Goal: Task Accomplishment & Management: Manage account settings

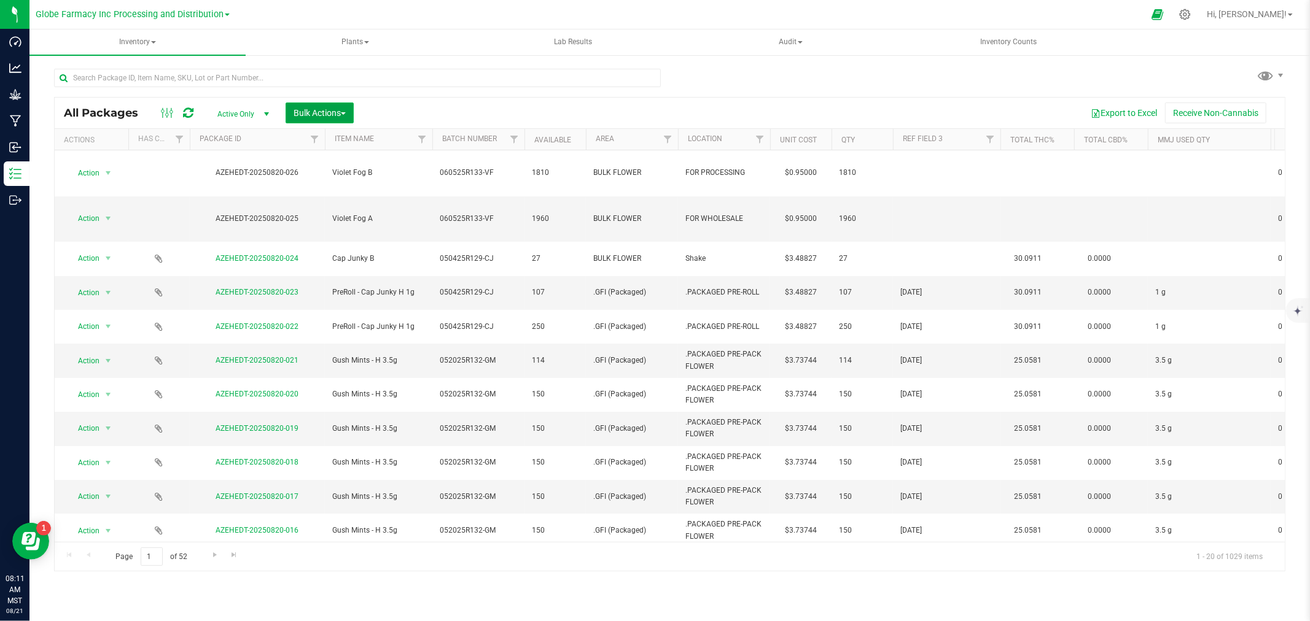
click at [333, 106] on button "Bulk Actions" at bounding box center [320, 113] width 68 height 21
click at [322, 251] on span "Print package labels" at bounding box center [330, 254] width 74 height 10
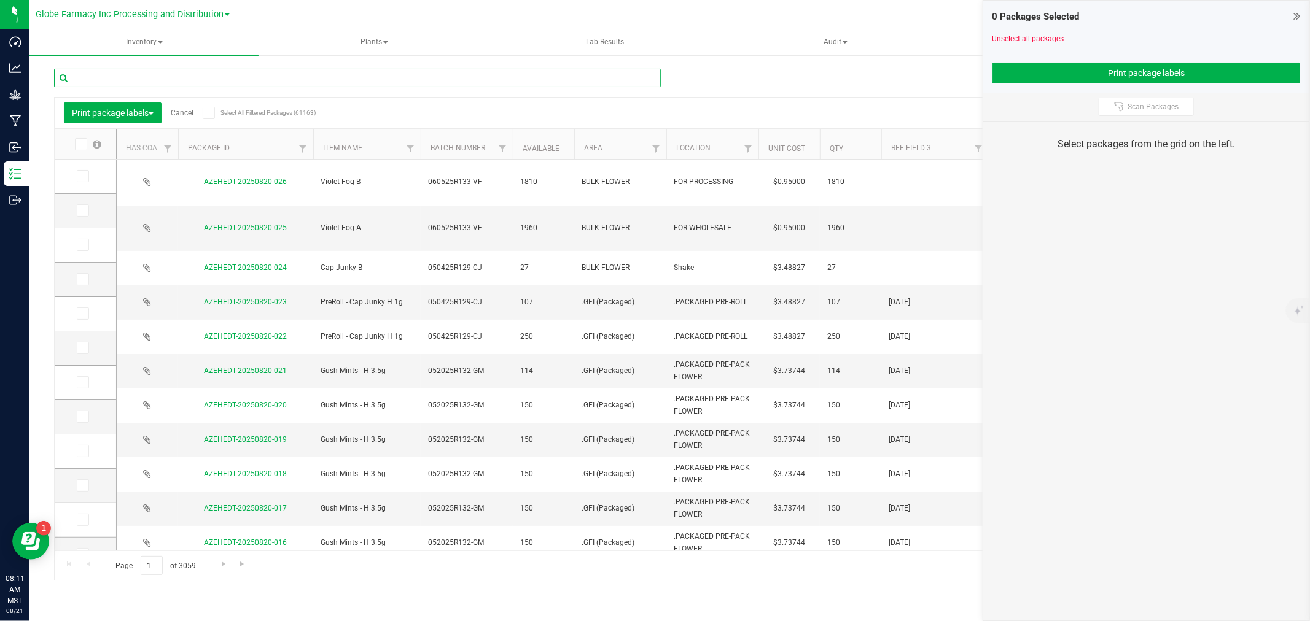
click at [255, 81] on input "text" at bounding box center [357, 78] width 607 height 18
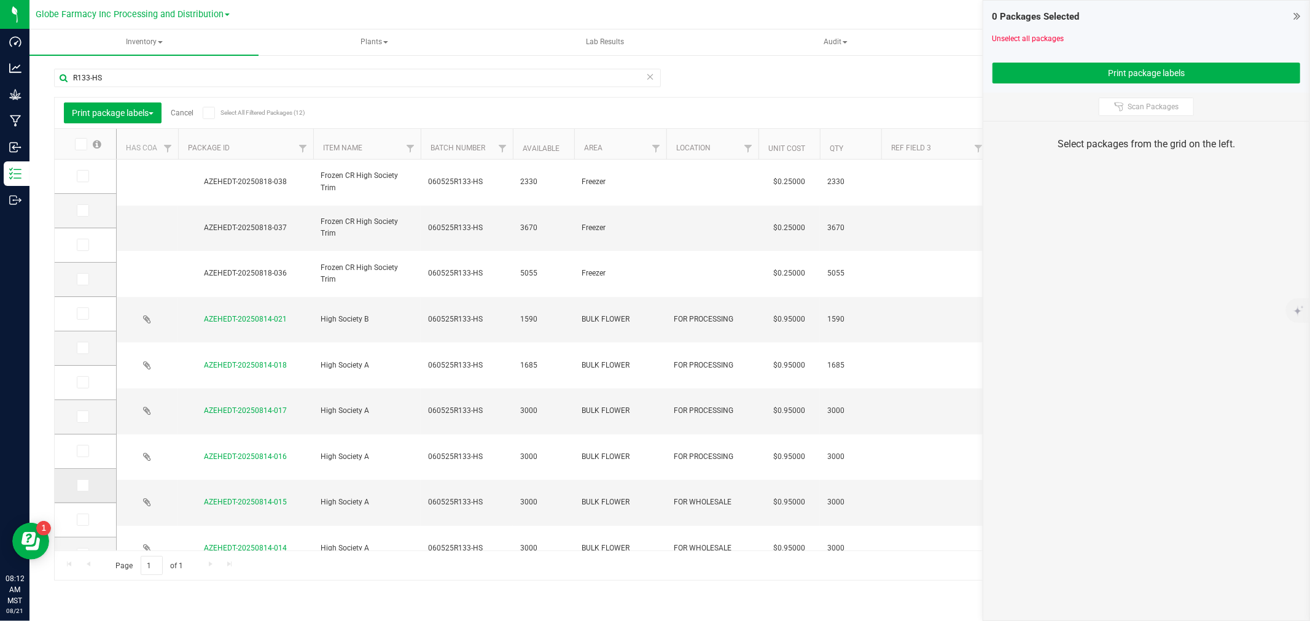
click at [80, 486] on icon at bounding box center [82, 486] width 8 height 0
click at [0, 0] on input "checkbox" at bounding box center [0, 0] width 0 height 0
click at [88, 418] on span at bounding box center [83, 417] width 12 height 12
click at [0, 0] on input "checkbox" at bounding box center [0, 0] width 0 height 0
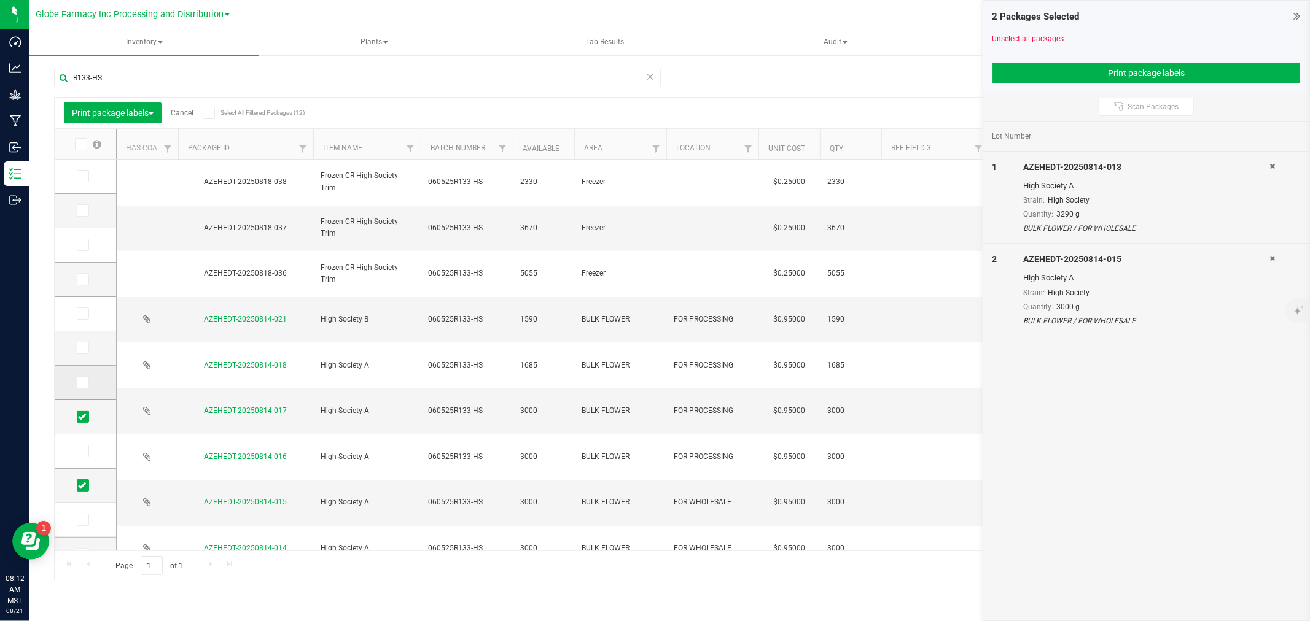
click at [85, 383] on icon at bounding box center [82, 383] width 8 height 0
click at [0, 0] on input "checkbox" at bounding box center [0, 0] width 0 height 0
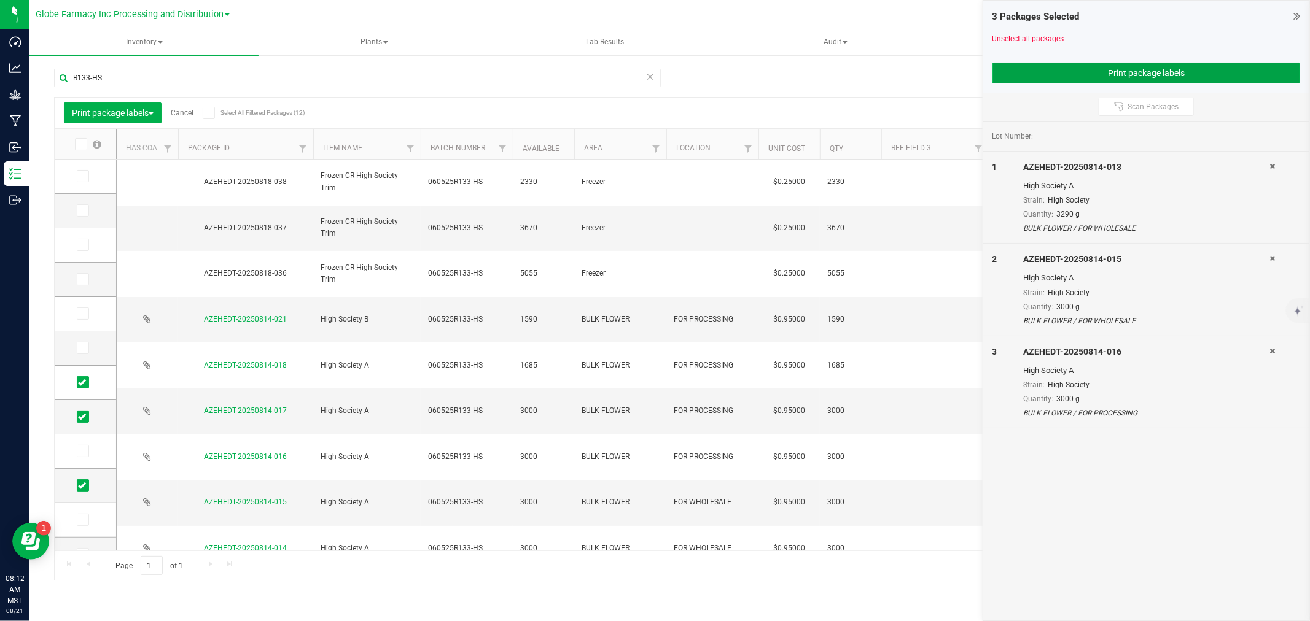
click at [1079, 78] on button "Print package labels" at bounding box center [1146, 73] width 308 height 21
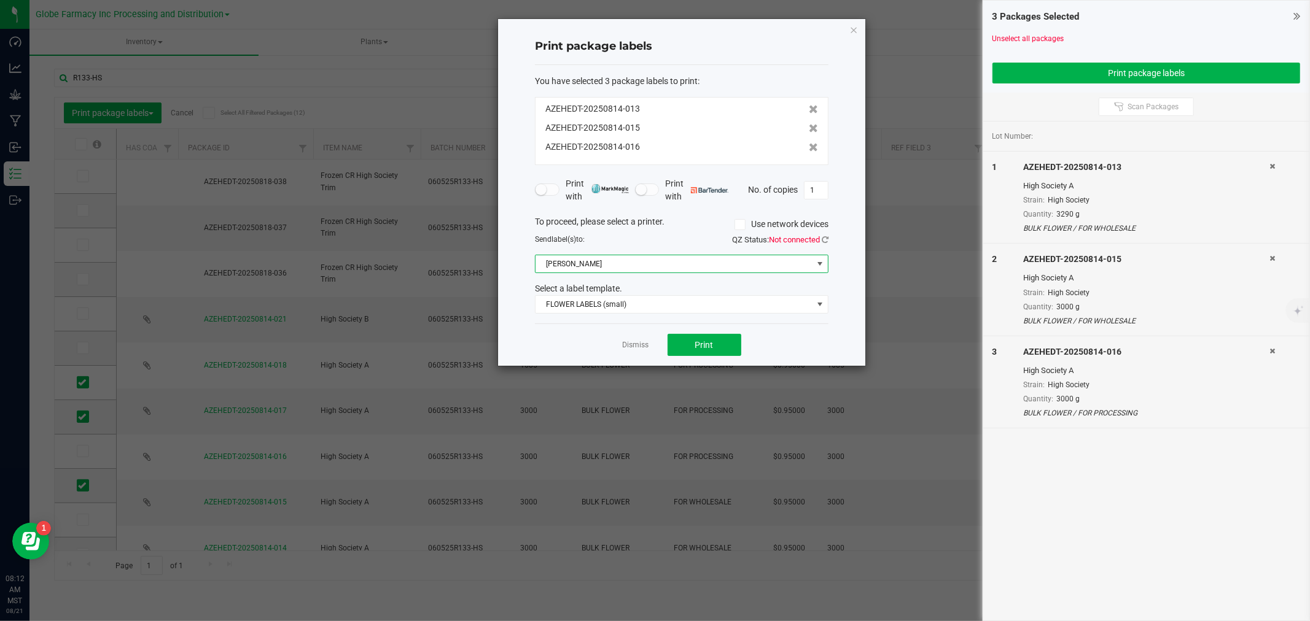
click at [643, 262] on span "[PERSON_NAME]" at bounding box center [673, 263] width 277 height 17
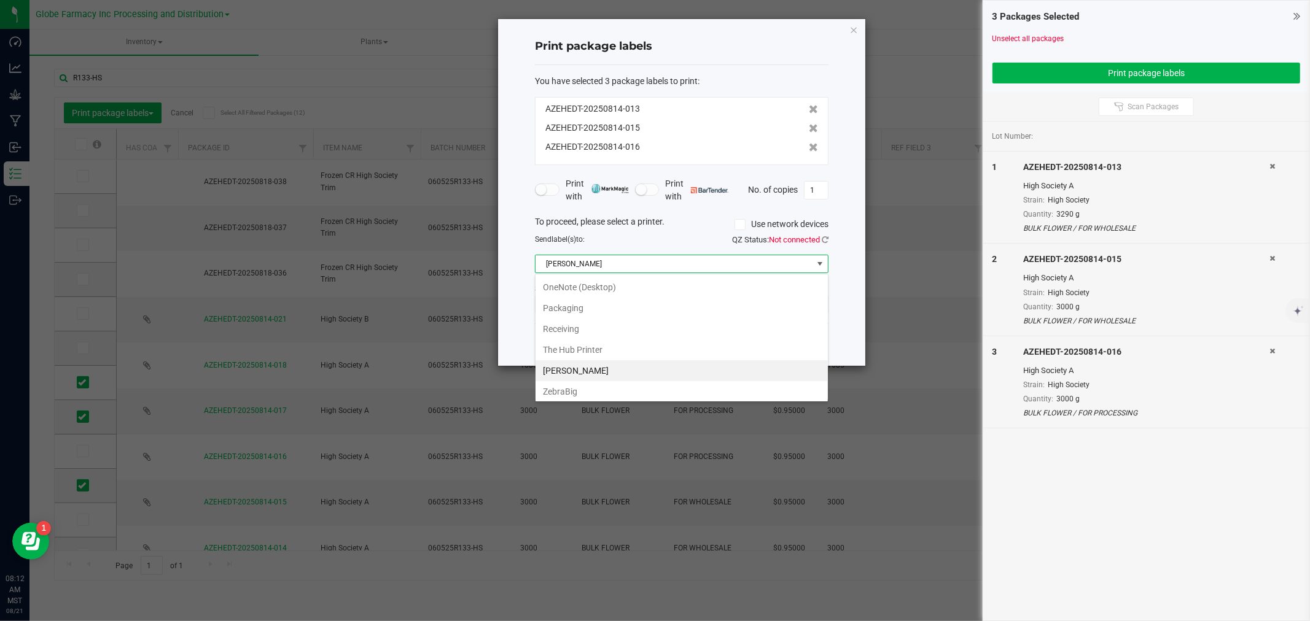
scroll to position [171, 0]
click at [588, 389] on li "ZebraBig" at bounding box center [681, 388] width 292 height 21
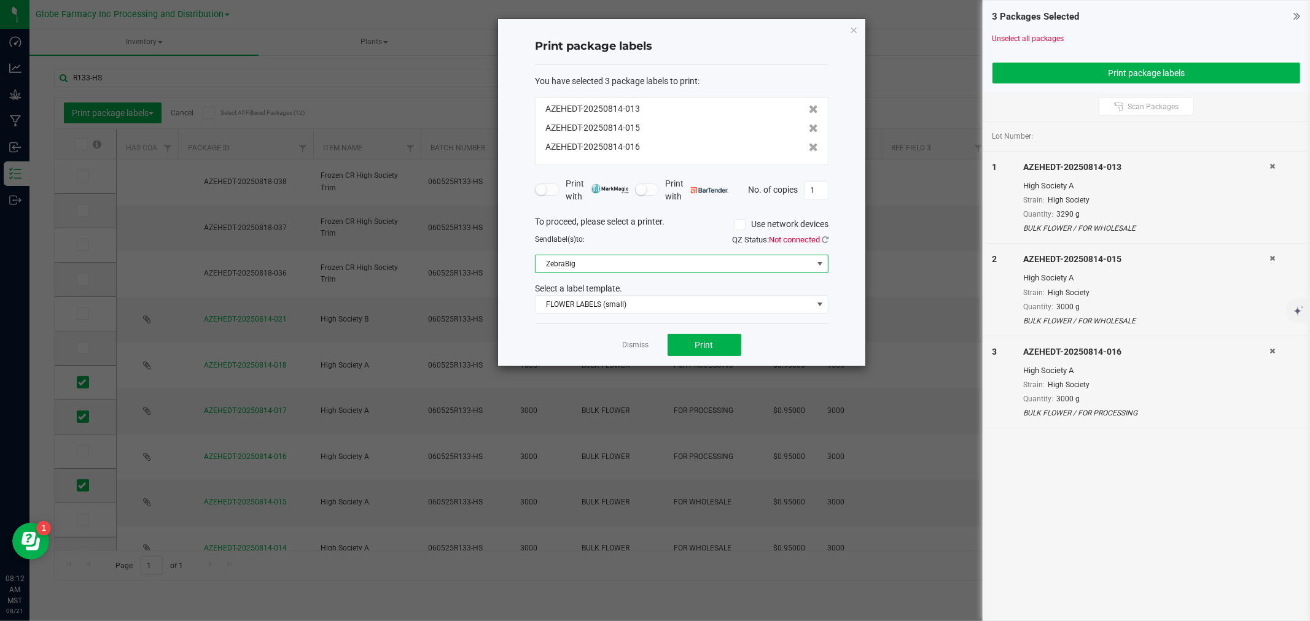
drag, startPoint x: 577, startPoint y: 322, endPoint x: 586, endPoint y: 314, distance: 11.7
click at [581, 319] on div "You have selected 3 package labels to print : AZEHEDT-20250814-013 AZEHEDT-2025…" at bounding box center [681, 194] width 293 height 259
click at [578, 307] on span "FLOWER LABELS (small)" at bounding box center [673, 304] width 277 height 17
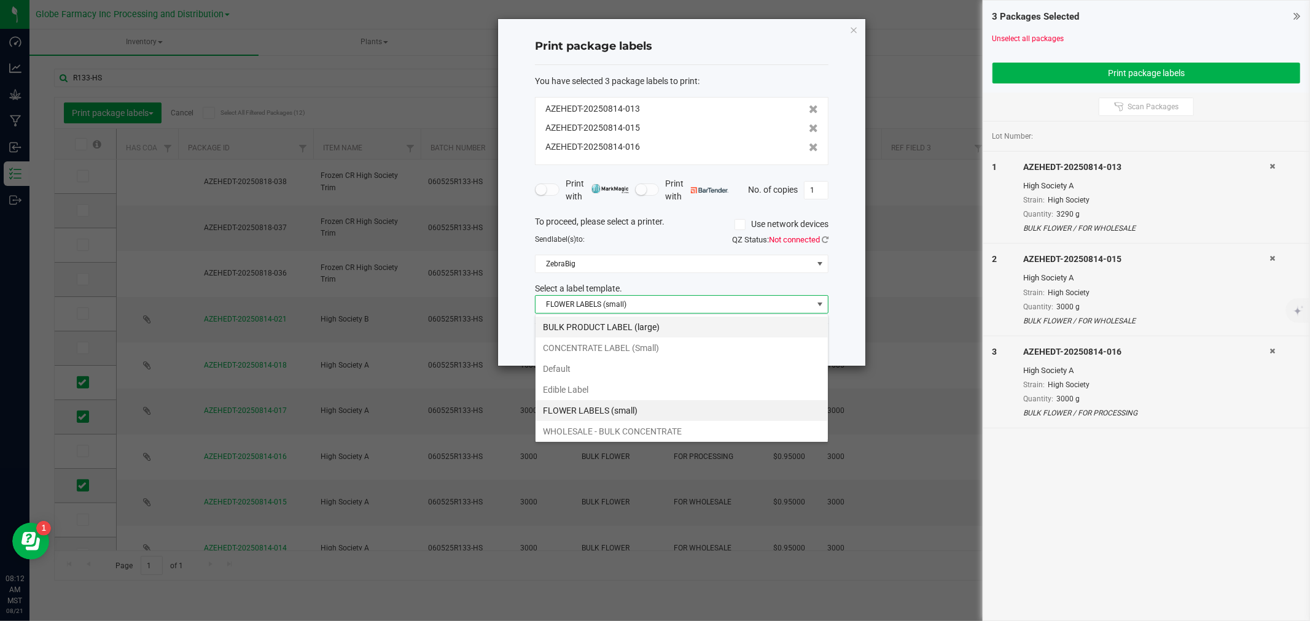
scroll to position [18, 293]
drag, startPoint x: 572, startPoint y: 330, endPoint x: 705, endPoint y: 344, distance: 133.3
click at [572, 330] on li "BULK PRODUCT LABEL (large)" at bounding box center [681, 327] width 292 height 21
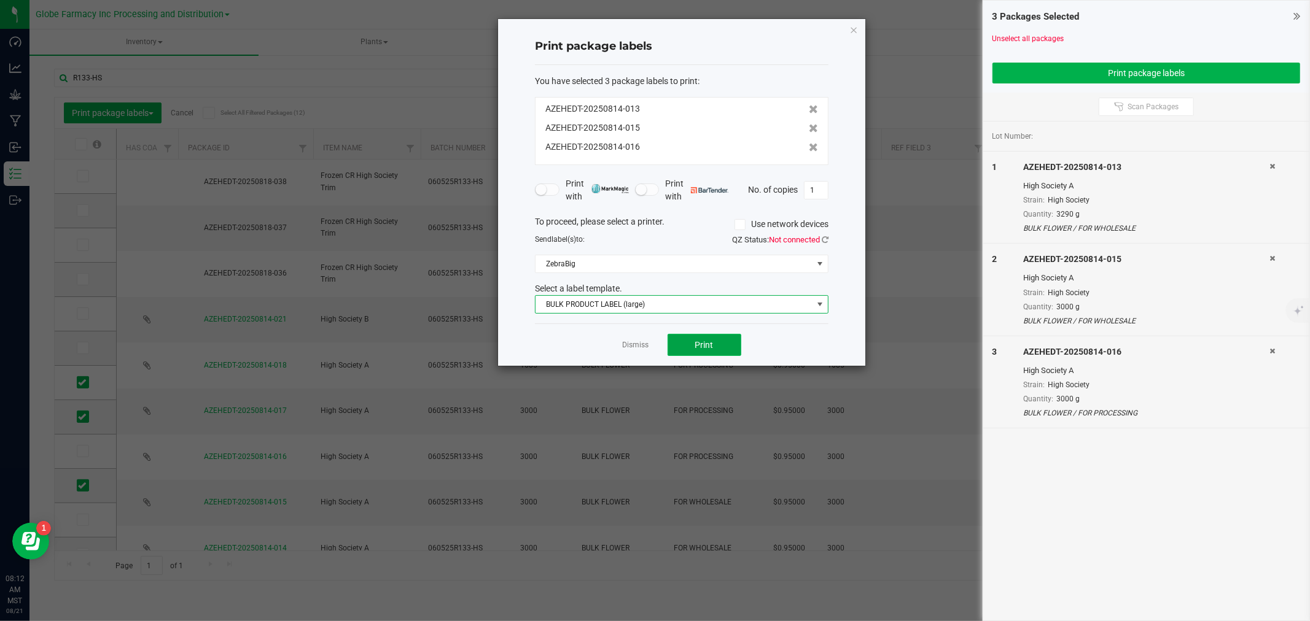
click at [708, 345] on span "Print" at bounding box center [704, 345] width 18 height 10
click at [647, 346] on link "Dismiss" at bounding box center [636, 345] width 26 height 10
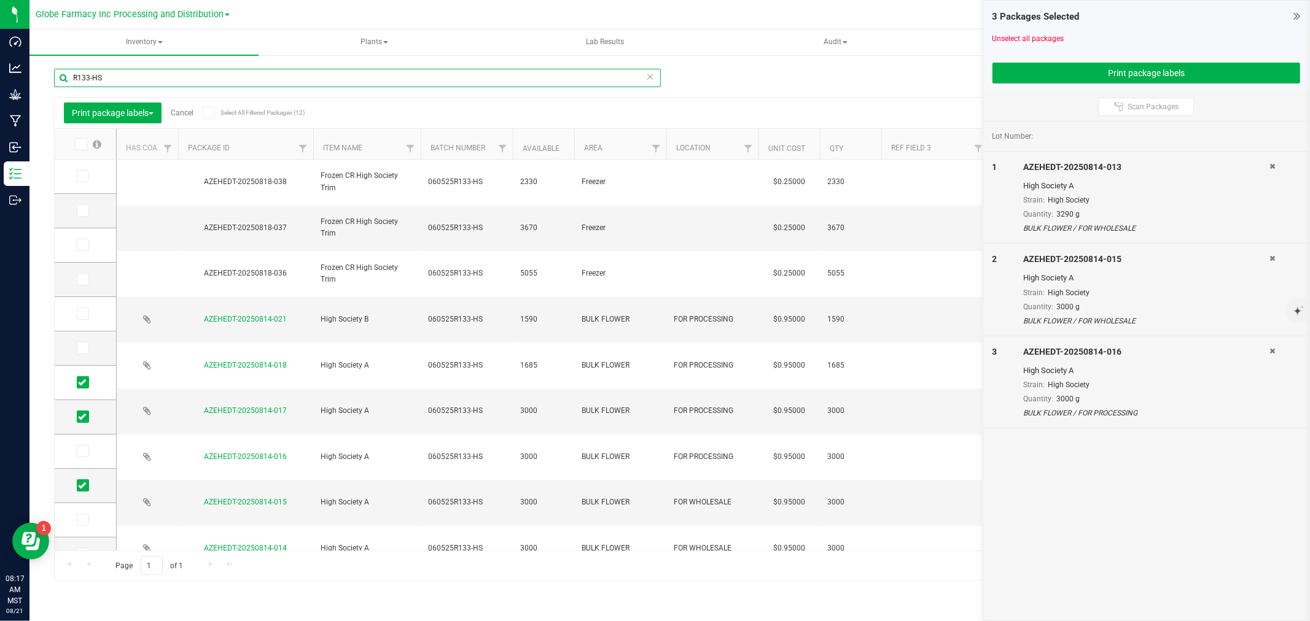
click at [413, 72] on input "R133-HS" at bounding box center [357, 78] width 607 height 18
click at [999, 36] on link "Unselect all packages" at bounding box center [1028, 38] width 72 height 9
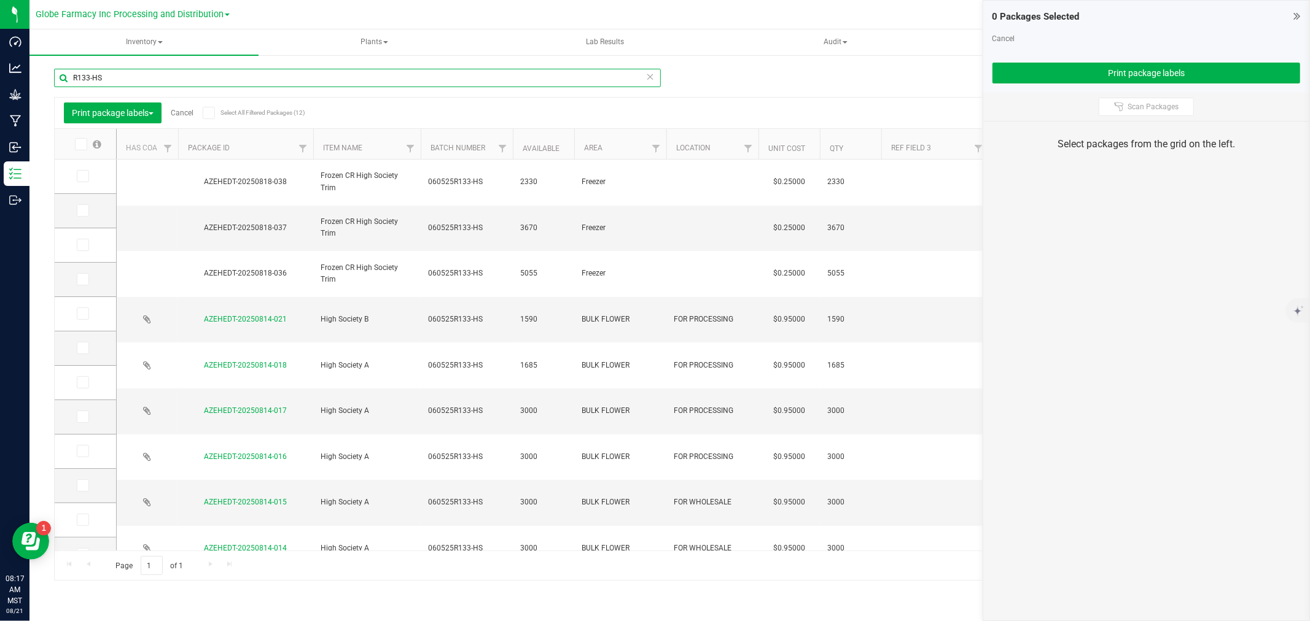
click at [572, 69] on input "R133-HS" at bounding box center [357, 78] width 607 height 18
click at [570, 72] on input "R133-HS" at bounding box center [357, 78] width 607 height 18
type input "R"
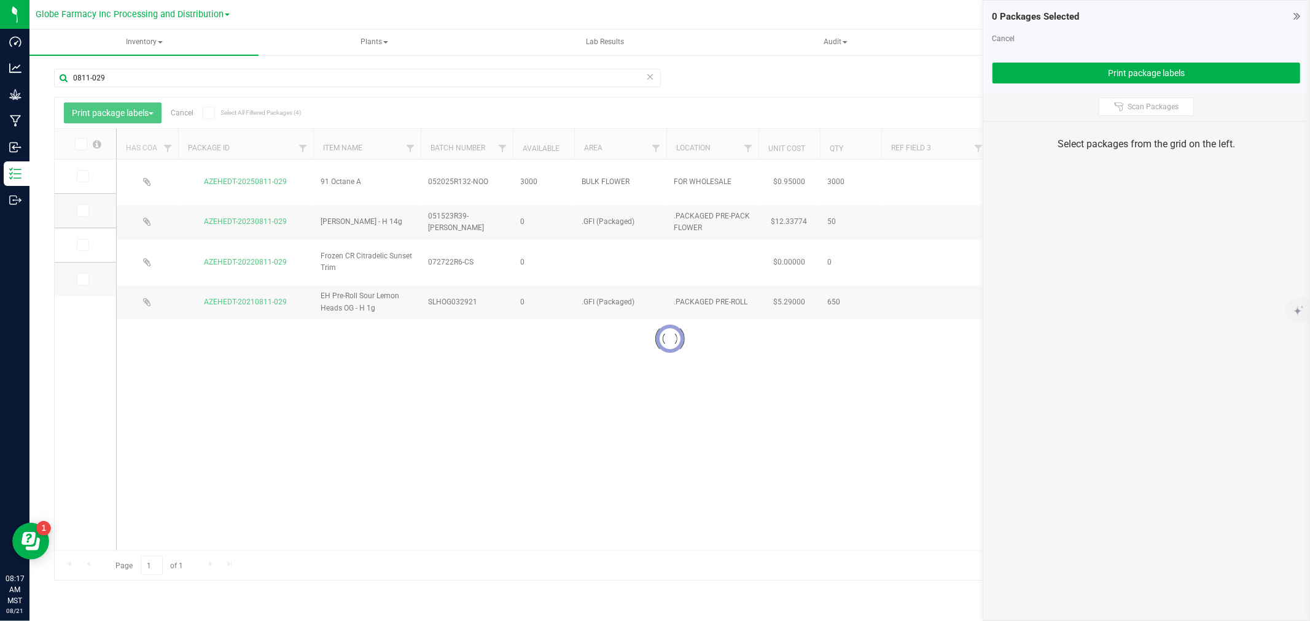
click at [86, 168] on div at bounding box center [670, 339] width 1230 height 483
click at [86, 176] on div at bounding box center [670, 339] width 1230 height 483
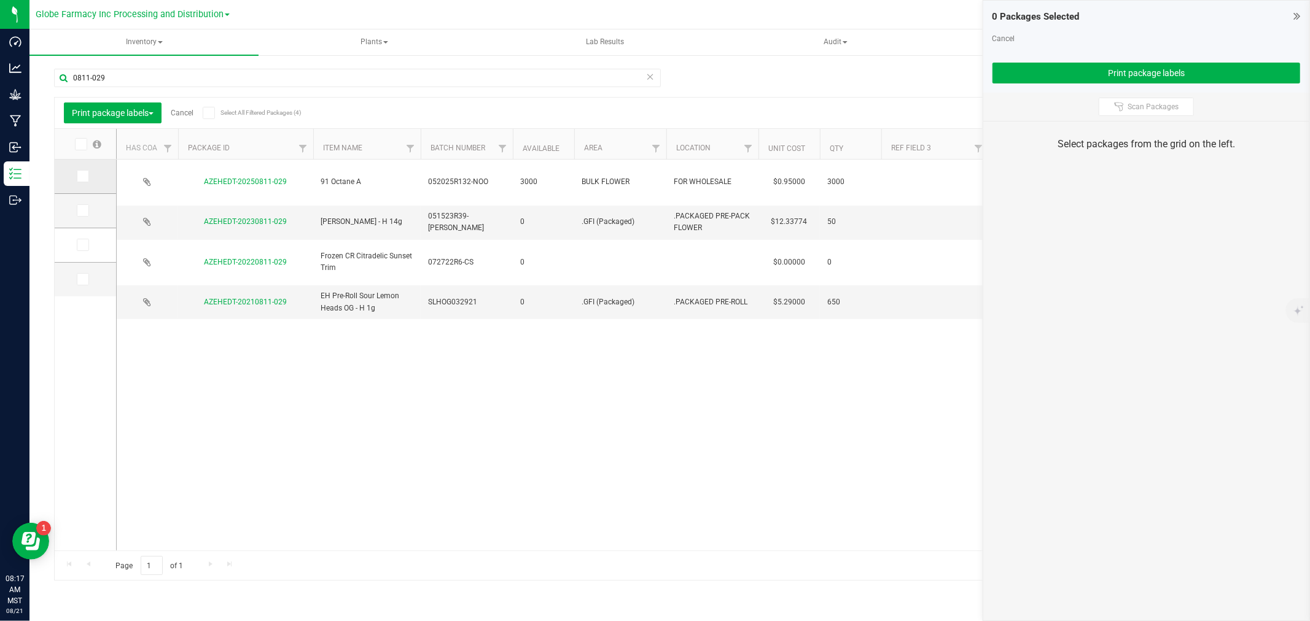
click at [85, 182] on span at bounding box center [83, 176] width 12 height 12
click at [0, 0] on input "checkbox" at bounding box center [0, 0] width 0 height 0
click at [96, 88] on div "0811-029" at bounding box center [357, 83] width 607 height 28
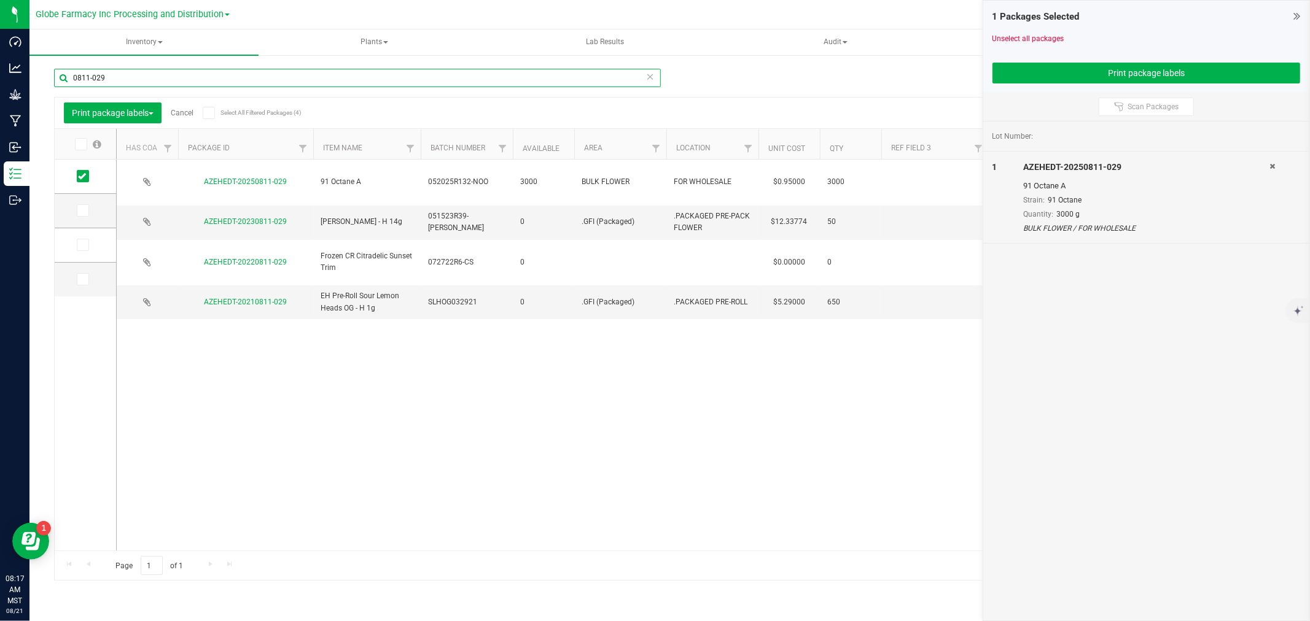
click at [96, 79] on input "0811-029" at bounding box center [357, 78] width 607 height 18
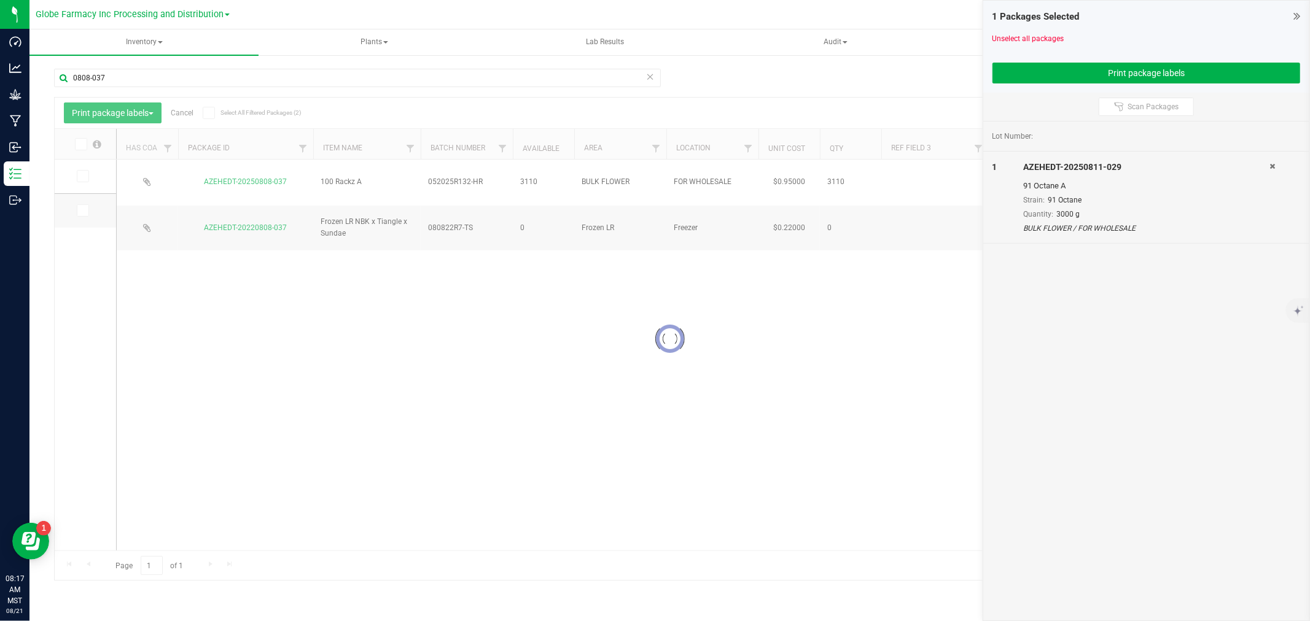
click at [84, 176] on div at bounding box center [670, 339] width 1230 height 483
click at [84, 175] on div at bounding box center [670, 339] width 1230 height 483
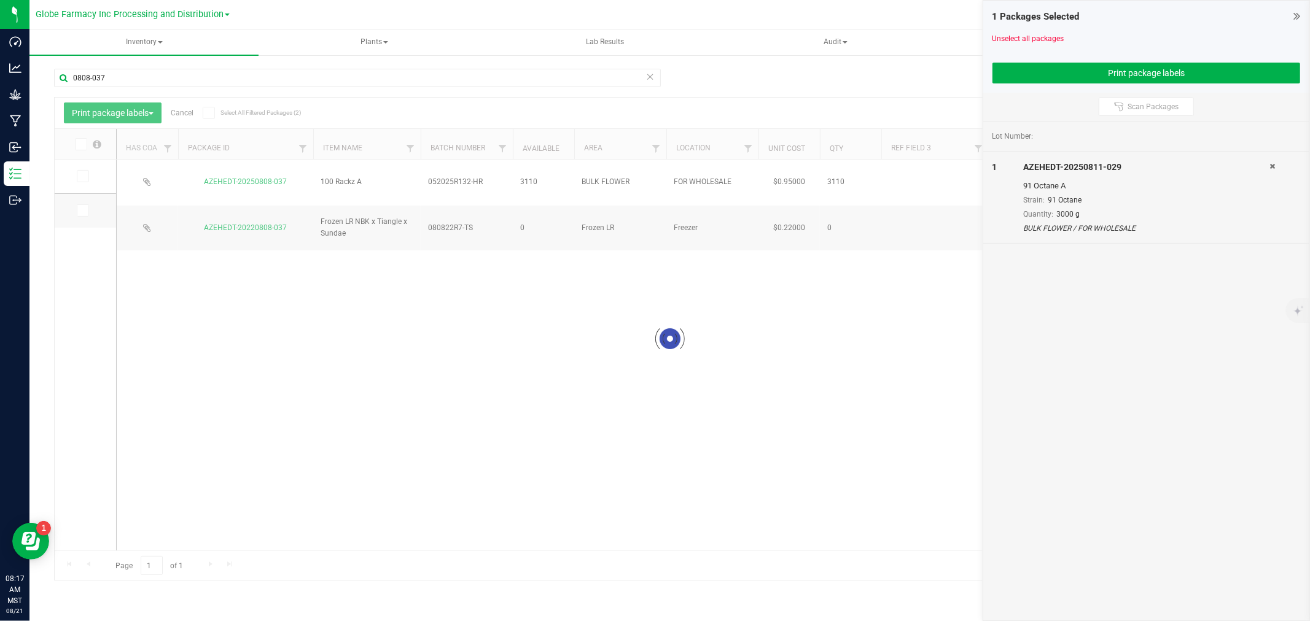
click at [84, 175] on div at bounding box center [670, 339] width 1230 height 483
click at [84, 176] on icon at bounding box center [82, 176] width 8 height 0
click at [0, 0] on input "checkbox" at bounding box center [0, 0] width 0 height 0
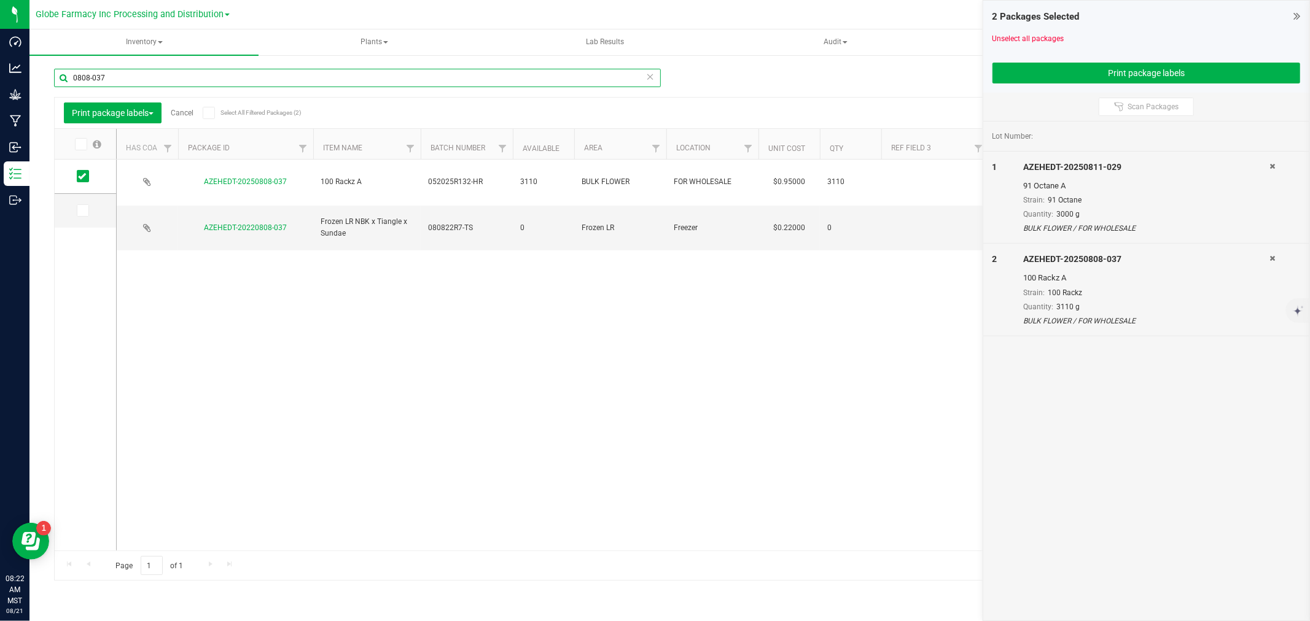
click at [163, 79] on input "0808-037" at bounding box center [357, 78] width 607 height 18
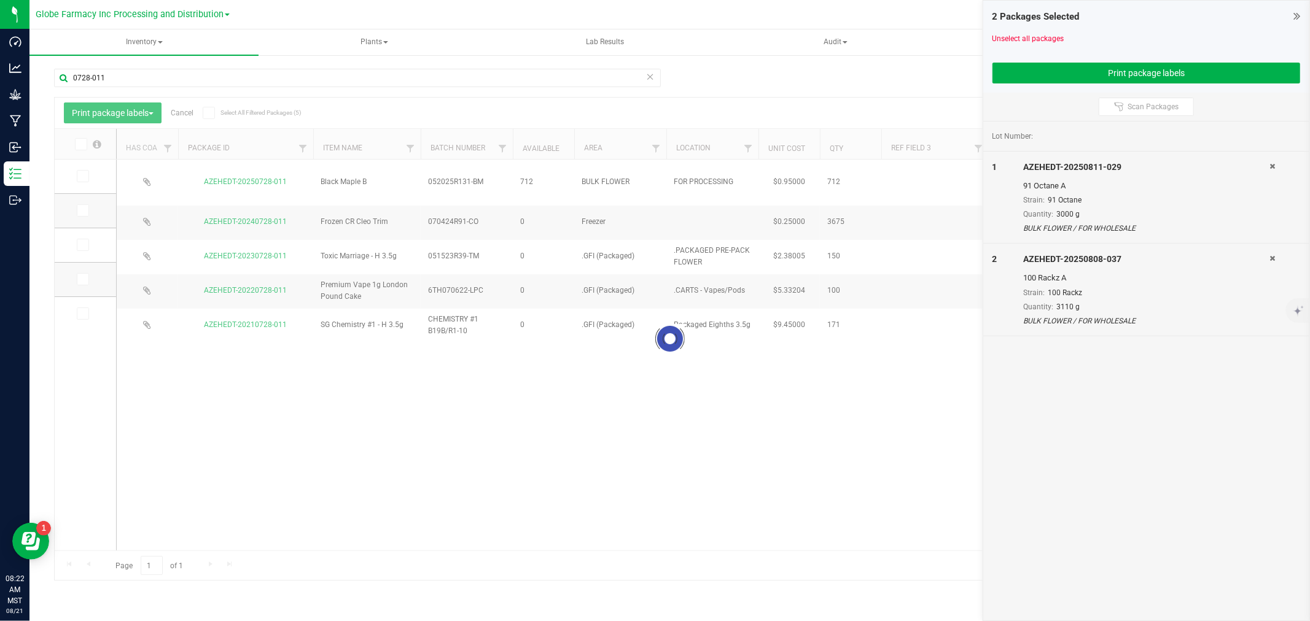
click at [80, 173] on div at bounding box center [670, 339] width 1230 height 483
click at [82, 177] on div at bounding box center [670, 339] width 1230 height 483
click at [82, 176] on icon at bounding box center [82, 176] width 8 height 0
click at [0, 0] on input "checkbox" at bounding box center [0, 0] width 0 height 0
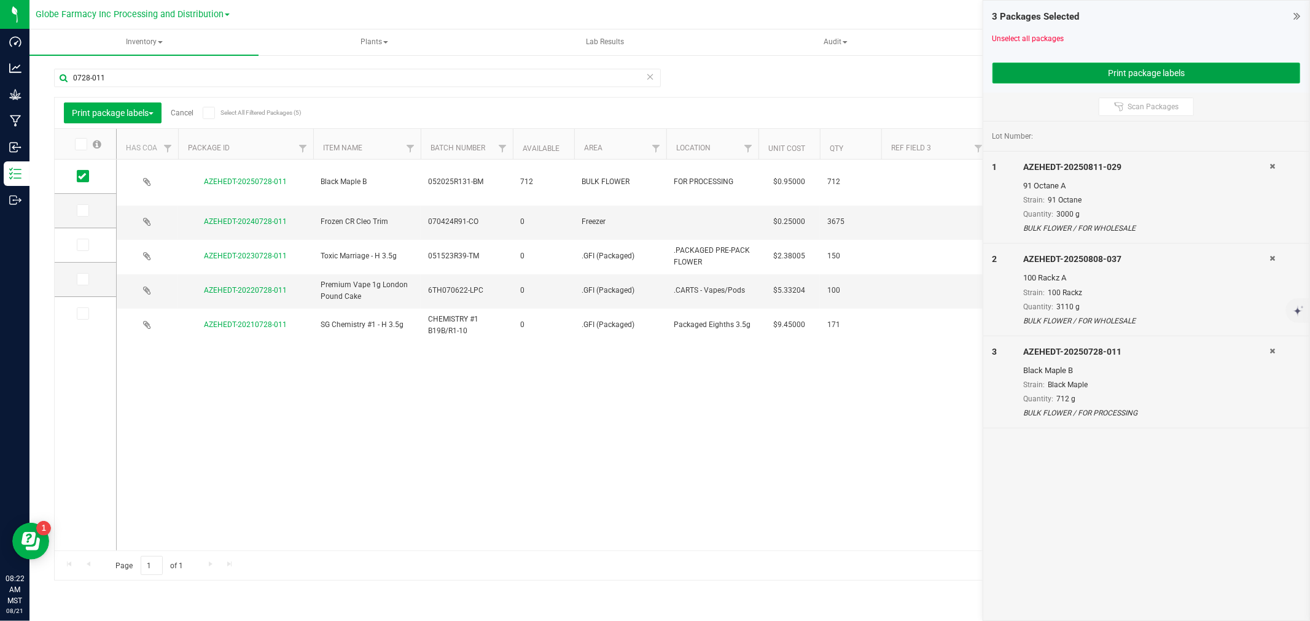
click at [1016, 79] on button "Print package labels" at bounding box center [1146, 73] width 308 height 21
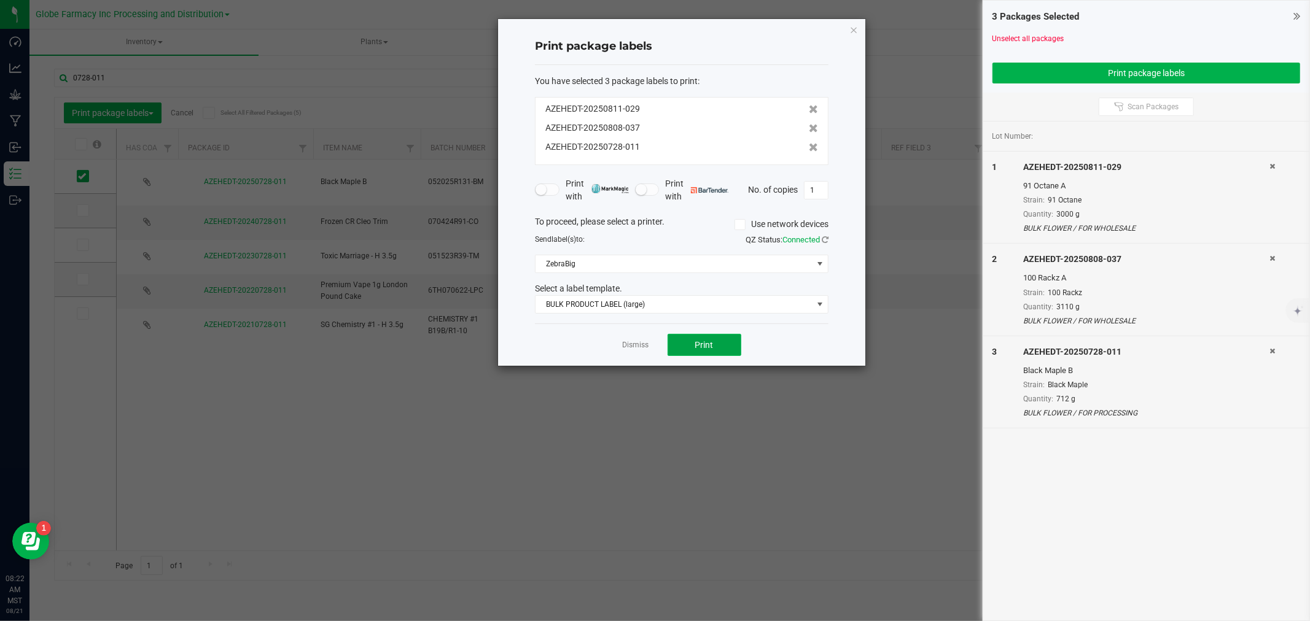
click at [680, 346] on button "Print" at bounding box center [704, 345] width 74 height 22
click at [630, 348] on link "Dismiss" at bounding box center [636, 345] width 26 height 10
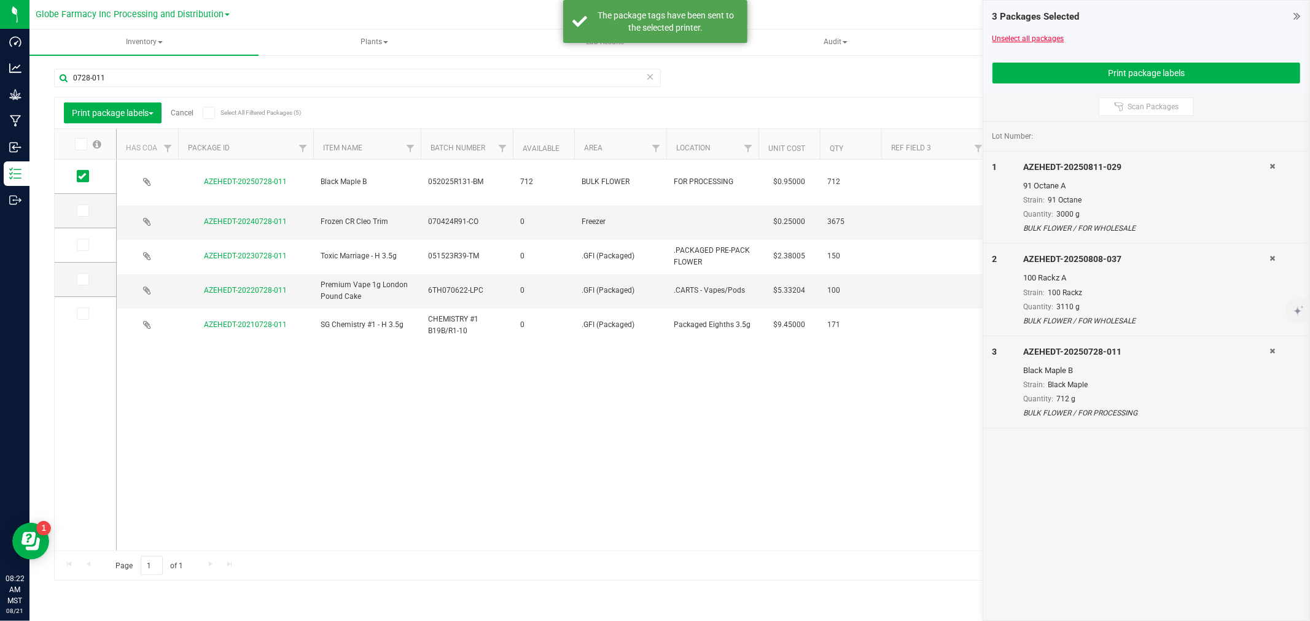
click at [1038, 38] on link "Unselect all packages" at bounding box center [1028, 38] width 72 height 9
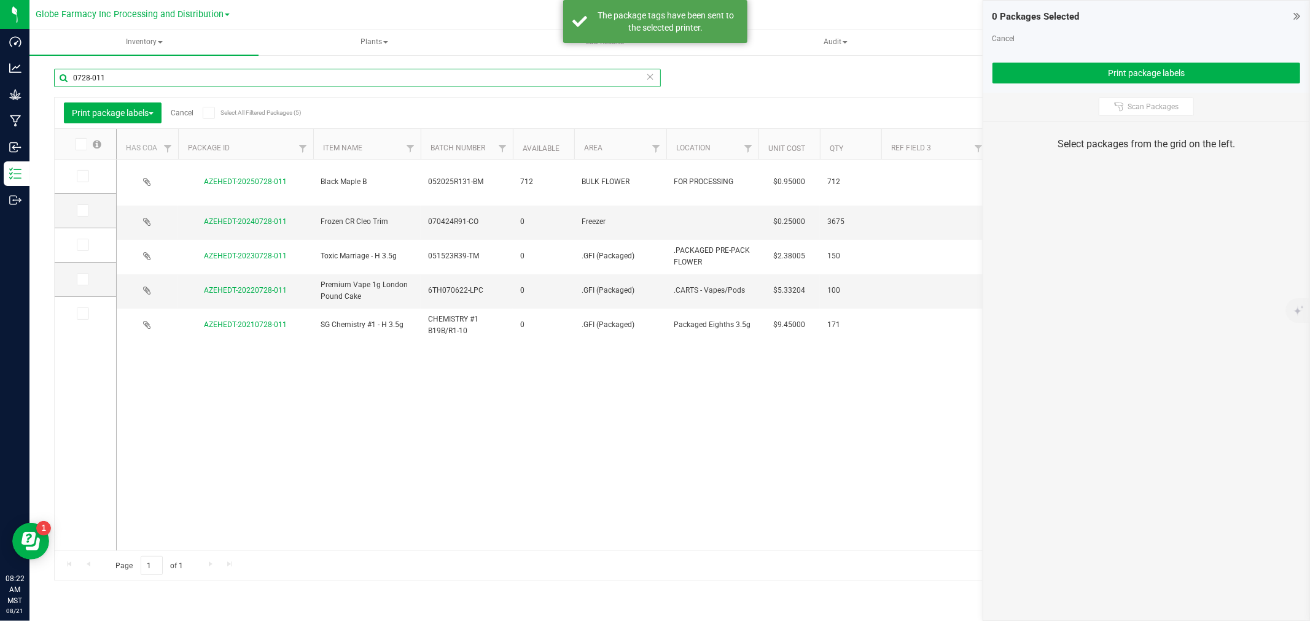
click at [444, 72] on input "0728-011" at bounding box center [357, 78] width 607 height 18
click at [635, 77] on input "0728-011" at bounding box center [357, 78] width 607 height 18
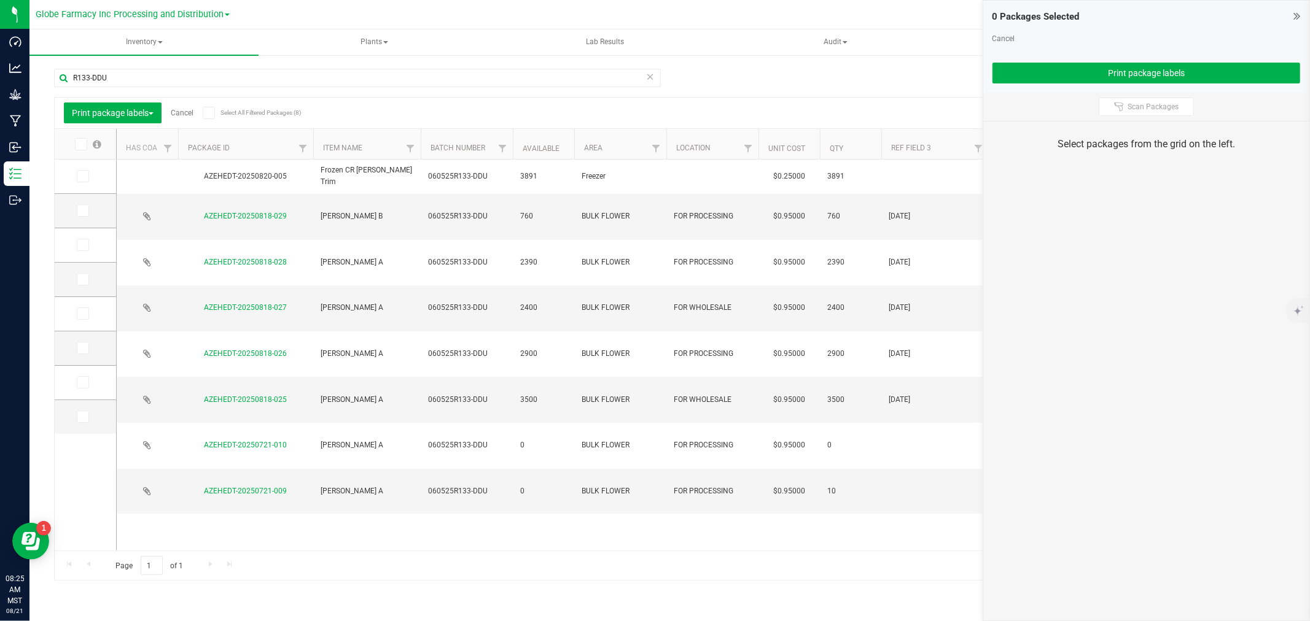
click at [81, 245] on icon at bounding box center [82, 245] width 8 height 0
click at [0, 0] on input "checkbox" at bounding box center [0, 0] width 0 height 0
click at [77, 281] on span at bounding box center [83, 279] width 12 height 12
click at [0, 0] on input "checkbox" at bounding box center [0, 0] width 0 height 0
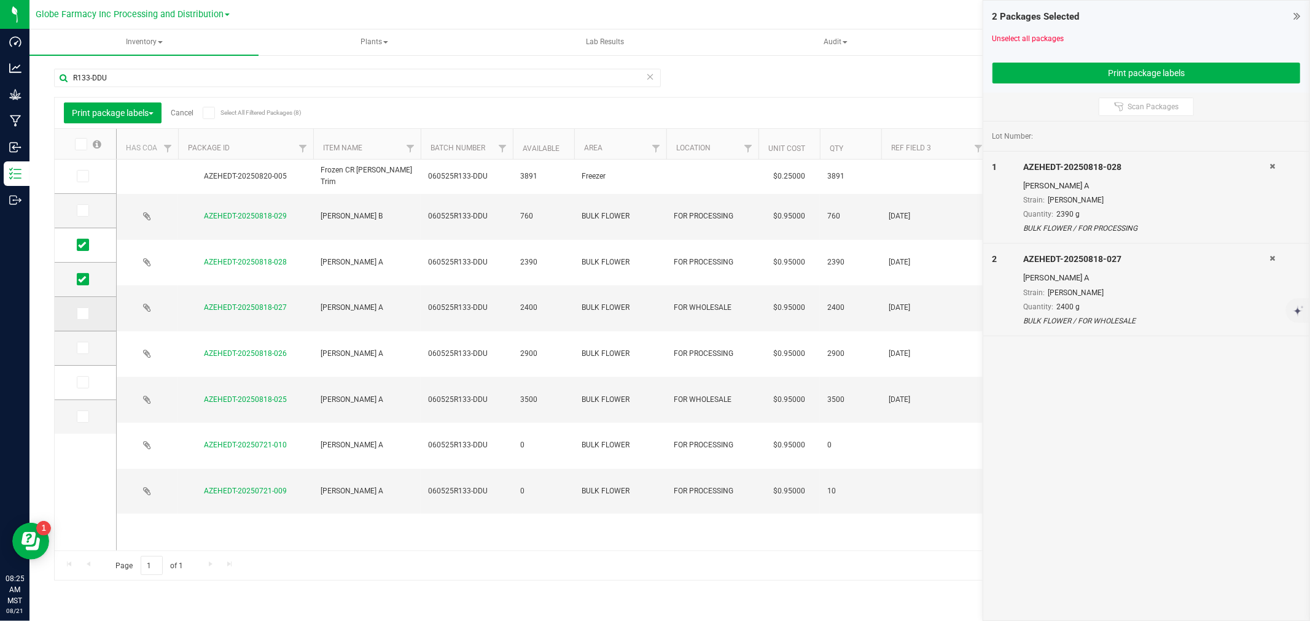
click at [80, 314] on icon at bounding box center [82, 314] width 8 height 0
click at [0, 0] on input "checkbox" at bounding box center [0, 0] width 0 height 0
click at [78, 348] on icon at bounding box center [82, 348] width 8 height 0
click at [0, 0] on input "checkbox" at bounding box center [0, 0] width 0 height 0
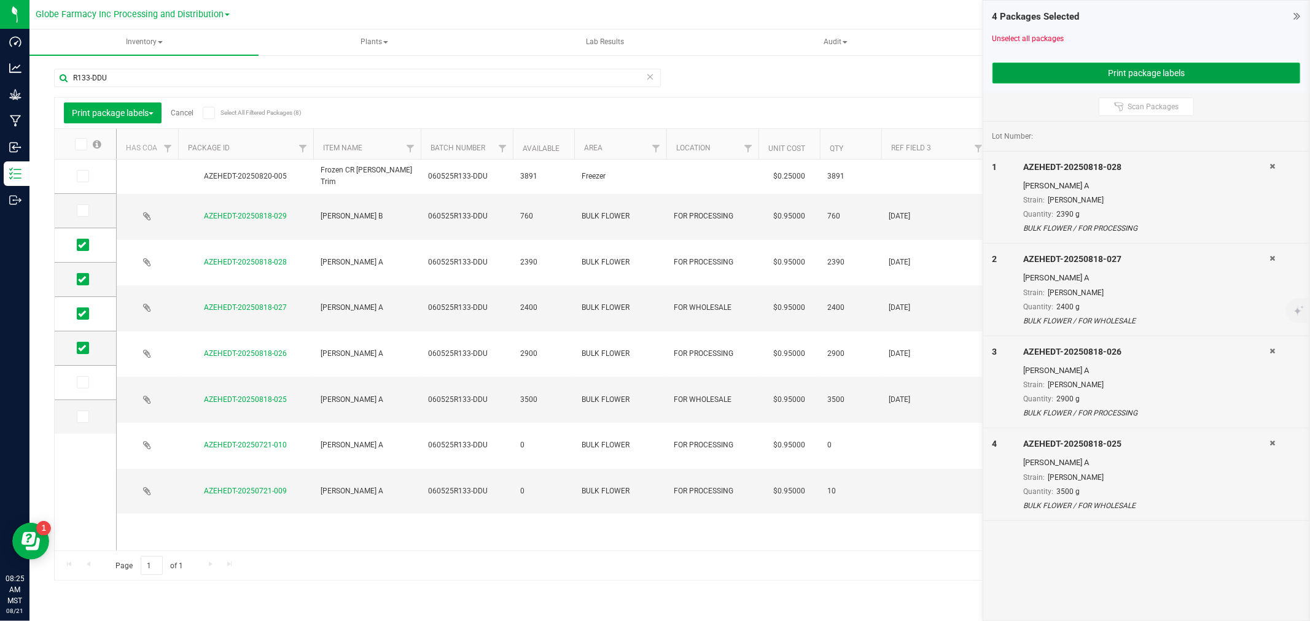
click at [1101, 71] on button "Print package labels" at bounding box center [1146, 73] width 308 height 21
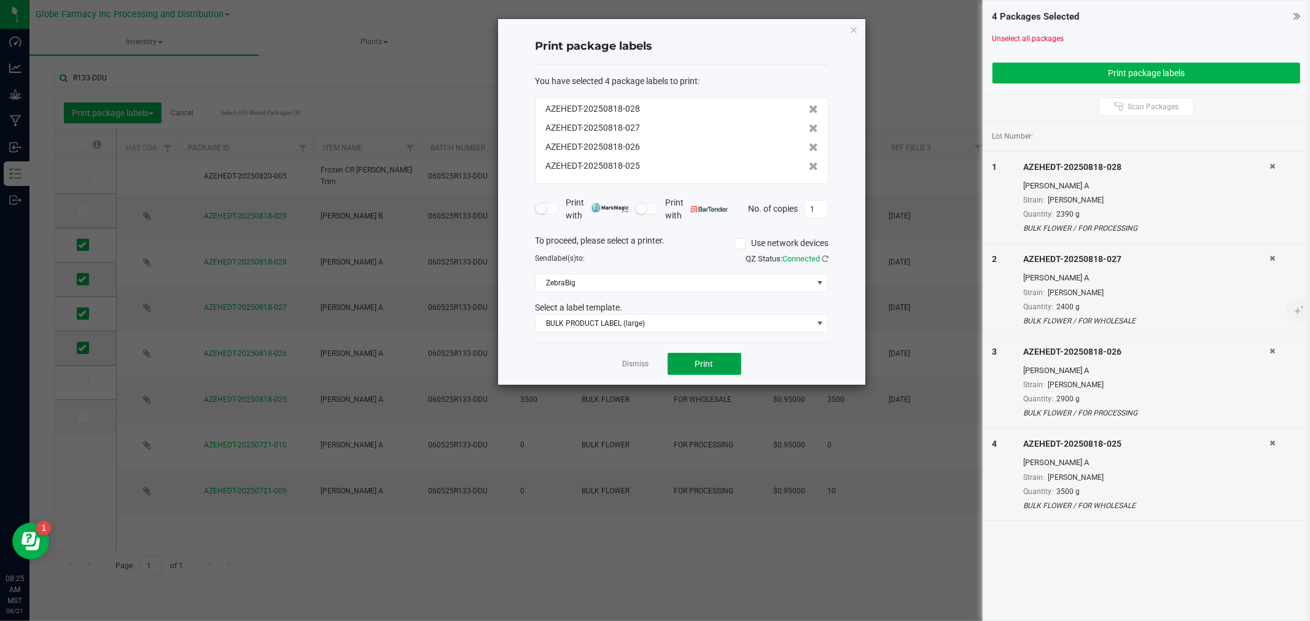
click at [717, 360] on button "Print" at bounding box center [704, 364] width 74 height 22
click at [637, 365] on link "Dismiss" at bounding box center [636, 364] width 26 height 10
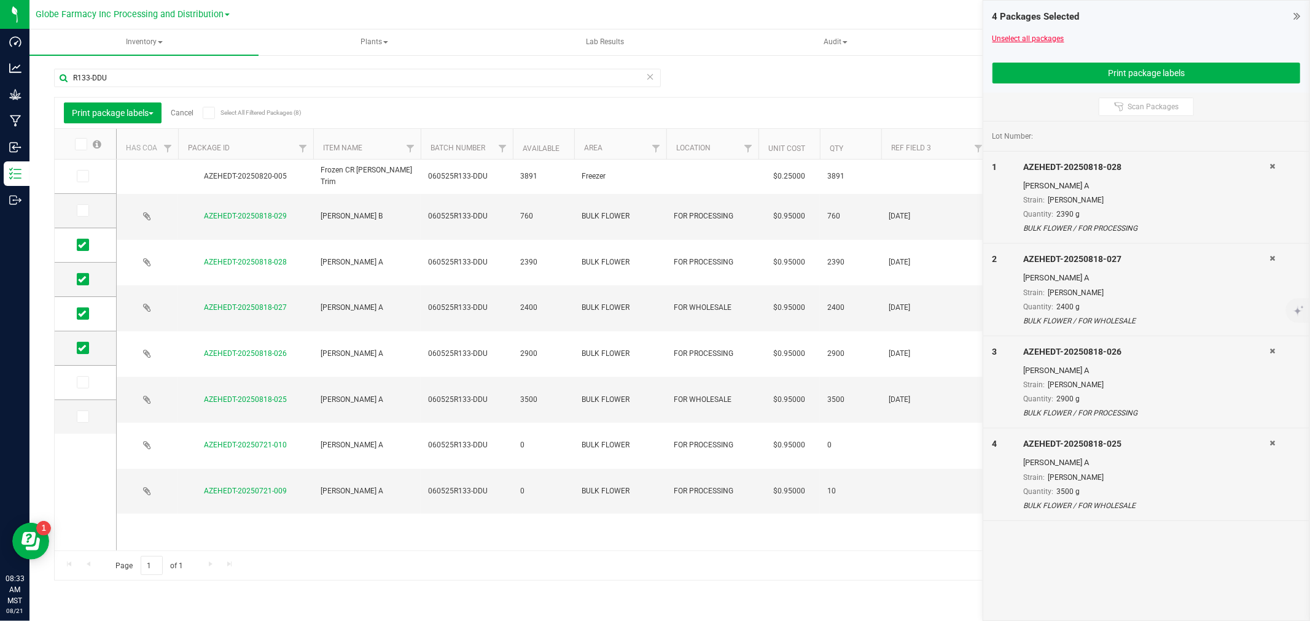
click at [1017, 35] on link "Unselect all packages" at bounding box center [1028, 38] width 72 height 9
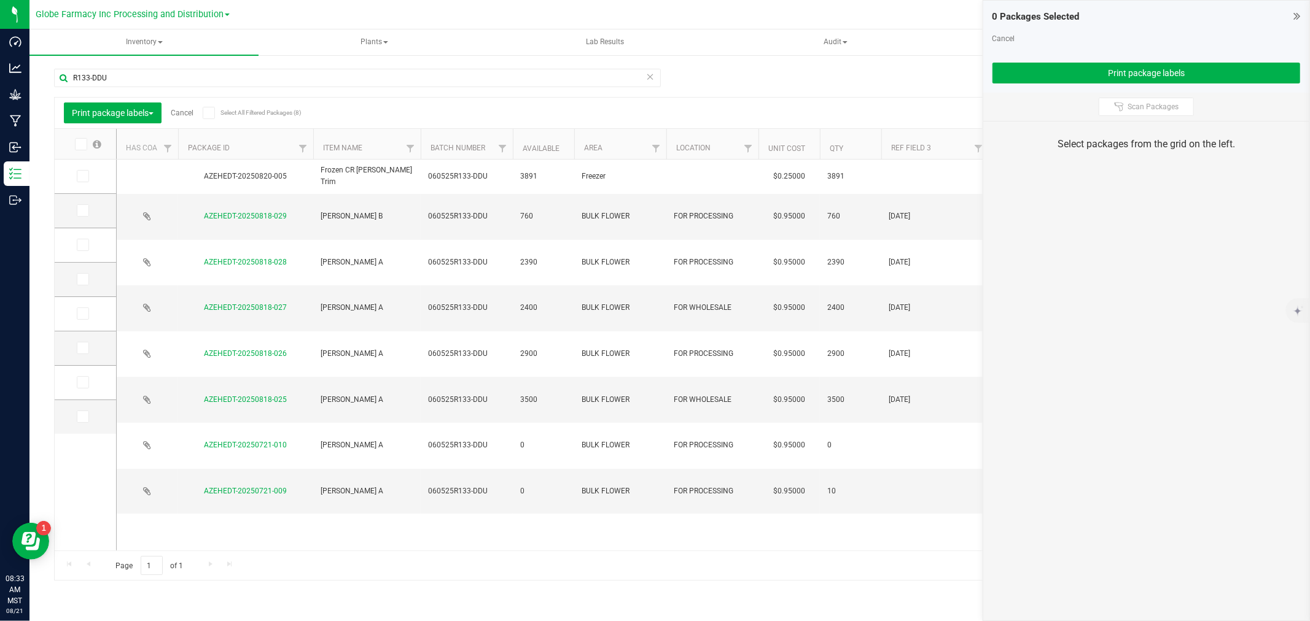
click at [499, 87] on div "R133-DDU" at bounding box center [357, 83] width 607 height 28
click at [501, 80] on input "R133-DDU" at bounding box center [357, 78] width 607 height 18
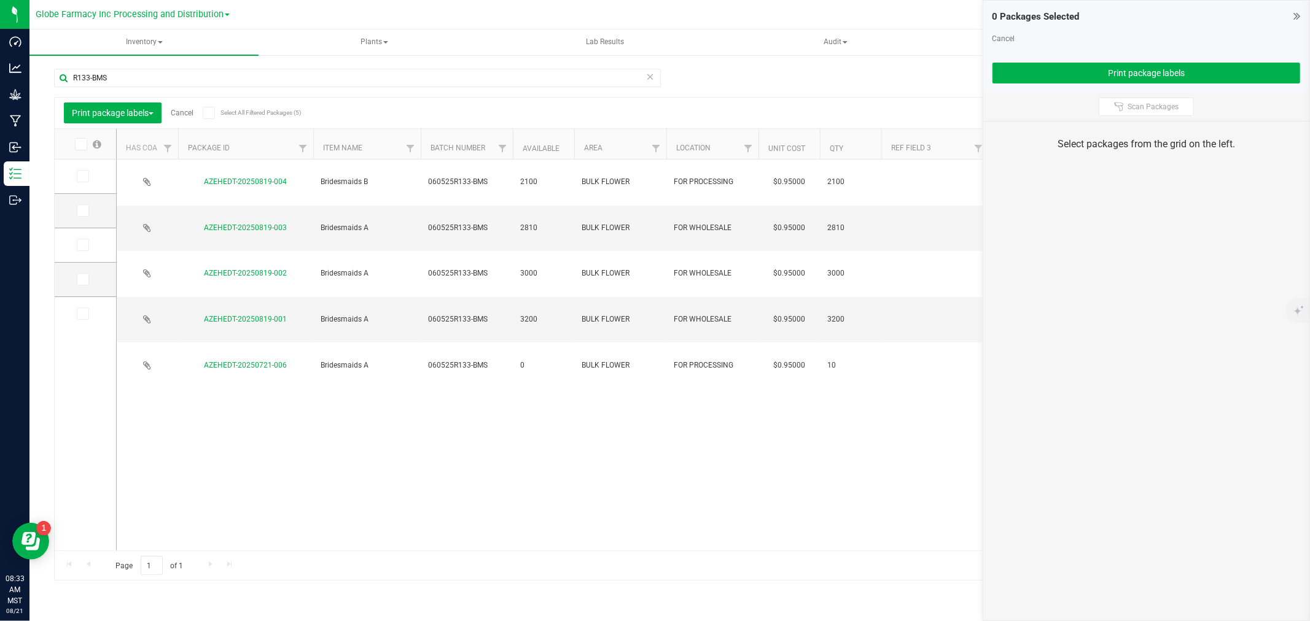
click at [83, 211] on icon at bounding box center [82, 211] width 8 height 0
click at [0, 0] on input "checkbox" at bounding box center [0, 0] width 0 height 0
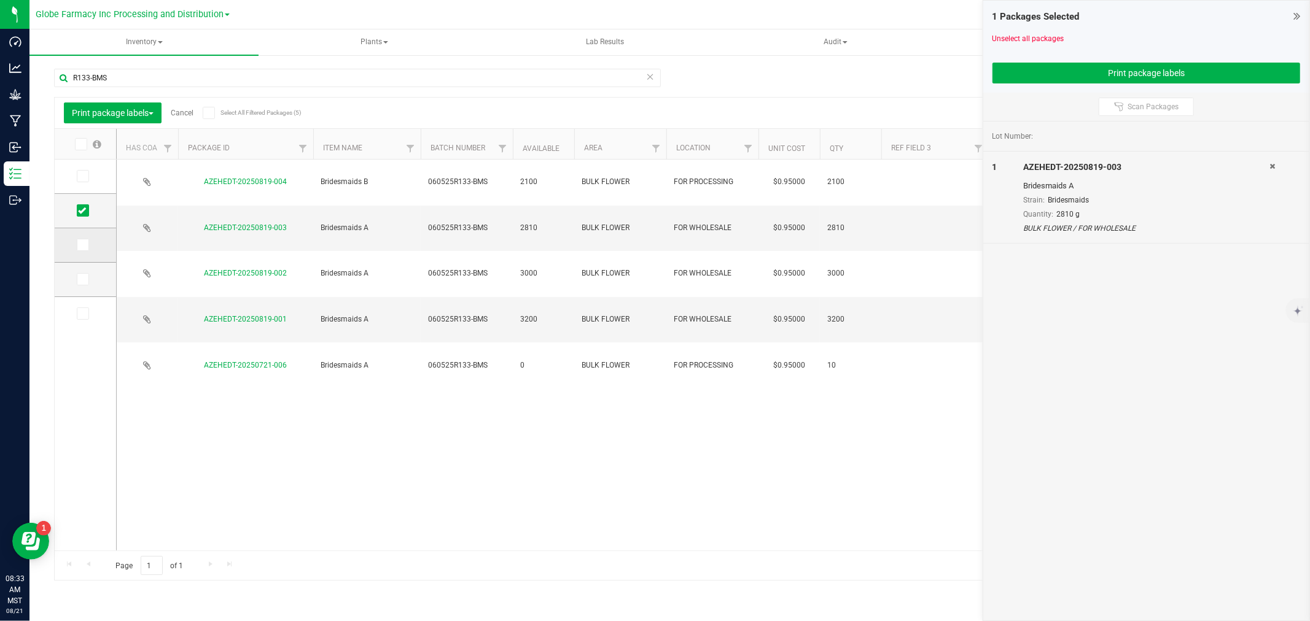
click at [82, 245] on icon at bounding box center [82, 245] width 8 height 0
click at [0, 0] on input "checkbox" at bounding box center [0, 0] width 0 height 0
click at [87, 282] on span at bounding box center [83, 279] width 12 height 12
click at [0, 0] on input "checkbox" at bounding box center [0, 0] width 0 height 0
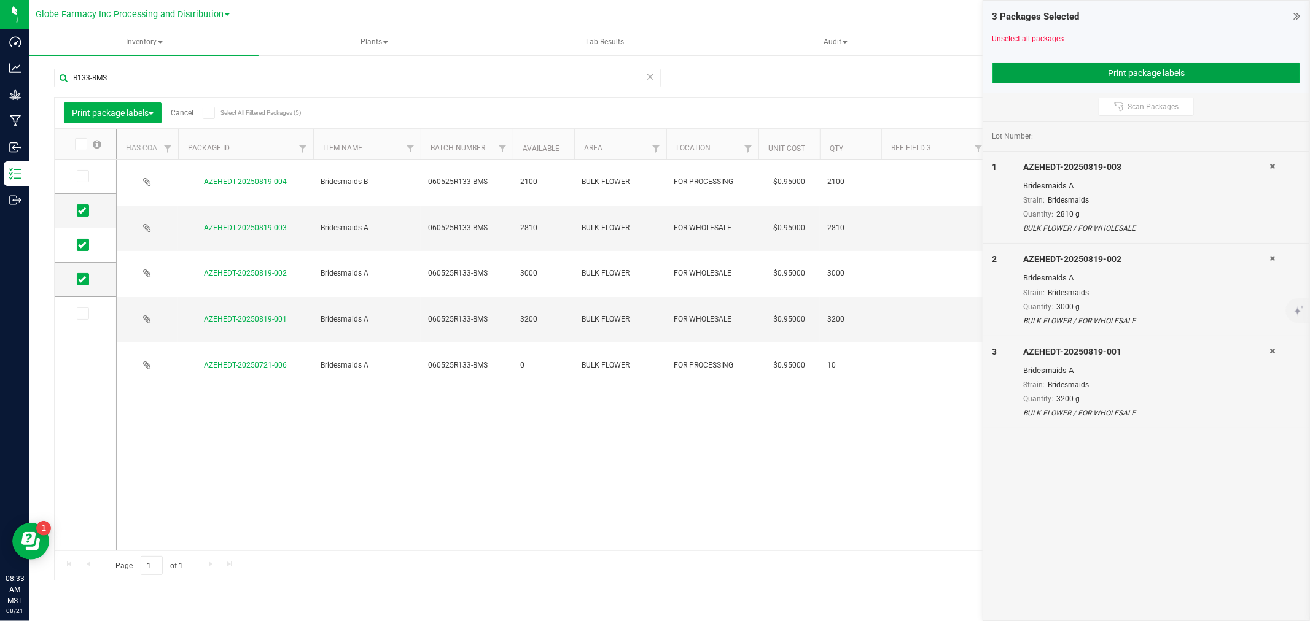
click at [1016, 72] on button "Print package labels" at bounding box center [1146, 73] width 308 height 21
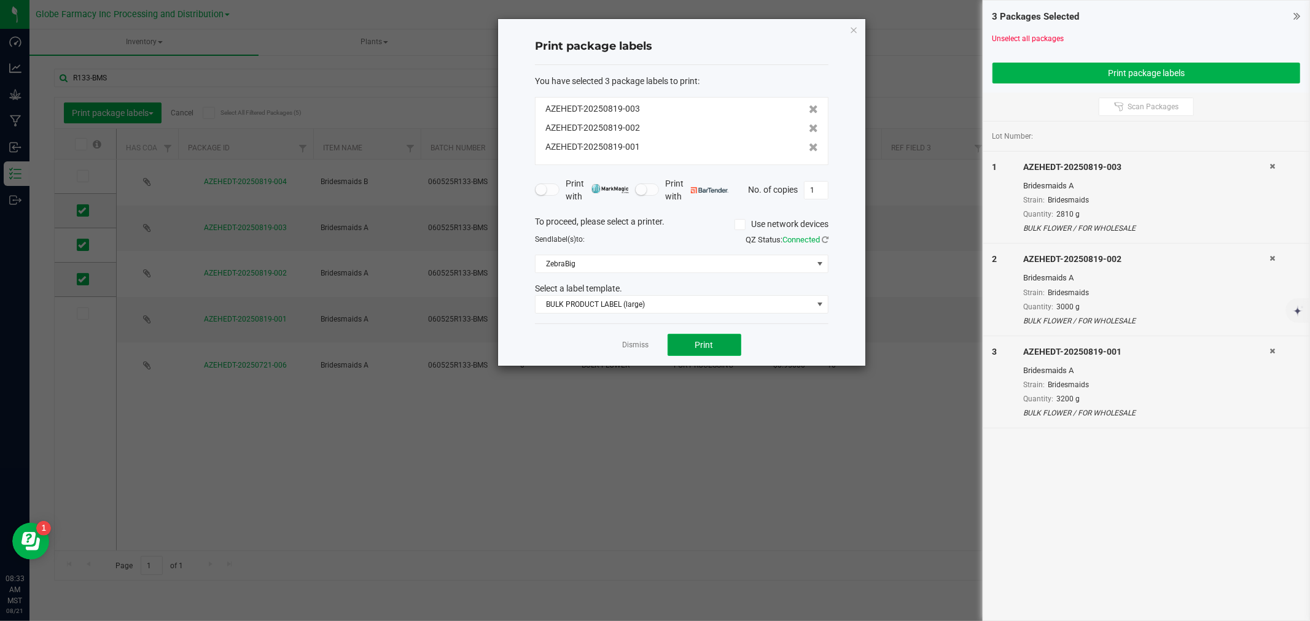
click at [699, 344] on span "Print" at bounding box center [704, 345] width 18 height 10
click at [618, 351] on div "Dismiss Print" at bounding box center [681, 345] width 293 height 42
click at [630, 348] on link "Dismiss" at bounding box center [636, 345] width 26 height 10
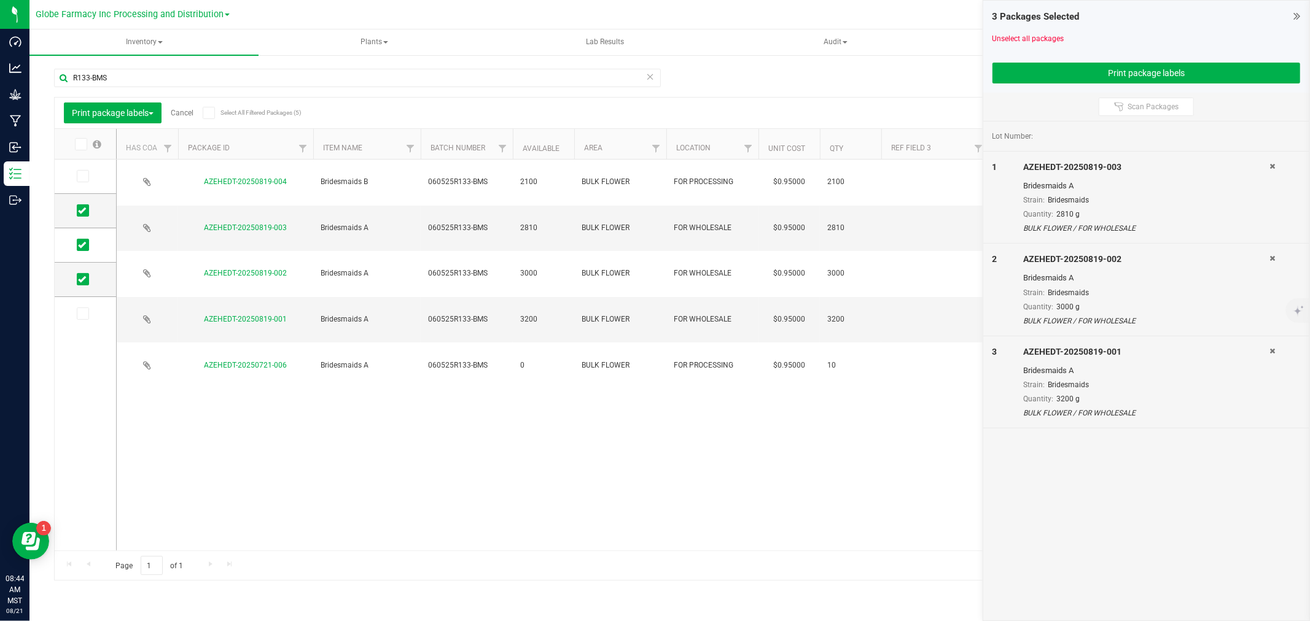
click at [1014, 33] on div "Unselect all packages" at bounding box center [1146, 38] width 308 height 11
drag, startPoint x: 1027, startPoint y: 37, endPoint x: 849, endPoint y: 66, distance: 180.4
click at [1028, 37] on link "Unselect all packages" at bounding box center [1028, 38] width 72 height 9
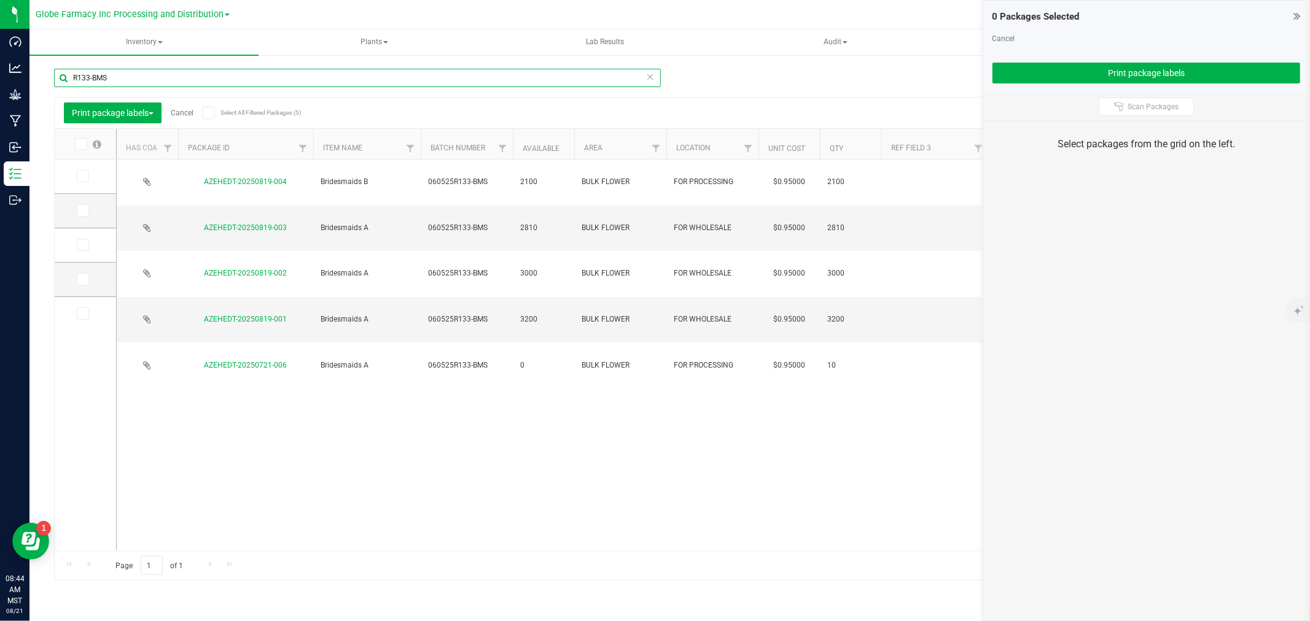
click at [626, 81] on input "R133-BMS" at bounding box center [357, 78] width 607 height 18
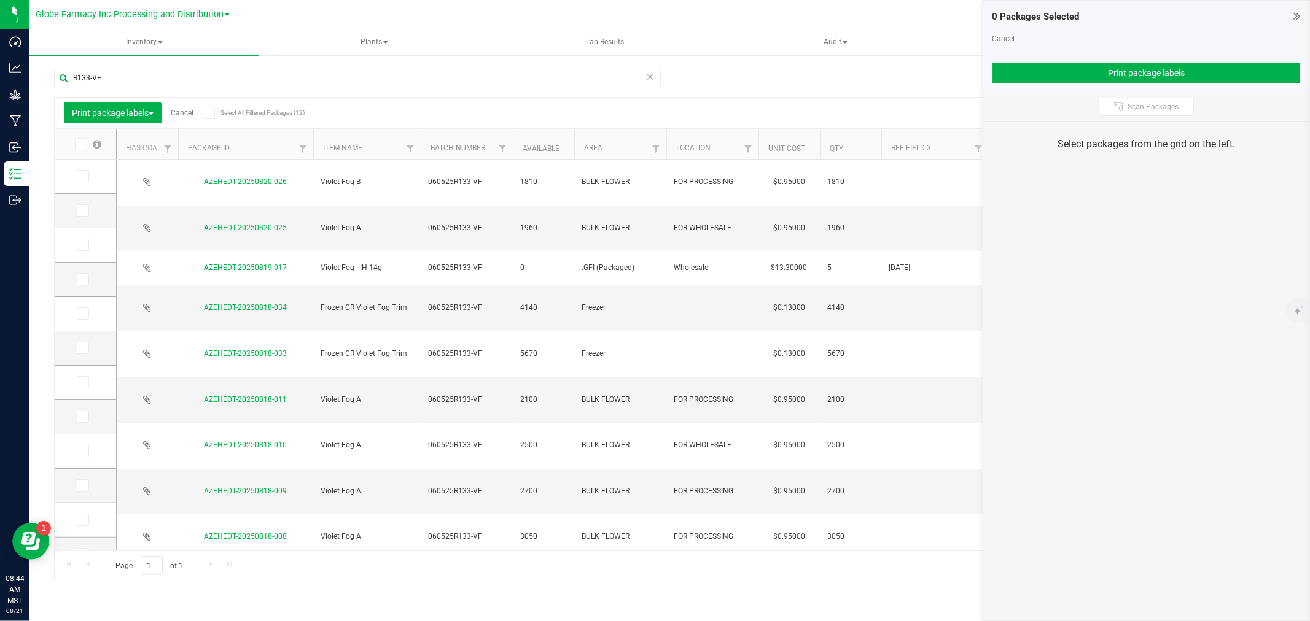
click at [89, 486] on label at bounding box center [86, 486] width 18 height 12
click at [0, 0] on input "checkbox" at bounding box center [0, 0] width 0 height 0
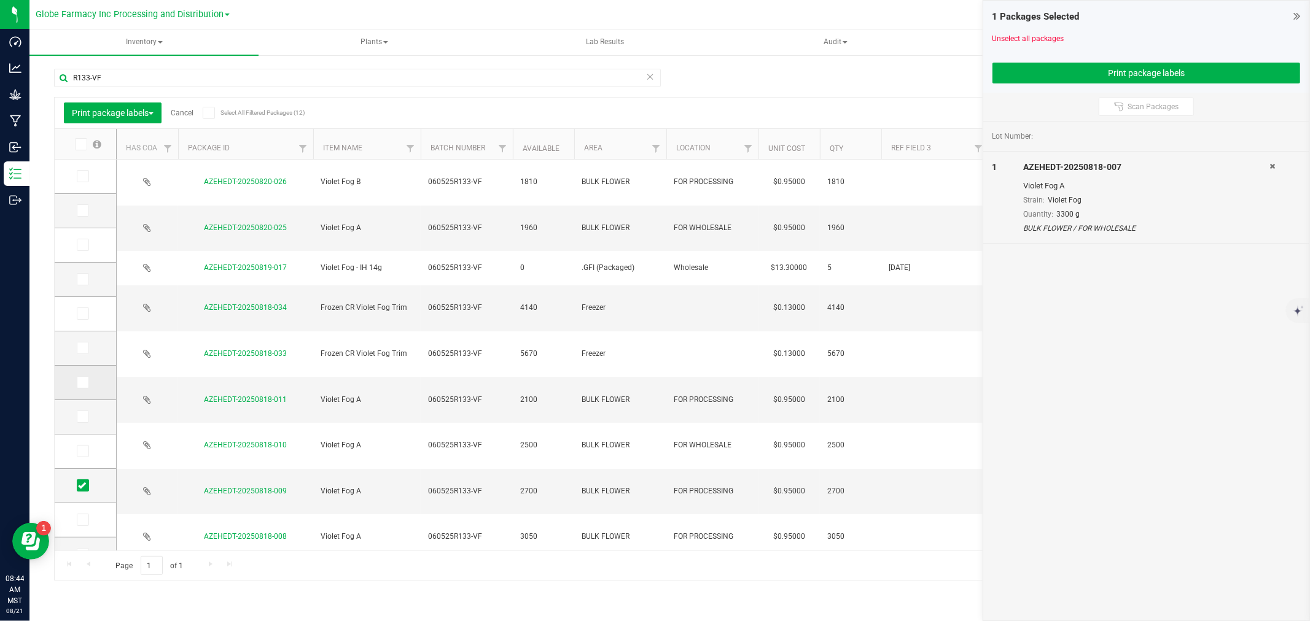
click at [81, 383] on icon at bounding box center [82, 383] width 8 height 0
click at [0, 0] on input "checkbox" at bounding box center [0, 0] width 0 height 0
click at [80, 211] on icon at bounding box center [82, 211] width 8 height 0
click at [0, 0] on input "checkbox" at bounding box center [0, 0] width 0 height 0
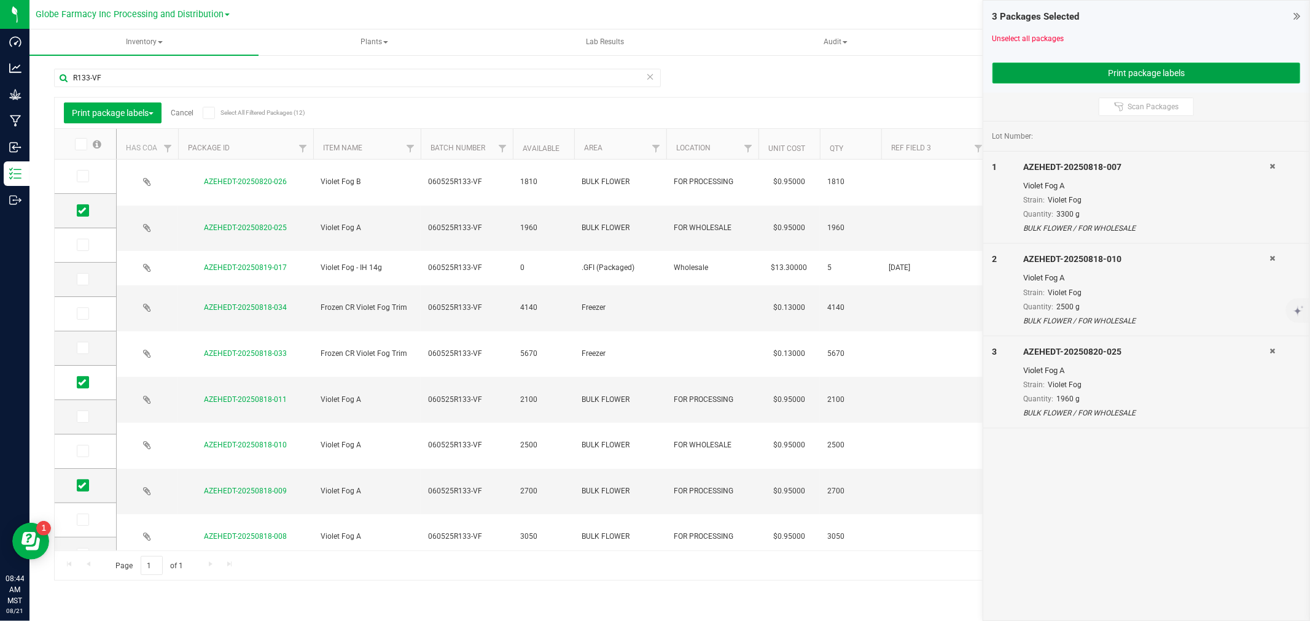
click at [1087, 79] on button "Print package labels" at bounding box center [1146, 73] width 308 height 21
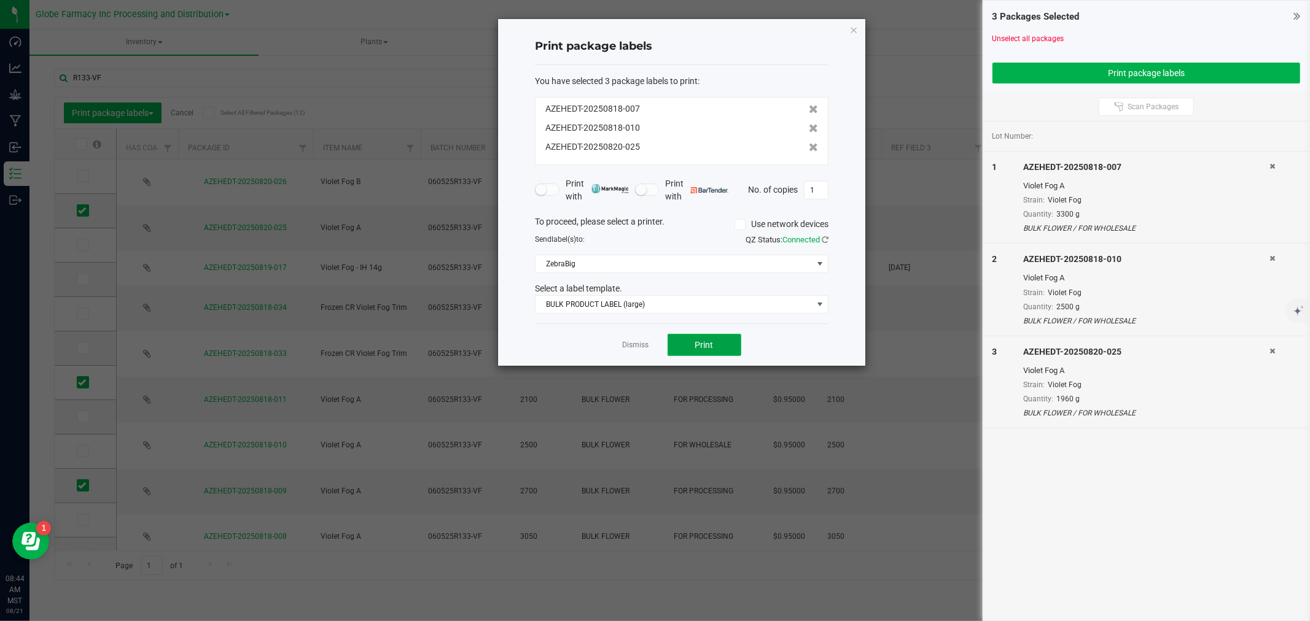
click at [703, 345] on span "Print" at bounding box center [704, 345] width 18 height 10
click at [641, 347] on link "Dismiss" at bounding box center [636, 345] width 26 height 10
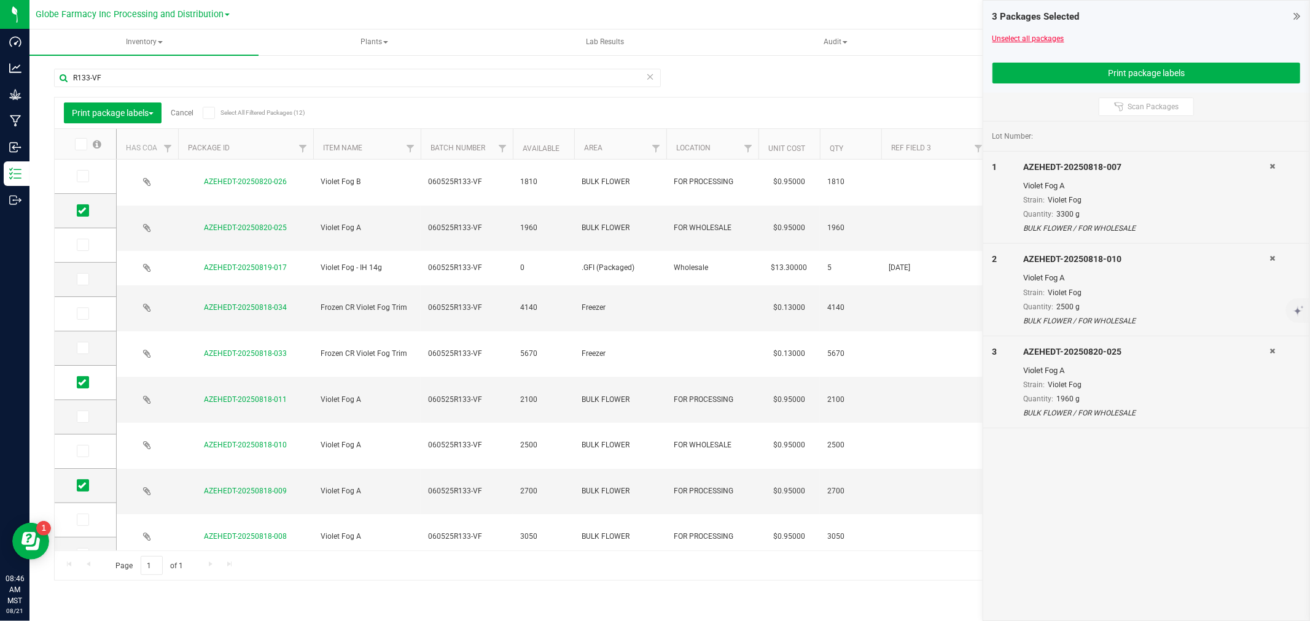
click at [1038, 34] on link "Unselect all packages" at bounding box center [1028, 38] width 72 height 9
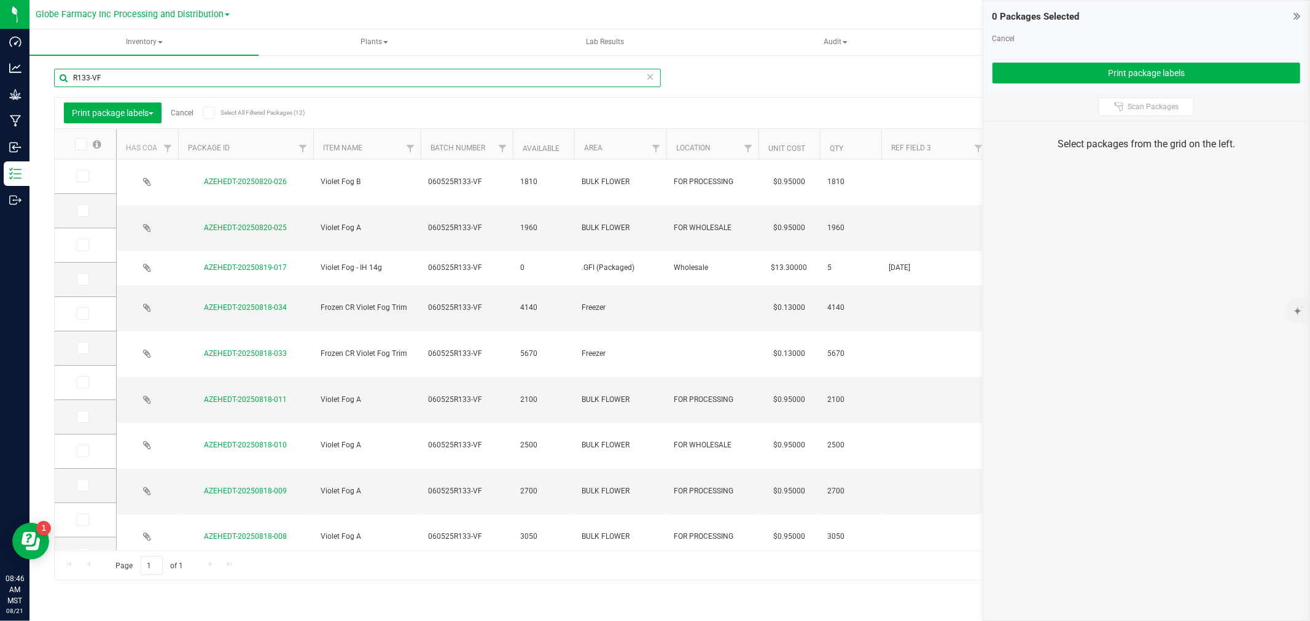
click at [550, 80] on input "R133-VF" at bounding box center [357, 78] width 607 height 18
type input "0814-023"
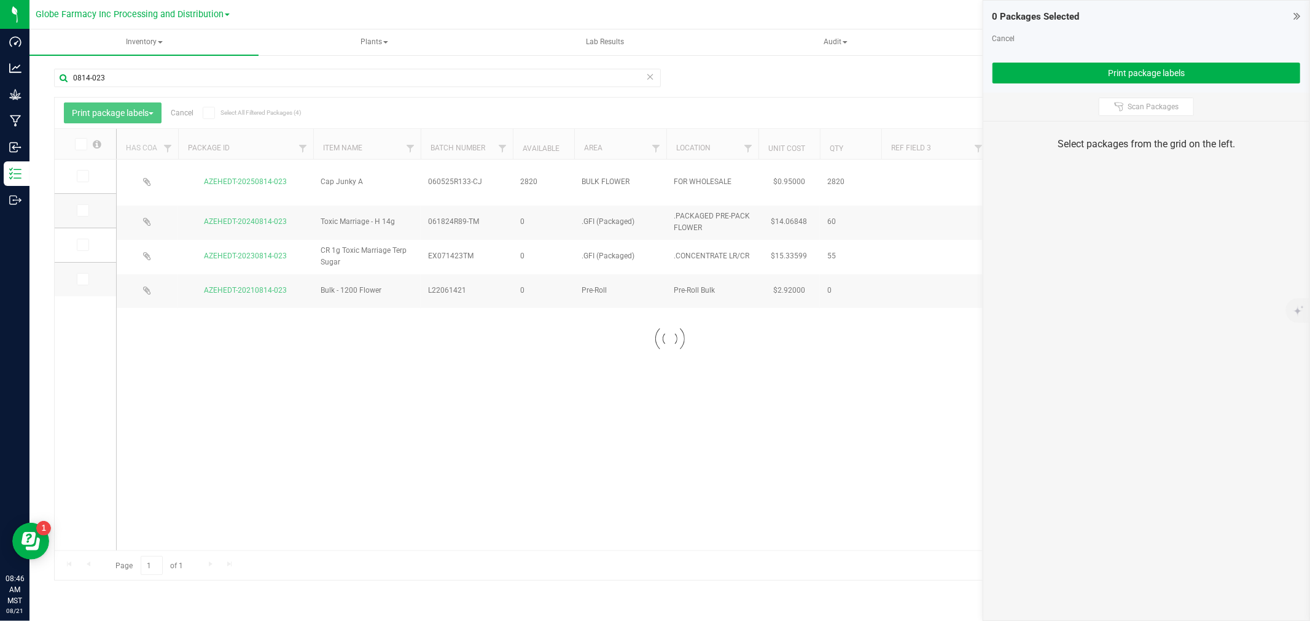
click at [85, 179] on div at bounding box center [670, 339] width 1230 height 483
click at [85, 176] on icon at bounding box center [82, 176] width 8 height 0
click at [0, 0] on input "checkbox" at bounding box center [0, 0] width 0 height 0
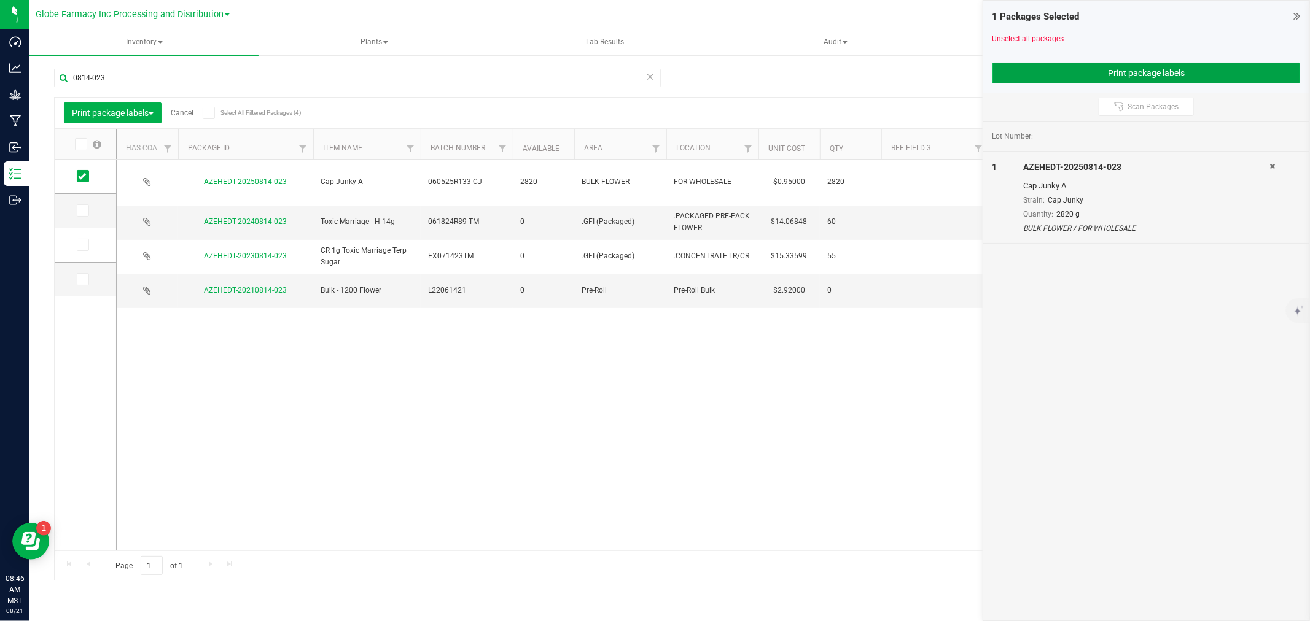
click at [1156, 78] on button "Print package labels" at bounding box center [1146, 73] width 308 height 21
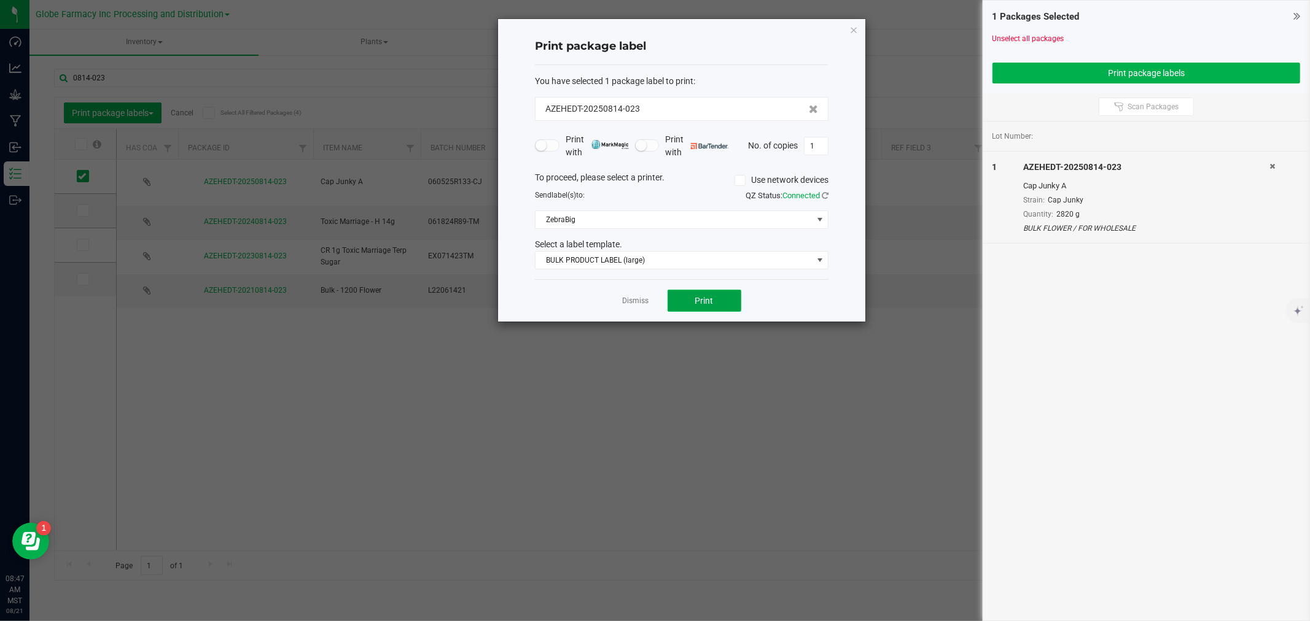
click at [696, 303] on span "Print" at bounding box center [704, 301] width 18 height 10
click at [634, 298] on link "Dismiss" at bounding box center [636, 301] width 26 height 10
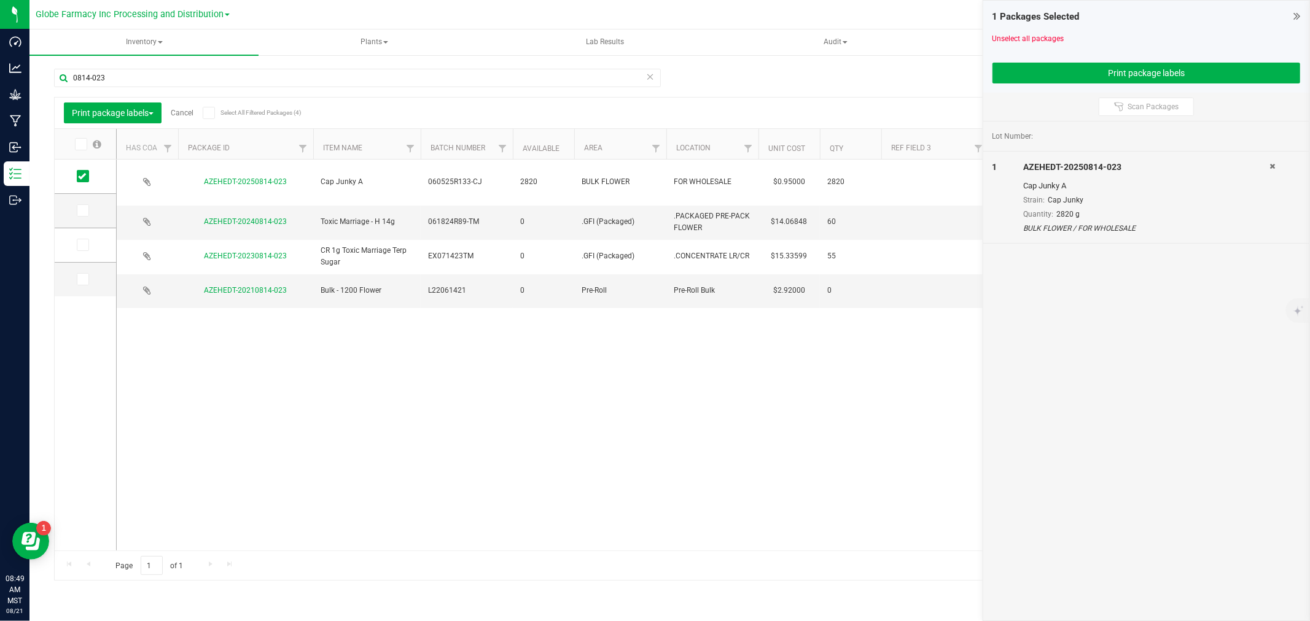
click at [187, 118] on div "Print package labels Cancel Select All Filtered Packages (4)" at bounding box center [173, 113] width 218 height 21
click at [184, 114] on link "Cancel" at bounding box center [182, 113] width 23 height 9
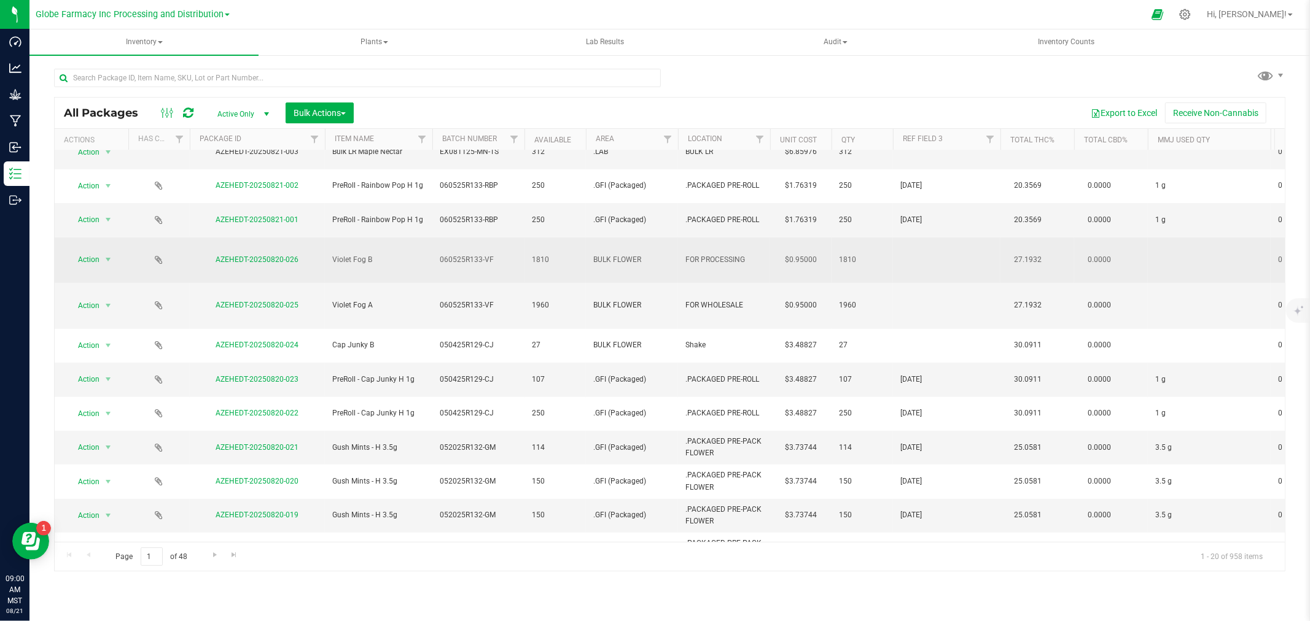
scroll to position [404, 0]
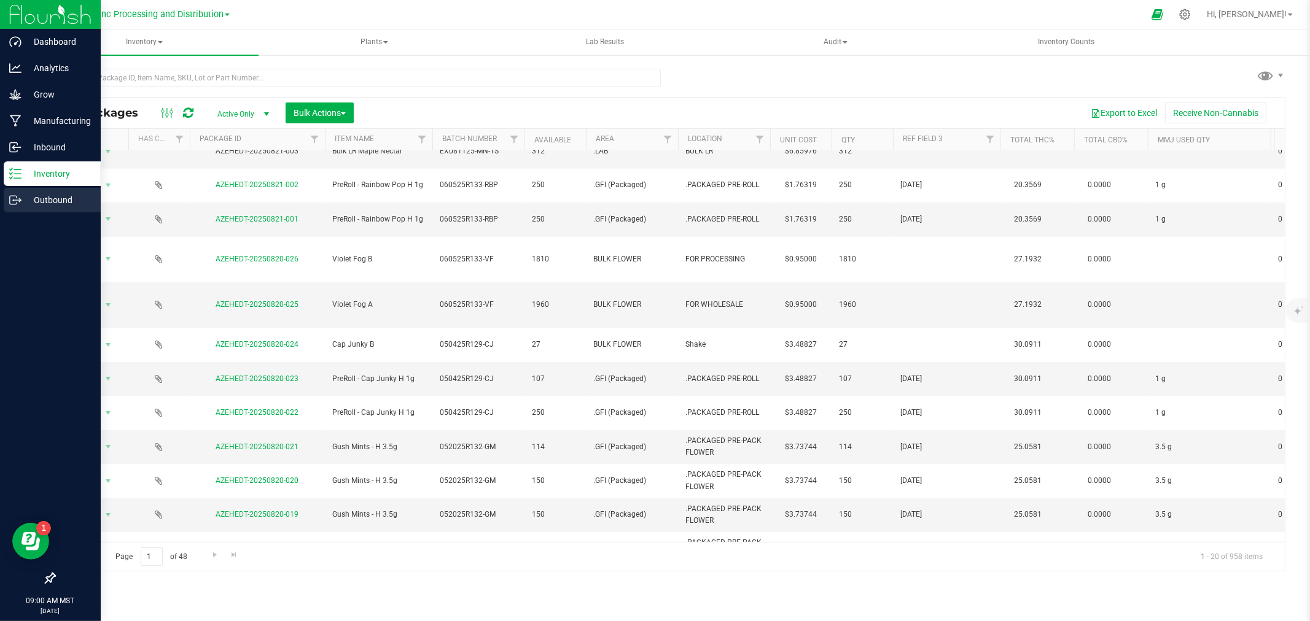
click at [0, 206] on link "Outbound" at bounding box center [50, 201] width 101 height 26
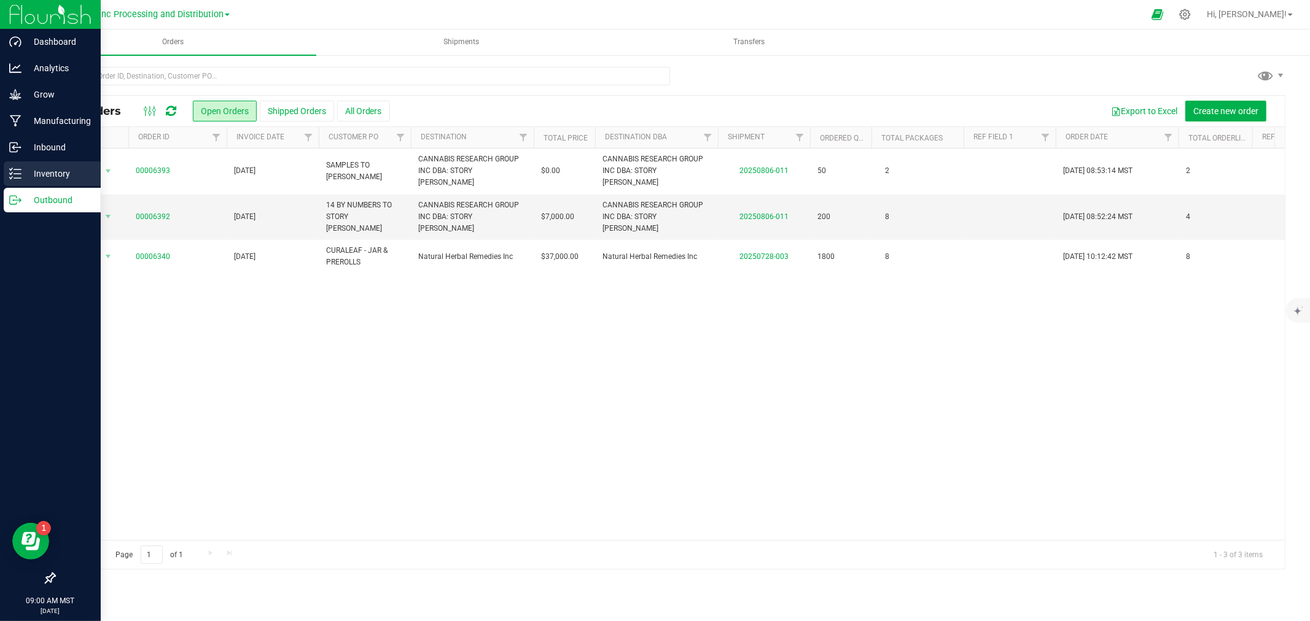
click at [19, 179] on icon at bounding box center [15, 174] width 12 height 12
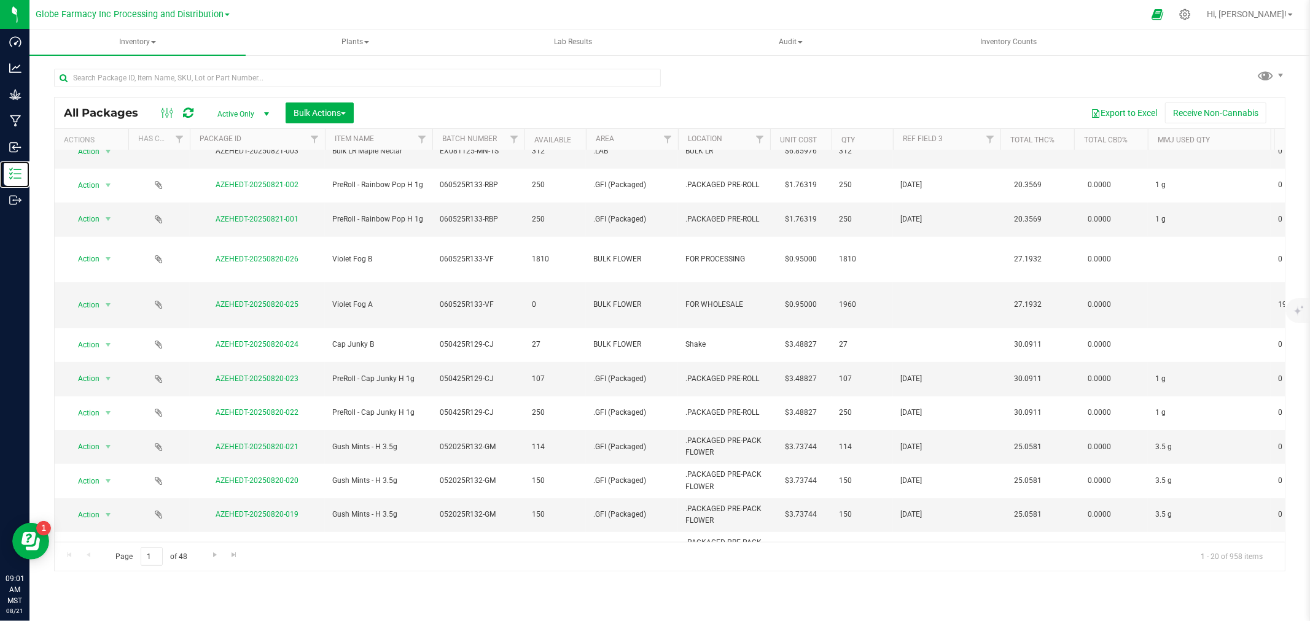
scroll to position [63, 0]
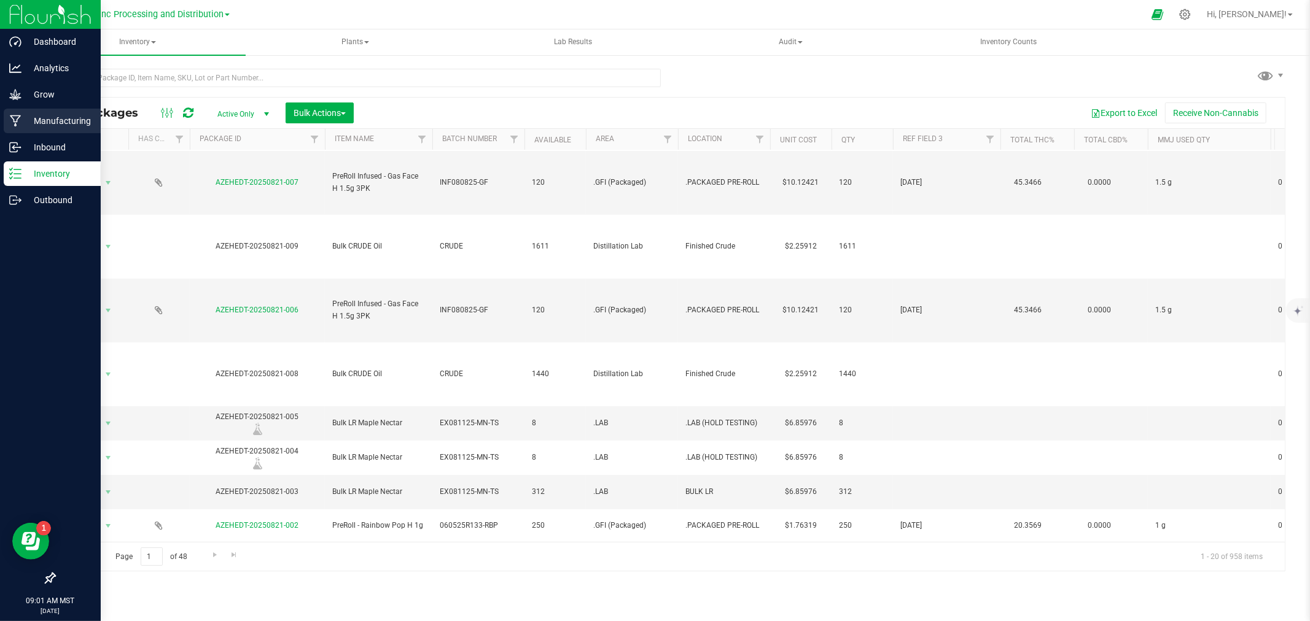
click at [29, 122] on p "Manufacturing" at bounding box center [58, 121] width 74 height 15
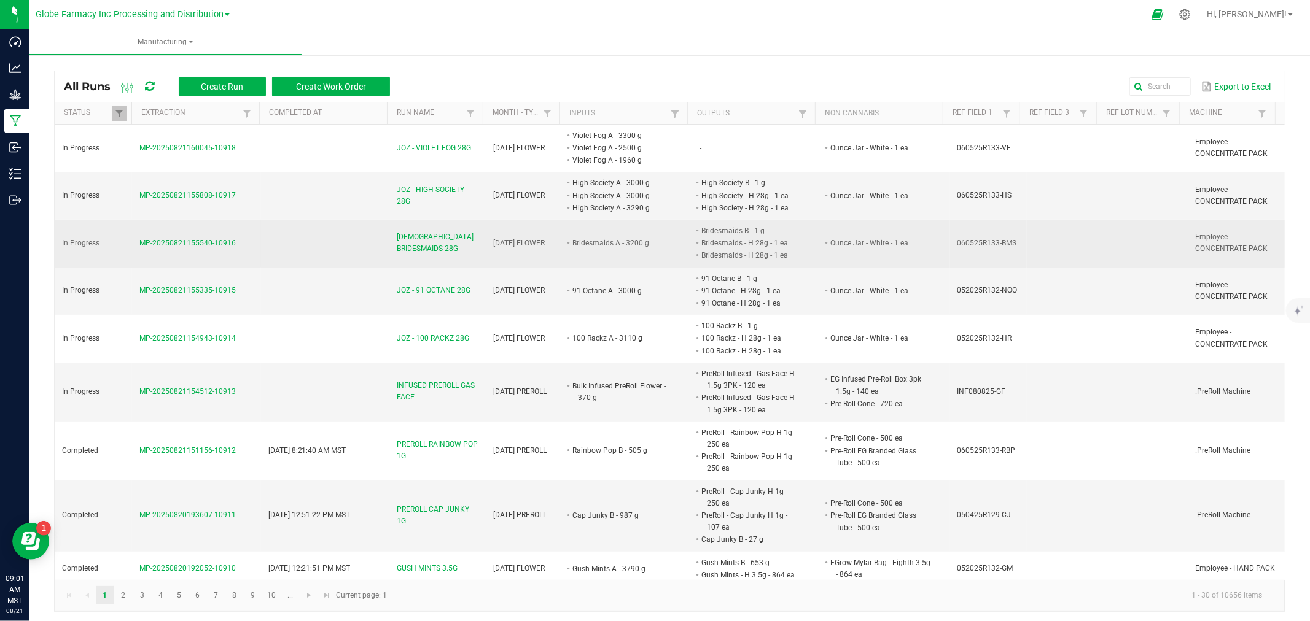
click at [474, 240] on td "[DEMOGRAPHIC_DATA] - BRIDESMAIDS 28G" at bounding box center [437, 244] width 96 height 48
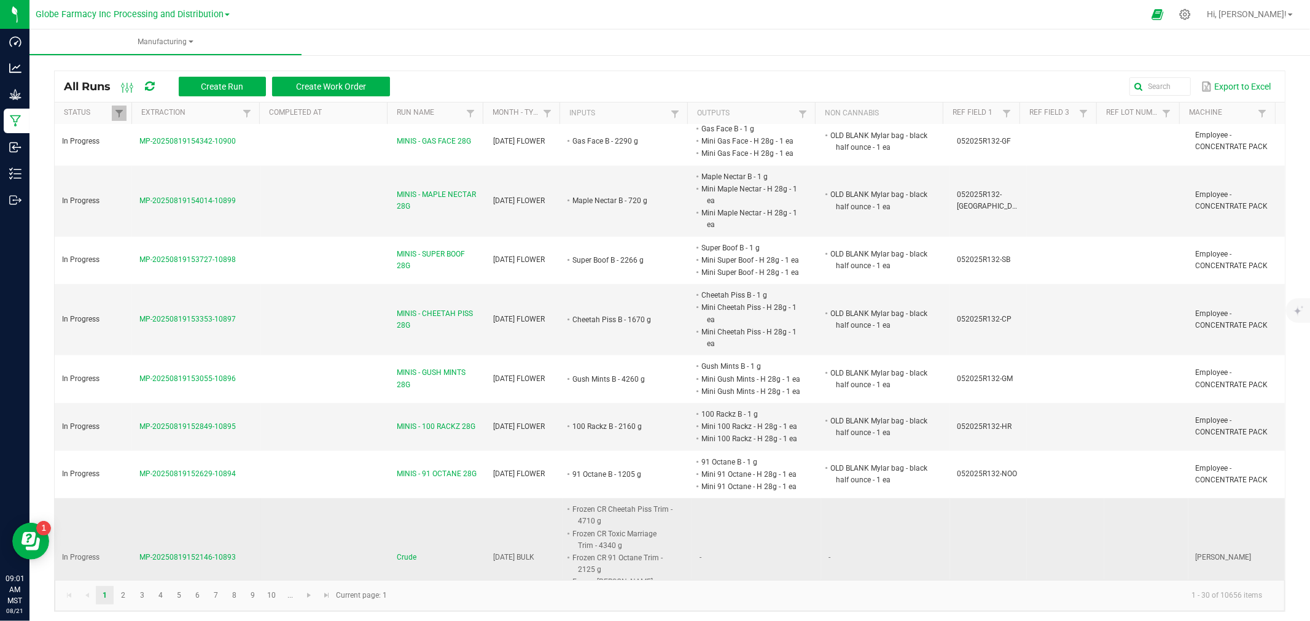
scroll to position [887, 0]
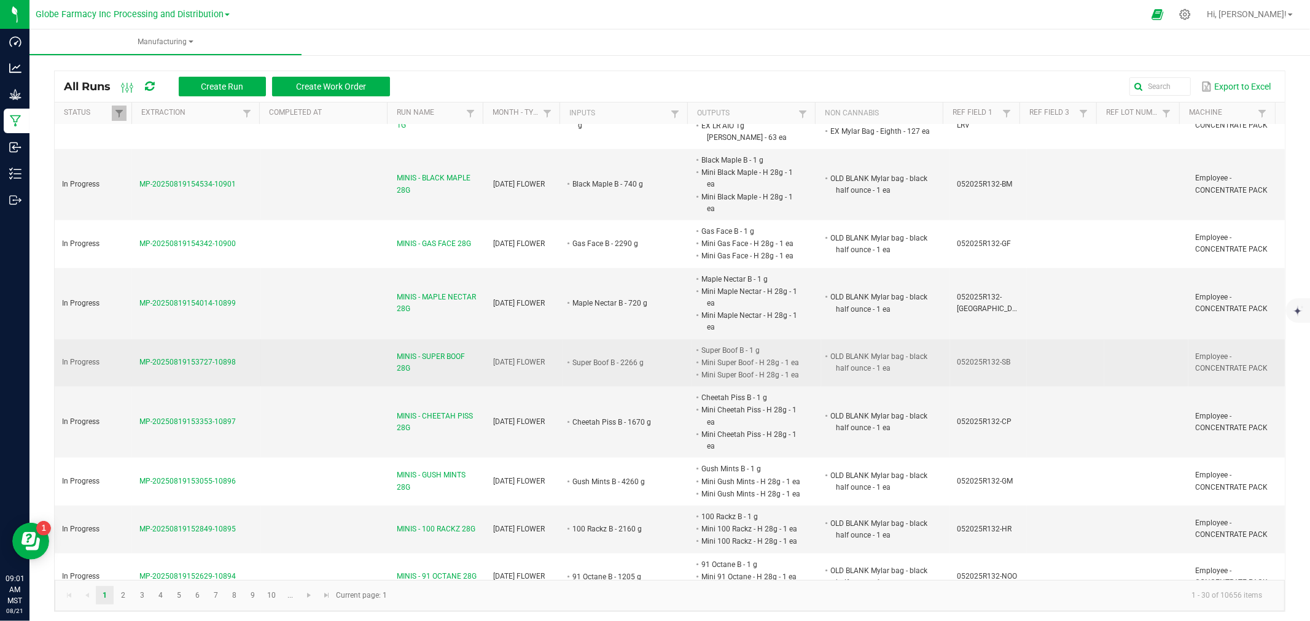
drag, startPoint x: 588, startPoint y: 394, endPoint x: 535, endPoint y: 354, distance: 66.1
click at [535, 354] on td "[DATE] FLOWER" at bounding box center [524, 364] width 77 height 48
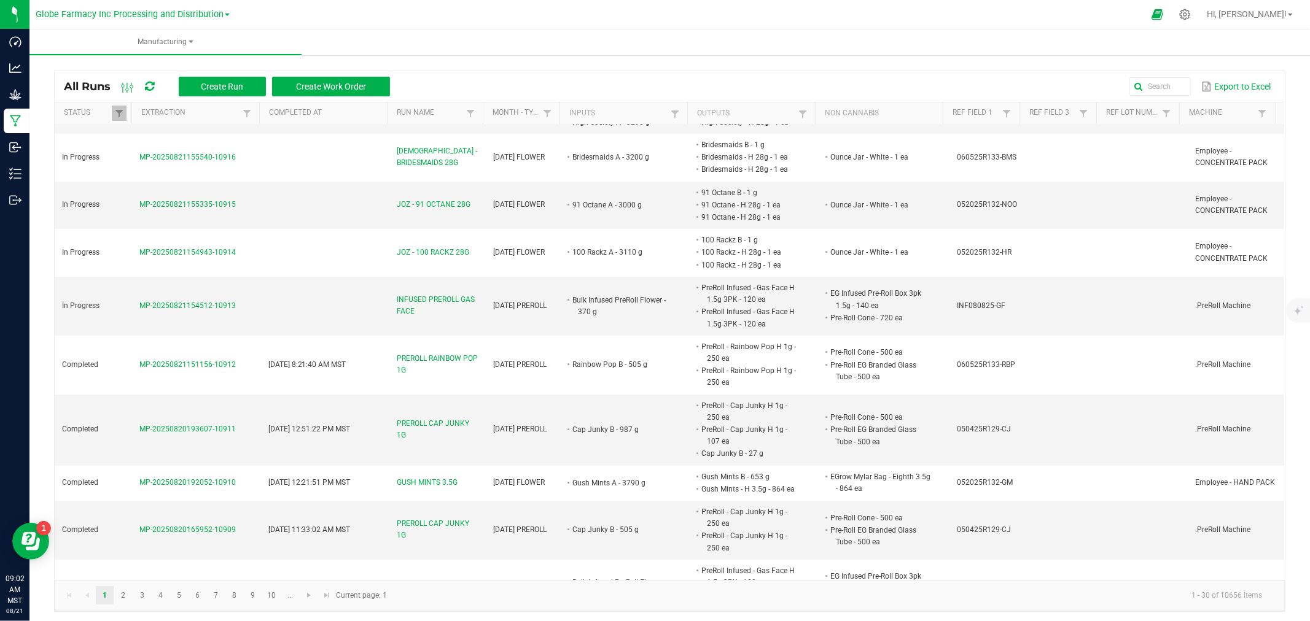
scroll to position [0, 0]
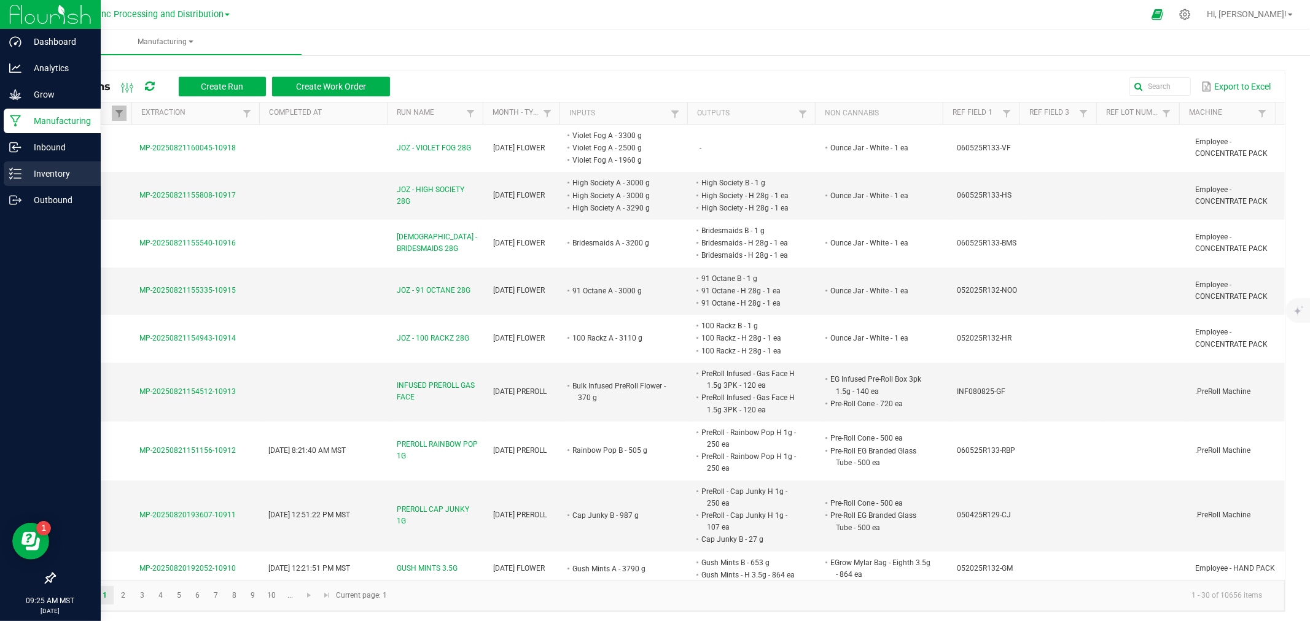
click at [0, 187] on link "Inventory" at bounding box center [50, 174] width 101 height 26
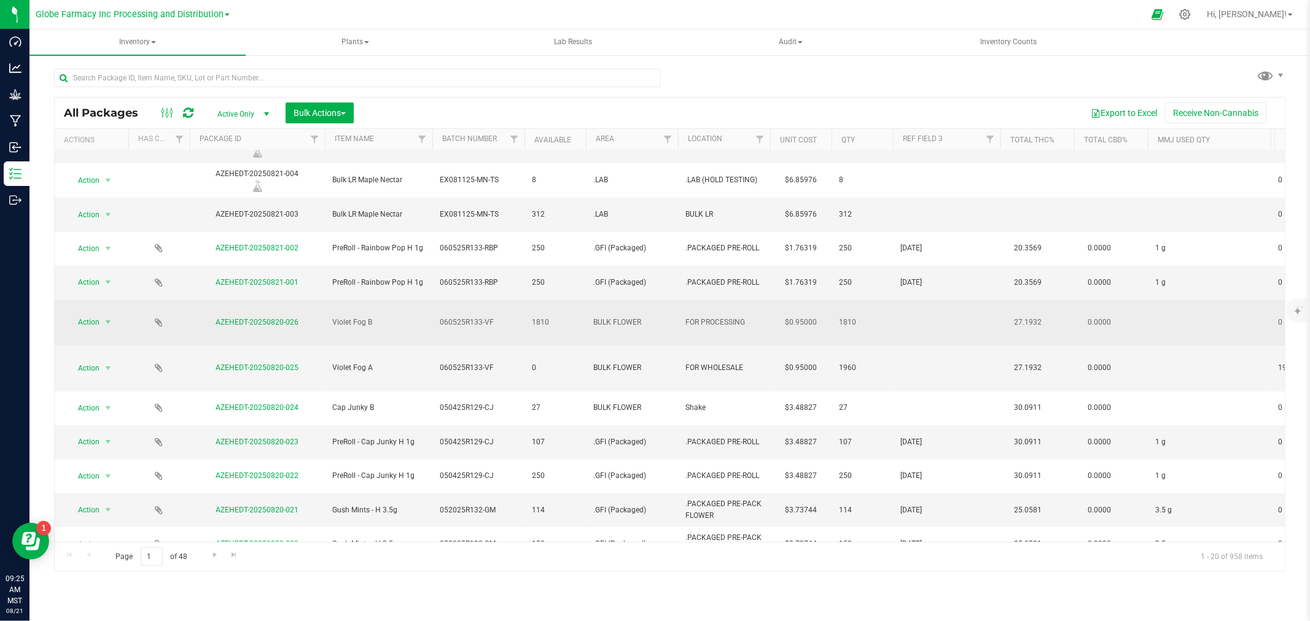
scroll to position [404, 0]
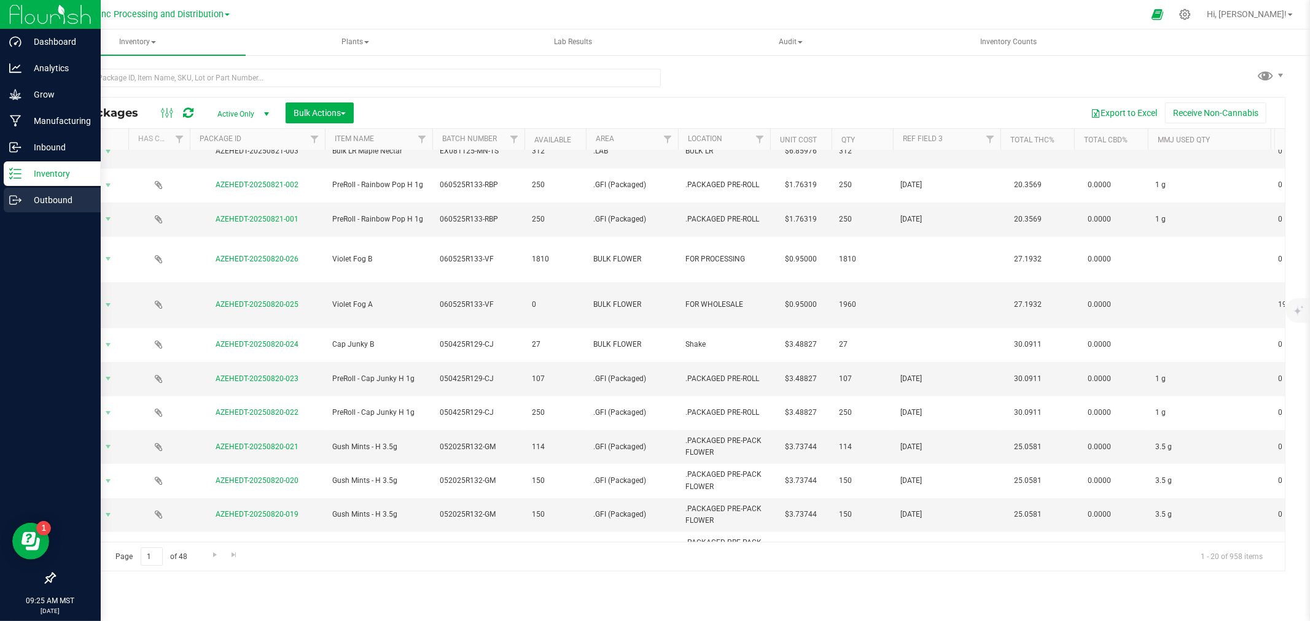
click at [14, 212] on link "Outbound" at bounding box center [50, 201] width 101 height 26
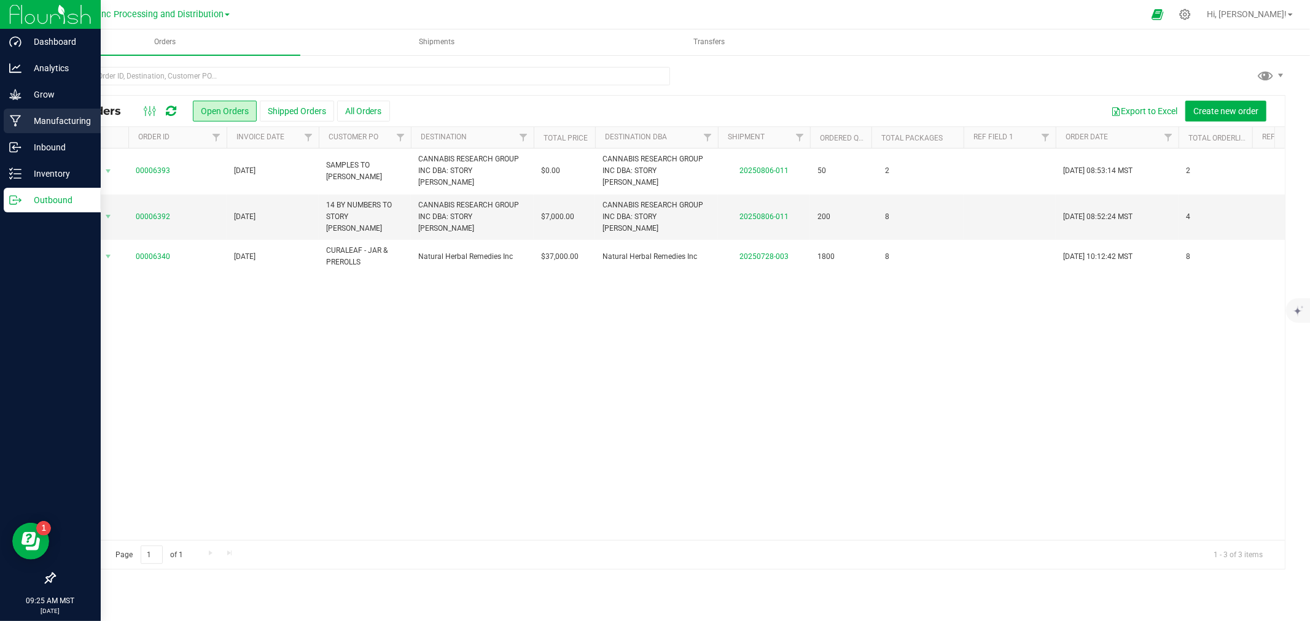
click at [4, 115] on div "Manufacturing" at bounding box center [52, 121] width 97 height 25
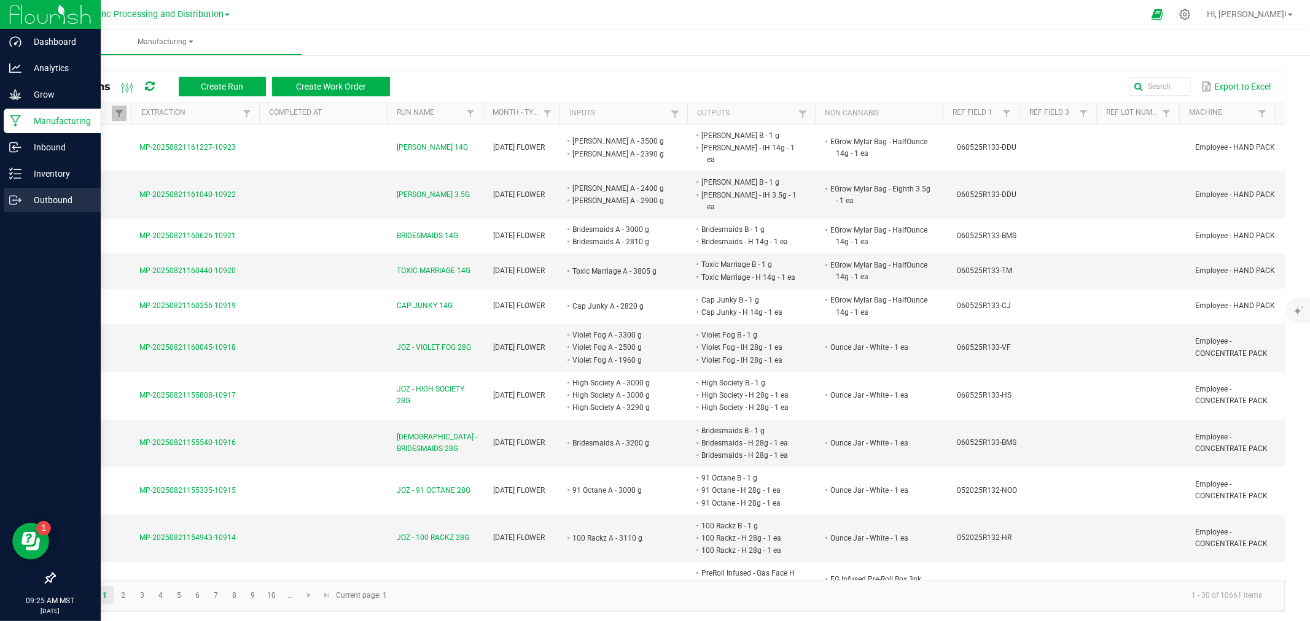
click at [4, 211] on link "Outbound" at bounding box center [50, 201] width 101 height 26
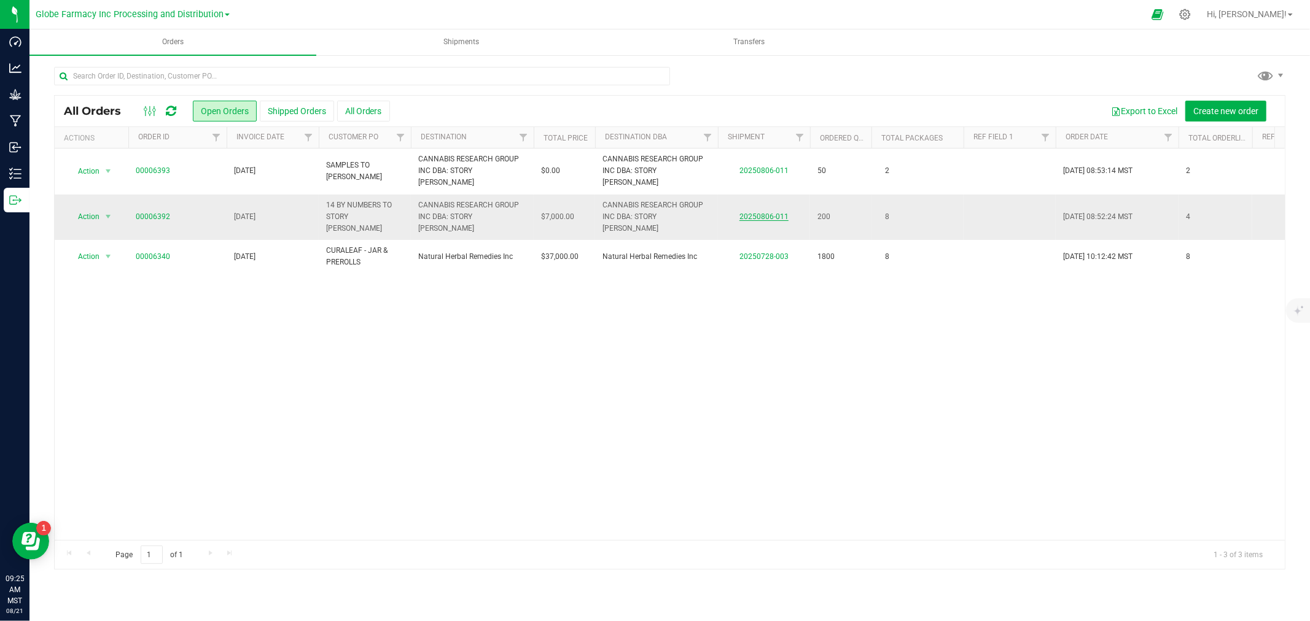
click at [761, 212] on link "20250806-011" at bounding box center [763, 216] width 49 height 9
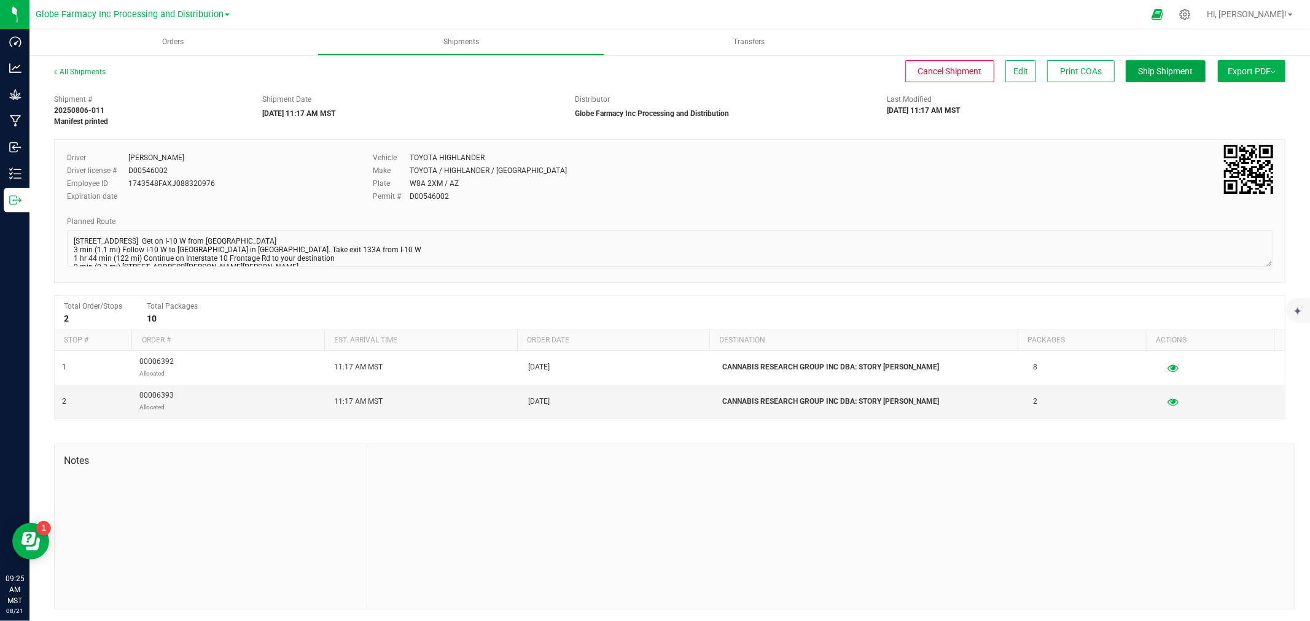
click at [1162, 77] on button "Ship Shipment" at bounding box center [1165, 71] width 80 height 22
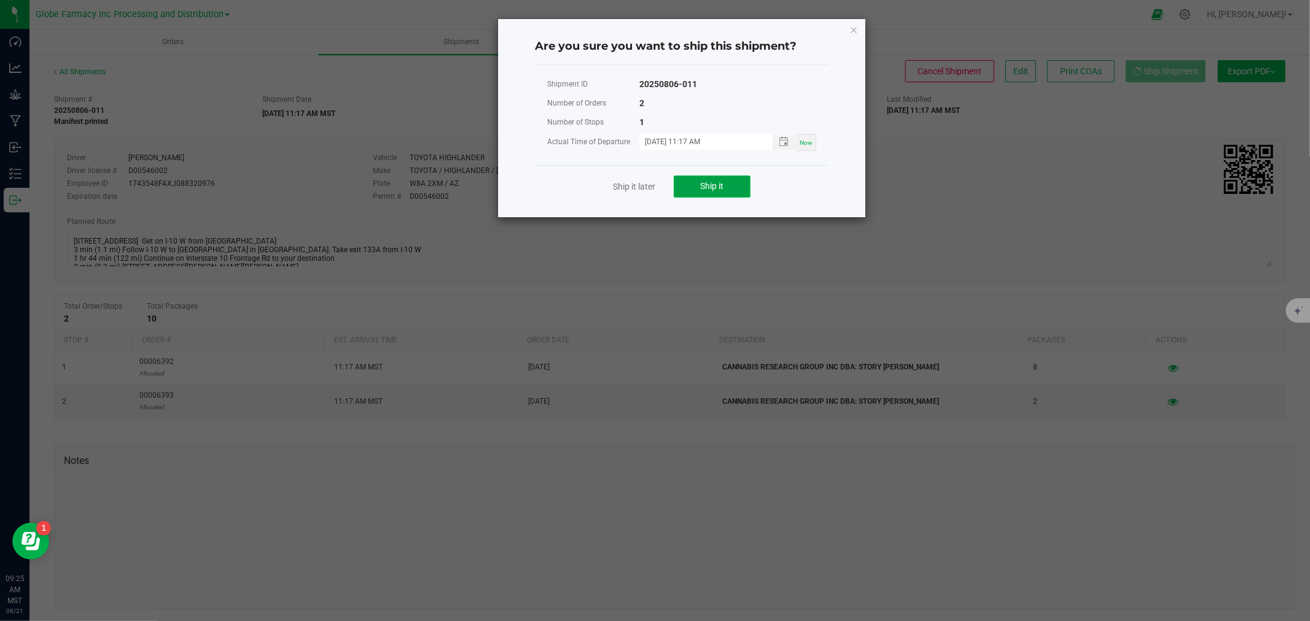
click at [707, 189] on span "Ship it" at bounding box center [712, 186] width 23 height 10
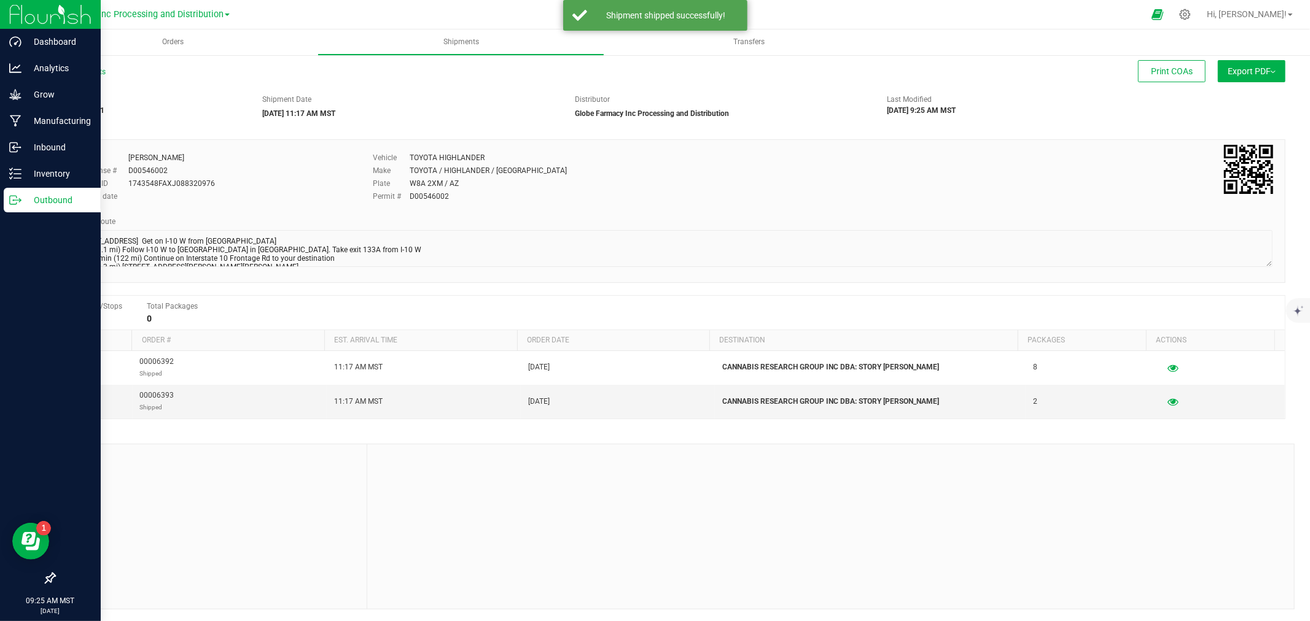
click at [0, 200] on link "Outbound" at bounding box center [50, 201] width 101 height 26
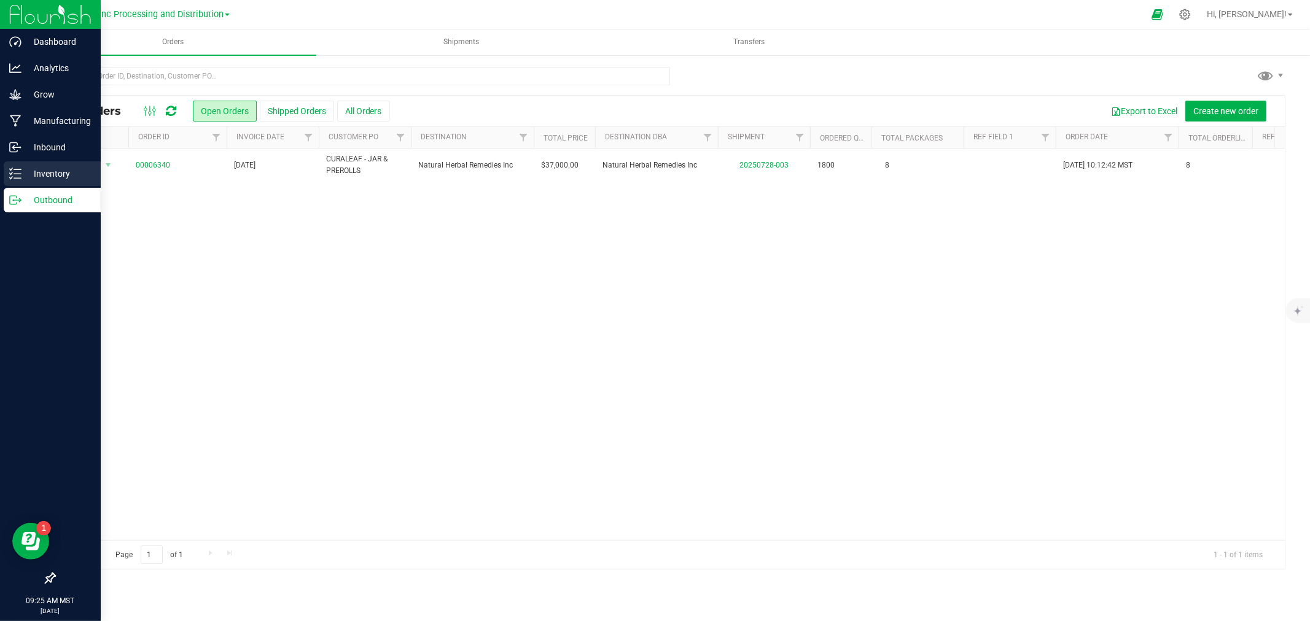
click at [4, 174] on div "Inventory" at bounding box center [52, 173] width 97 height 25
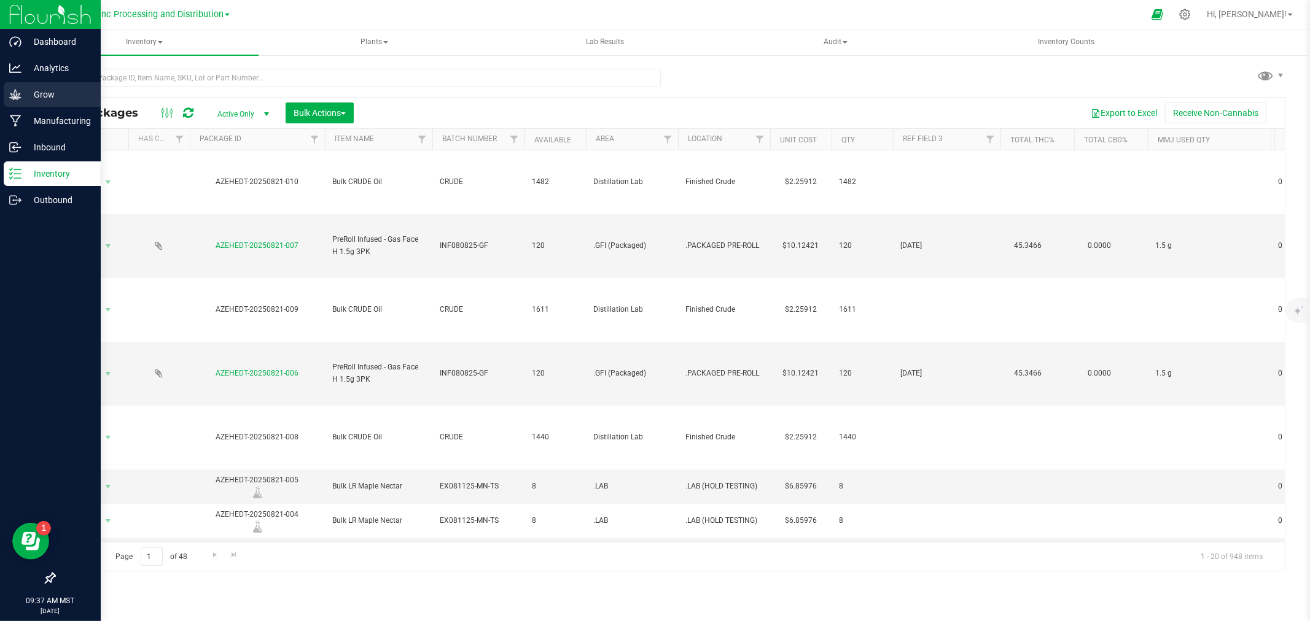
click at [0, 107] on link "Grow" at bounding box center [50, 95] width 101 height 26
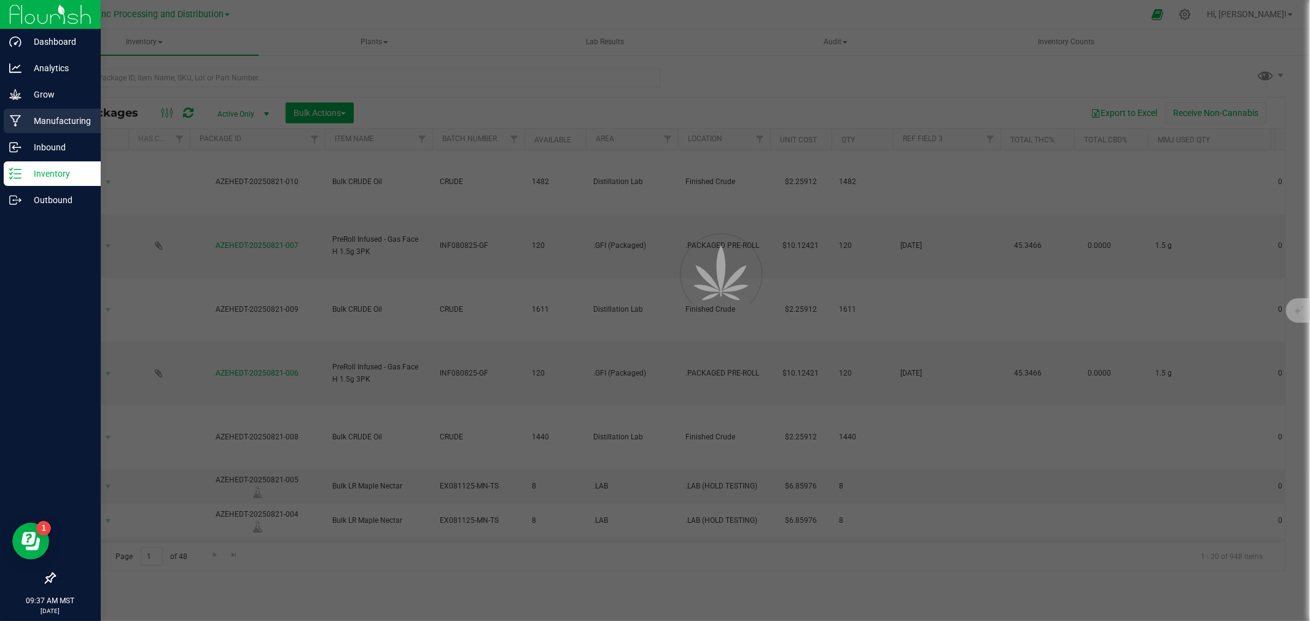
click at [9, 129] on div "Manufacturing" at bounding box center [52, 121] width 97 height 25
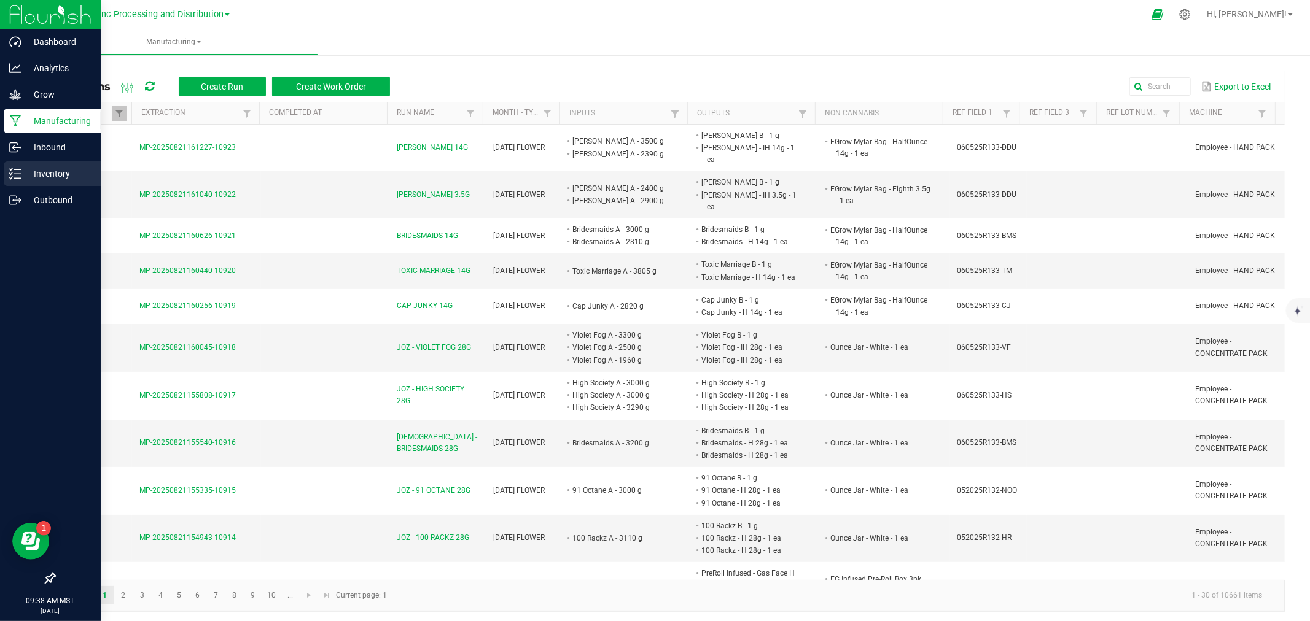
click at [0, 176] on link "Inventory" at bounding box center [50, 174] width 101 height 26
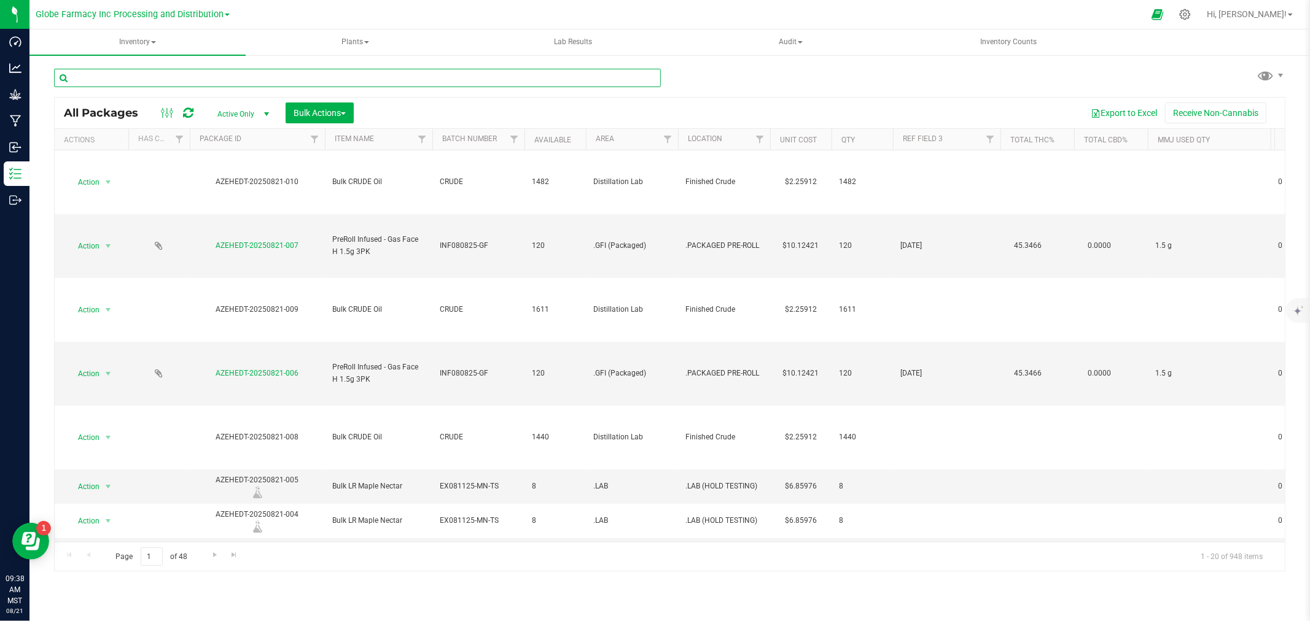
click at [233, 72] on input "text" at bounding box center [357, 78] width 607 height 18
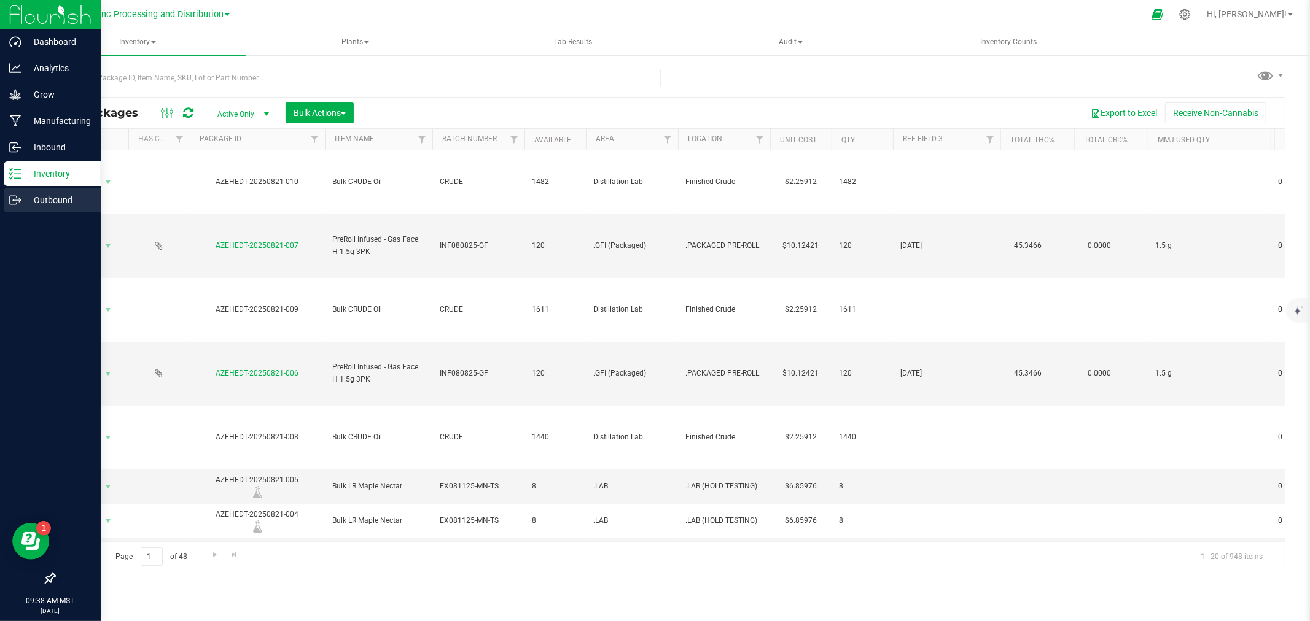
click at [0, 212] on link "Outbound" at bounding box center [50, 201] width 101 height 26
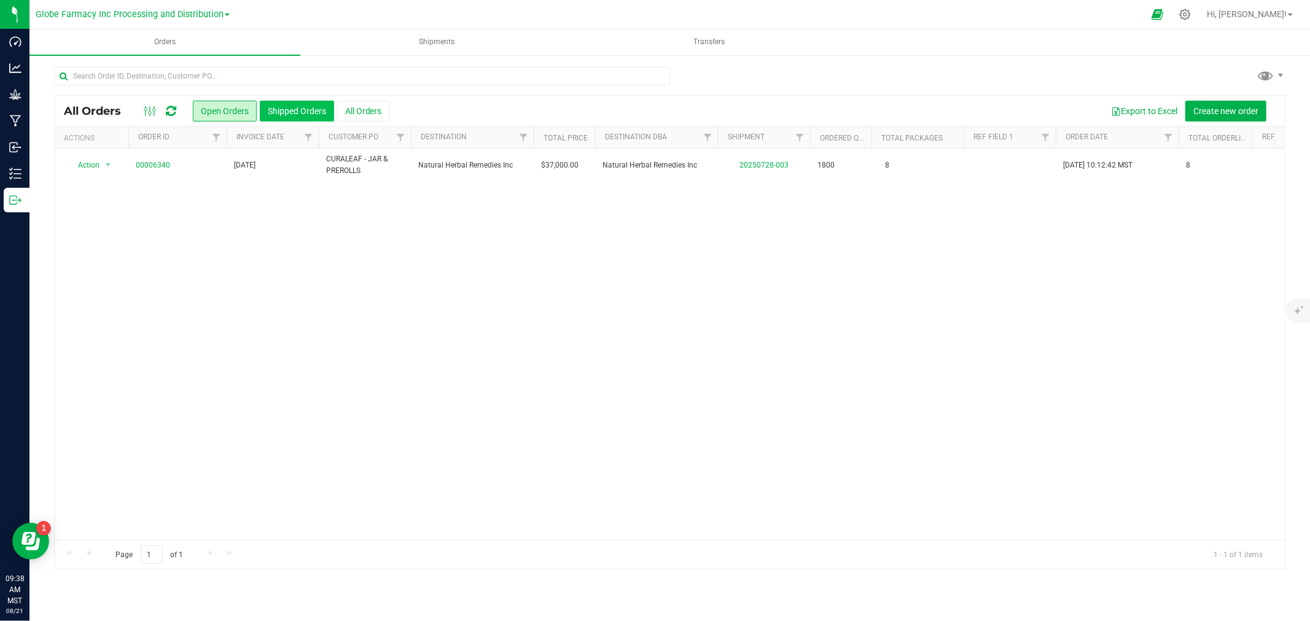
click at [282, 115] on button "Shipped Orders" at bounding box center [297, 111] width 74 height 21
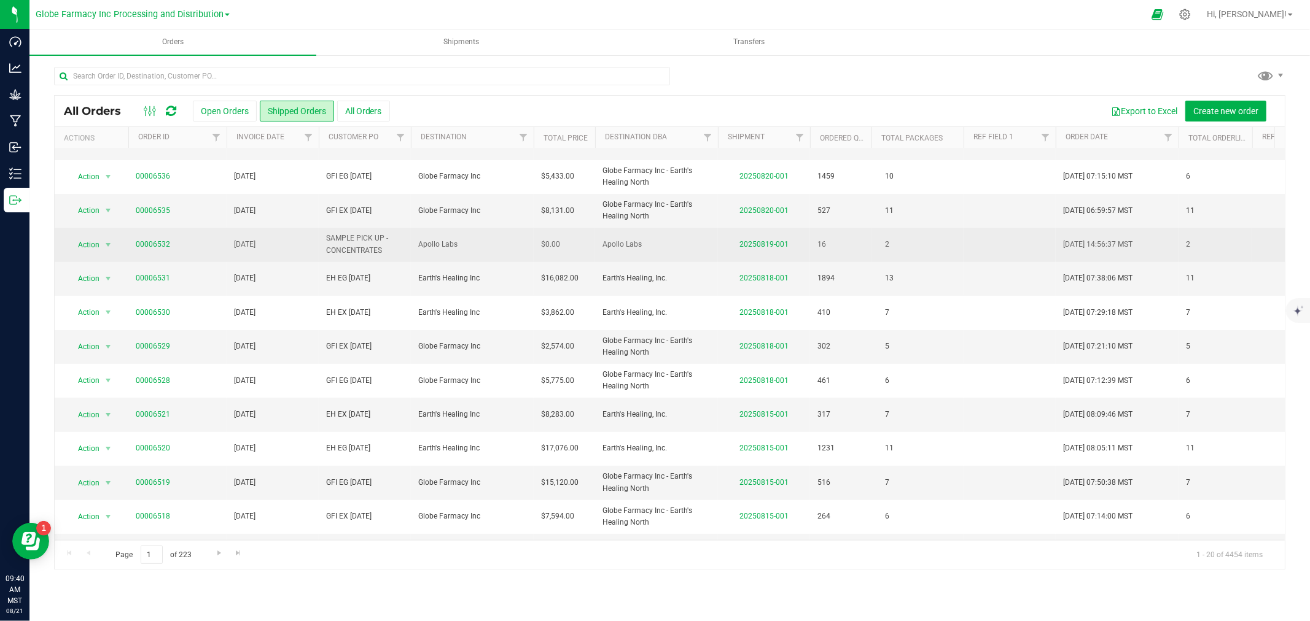
scroll to position [299, 0]
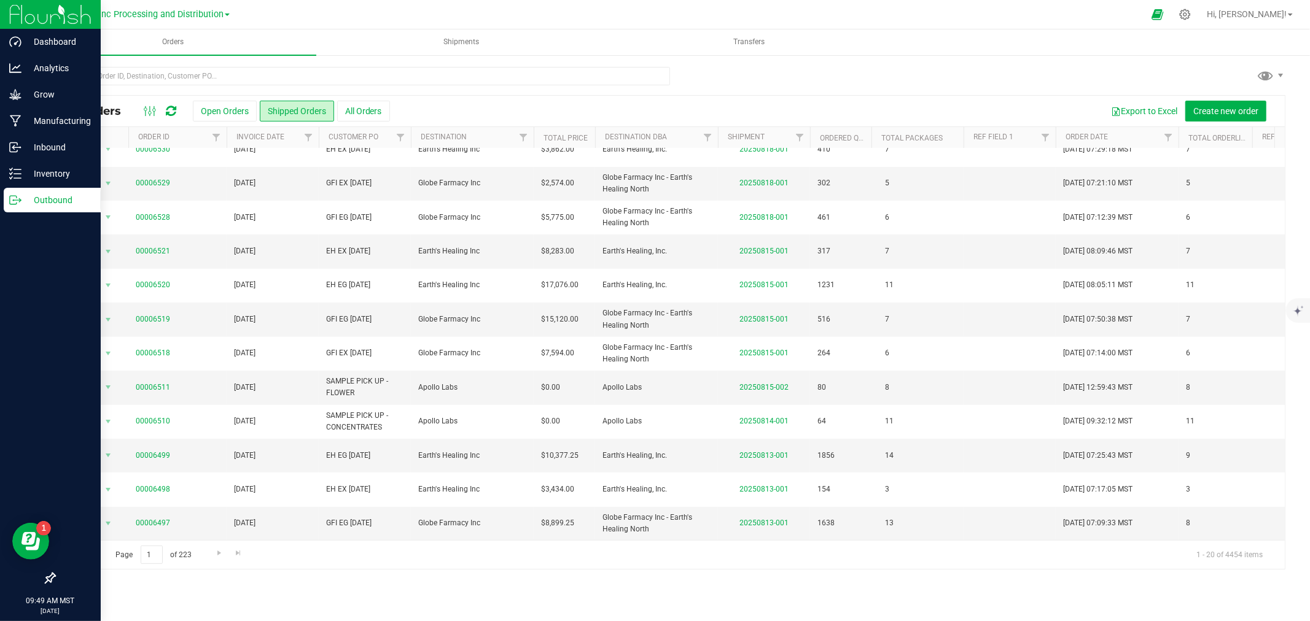
click at [17, 211] on div "Outbound" at bounding box center [52, 200] width 97 height 25
click at [20, 173] on icon at bounding box center [15, 174] width 12 height 12
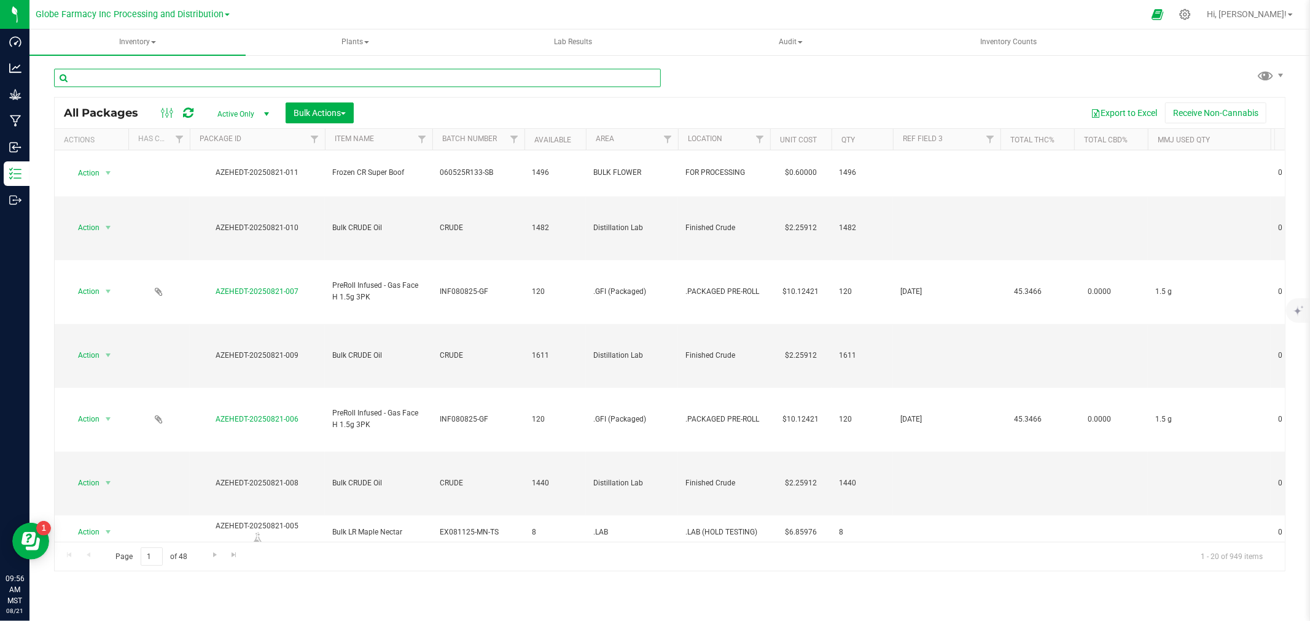
click at [219, 80] on input "text" at bounding box center [357, 78] width 607 height 18
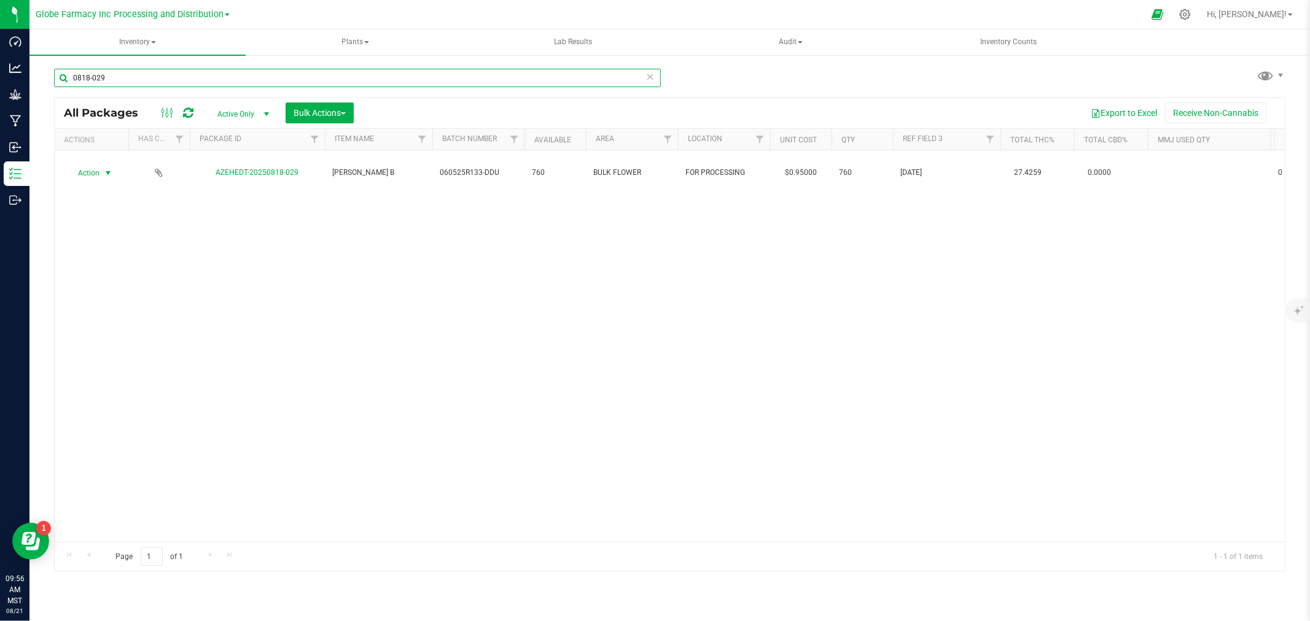
type input "0818-029"
click at [82, 169] on span "Action" at bounding box center [83, 173] width 33 height 17
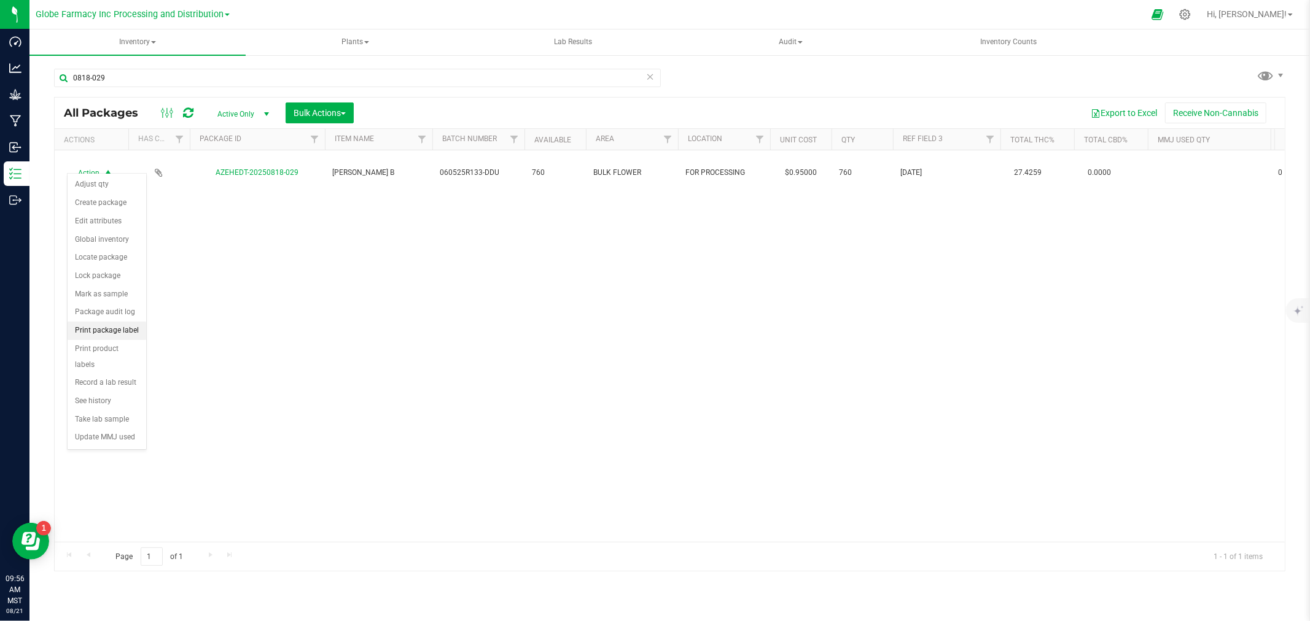
click at [124, 334] on li "Print package label" at bounding box center [107, 331] width 79 height 18
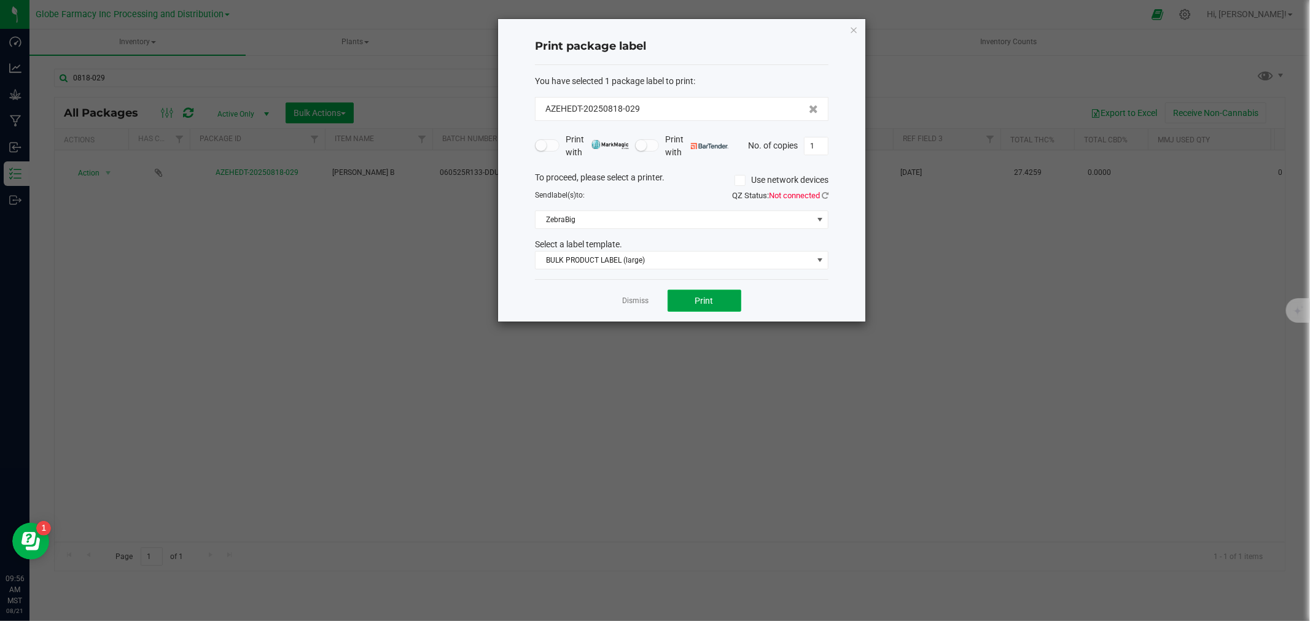
click at [692, 301] on button "Print" at bounding box center [704, 301] width 74 height 22
click at [609, 303] on div "Dismiss Print" at bounding box center [681, 300] width 293 height 42
click at [640, 300] on link "Dismiss" at bounding box center [636, 301] width 26 height 10
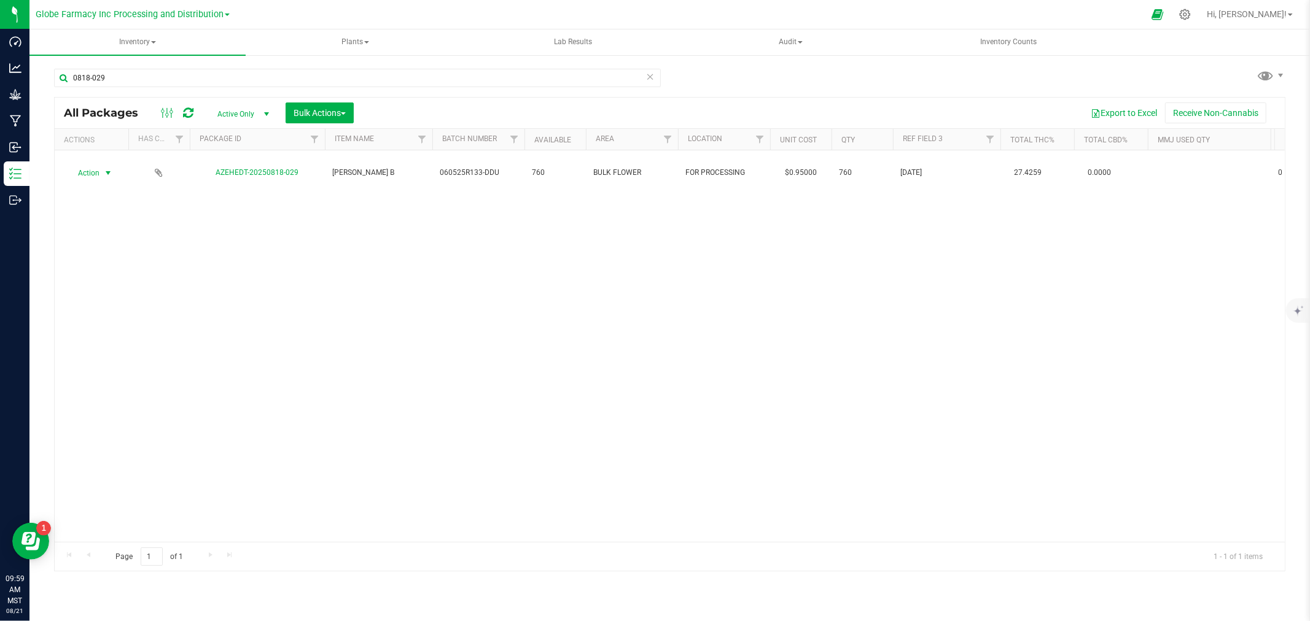
click at [652, 77] on icon at bounding box center [650, 76] width 9 height 15
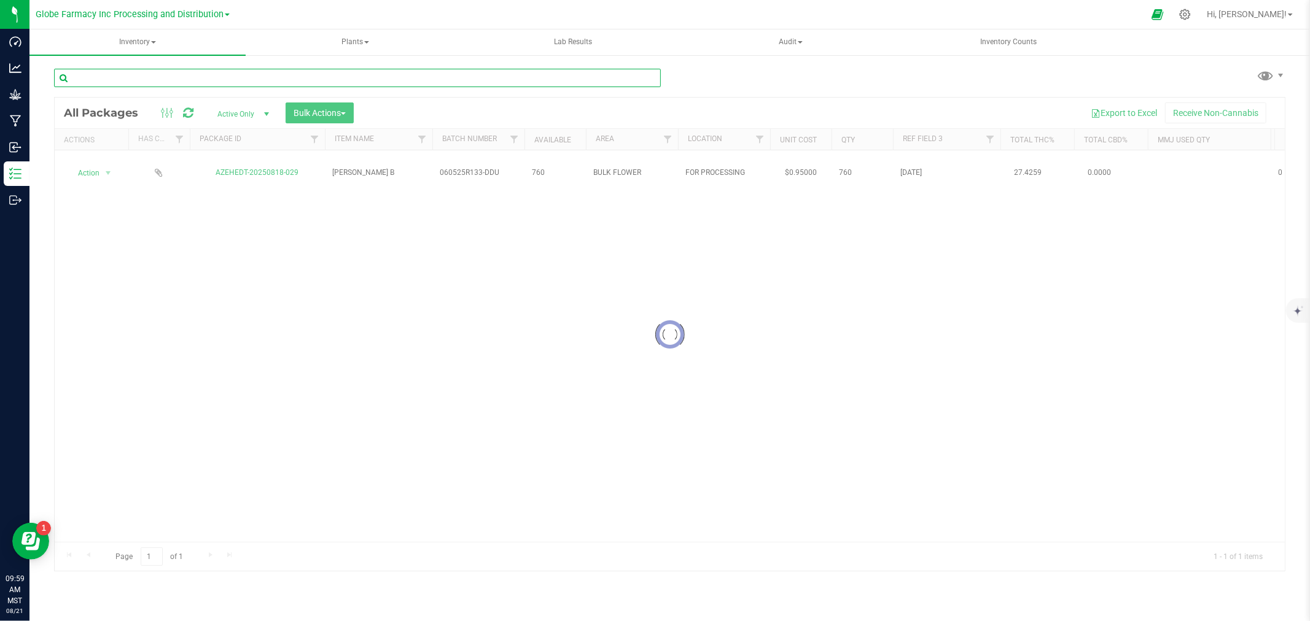
click at [371, 84] on input "text" at bounding box center [357, 78] width 607 height 18
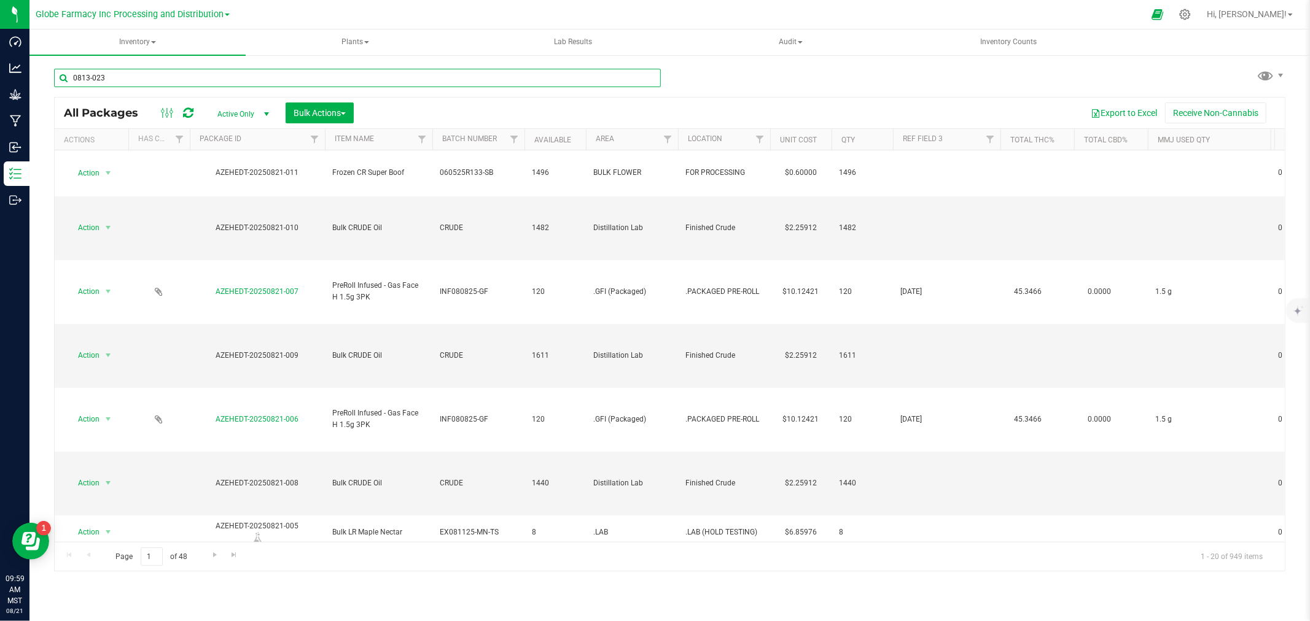
type input "0813-023"
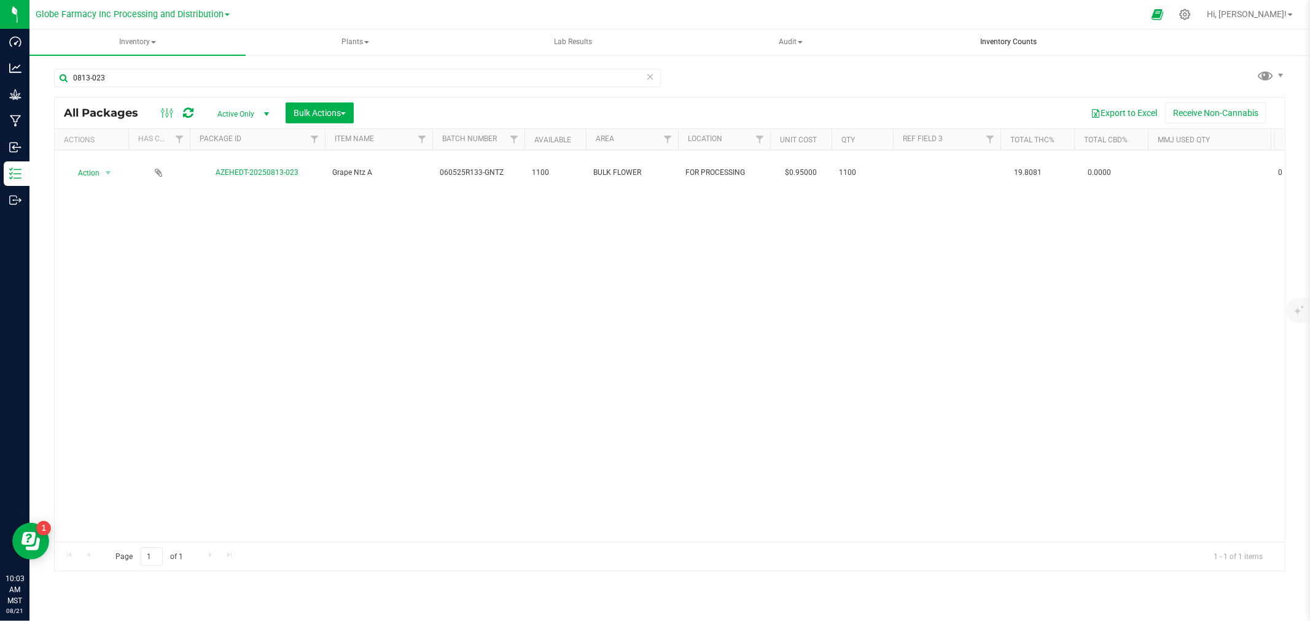
click at [1003, 48] on uib-tab-heading "Inventory Counts" at bounding box center [1008, 42] width 215 height 25
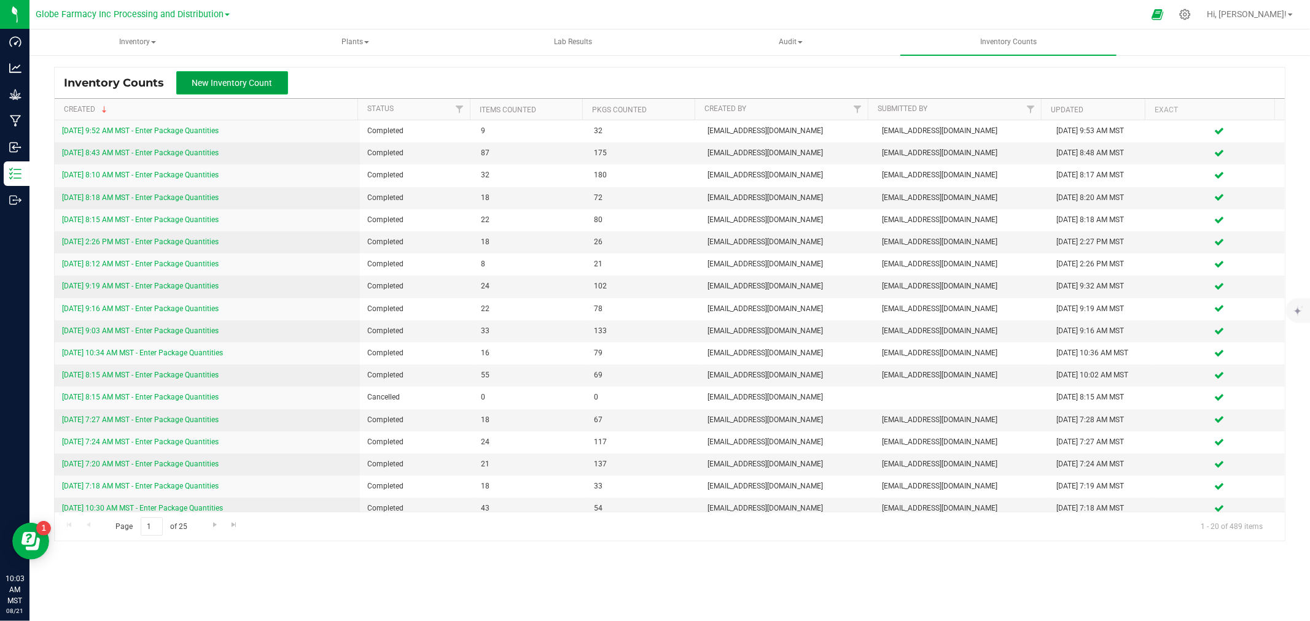
click at [258, 87] on span "New Inventory Count" at bounding box center [232, 83] width 80 height 10
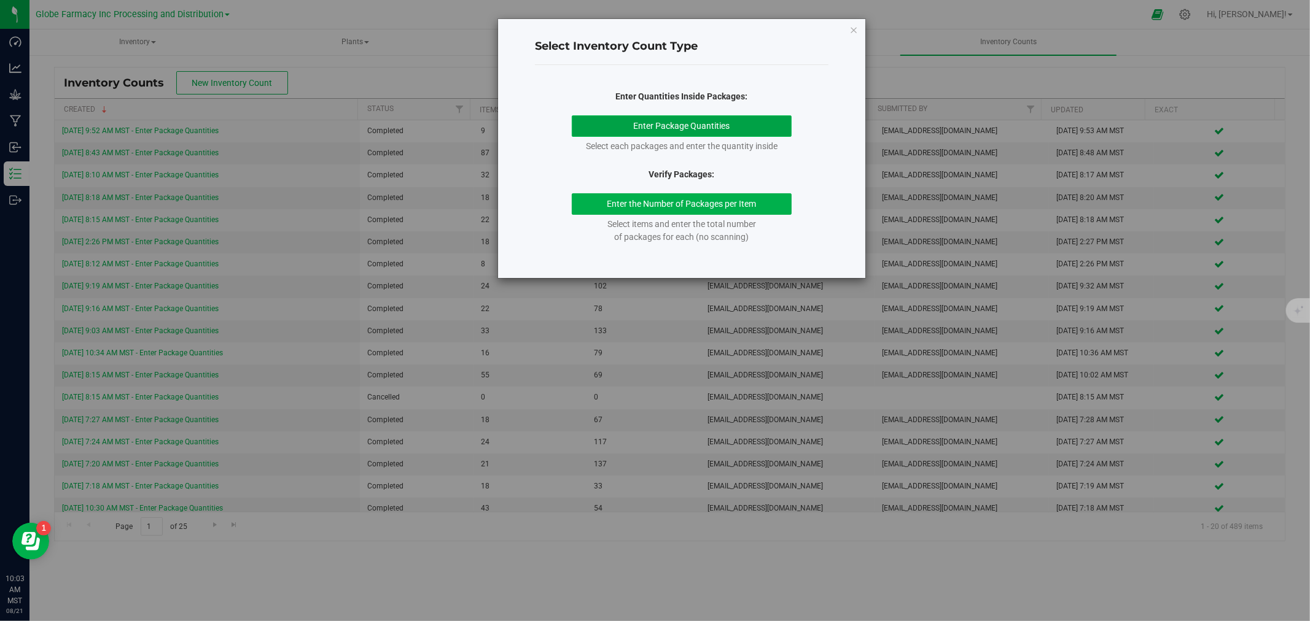
click at [674, 131] on button "Enter Package Quantities" at bounding box center [682, 125] width 220 height 21
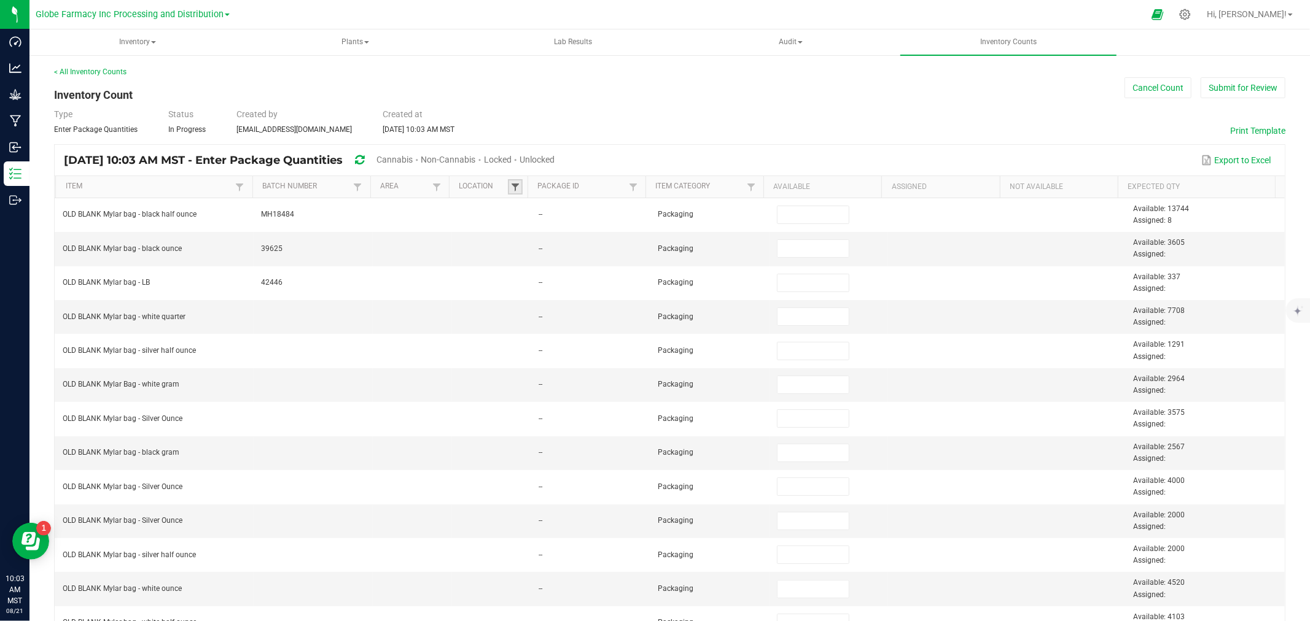
click at [510, 187] on span at bounding box center [515, 187] width 10 height 10
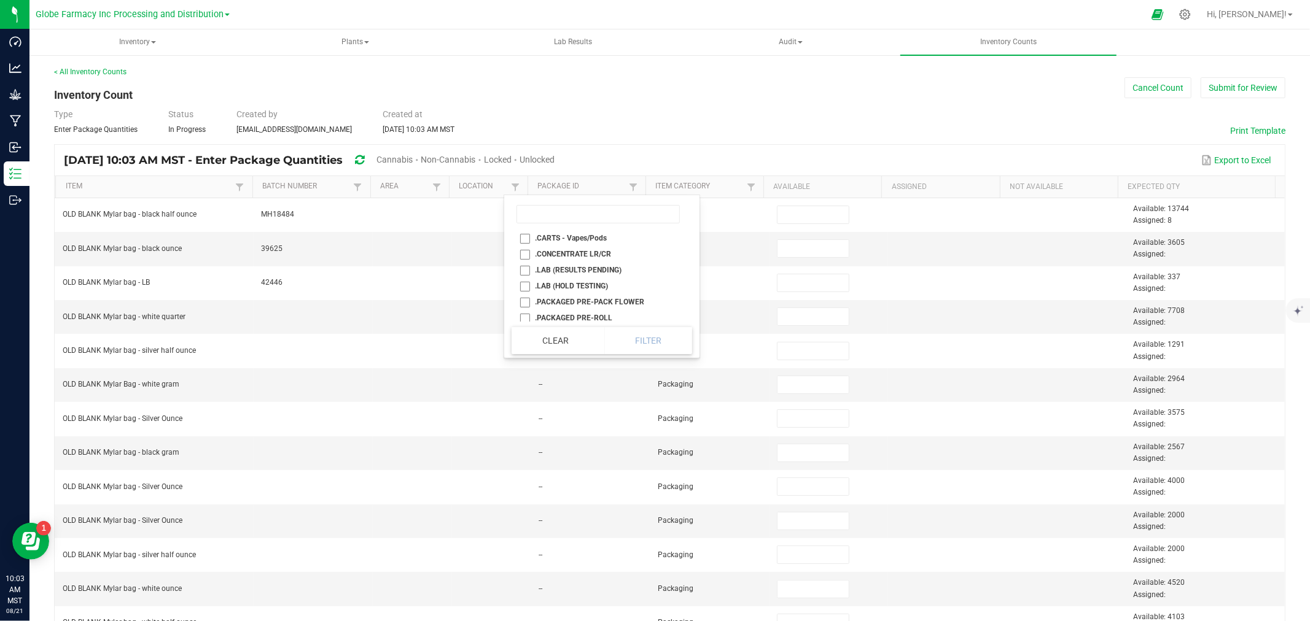
click at [600, 303] on li ".PACKAGED PRE-PACK FLOWER" at bounding box center [597, 302] width 173 height 16
checkbox FLOWER "true"
click at [659, 333] on button "Filter" at bounding box center [648, 340] width 88 height 27
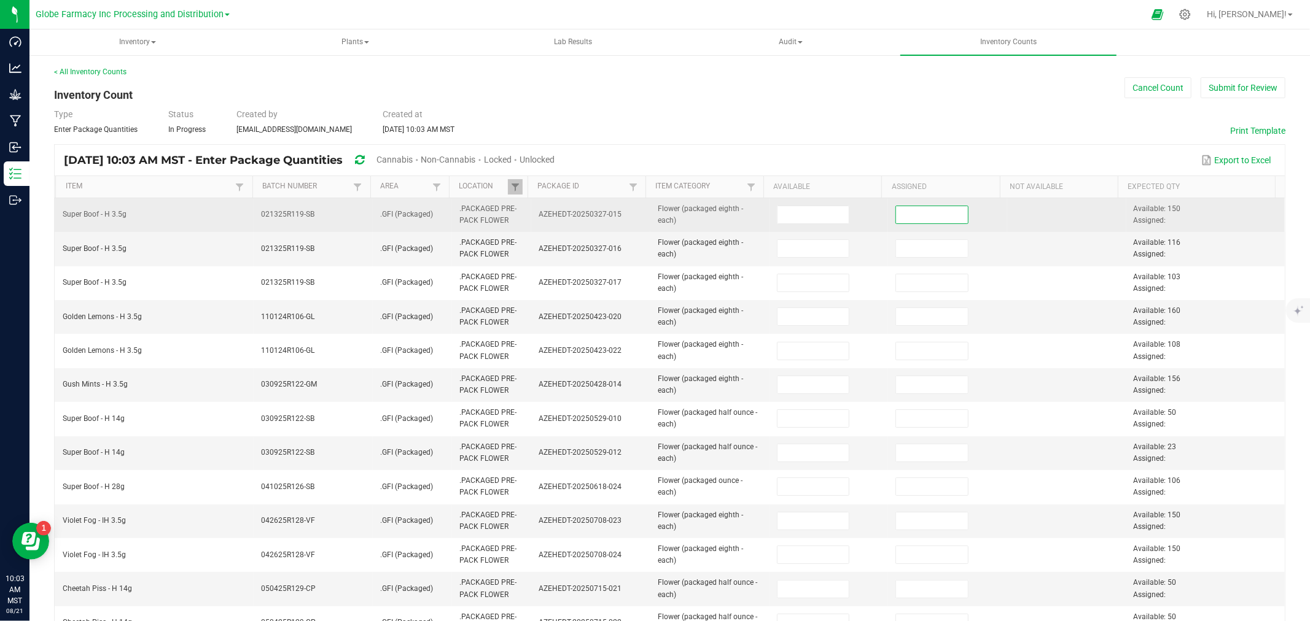
click at [900, 215] on input at bounding box center [932, 214] width 72 height 17
type input "150"
type input "116"
type input "103"
type input "160"
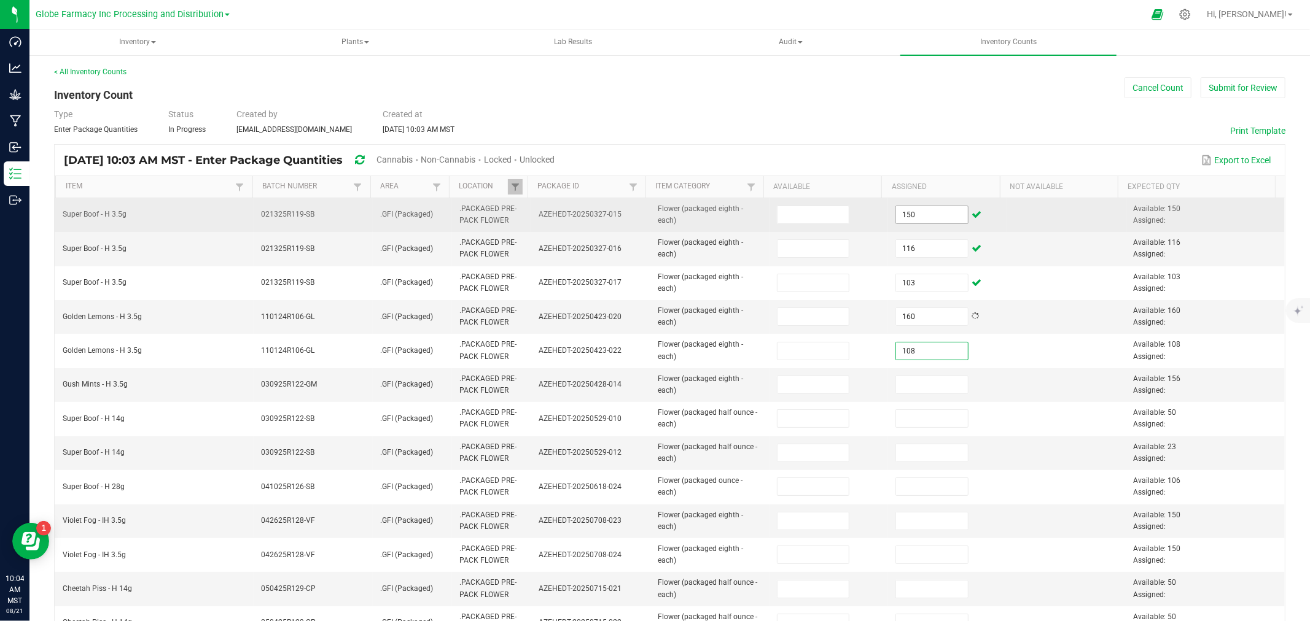
type input "108"
type input "156"
type input "50"
type input "23"
type input "1"
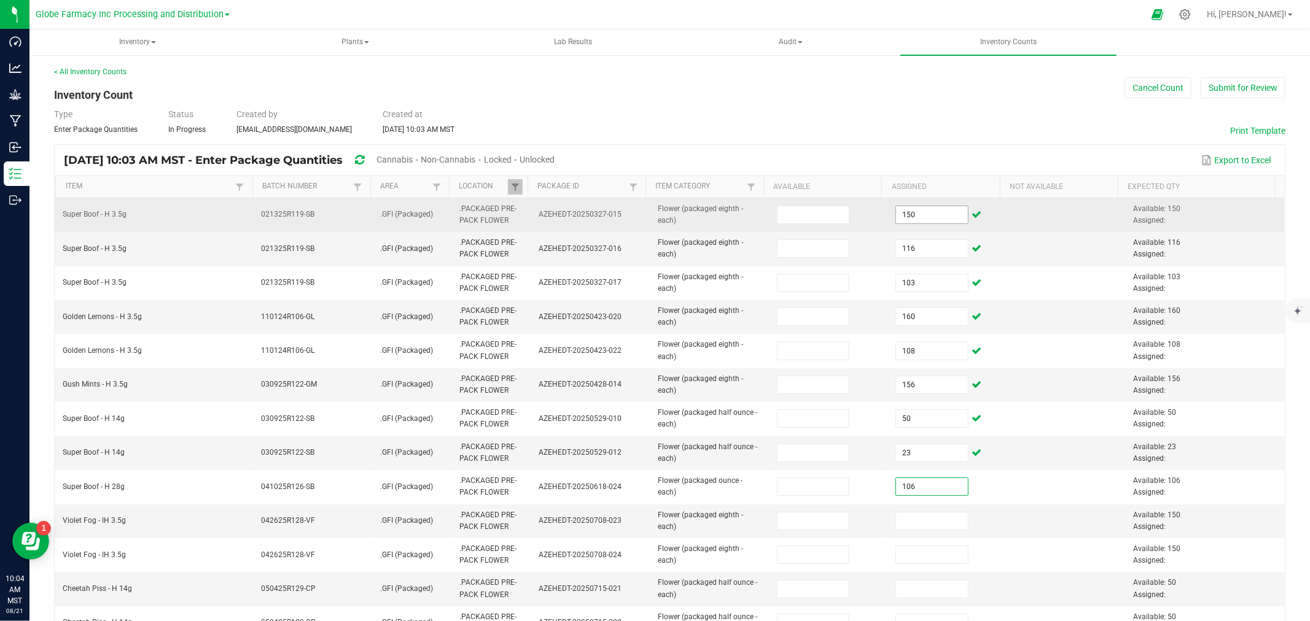
type input "106"
type input "150"
type input "50"
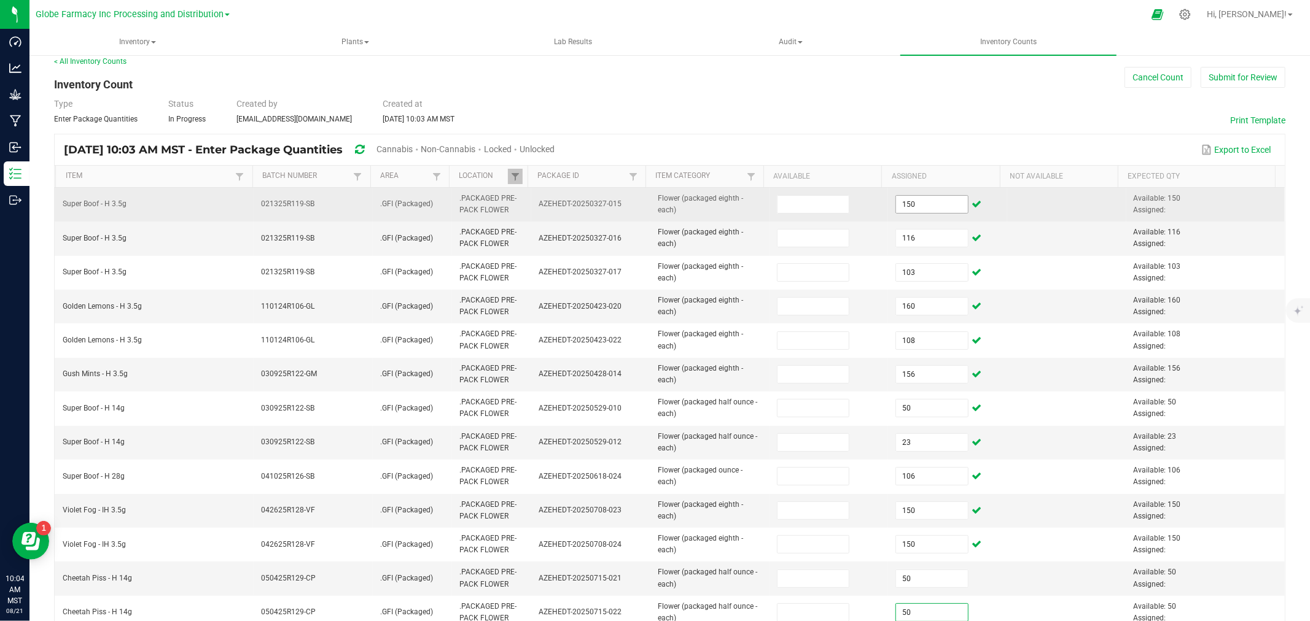
type input "50"
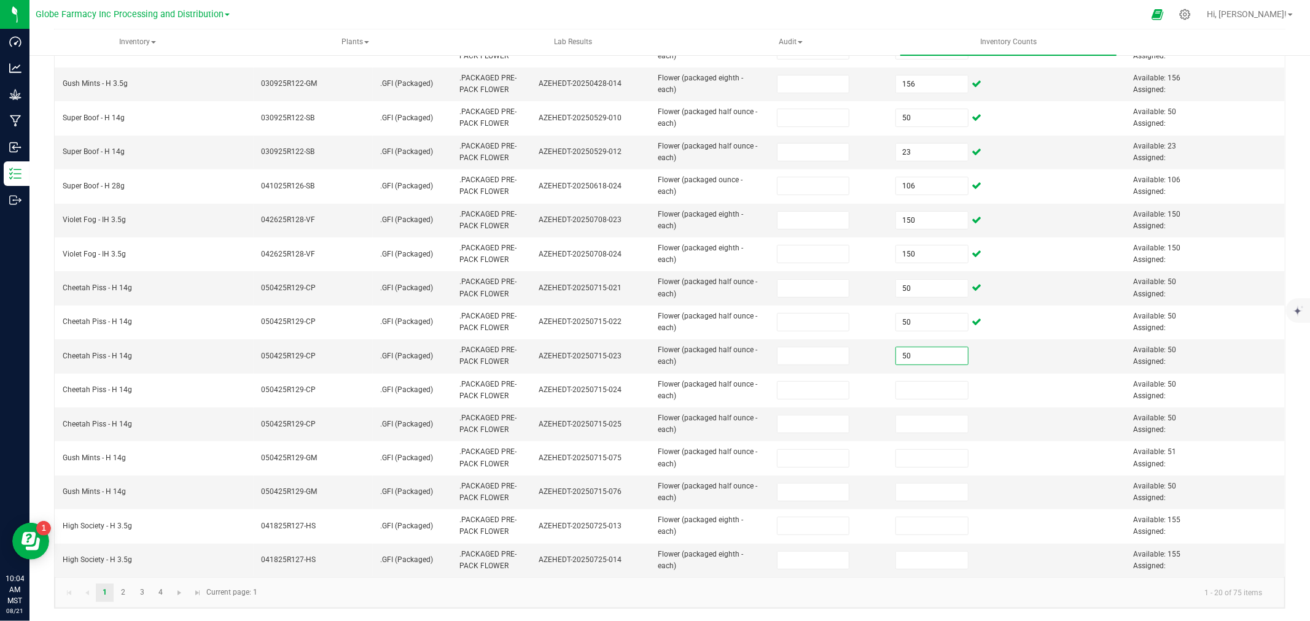
type input "50"
type input "51"
type input "50"
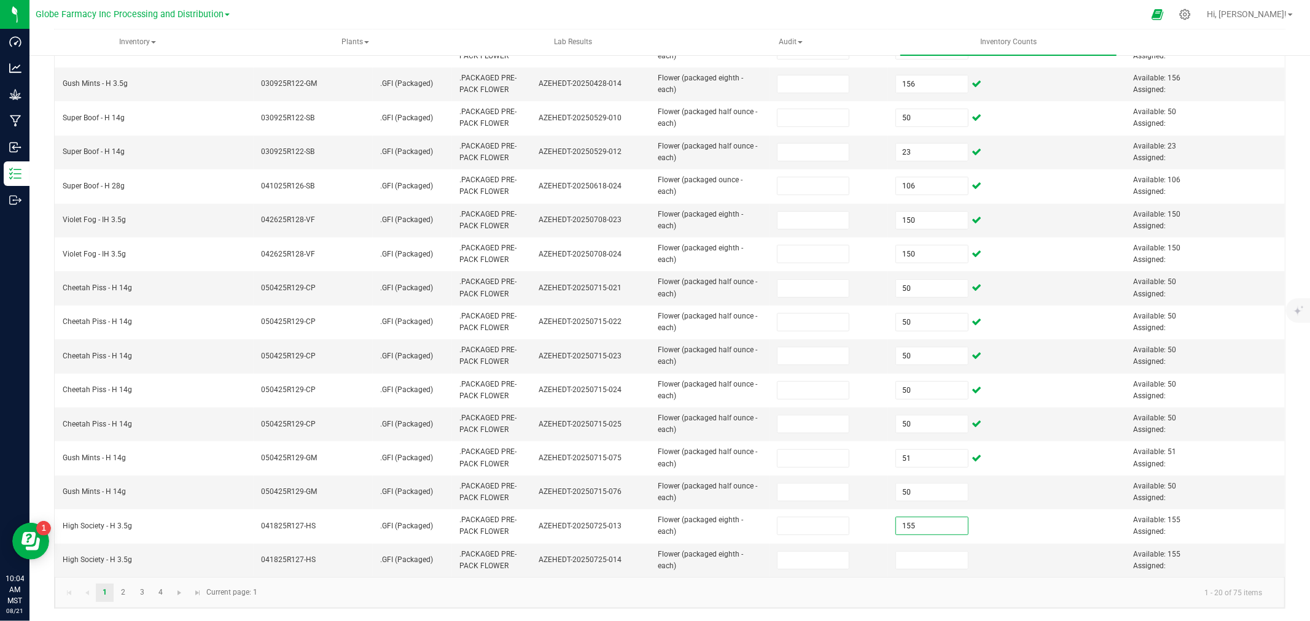
type input "155"
click at [129, 588] on link "2" at bounding box center [123, 593] width 18 height 18
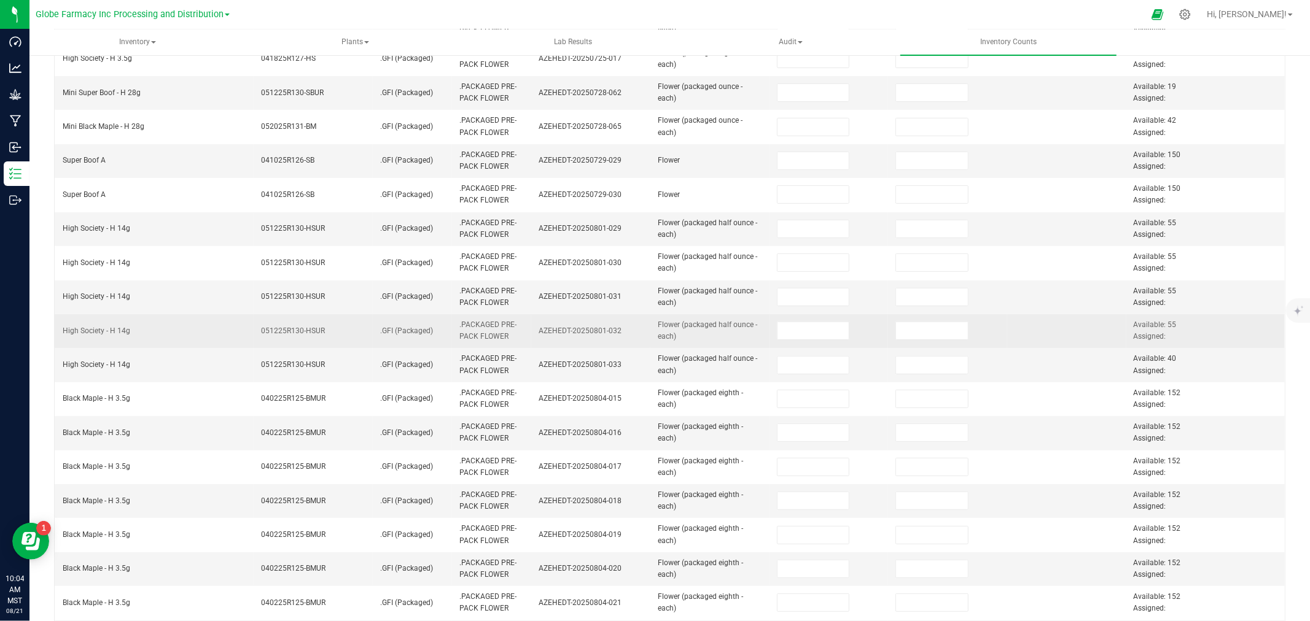
scroll to position [97, 0]
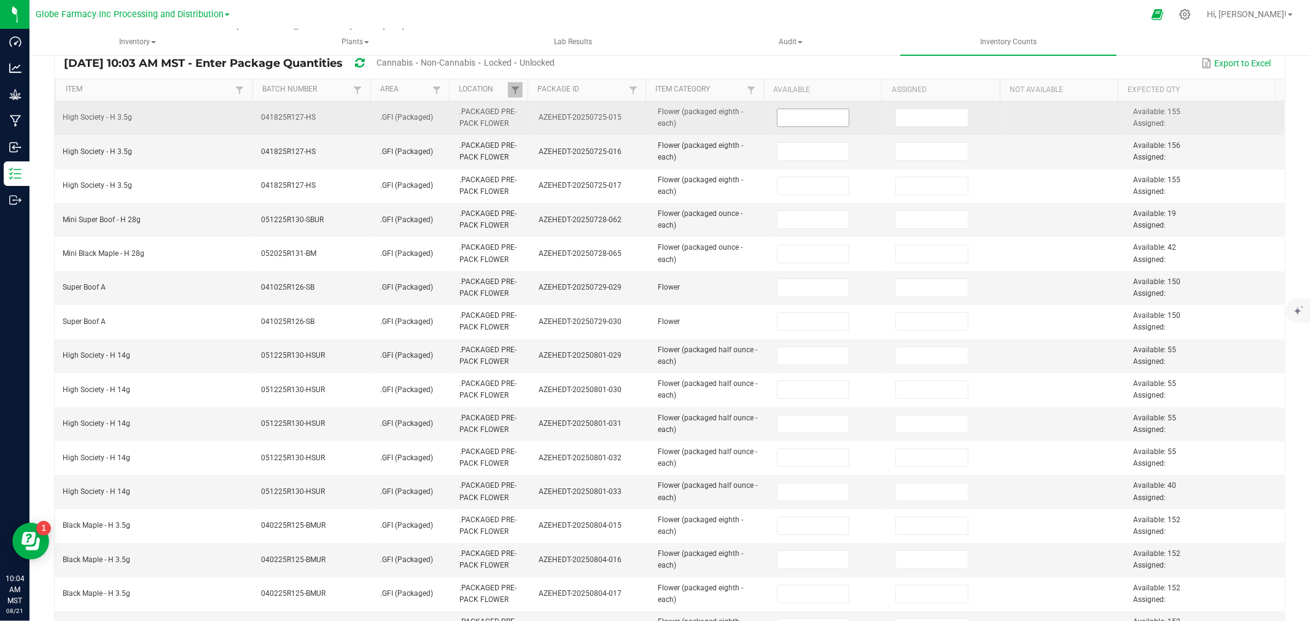
click at [806, 121] on input at bounding box center [813, 117] width 72 height 17
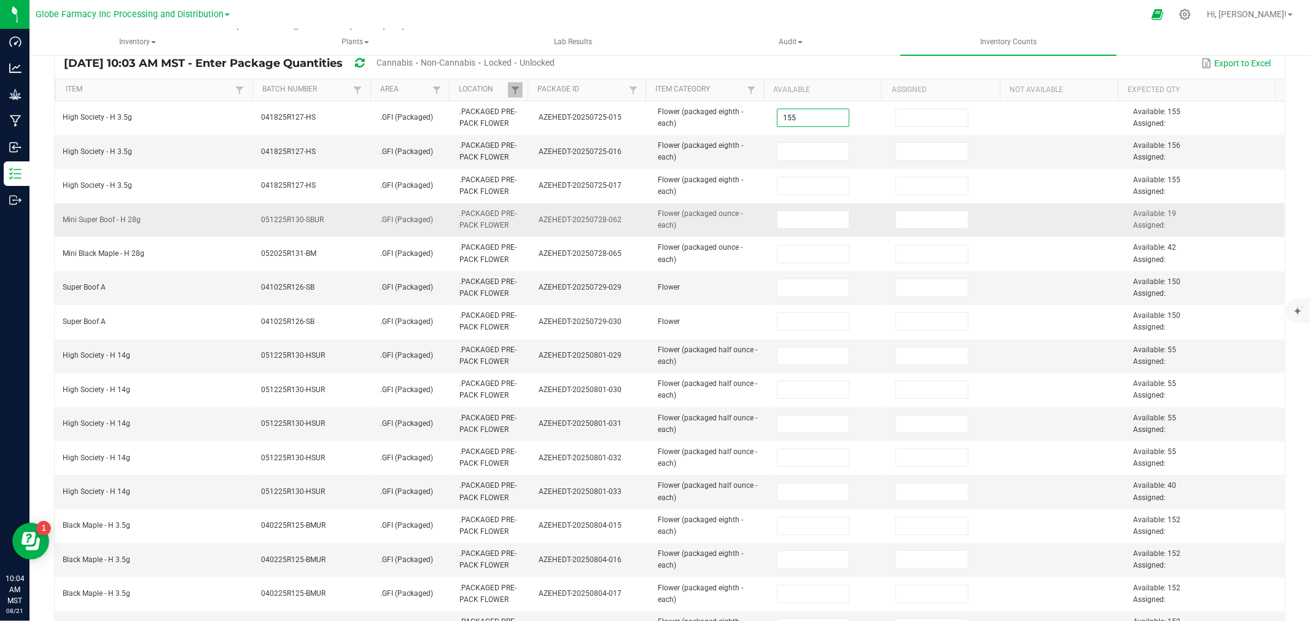
type input "155"
type input "156"
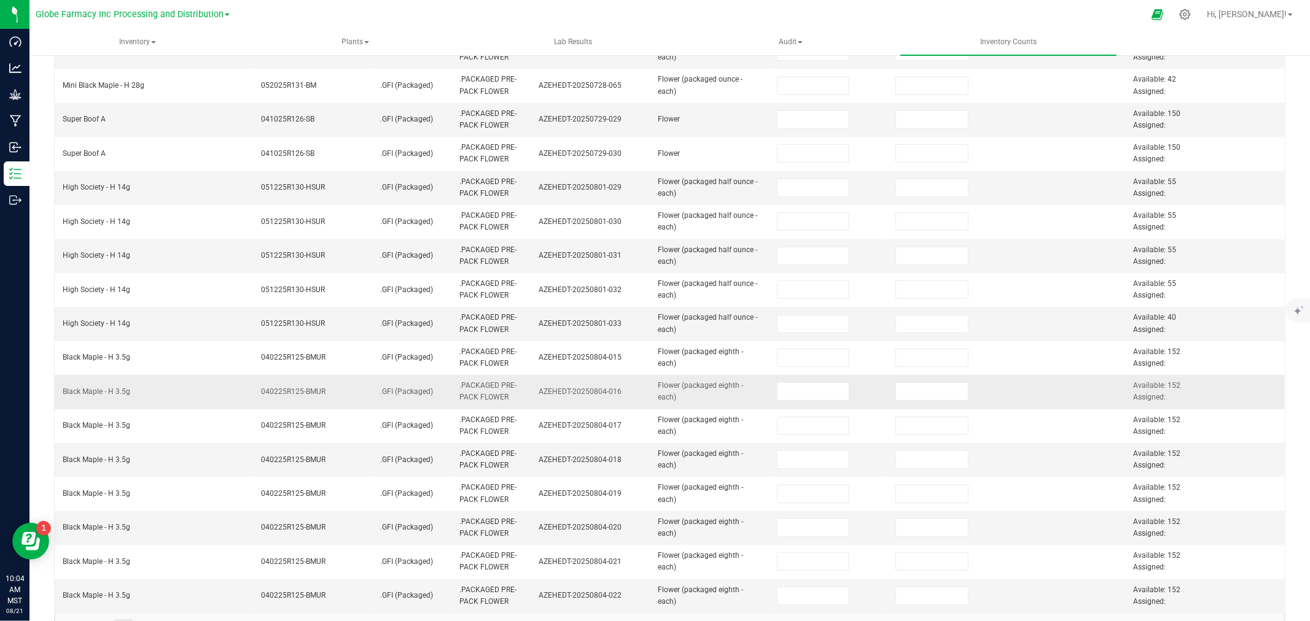
scroll to position [302, 0]
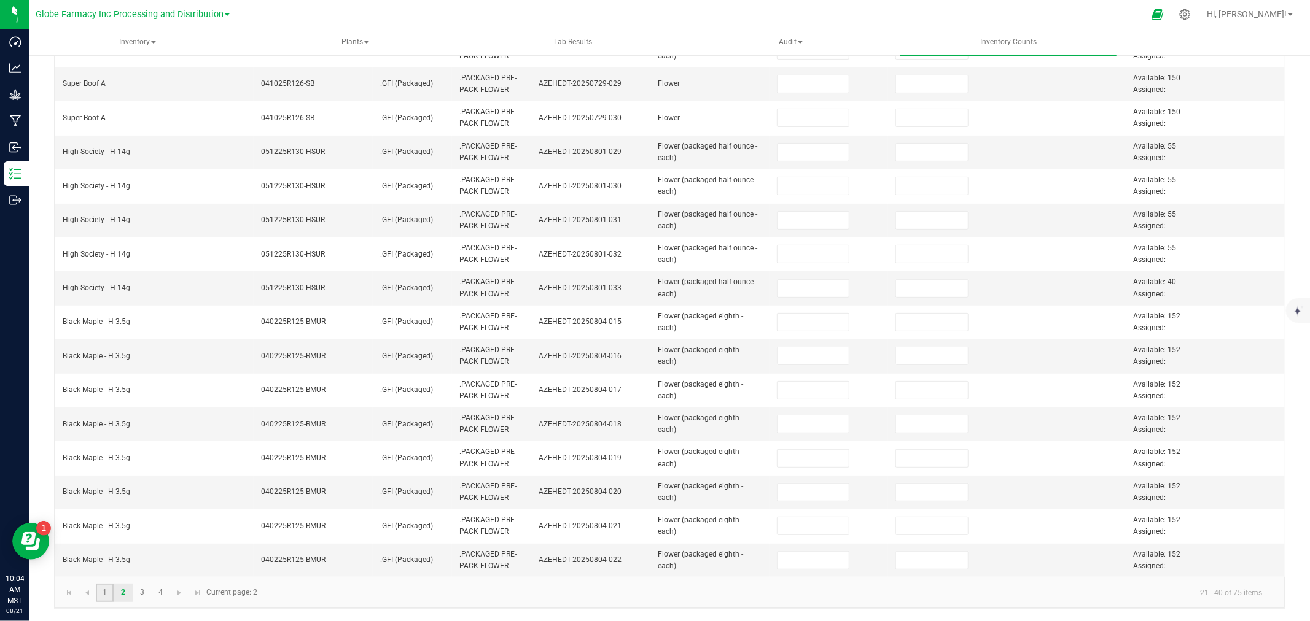
drag, startPoint x: 96, startPoint y: 602, endPoint x: 109, endPoint y: 596, distance: 14.3
click at [98, 602] on link "1" at bounding box center [105, 593] width 18 height 18
type input "150"
type input "116"
type input "103"
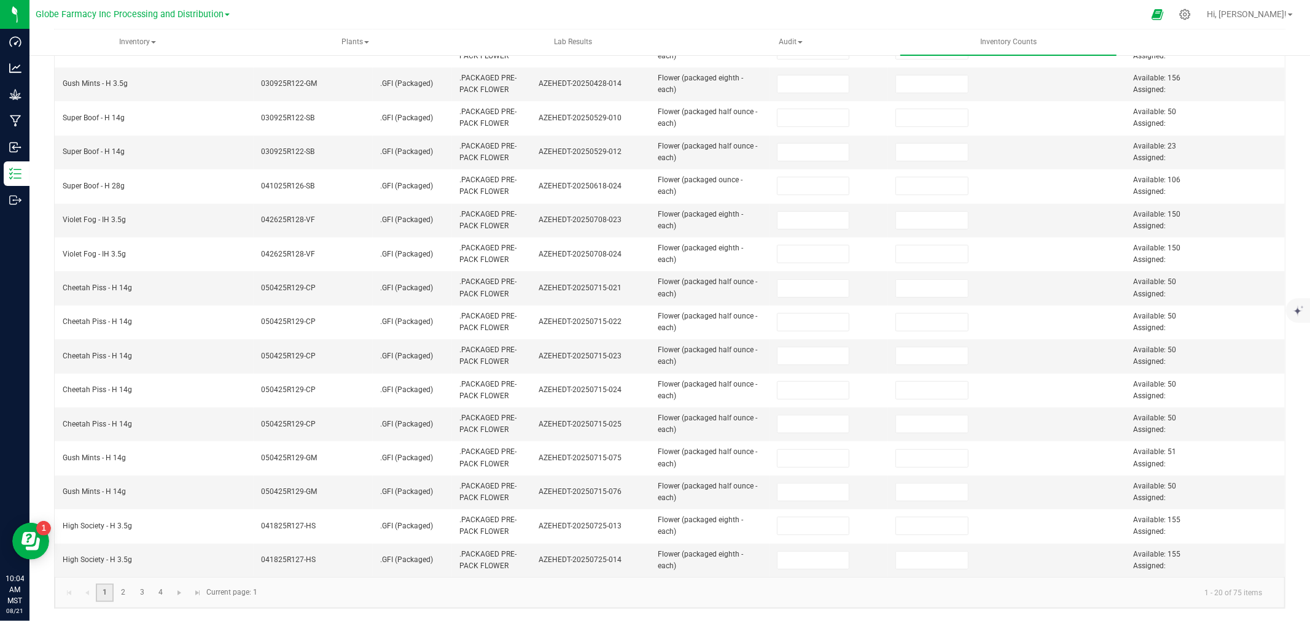
type input "160"
type input "108"
type input "156"
type input "50"
type input "23"
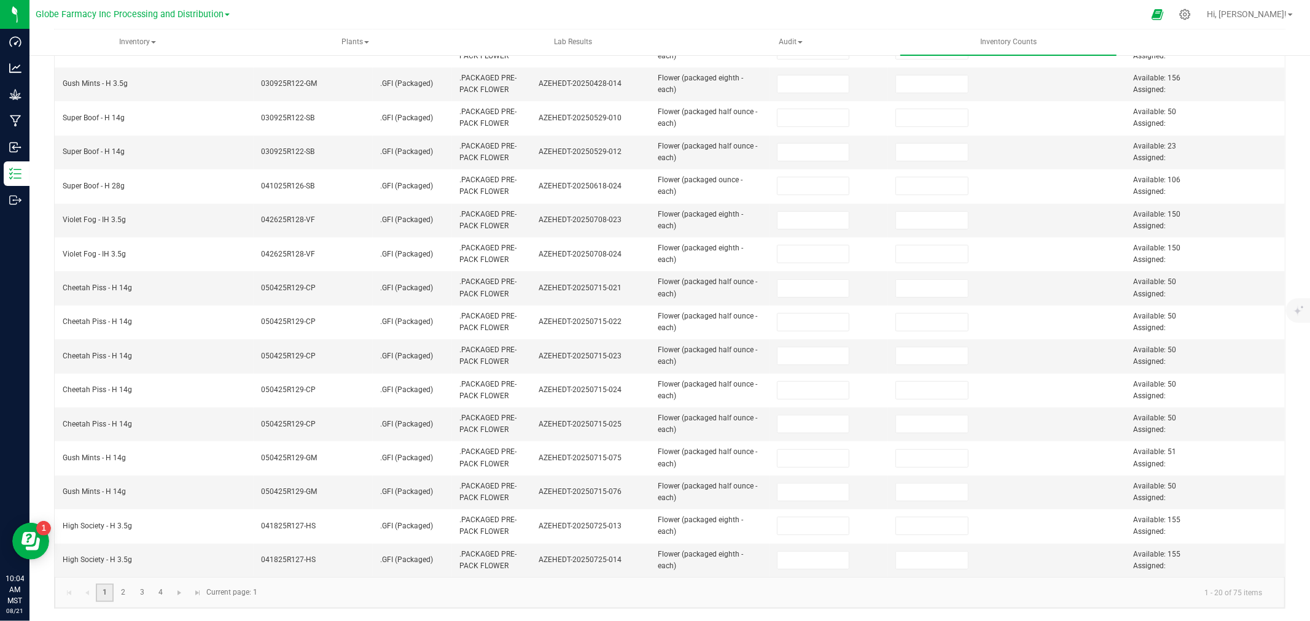
type input "106"
type input "150"
type input "50"
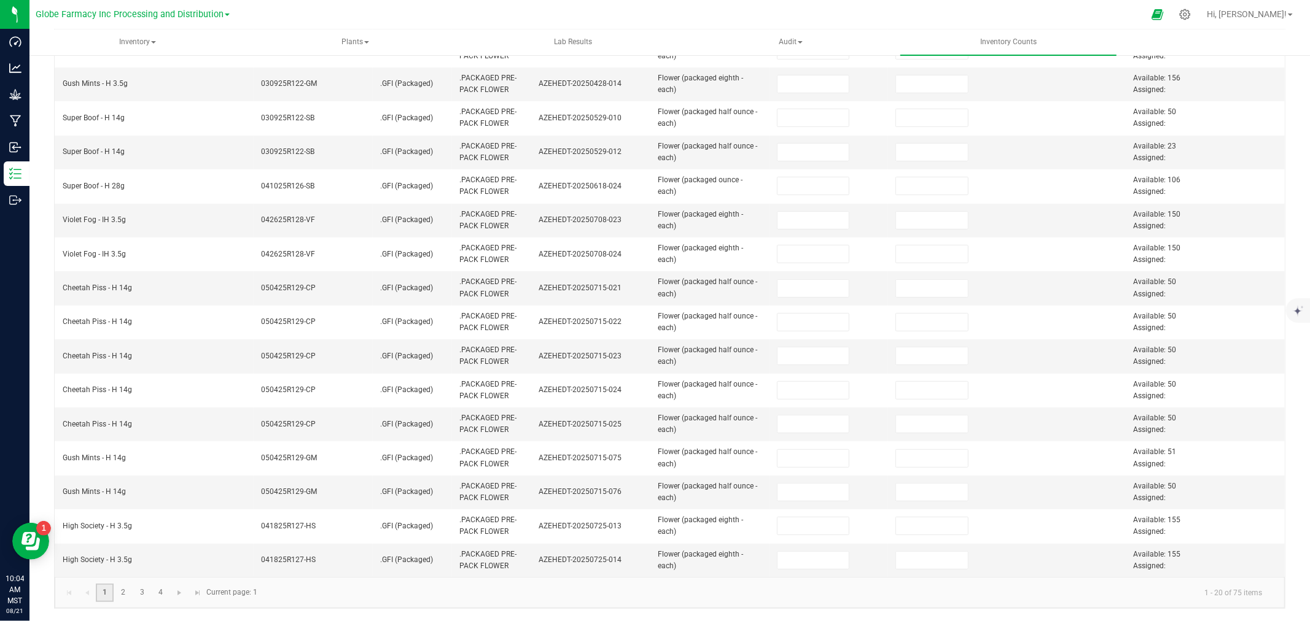
type input "50"
type input "51"
type input "50"
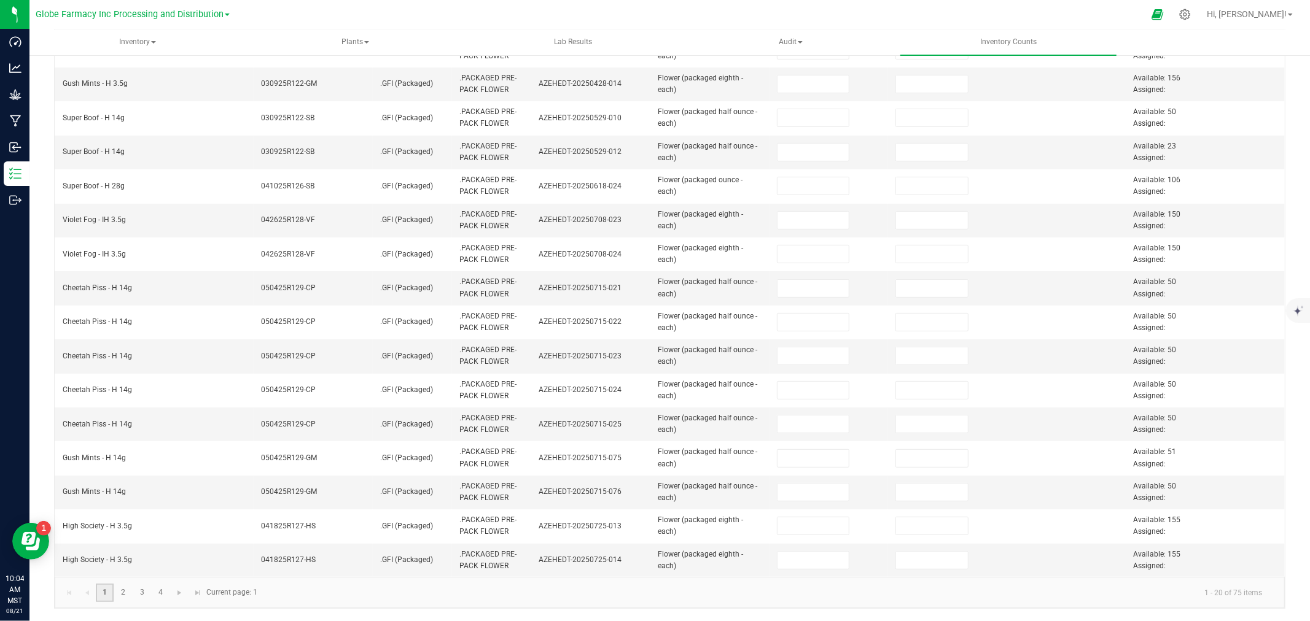
type input "155"
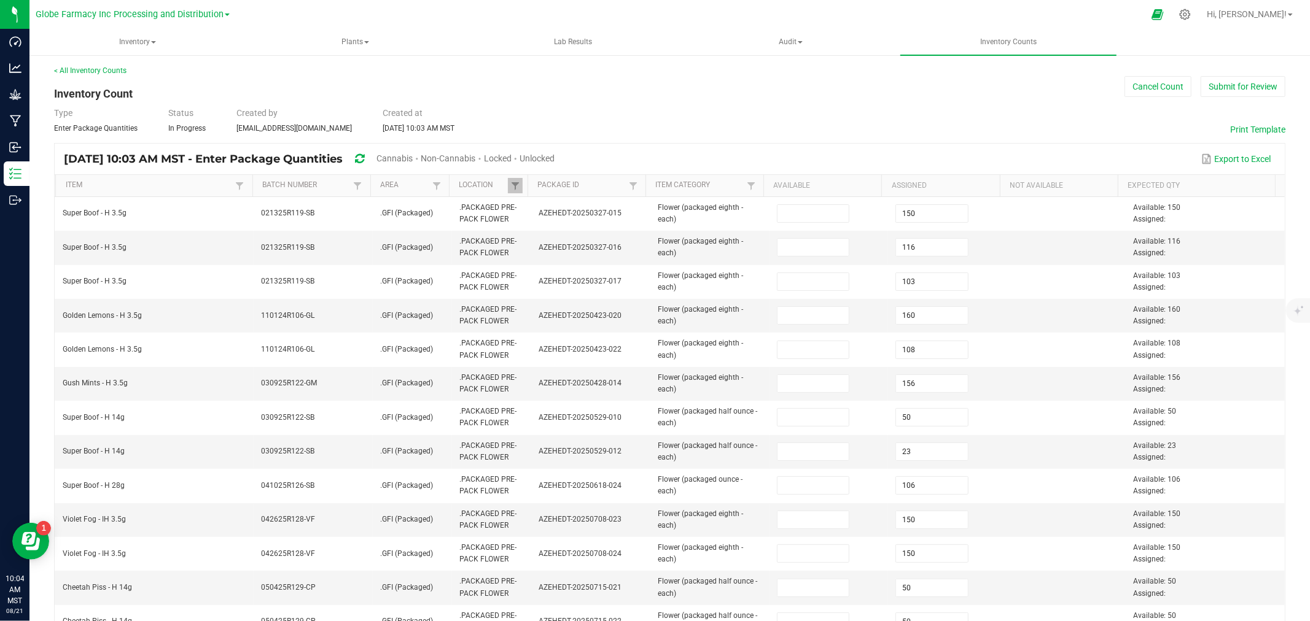
scroll to position [0, 0]
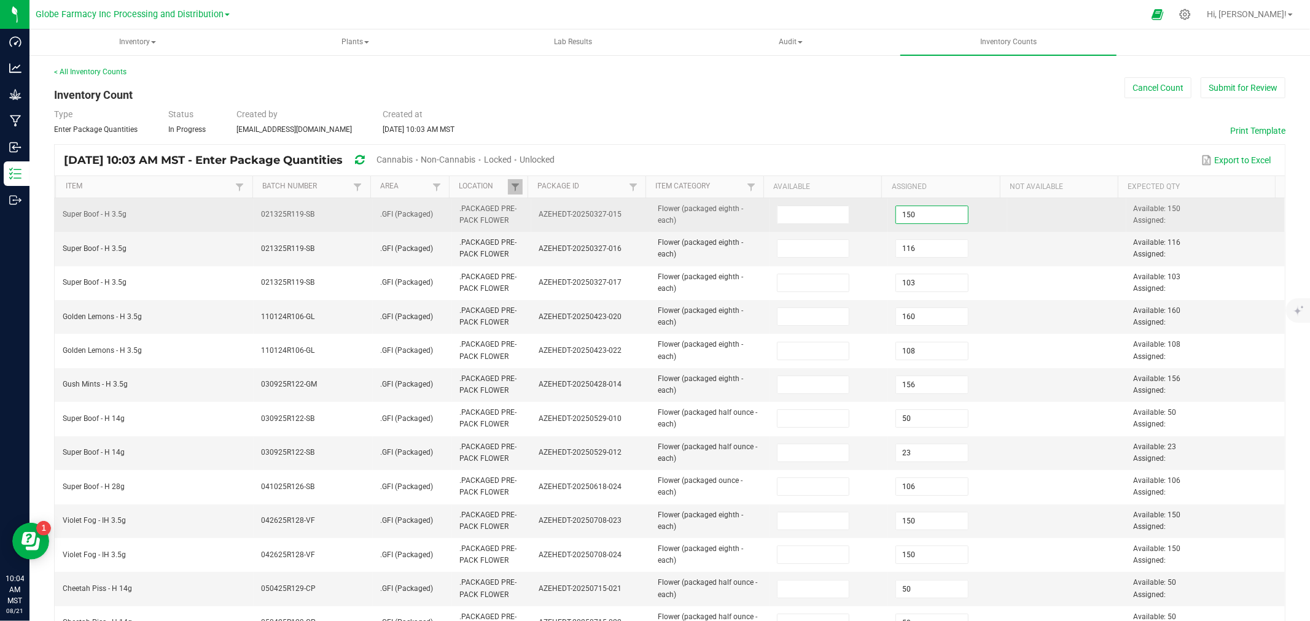
click at [912, 212] on input "150" at bounding box center [932, 214] width 72 height 17
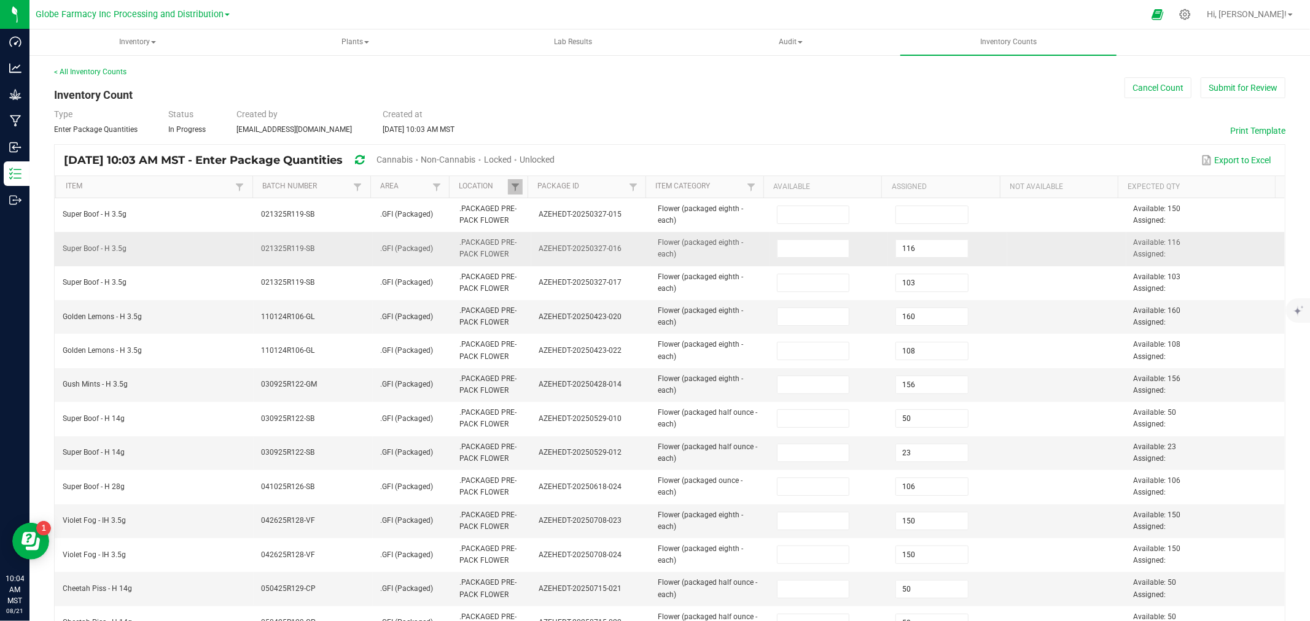
click at [910, 238] on td "116" at bounding box center [947, 249] width 119 height 34
click at [910, 248] on input "116" at bounding box center [932, 248] width 72 height 17
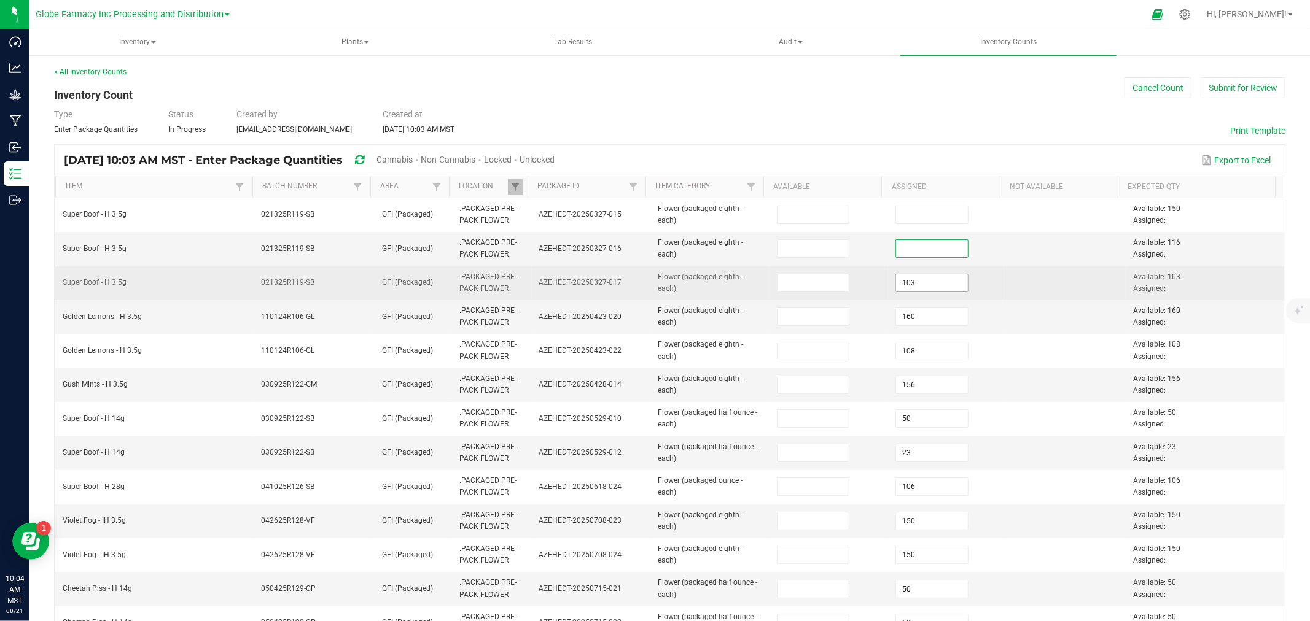
click at [914, 291] on input "103" at bounding box center [932, 282] width 72 height 17
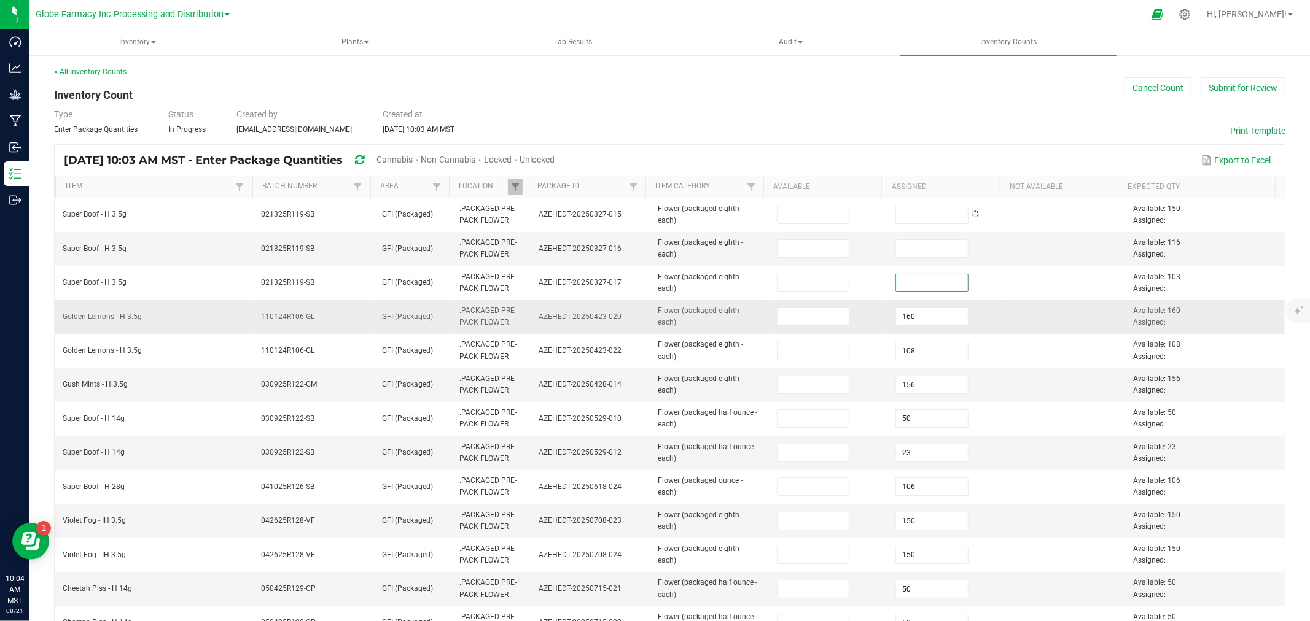
click at [914, 302] on td "160" at bounding box center [947, 317] width 119 height 34
click at [913, 315] on input "160" at bounding box center [932, 316] width 72 height 17
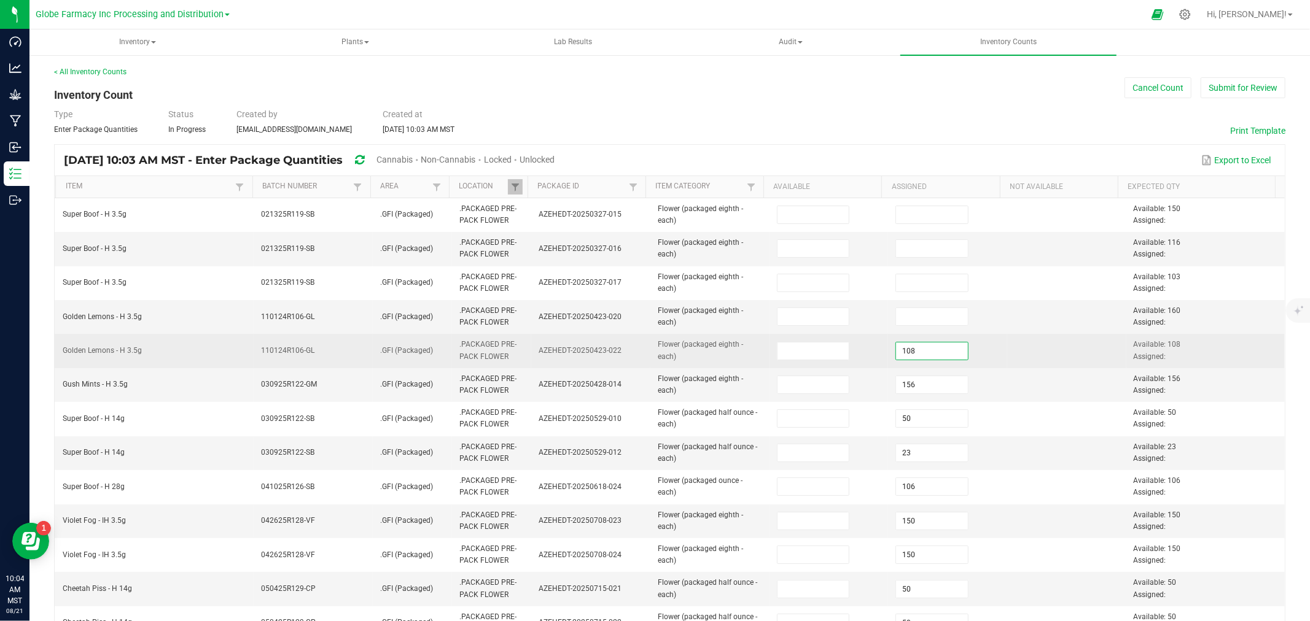
click at [912, 359] on input "108" at bounding box center [932, 351] width 72 height 17
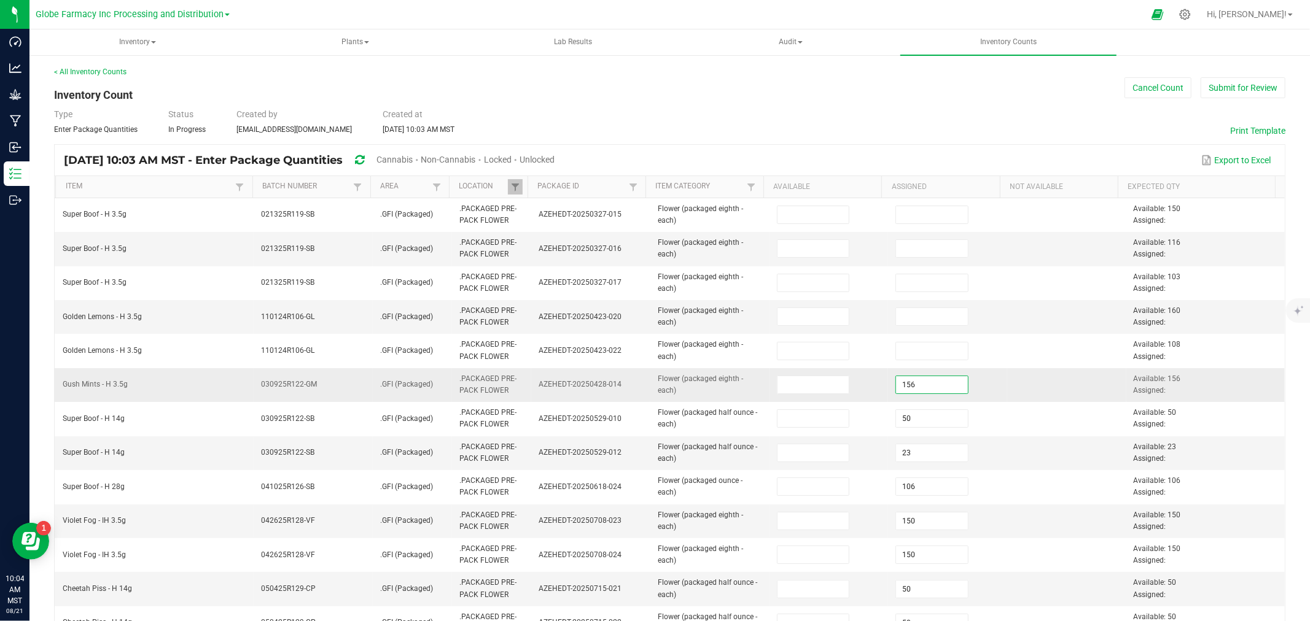
click at [915, 389] on input "156" at bounding box center [932, 384] width 72 height 17
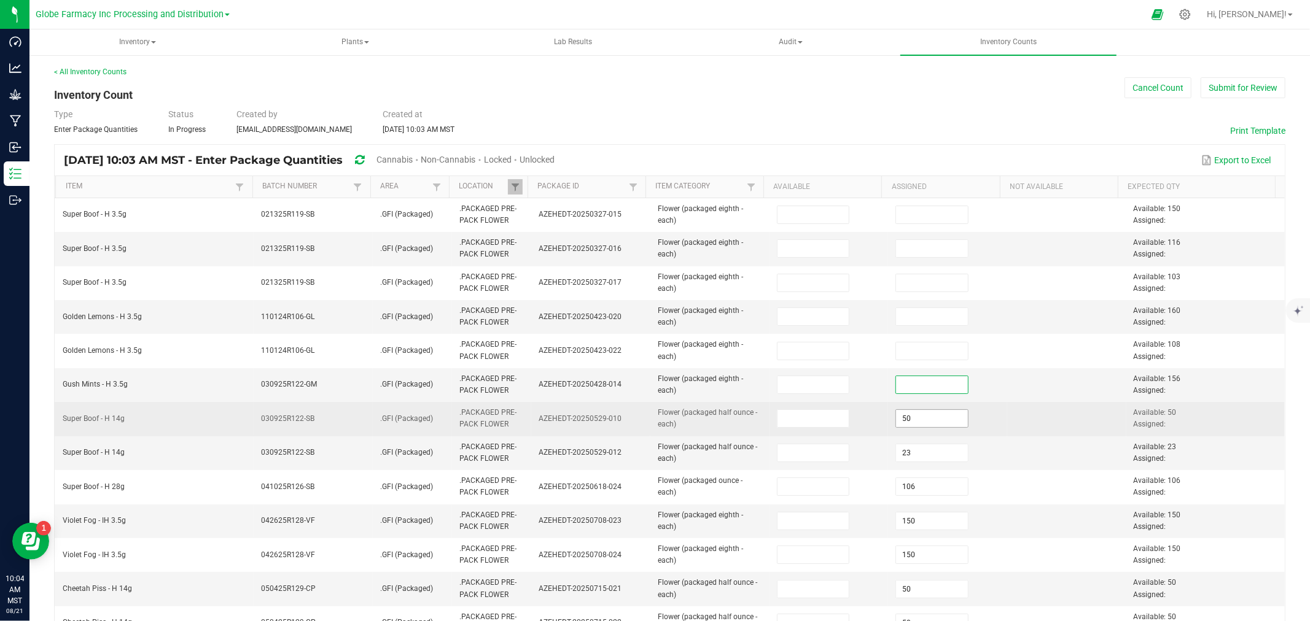
click at [914, 421] on input "50" at bounding box center [932, 418] width 72 height 17
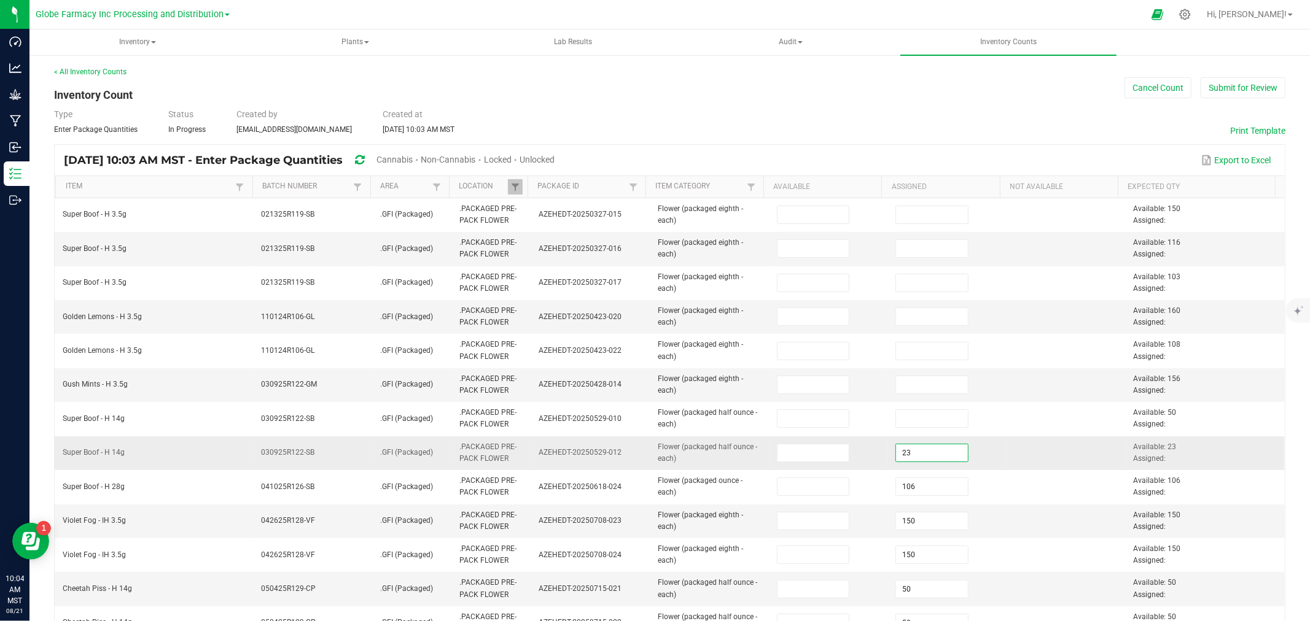
click at [912, 445] on input "23" at bounding box center [932, 453] width 72 height 17
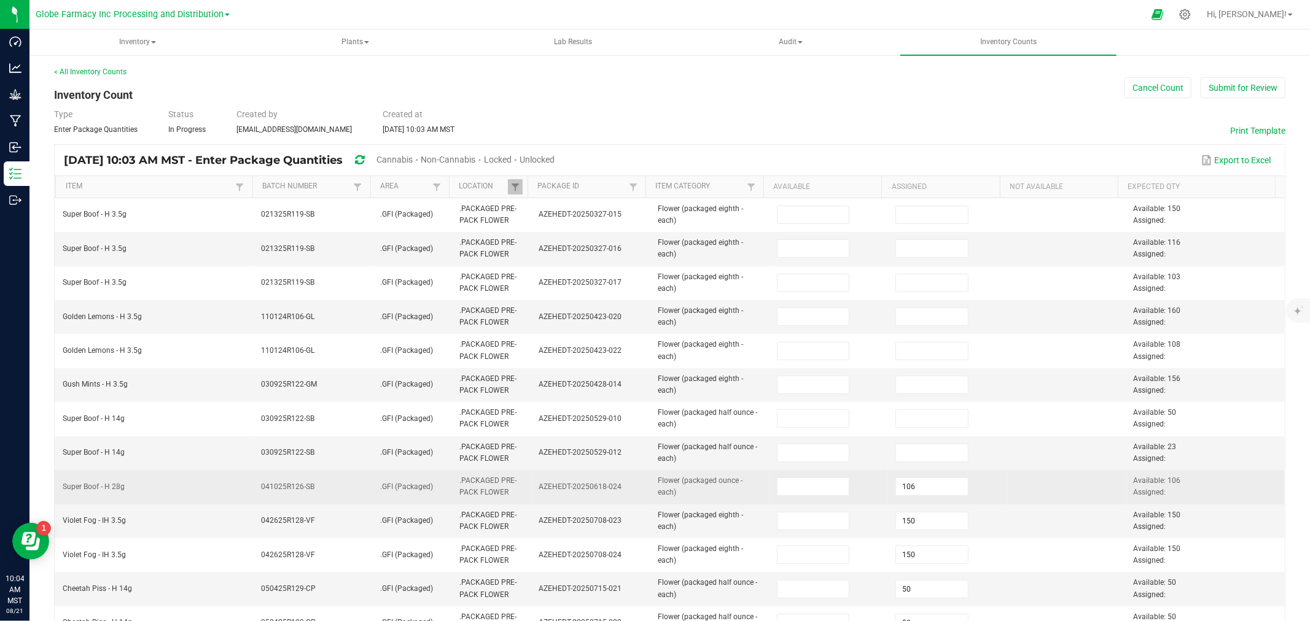
click at [909, 499] on td "106" at bounding box center [947, 487] width 119 height 34
click at [920, 484] on input "106" at bounding box center [932, 486] width 72 height 17
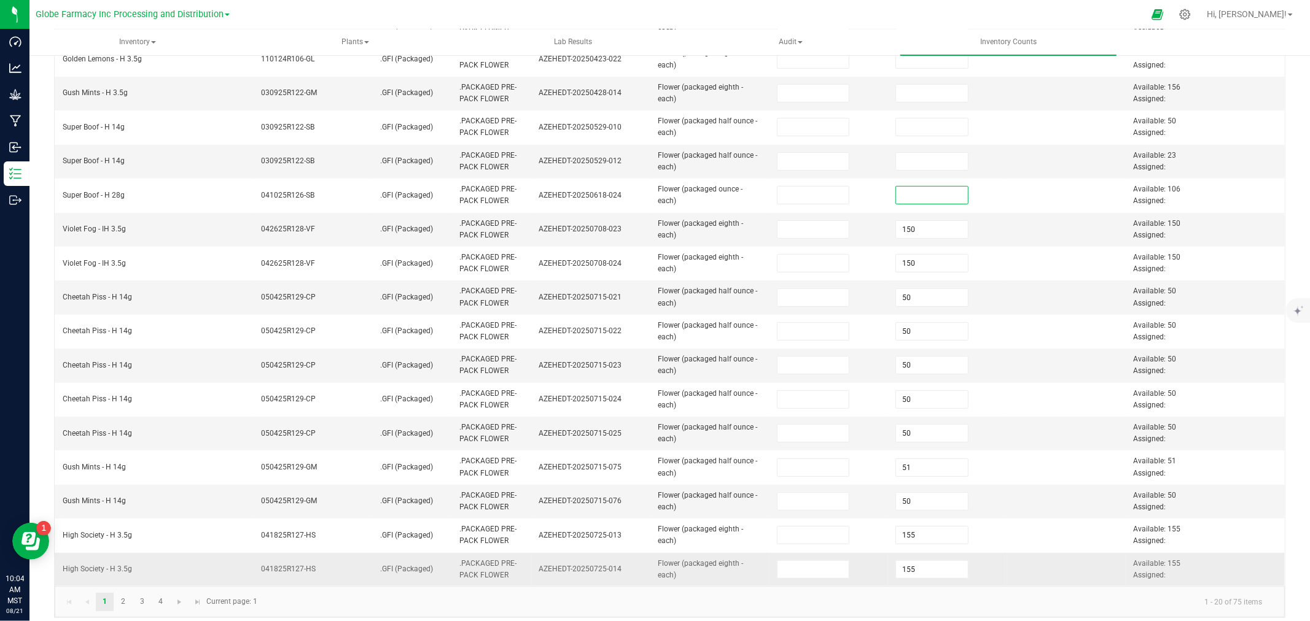
scroll to position [302, 0]
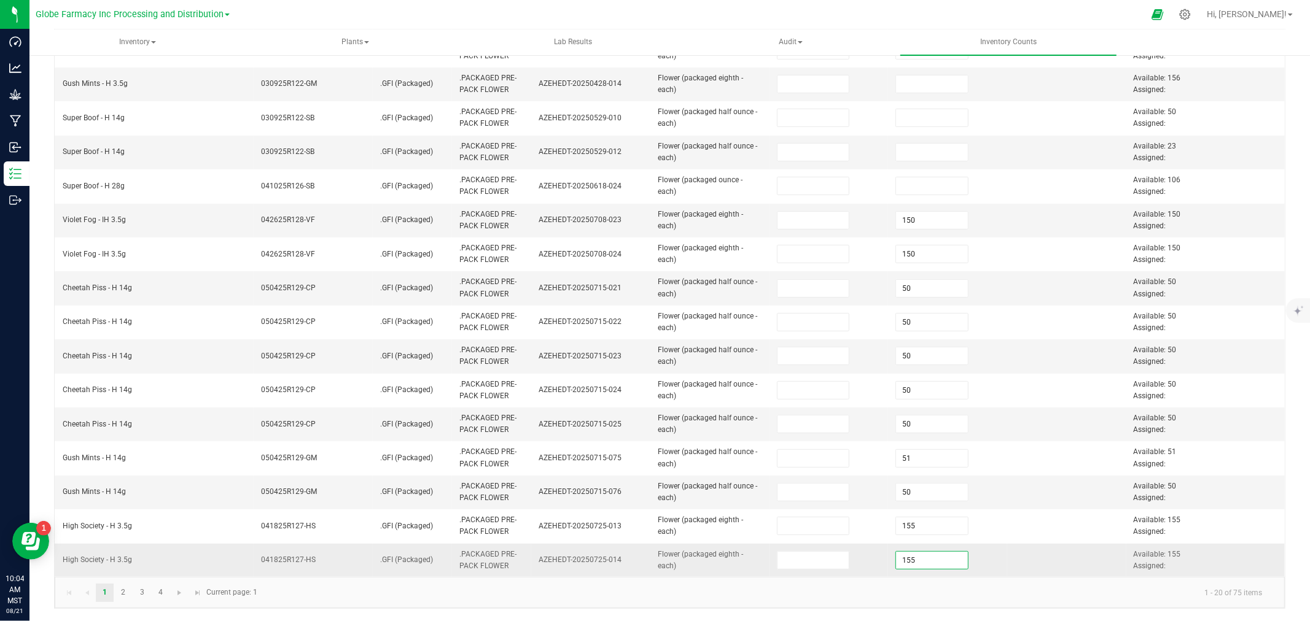
click at [917, 564] on input "155" at bounding box center [932, 560] width 72 height 17
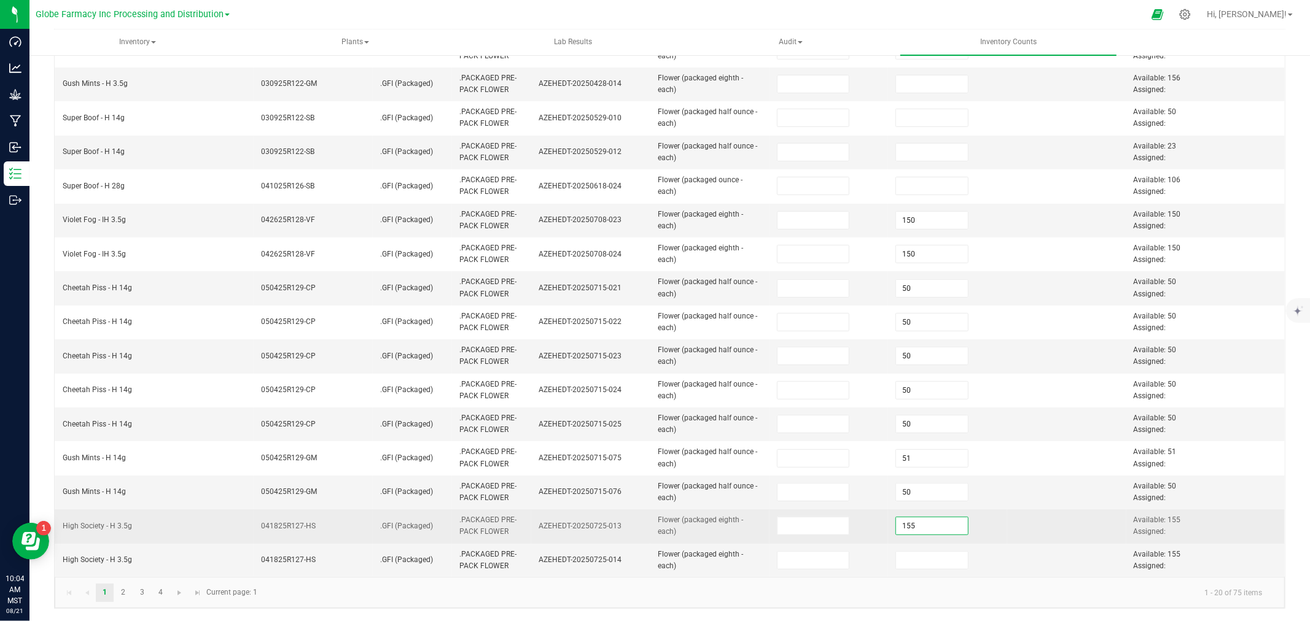
click at [915, 532] on input "155" at bounding box center [932, 526] width 72 height 17
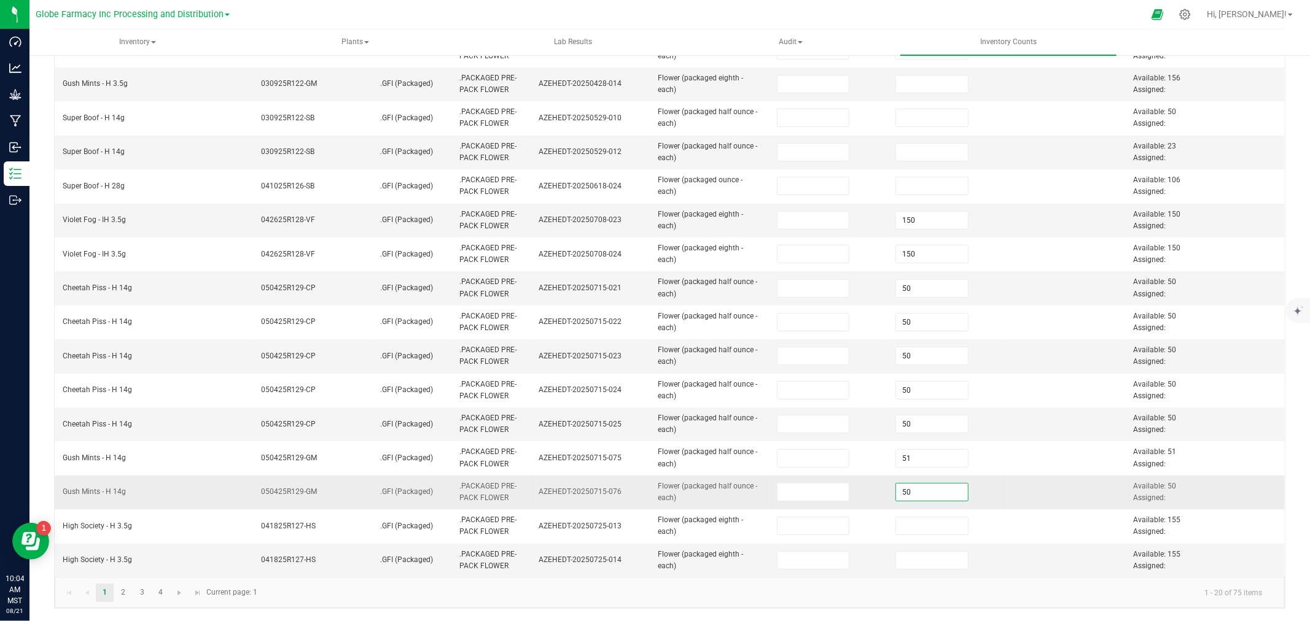
click at [913, 489] on input "50" at bounding box center [932, 492] width 72 height 17
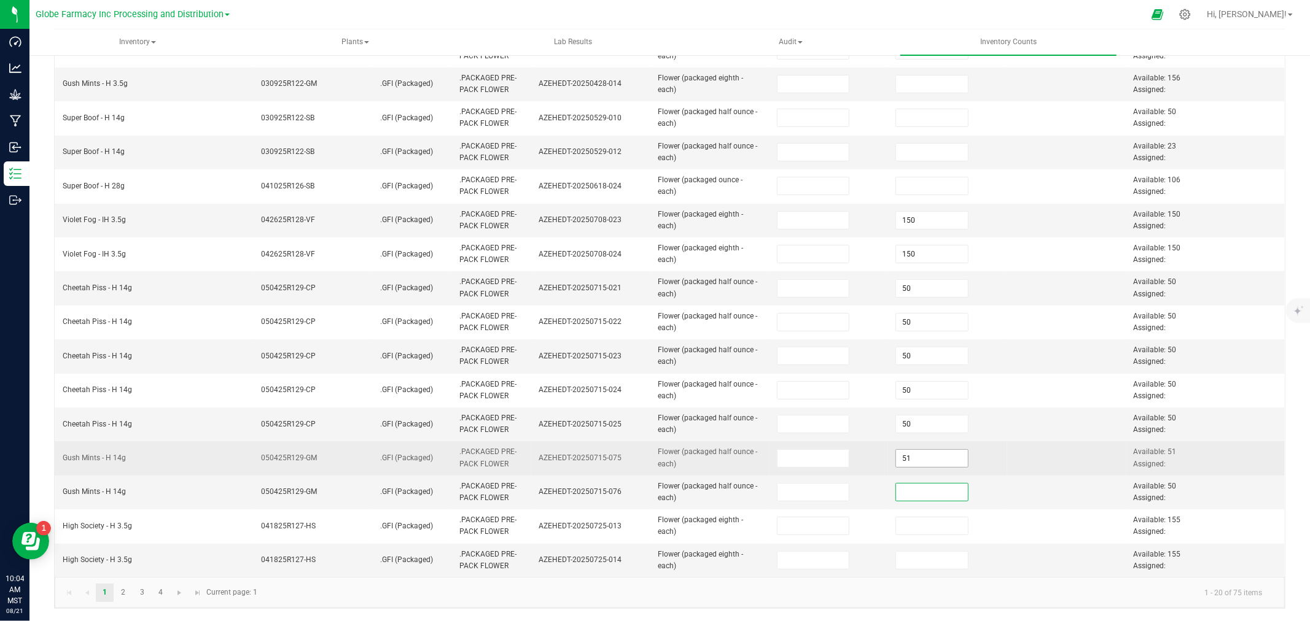
click at [915, 454] on input "51" at bounding box center [932, 458] width 72 height 17
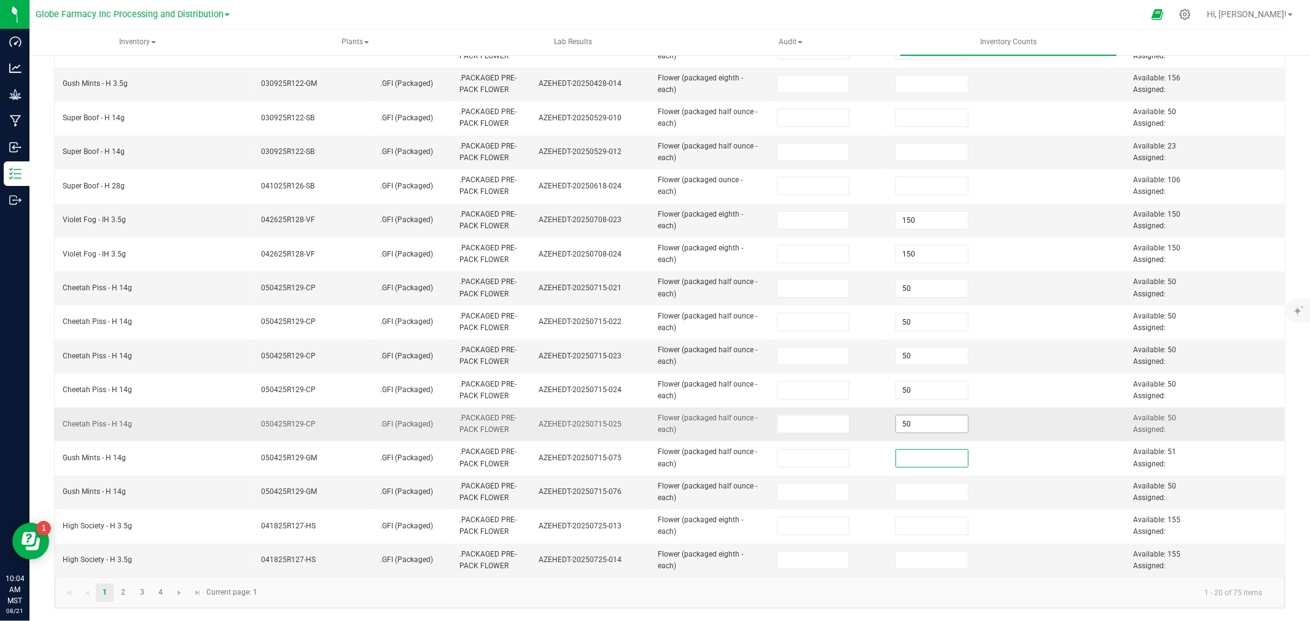
click at [917, 424] on input "50" at bounding box center [932, 424] width 72 height 17
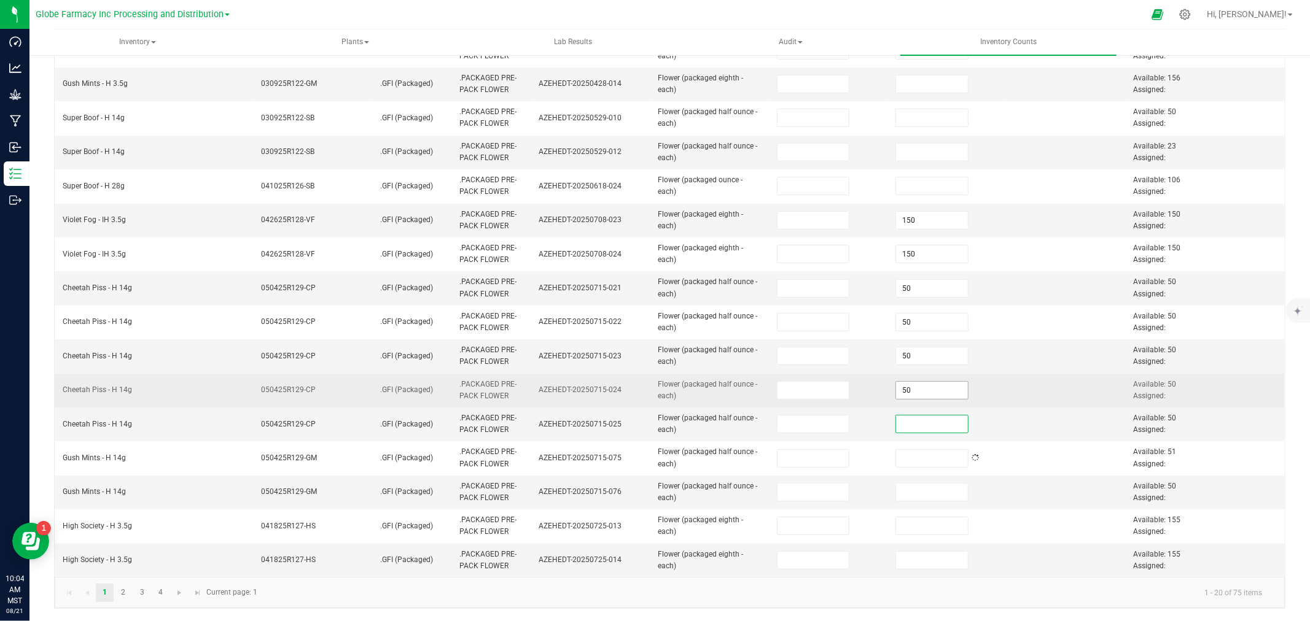
click at [910, 392] on input "50" at bounding box center [932, 390] width 72 height 17
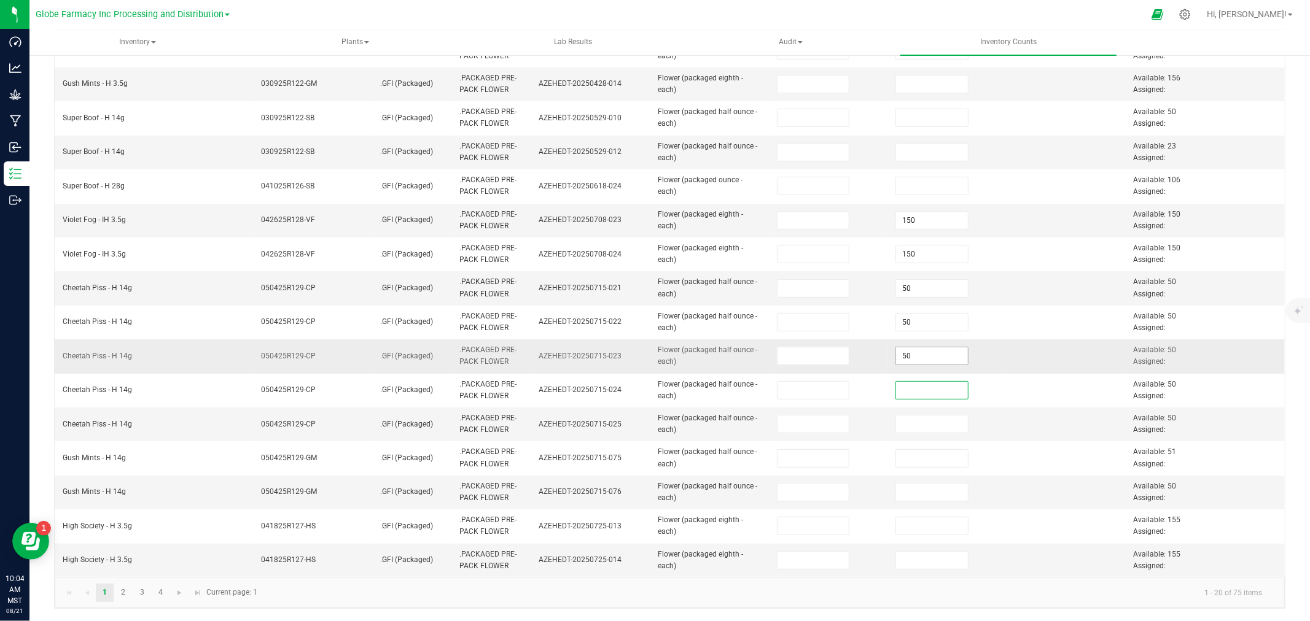
click at [896, 360] on input "50" at bounding box center [932, 356] width 72 height 17
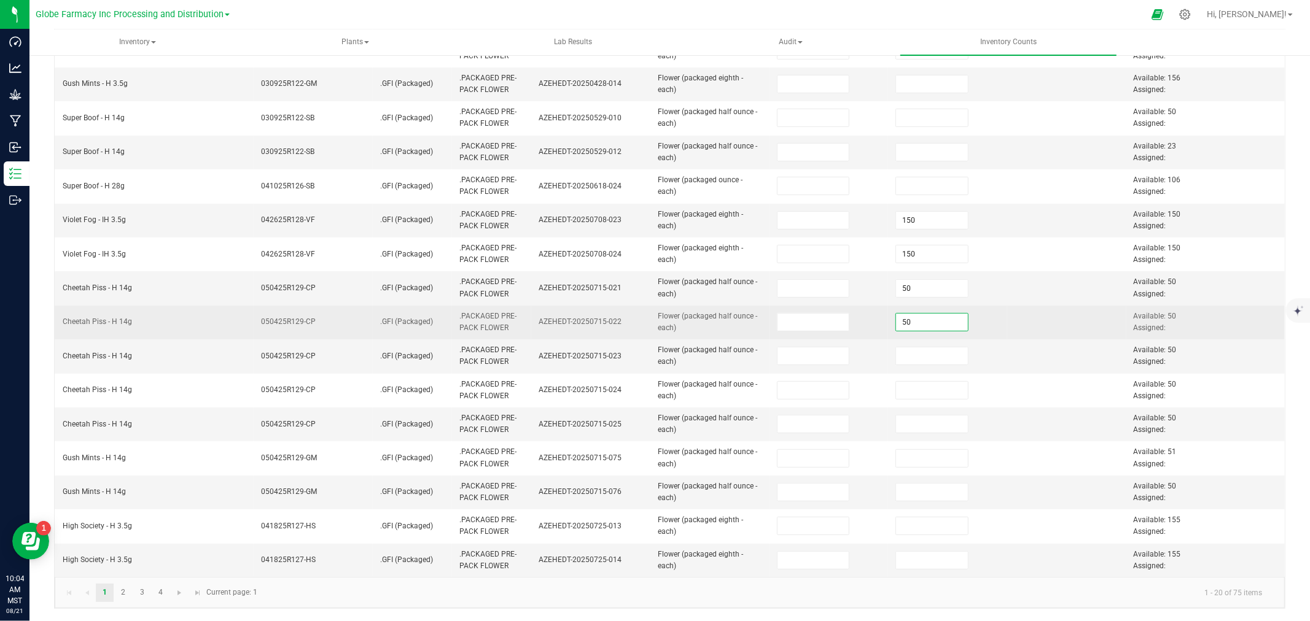
click at [897, 322] on input "50" at bounding box center [932, 322] width 72 height 17
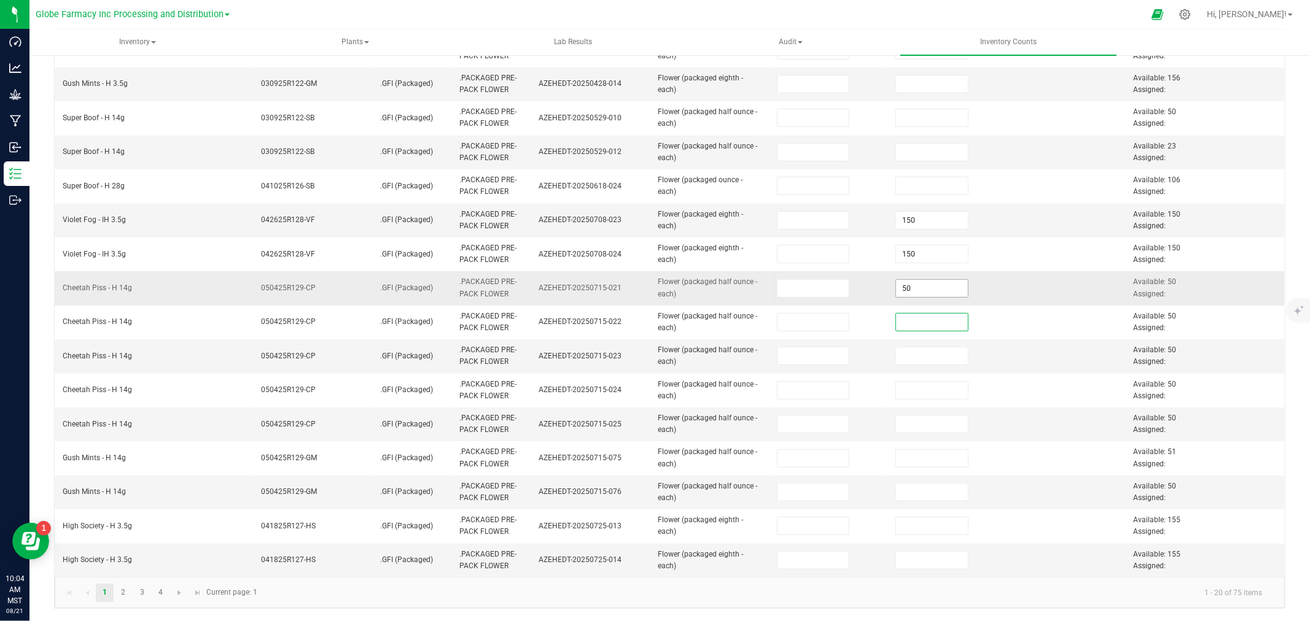
click at [900, 280] on input "50" at bounding box center [932, 288] width 72 height 17
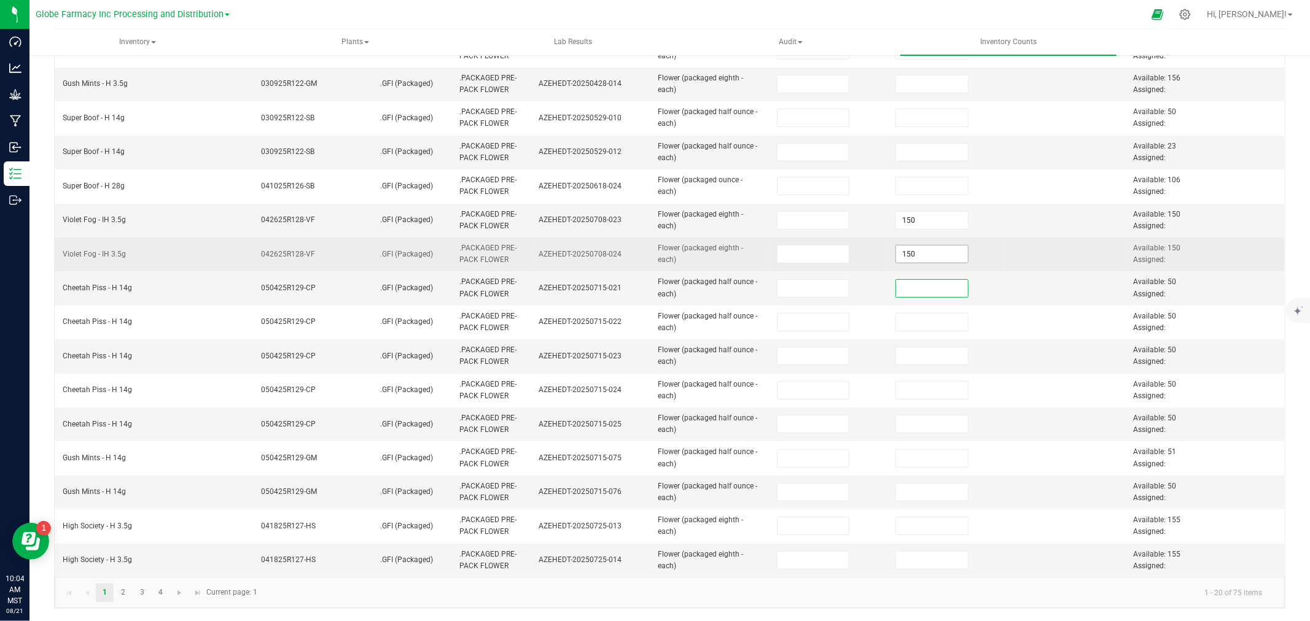
click at [901, 249] on input "150" at bounding box center [932, 254] width 72 height 17
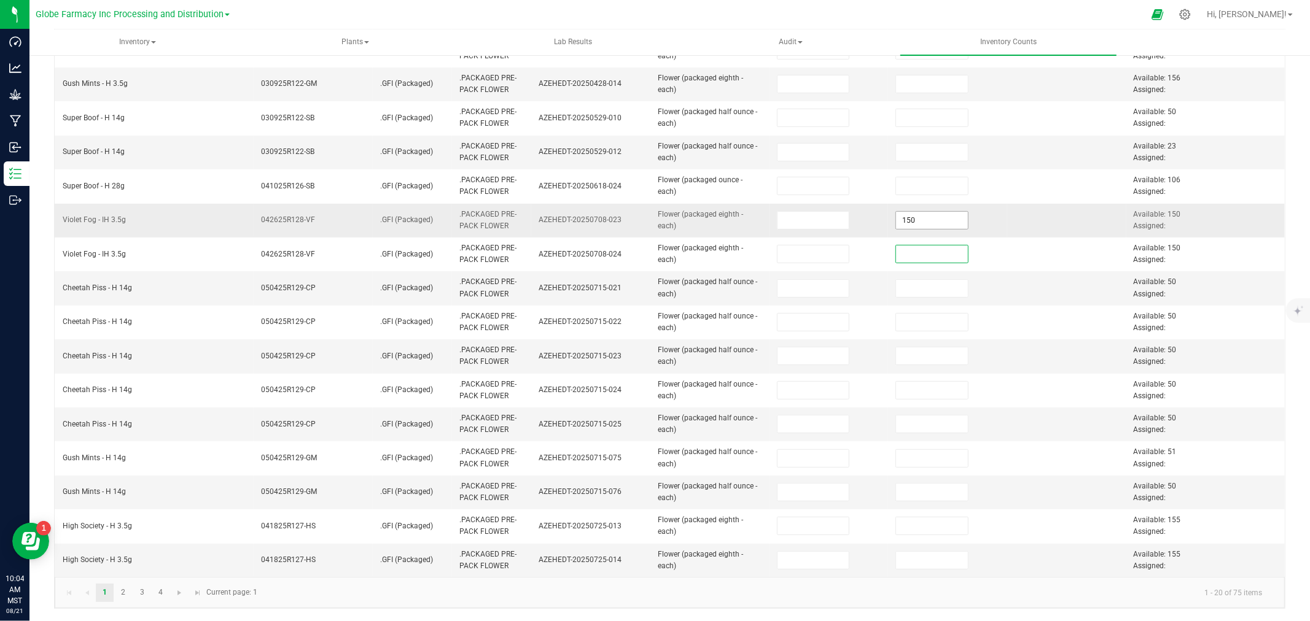
click at [904, 223] on input "150" at bounding box center [932, 220] width 72 height 17
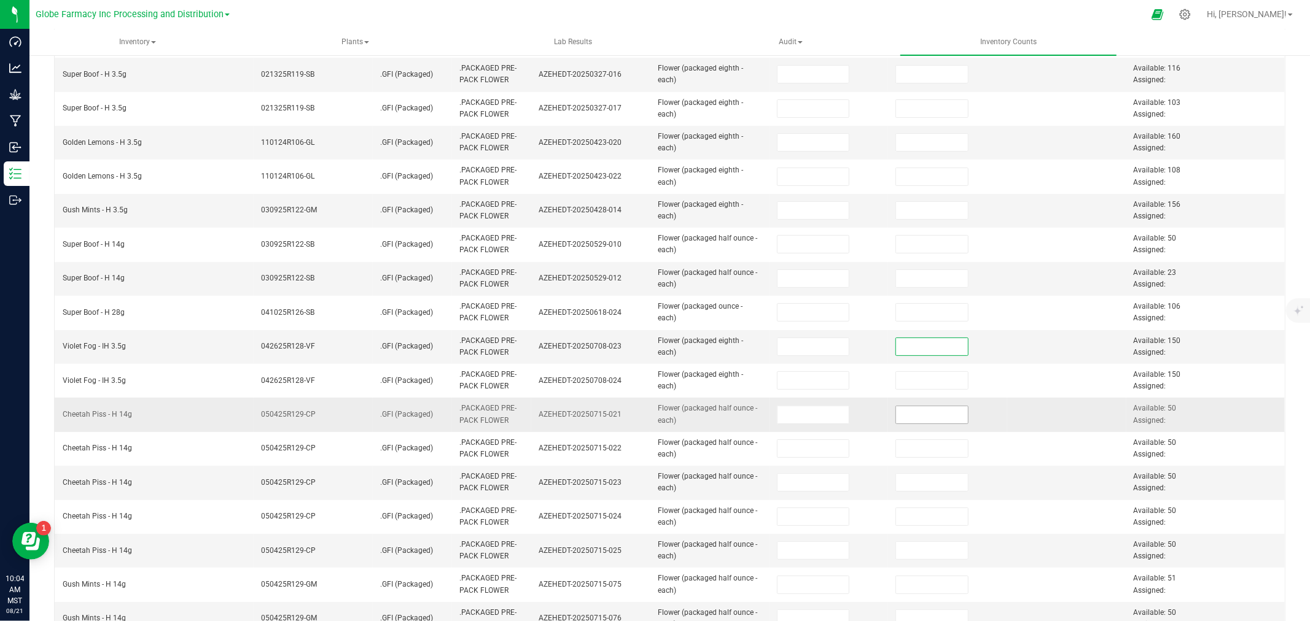
scroll to position [29, 0]
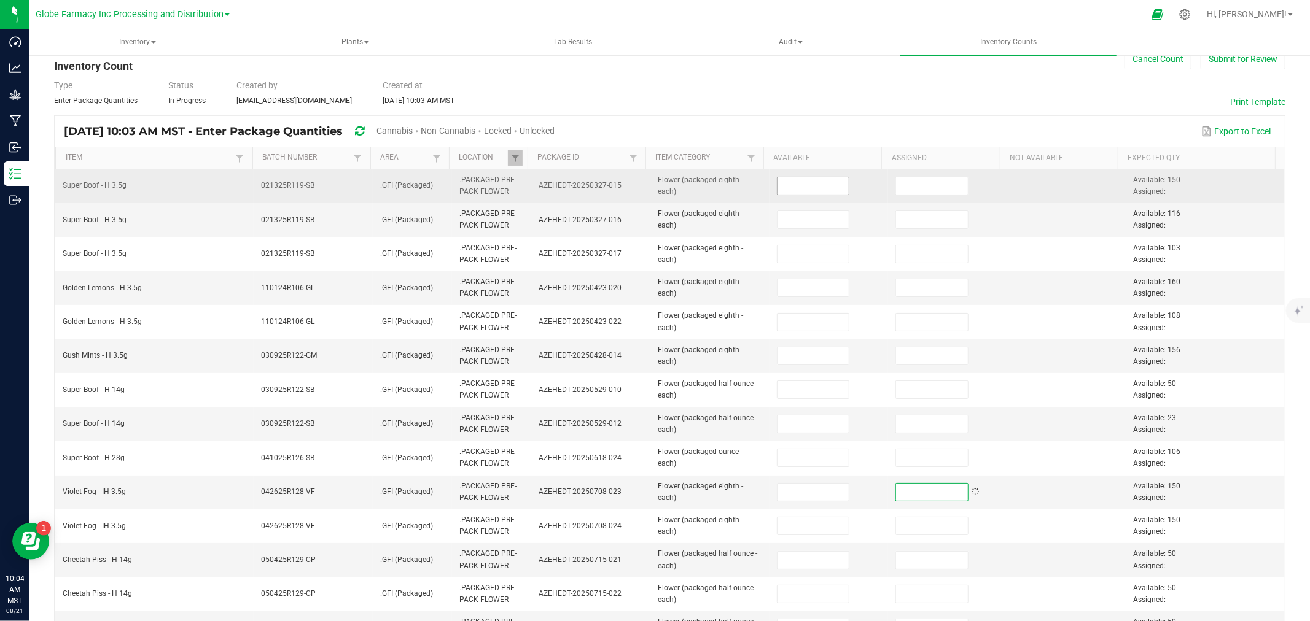
drag, startPoint x: 793, startPoint y: 200, endPoint x: 793, endPoint y: 187, distance: 12.3
click at [793, 198] on td at bounding box center [828, 186] width 119 height 34
click at [793, 187] on input at bounding box center [813, 185] width 72 height 17
type input "150"
type input "116"
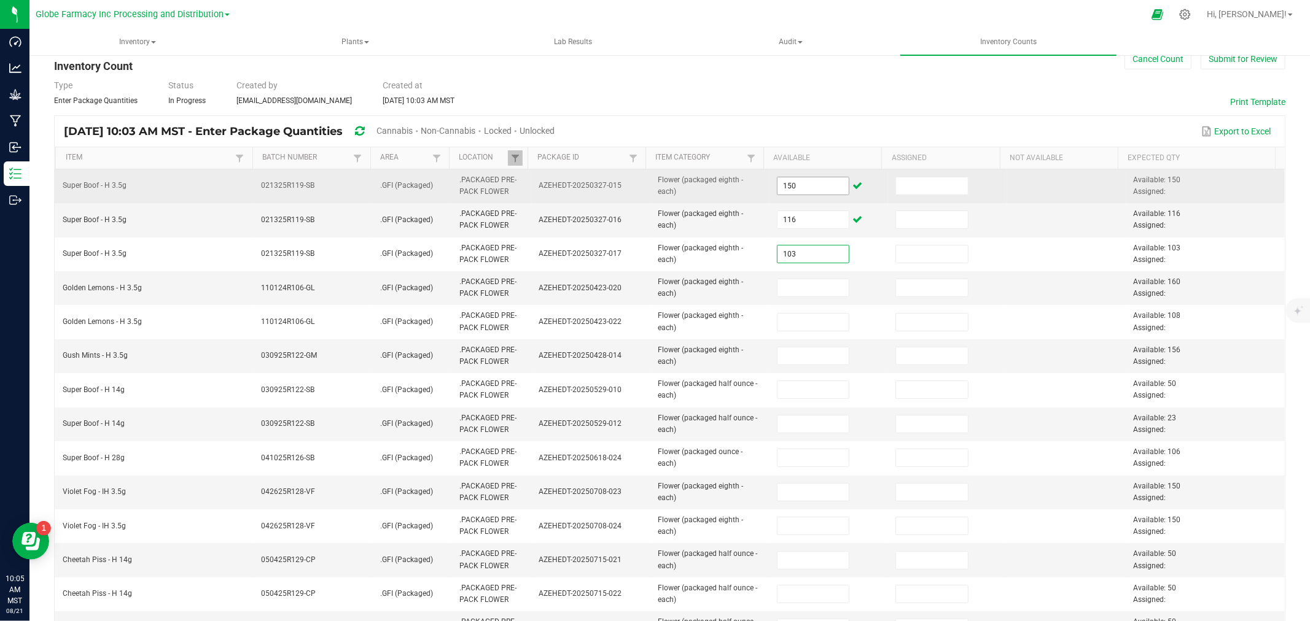
type input "103"
type input "160"
type input "108"
type input "156"
type input "50"
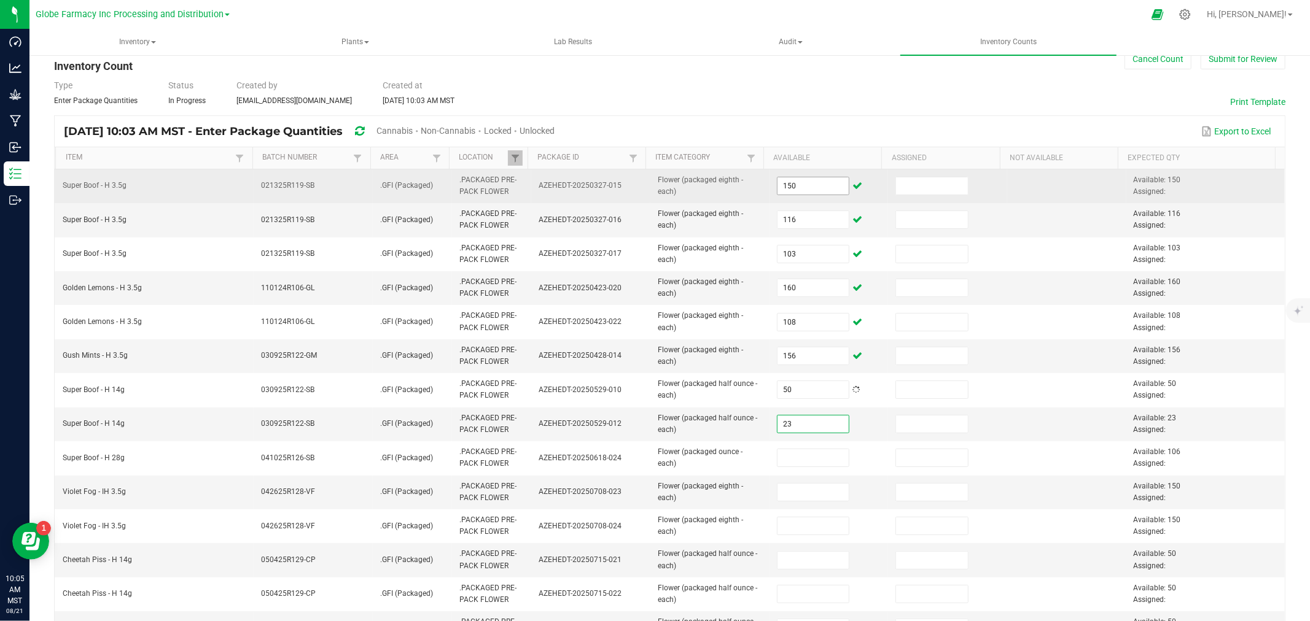
type input "23"
type input "106"
type input "150"
type input "50"
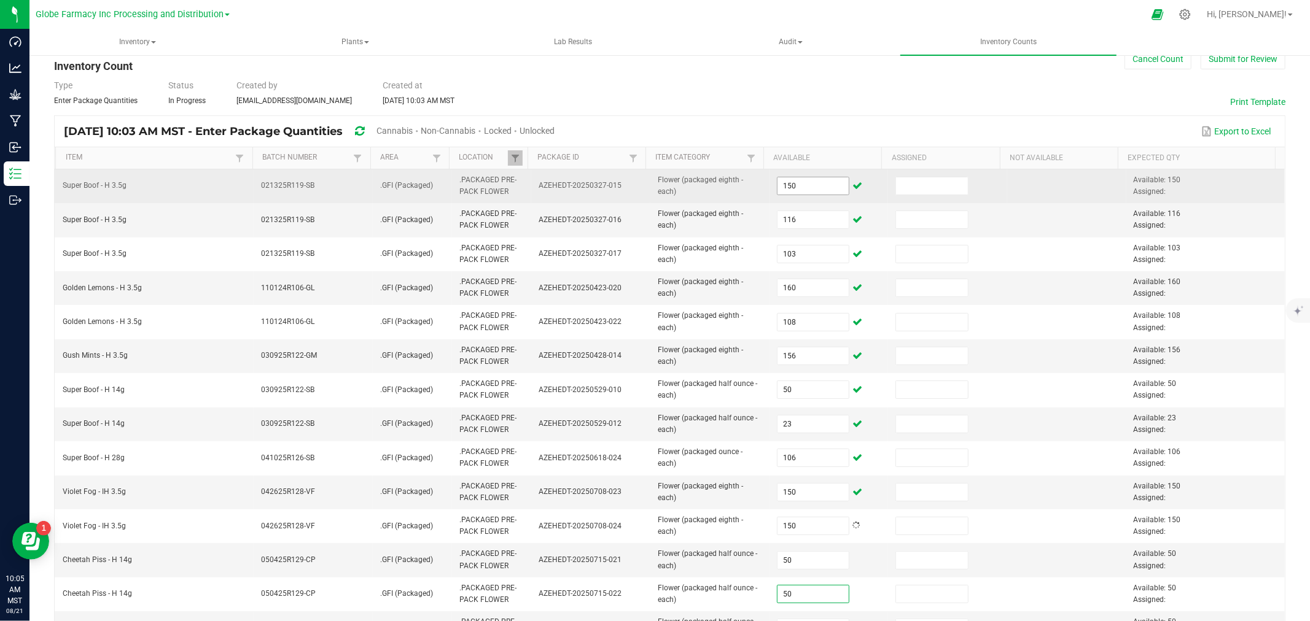
type input "50"
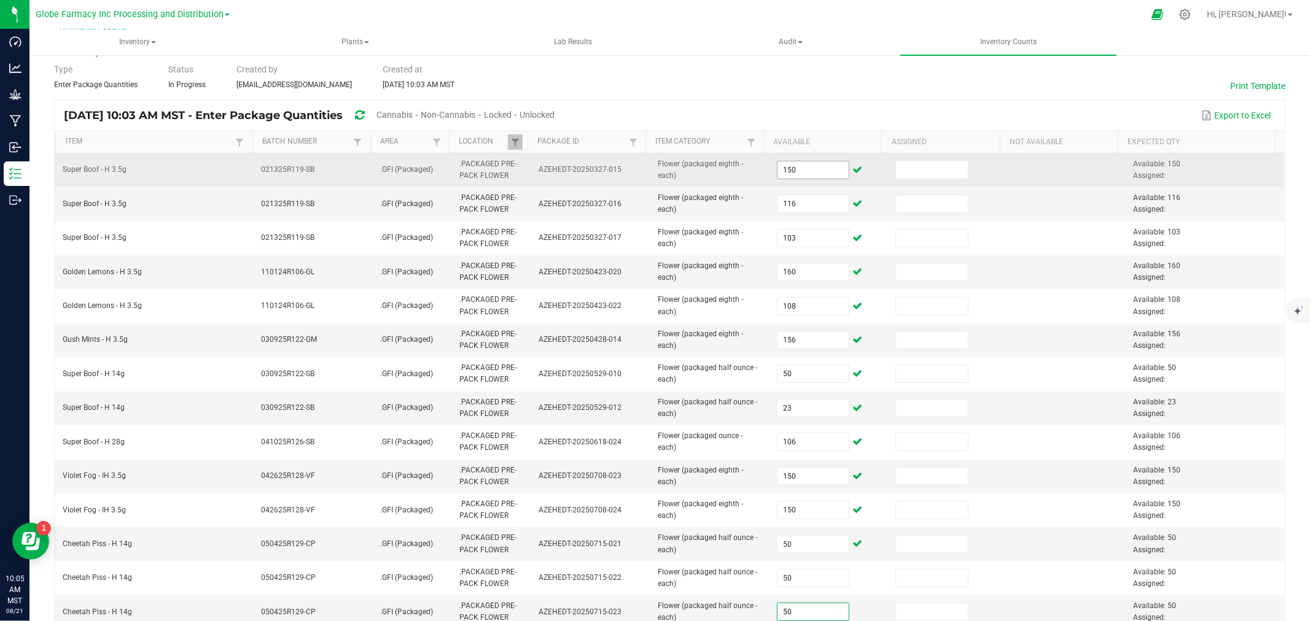
type input "50"
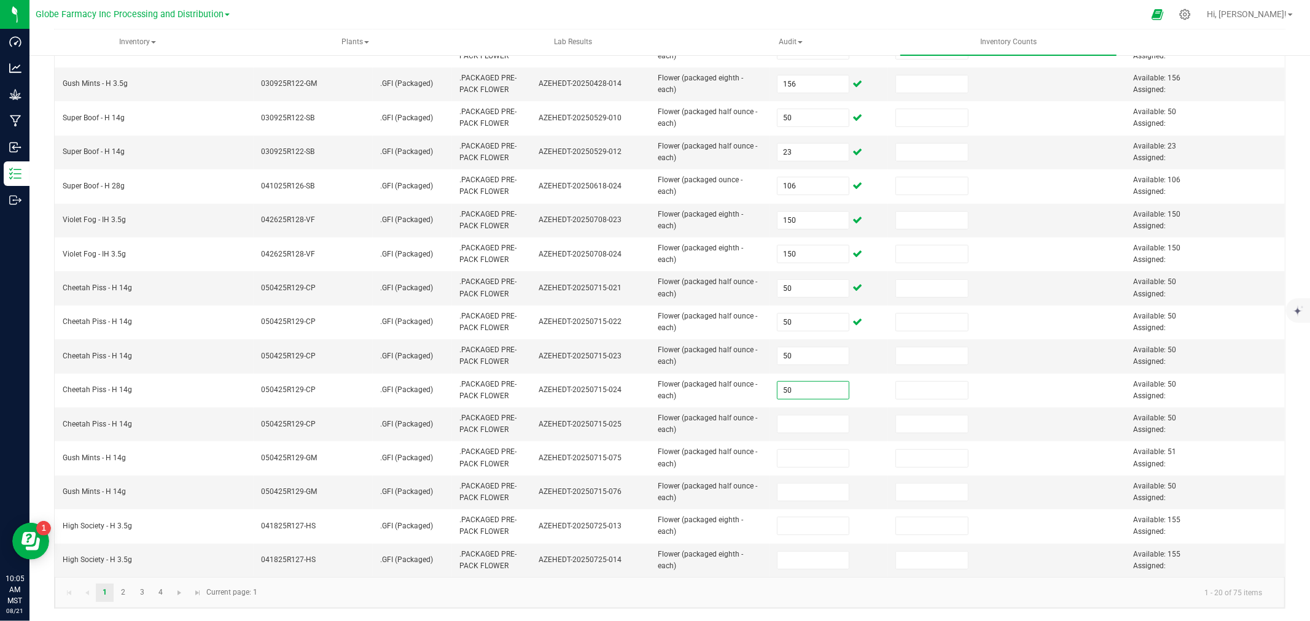
type input "50"
type input "51"
type input "50"
type input "155"
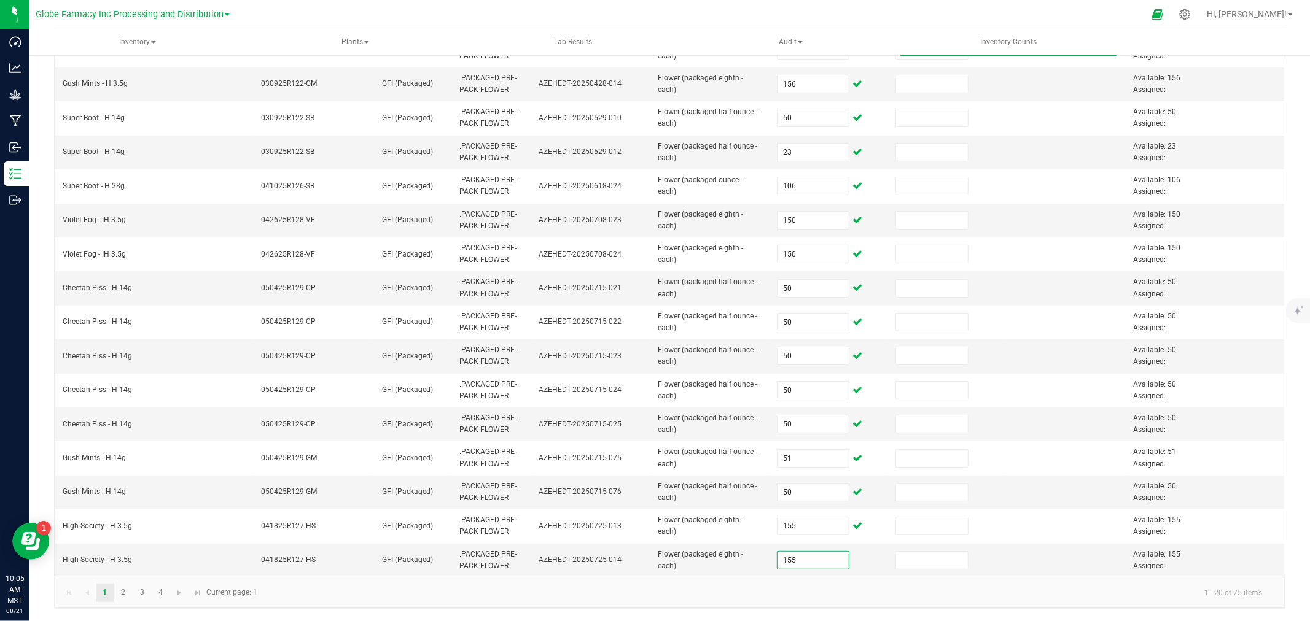
type input "155"
click at [118, 597] on link "2" at bounding box center [123, 593] width 18 height 18
type input "155"
type input "156"
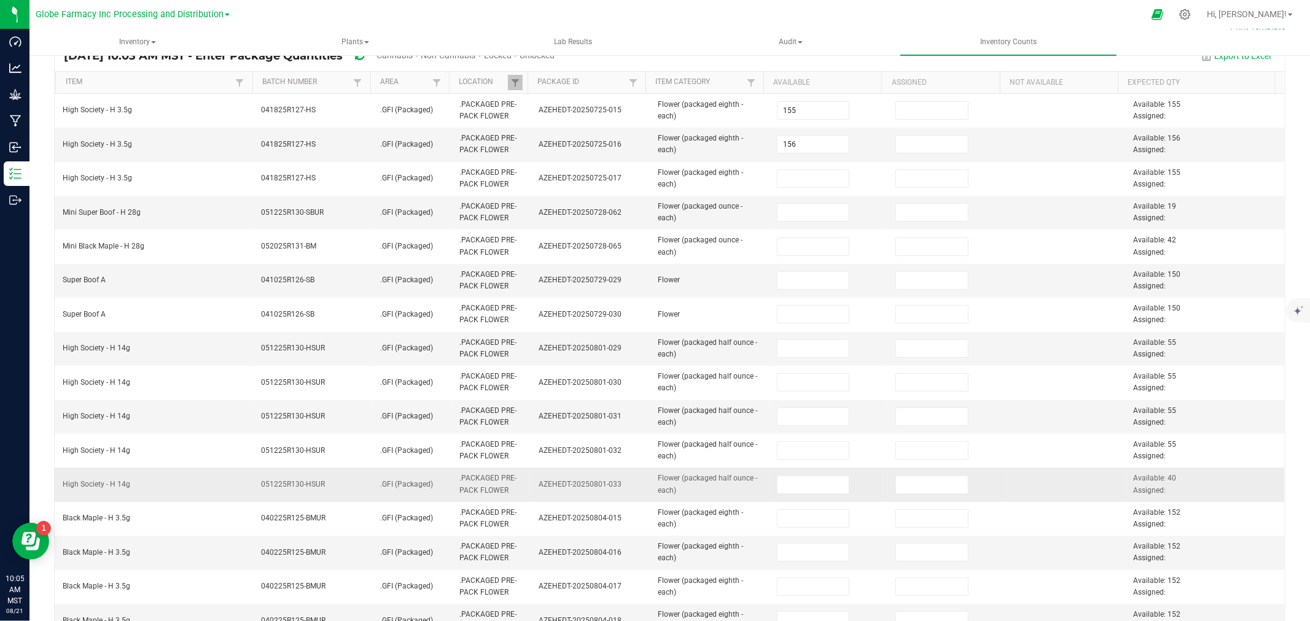
scroll to position [97, 0]
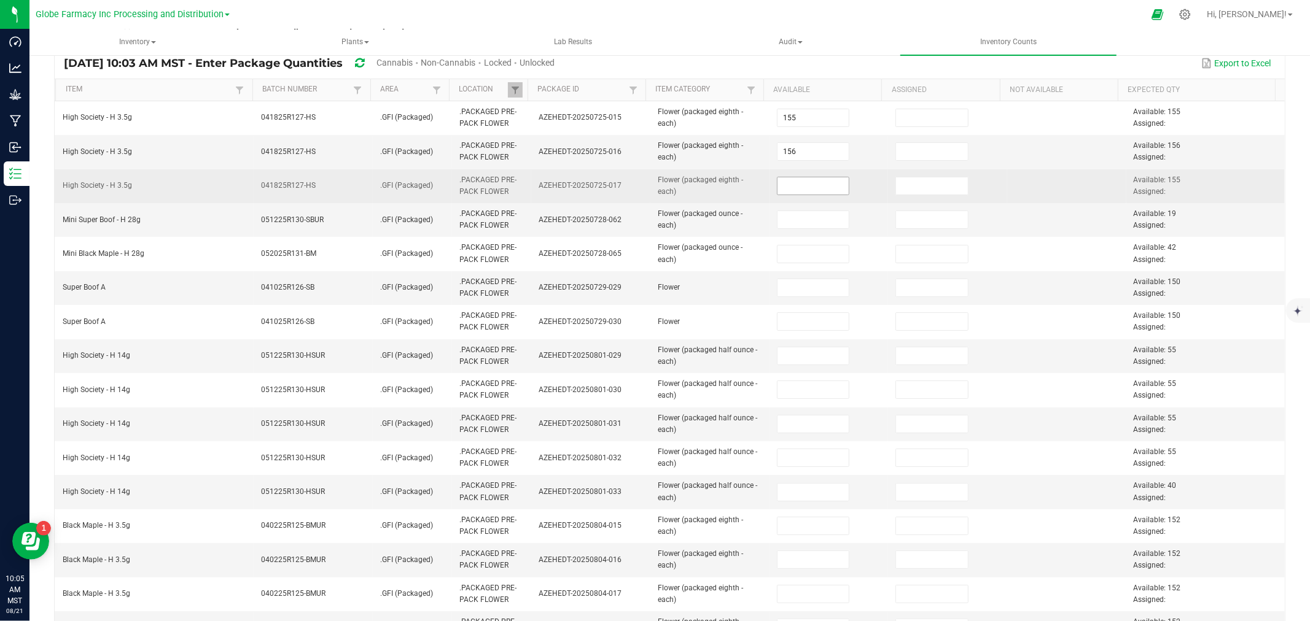
click at [787, 188] on input at bounding box center [813, 185] width 72 height 17
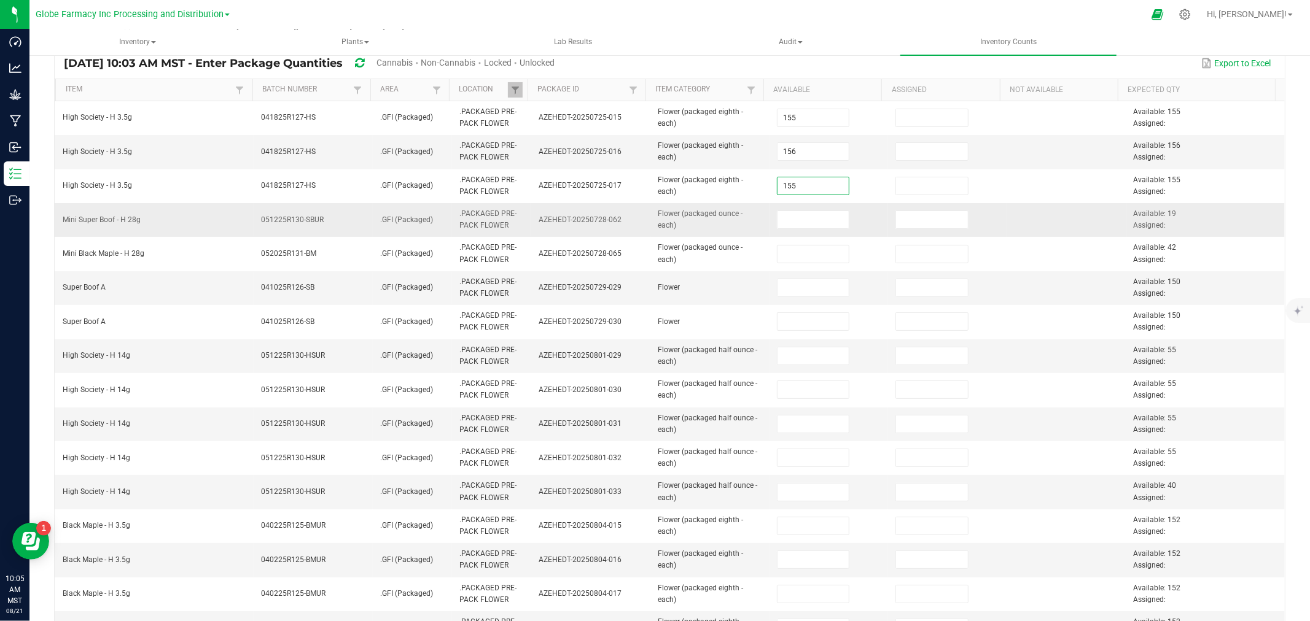
type input "155"
type input "19"
type input "42"
type input "150.0000"
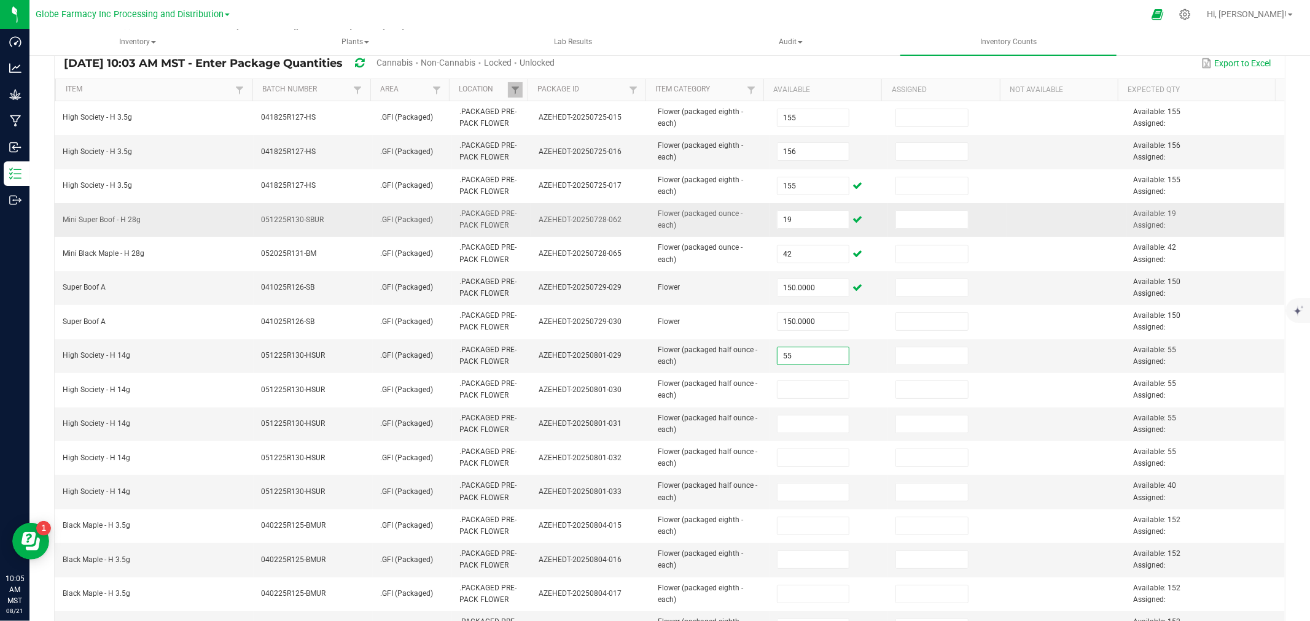
type input "55"
click at [787, 425] on input "5" at bounding box center [813, 424] width 72 height 17
type input "55"
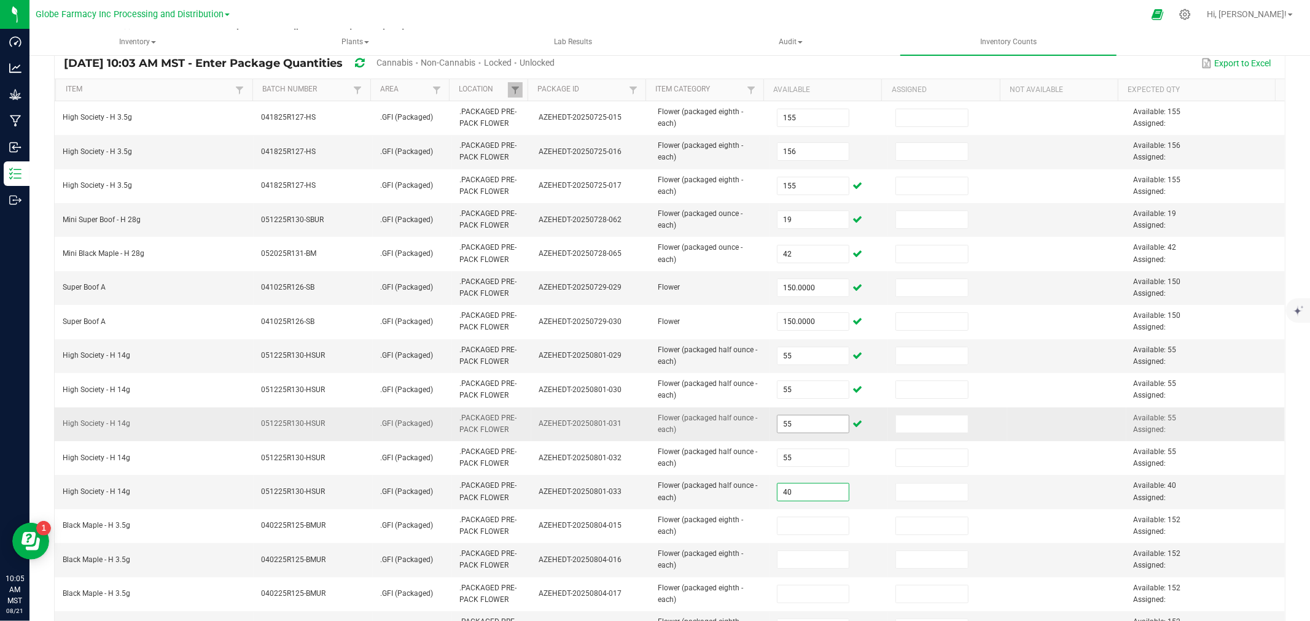
type input "40"
type input "152"
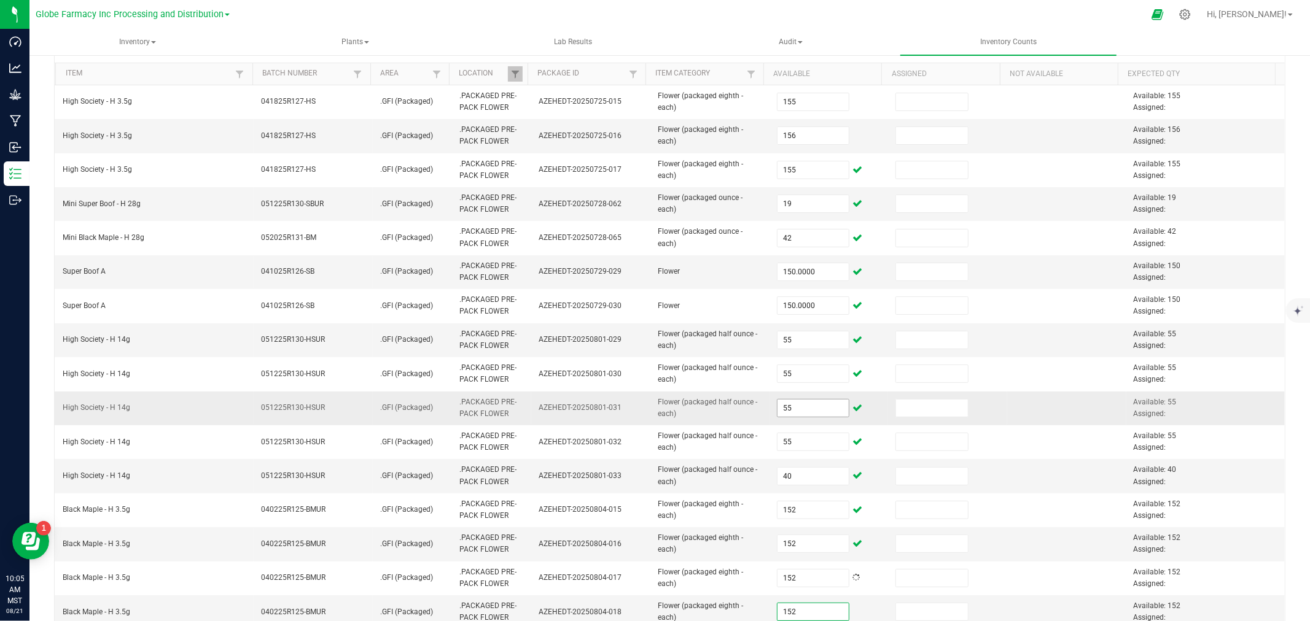
type input "152"
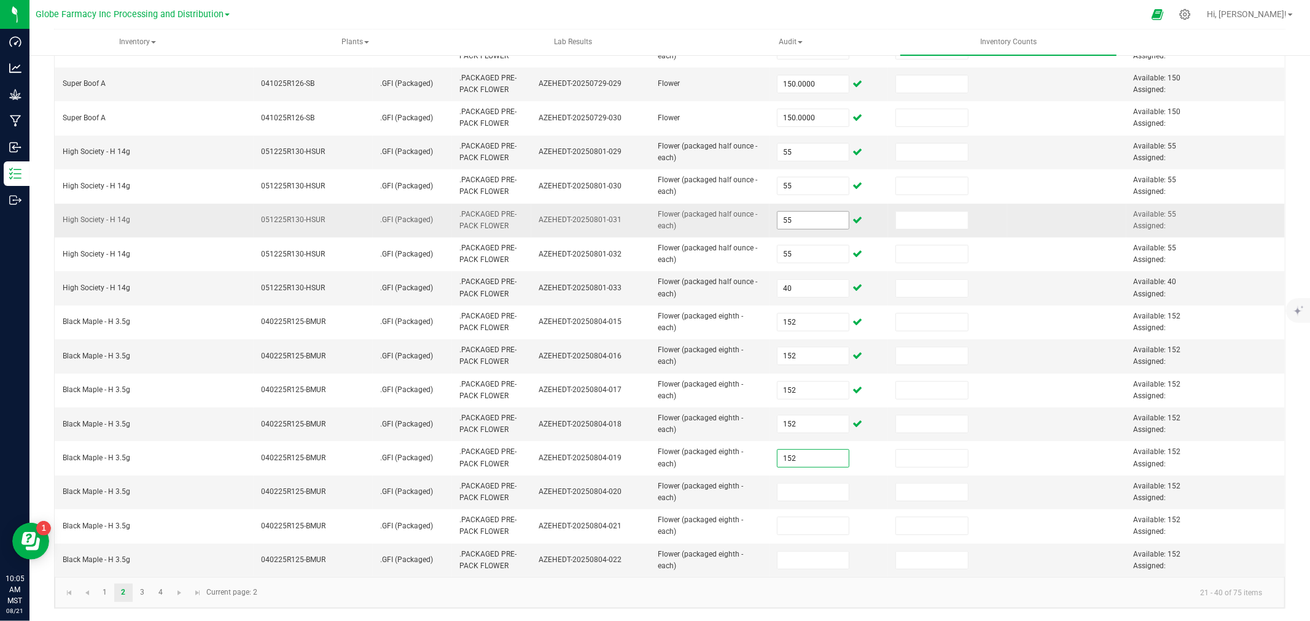
type input "152"
click at [138, 592] on link "3" at bounding box center [142, 593] width 18 height 18
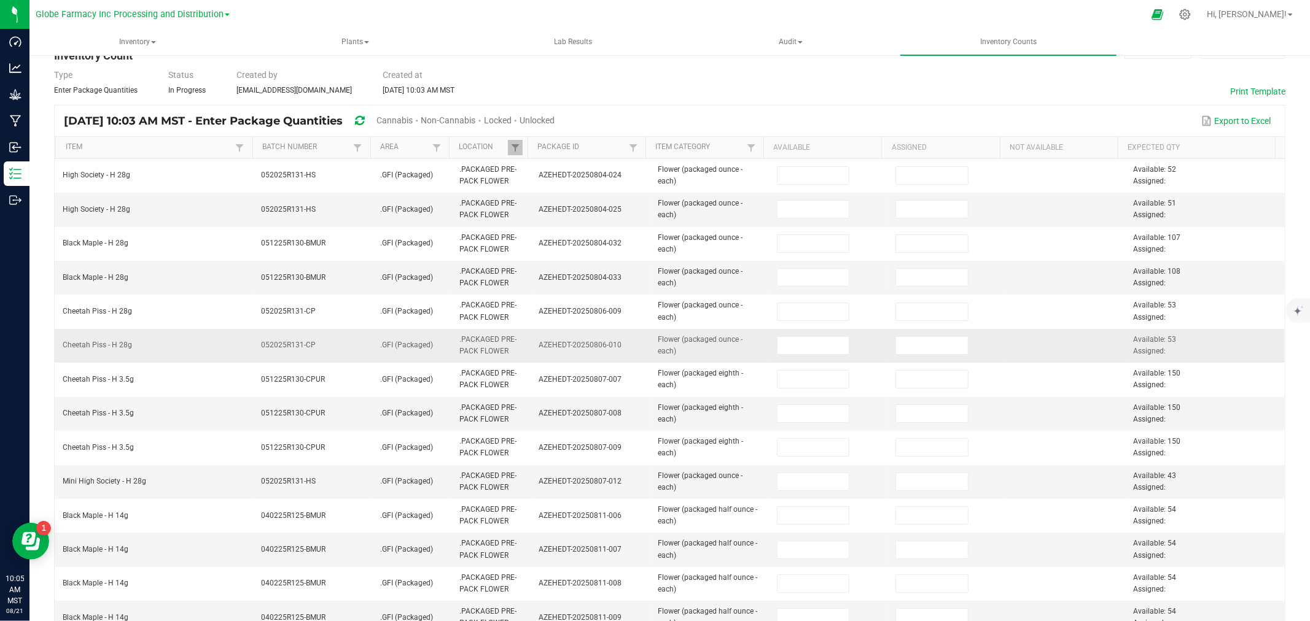
scroll to position [29, 0]
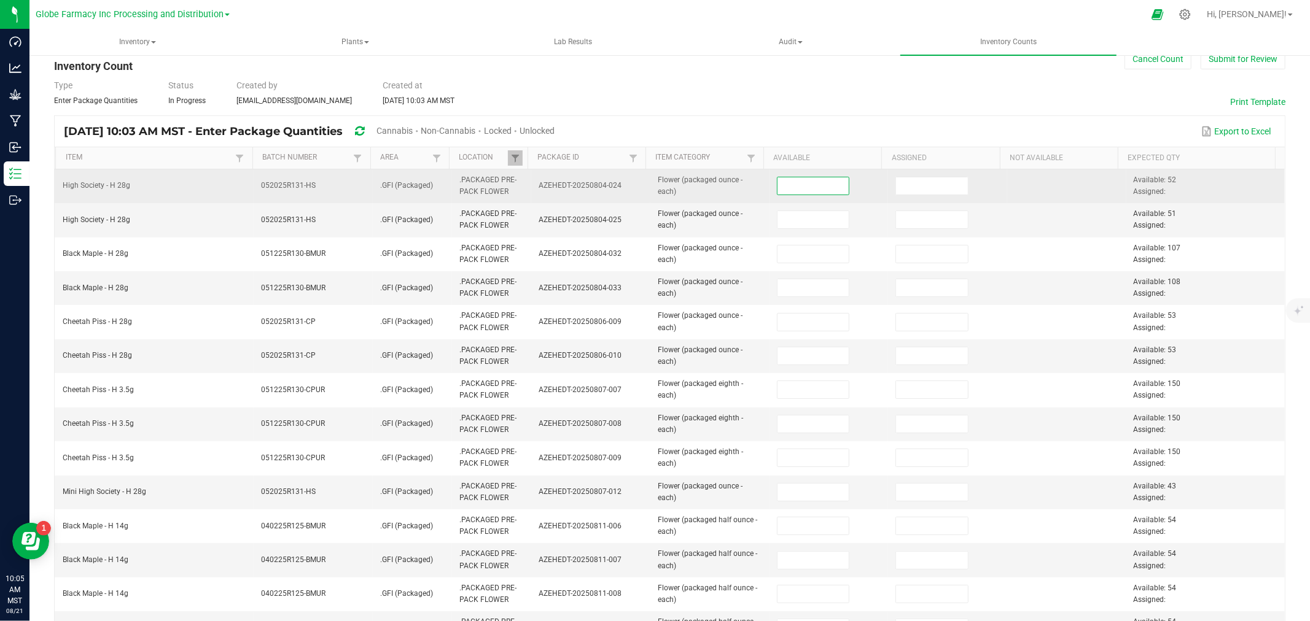
click at [829, 187] on input at bounding box center [813, 185] width 72 height 17
type input "52"
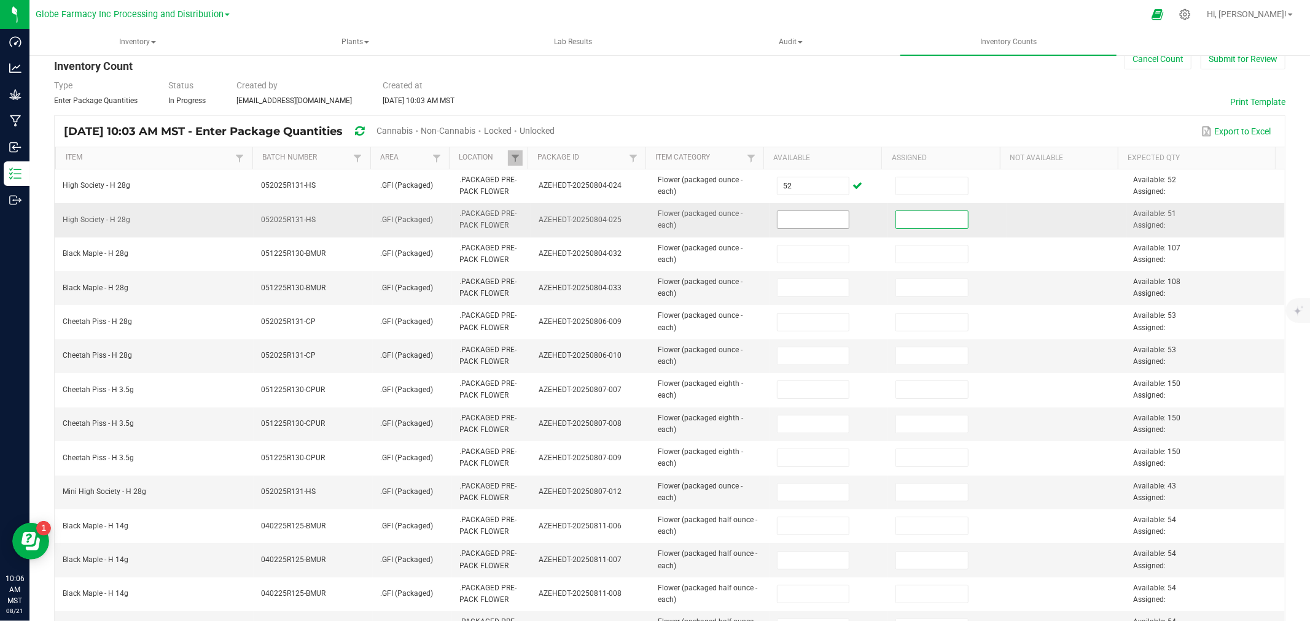
click at [809, 220] on input at bounding box center [813, 219] width 72 height 17
type input "51"
type input "107"
type input "108"
type input "53"
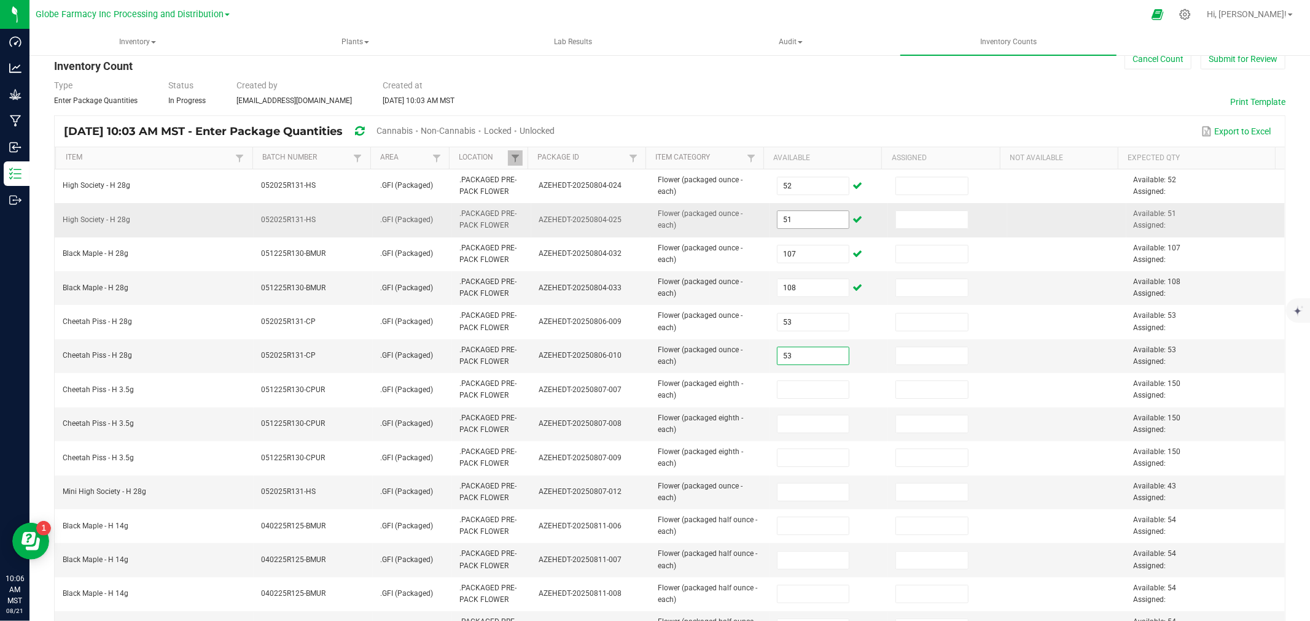
type input "53"
type input "150"
click at [815, 422] on input "1510" at bounding box center [813, 424] width 72 height 17
type input "150"
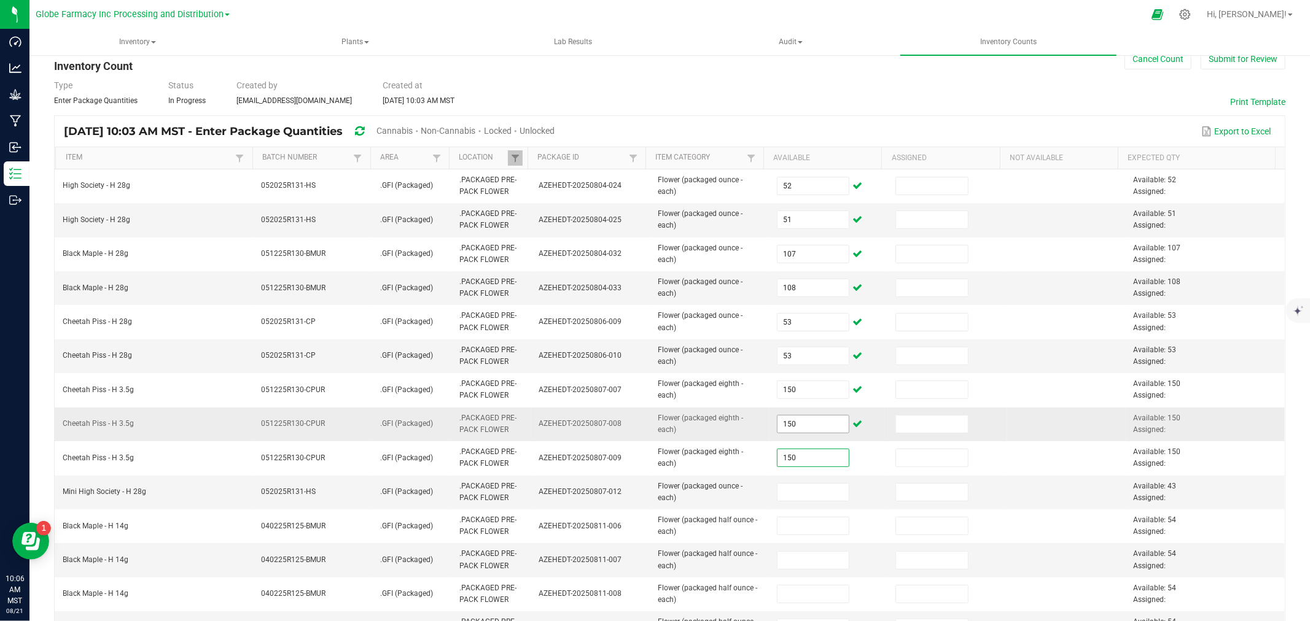
type input "150"
type input "43"
type input "54"
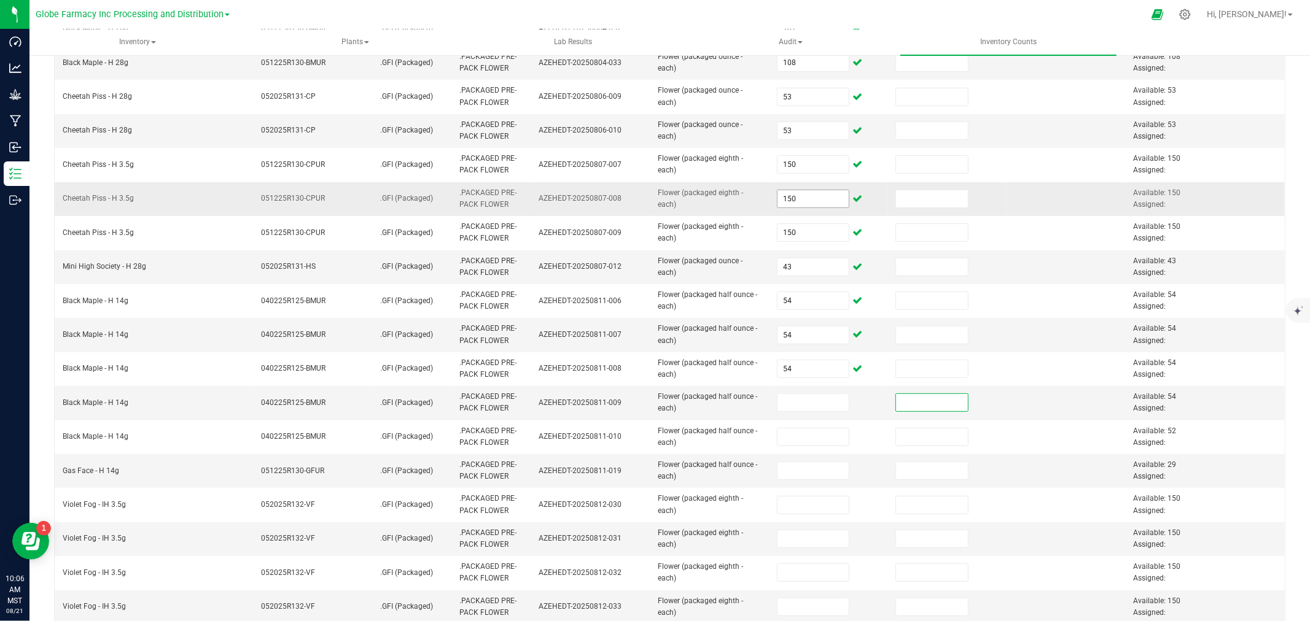
scroll to position [302, 0]
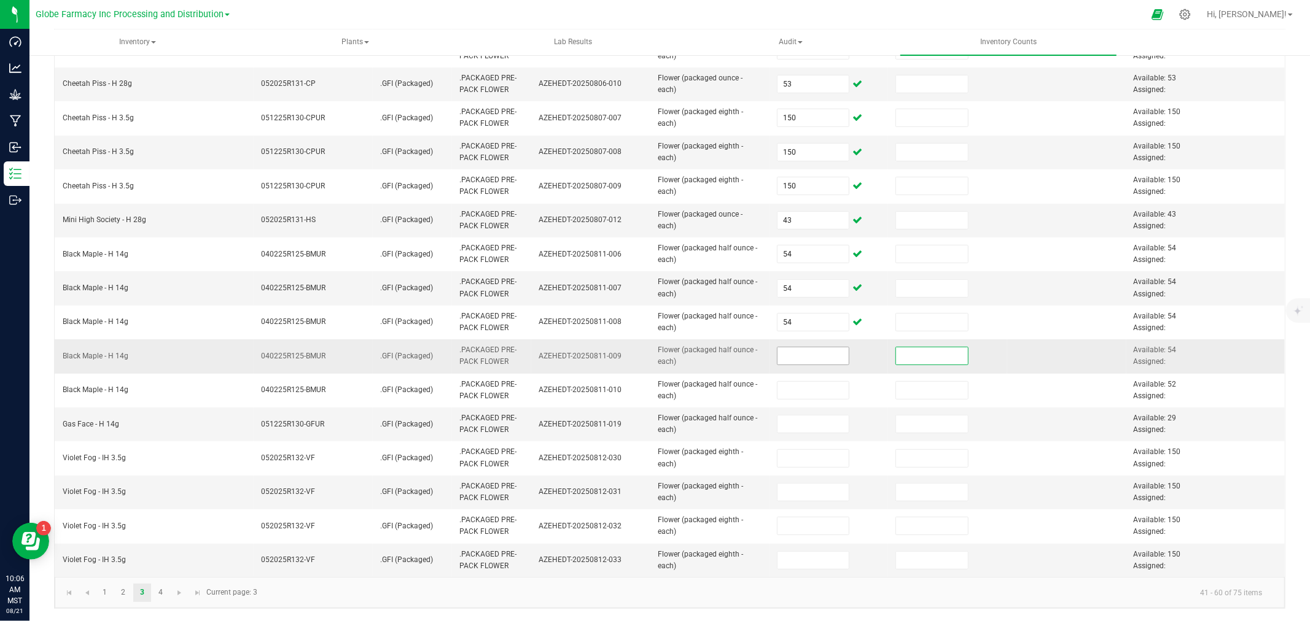
click at [824, 349] on input at bounding box center [813, 356] width 72 height 17
type input "54"
type input "52"
type input "29"
type input "150"
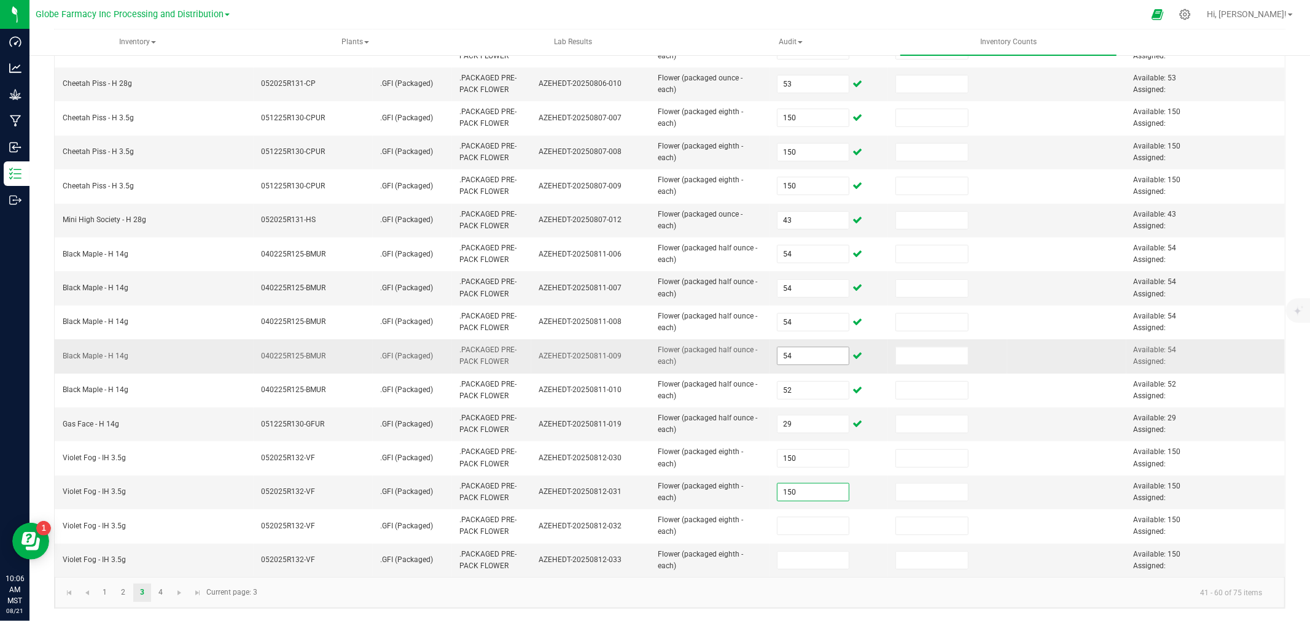
type input "150"
click at [166, 591] on link "4" at bounding box center [161, 593] width 18 height 18
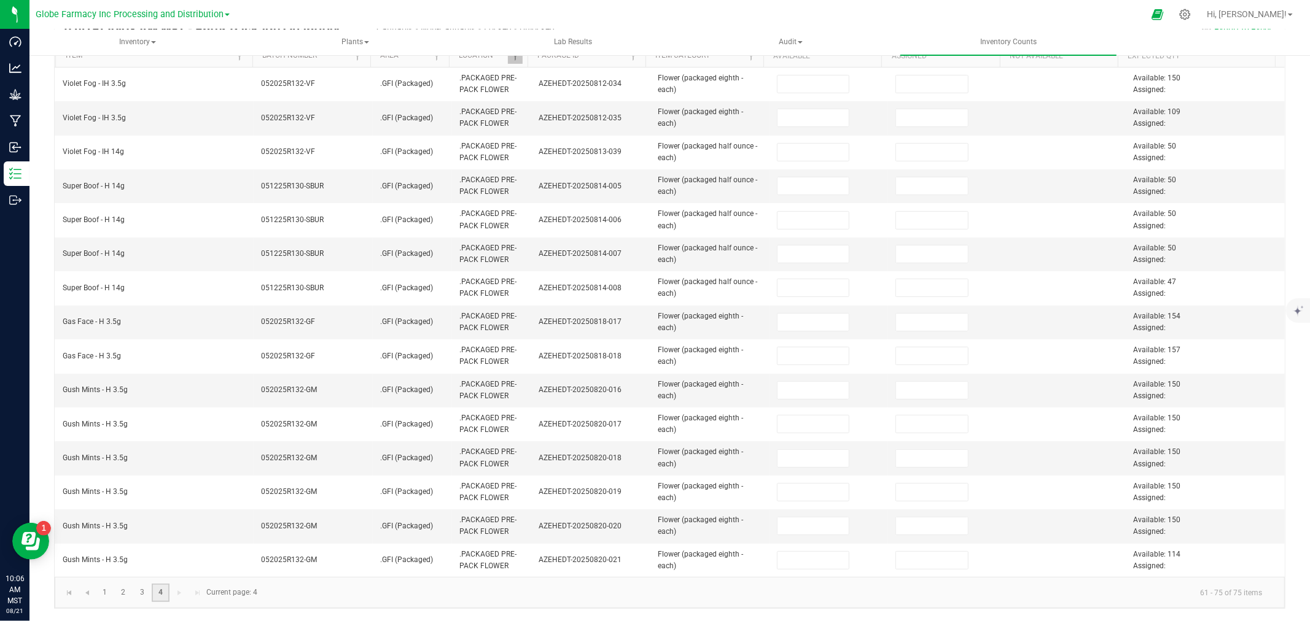
scroll to position [131, 0]
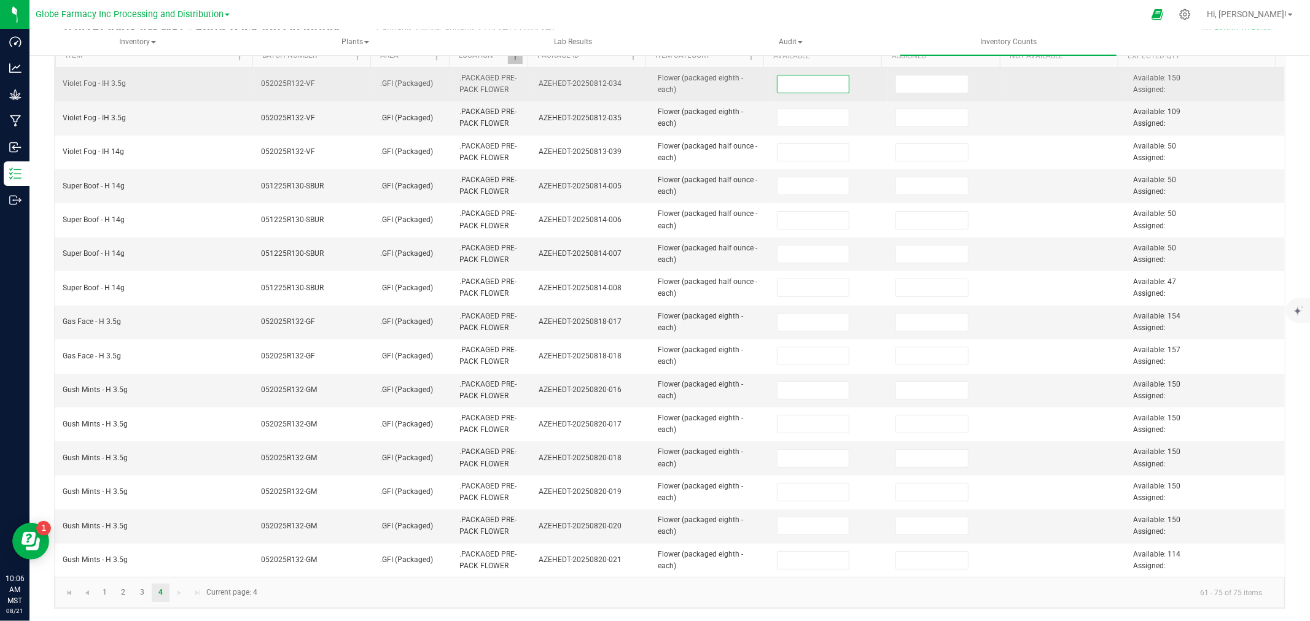
click at [821, 79] on input at bounding box center [813, 84] width 72 height 17
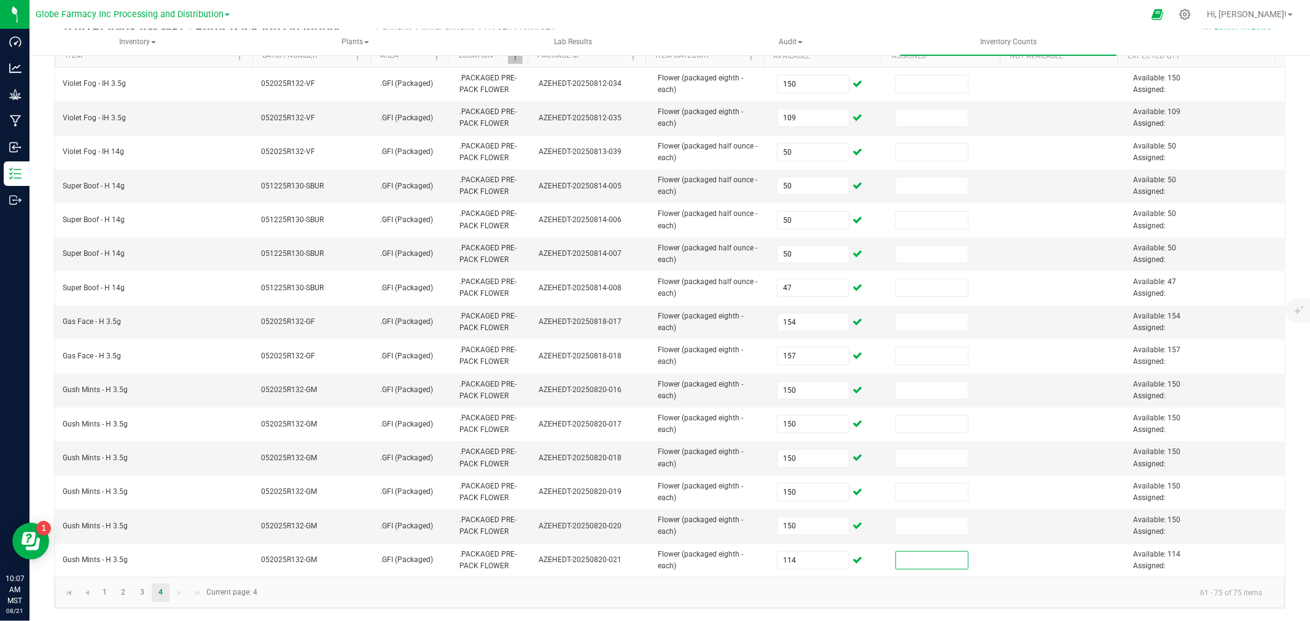
click at [181, 593] on kendo-pager-next-buttons at bounding box center [189, 593] width 36 height 18
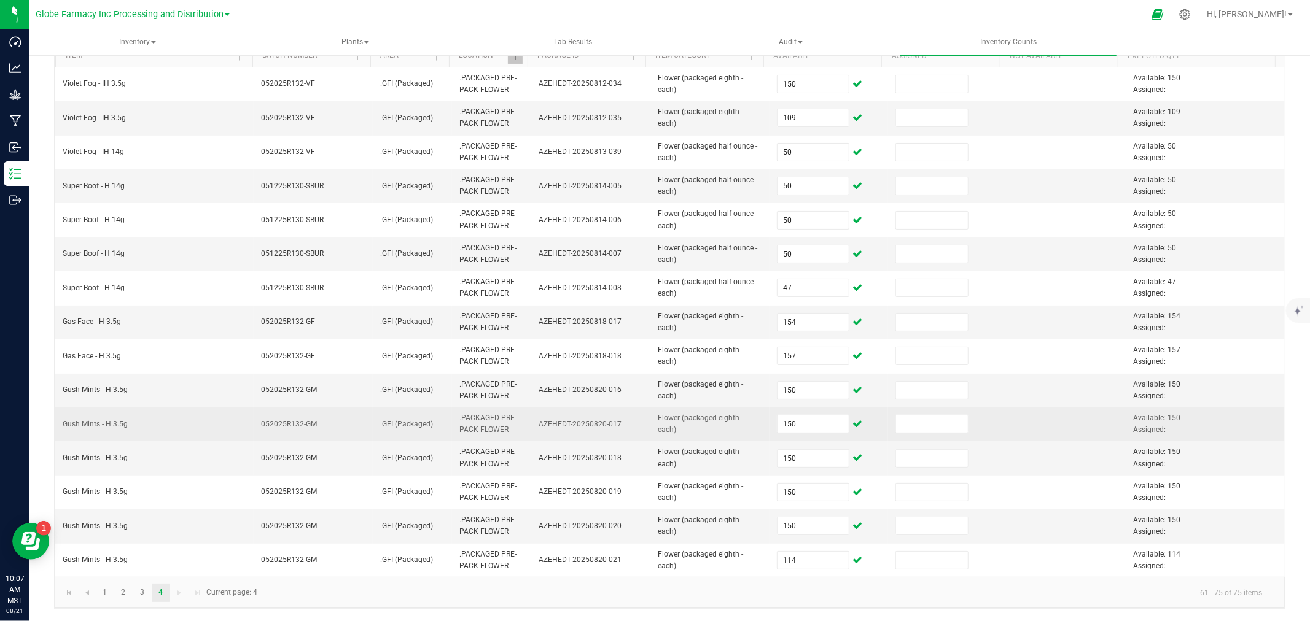
scroll to position [0, 0]
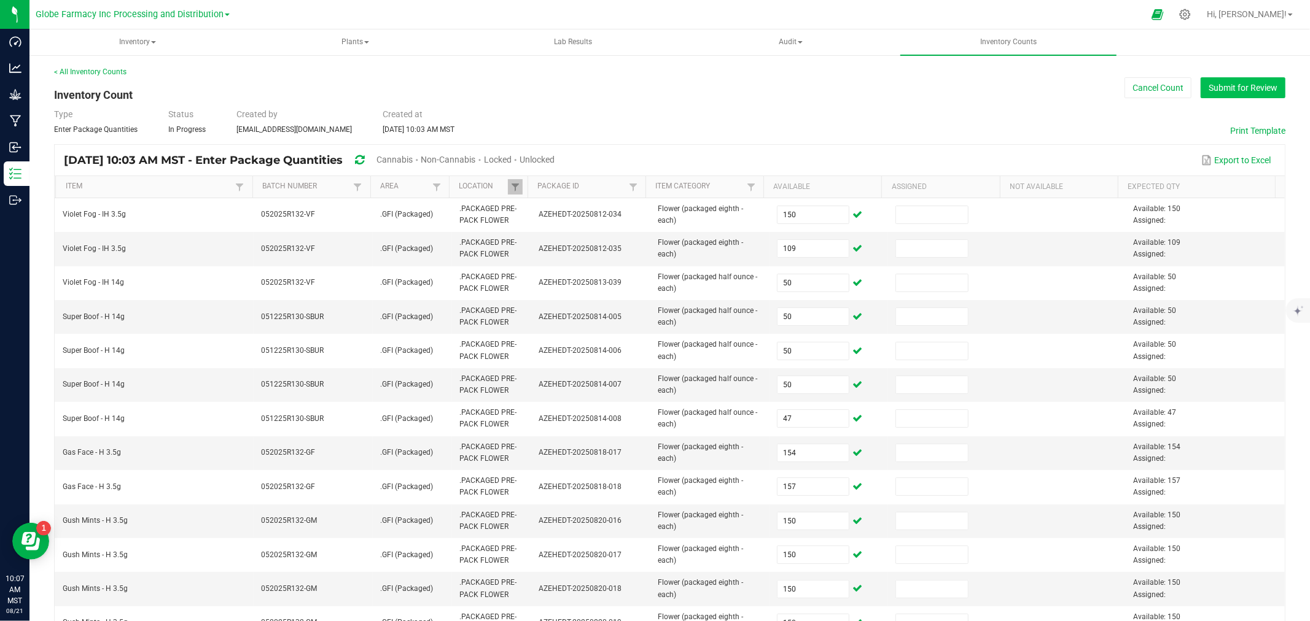
click at [1247, 93] on button "Submit for Review" at bounding box center [1242, 87] width 85 height 21
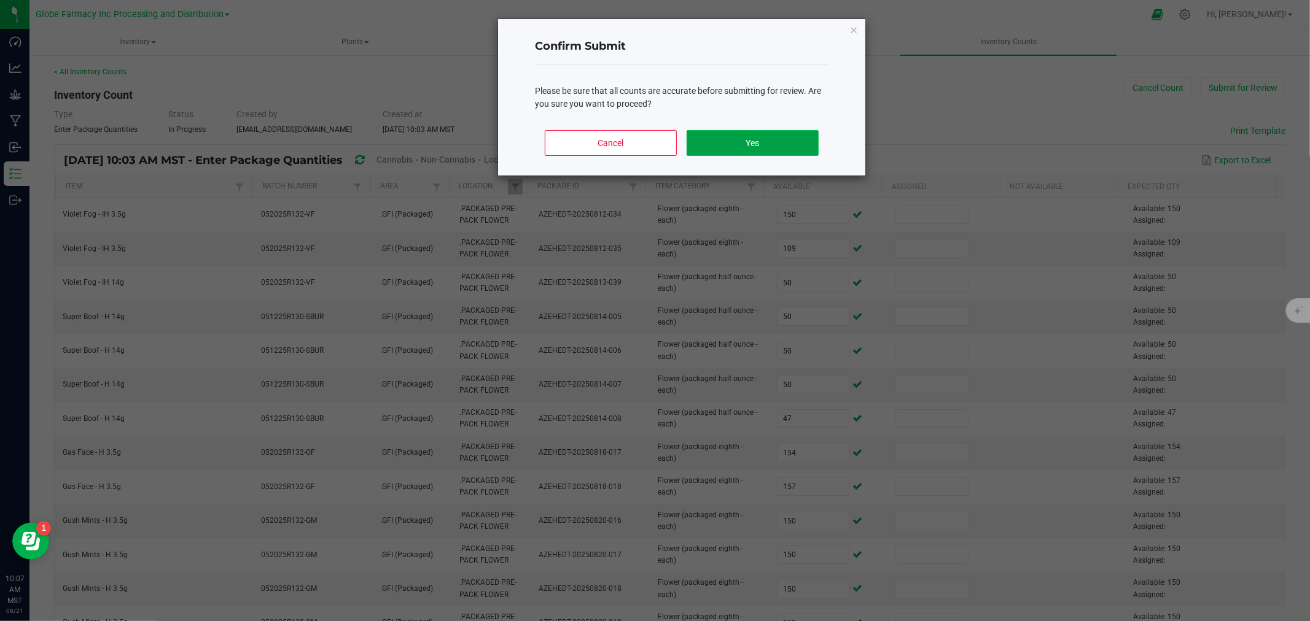
click at [799, 137] on button "Yes" at bounding box center [752, 143] width 132 height 26
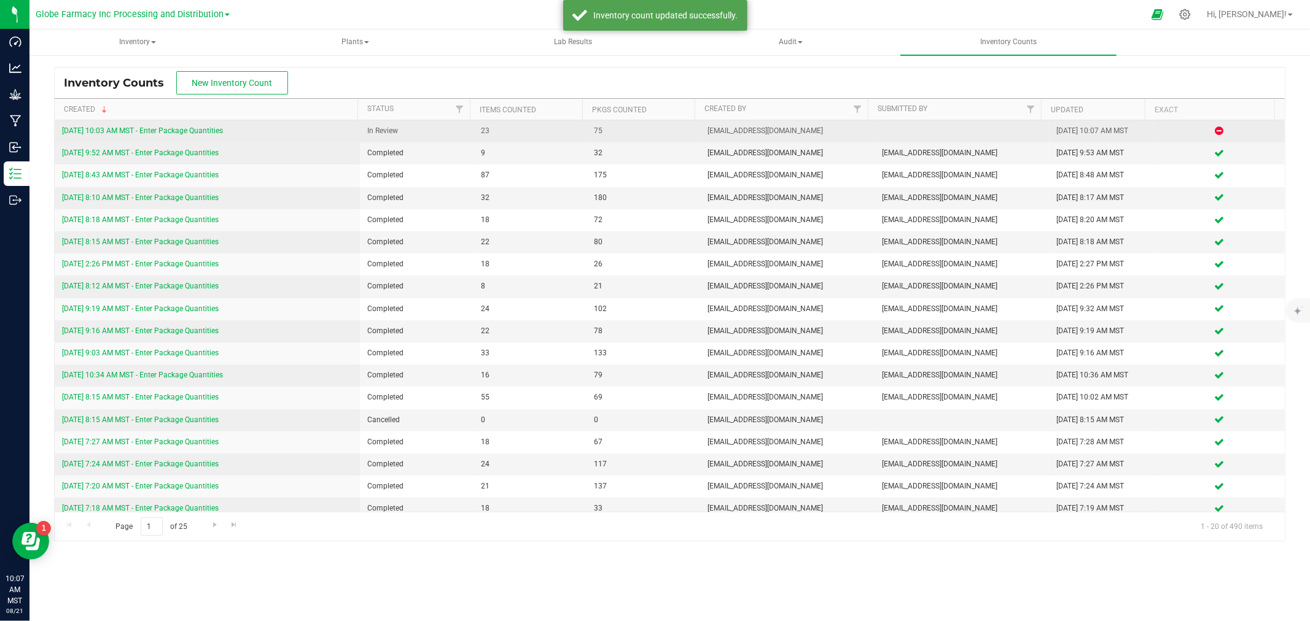
click at [97, 127] on link "[DATE] 10:03 AM MST - Enter Package Quantities" at bounding box center [142, 130] width 161 height 9
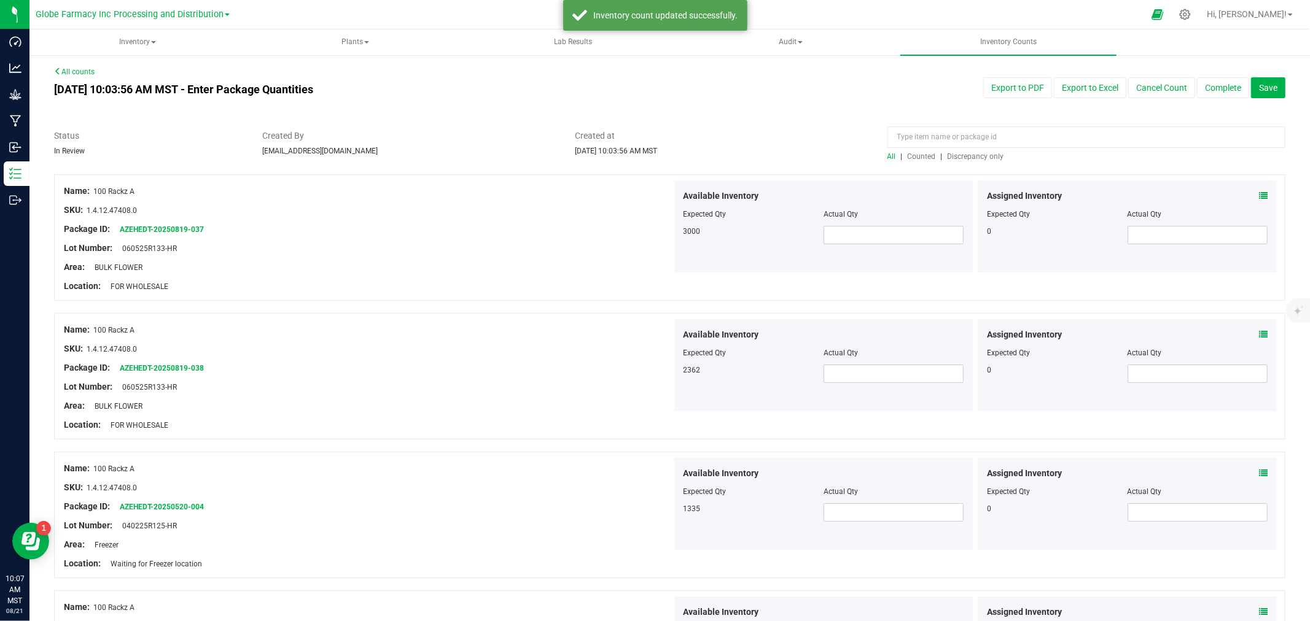
click at [975, 152] on span "Discrepancy only" at bounding box center [975, 156] width 56 height 9
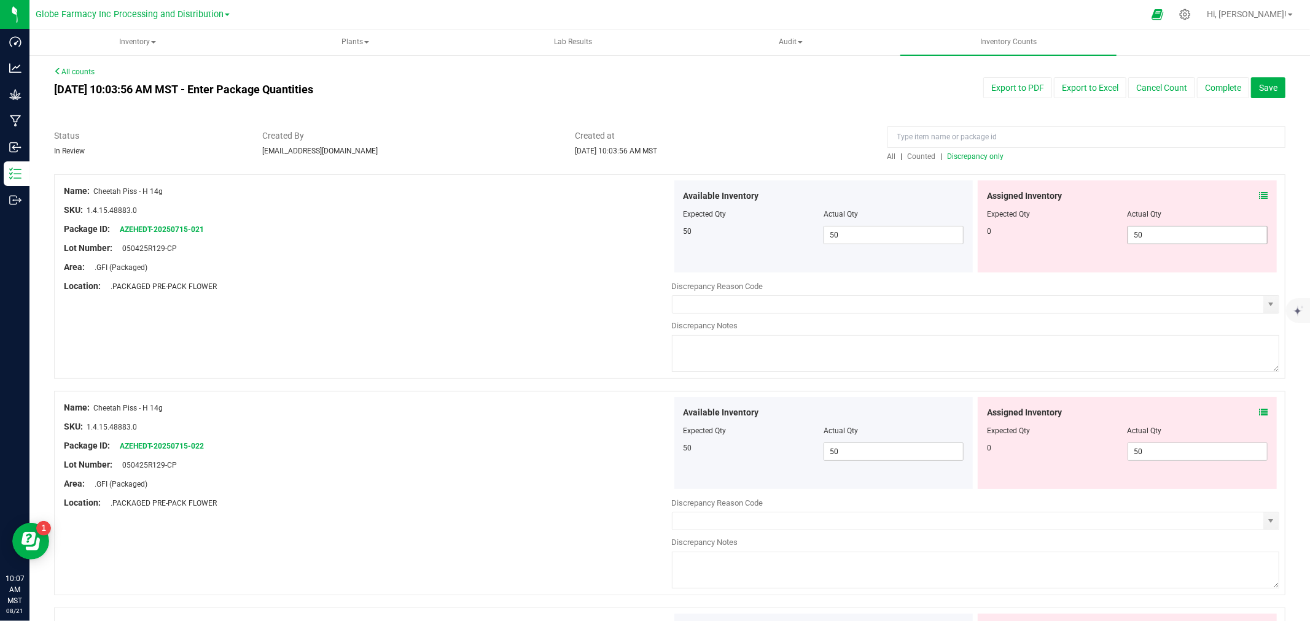
click at [1145, 235] on span "50 50" at bounding box center [1197, 235] width 140 height 18
click at [1175, 453] on div "Available Inventory Expected Qty Actual Qty 50 50 50" at bounding box center [976, 494] width 608 height 195
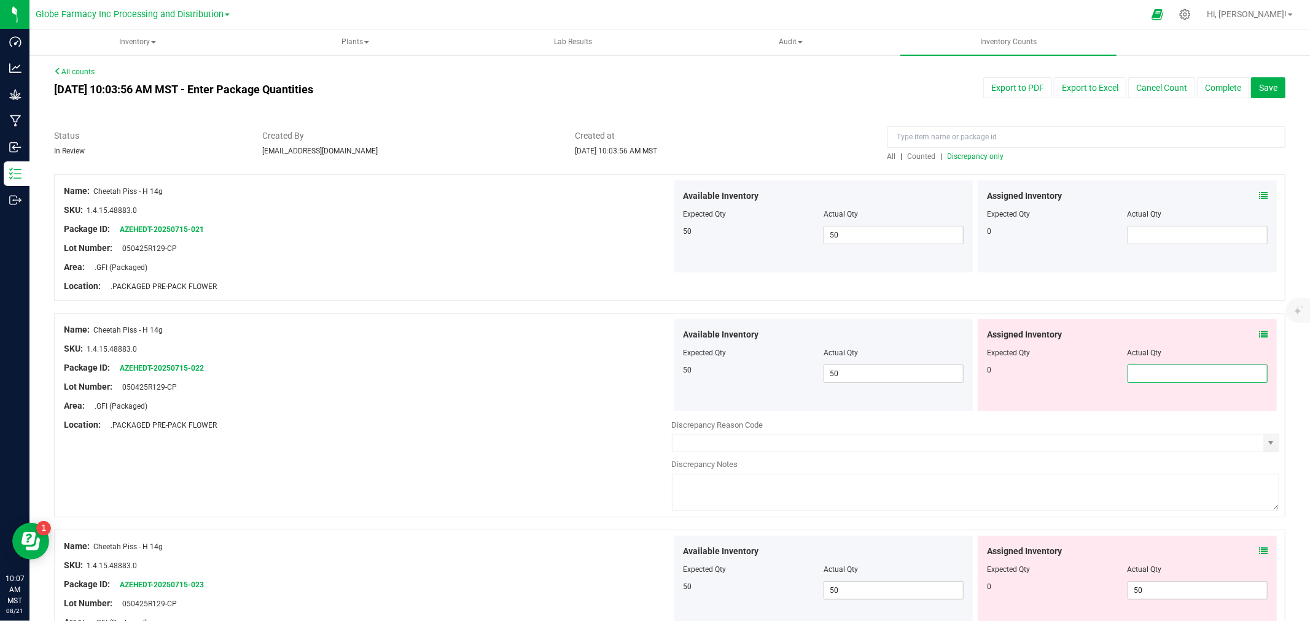
click at [1063, 268] on div "Assigned Inventory Expected Qty Actual Qty 0" at bounding box center [1126, 227] width 299 height 92
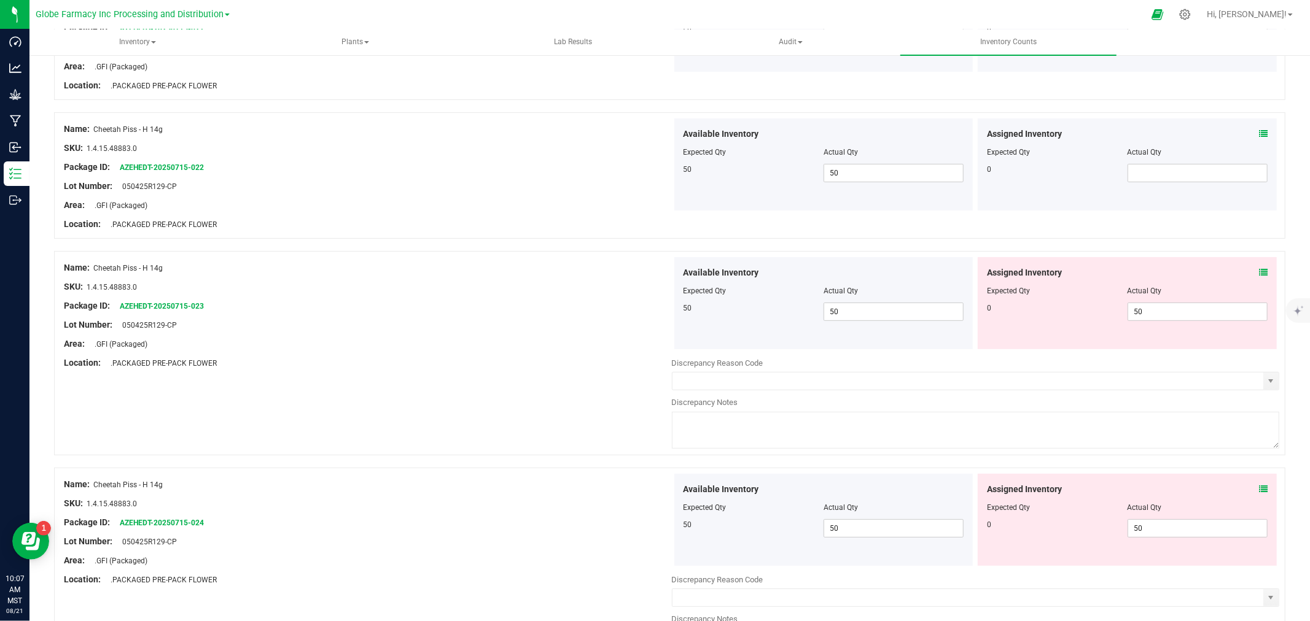
scroll to position [204, 0]
click at [1173, 308] on span "50 50" at bounding box center [1197, 308] width 140 height 18
click at [1173, 308] on input "50" at bounding box center [1197, 308] width 139 height 17
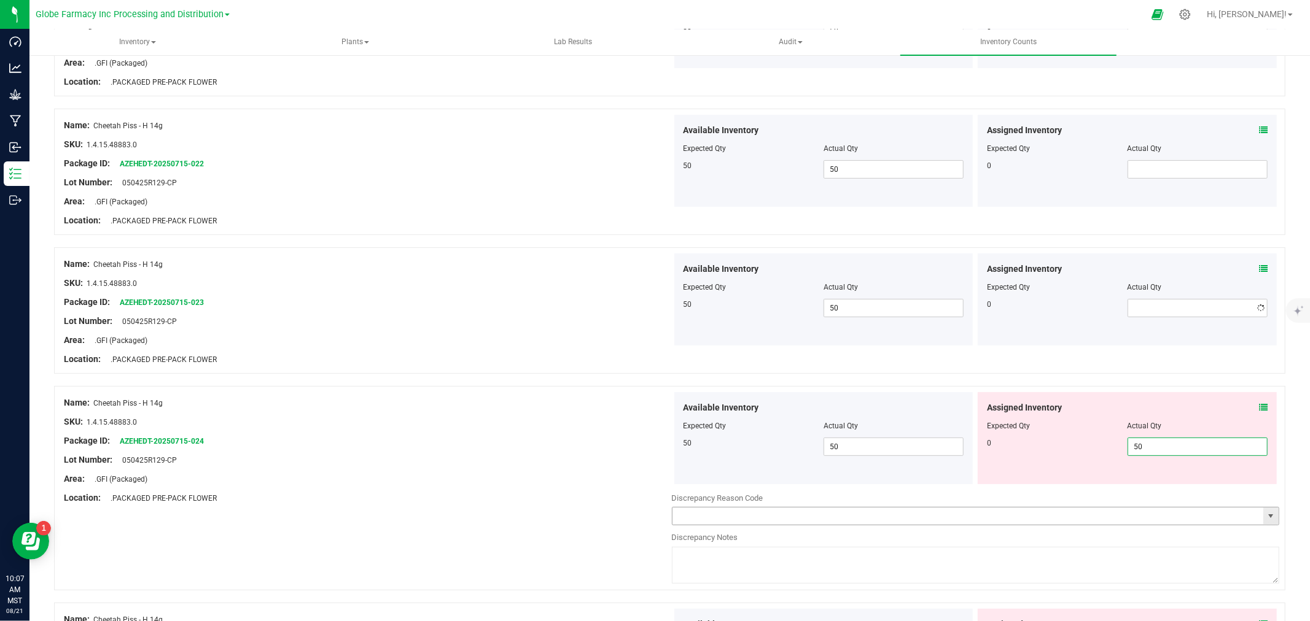
click at [1156, 516] on div "Available Inventory Expected Qty Actual Qty 50 50 50" at bounding box center [976, 489] width 608 height 195
click at [1108, 398] on div "Assigned Inventory Expected Qty Actual Qty 0 50" at bounding box center [1126, 438] width 299 height 92
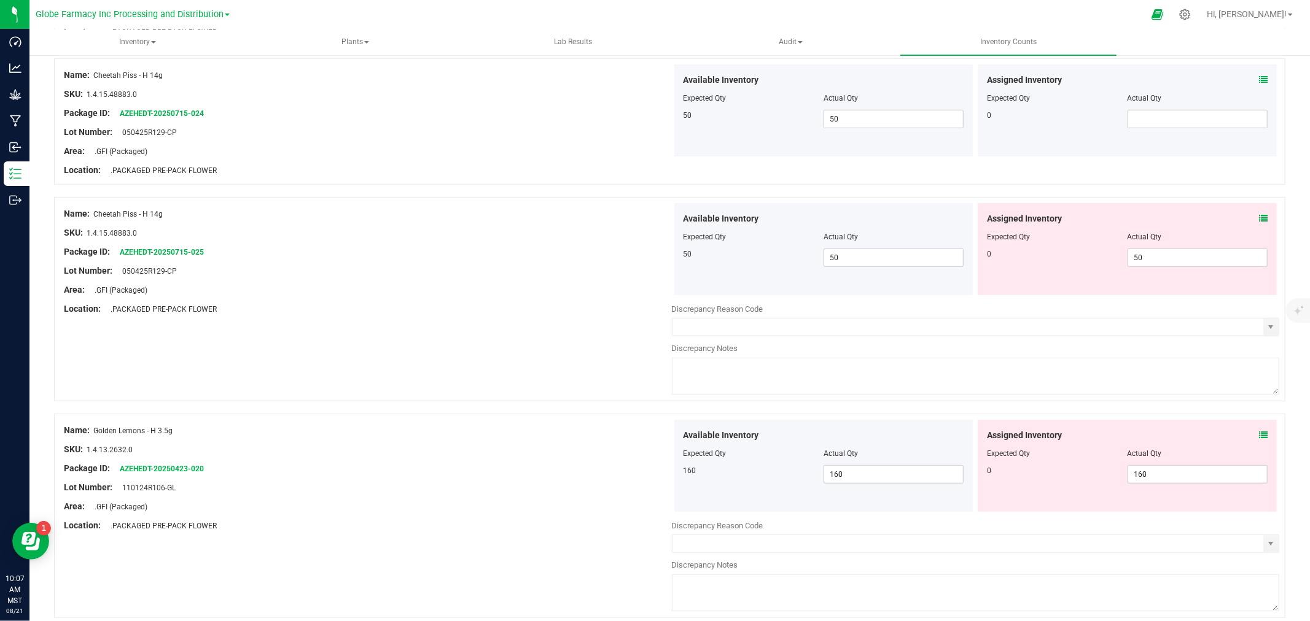
scroll to position [545, 0]
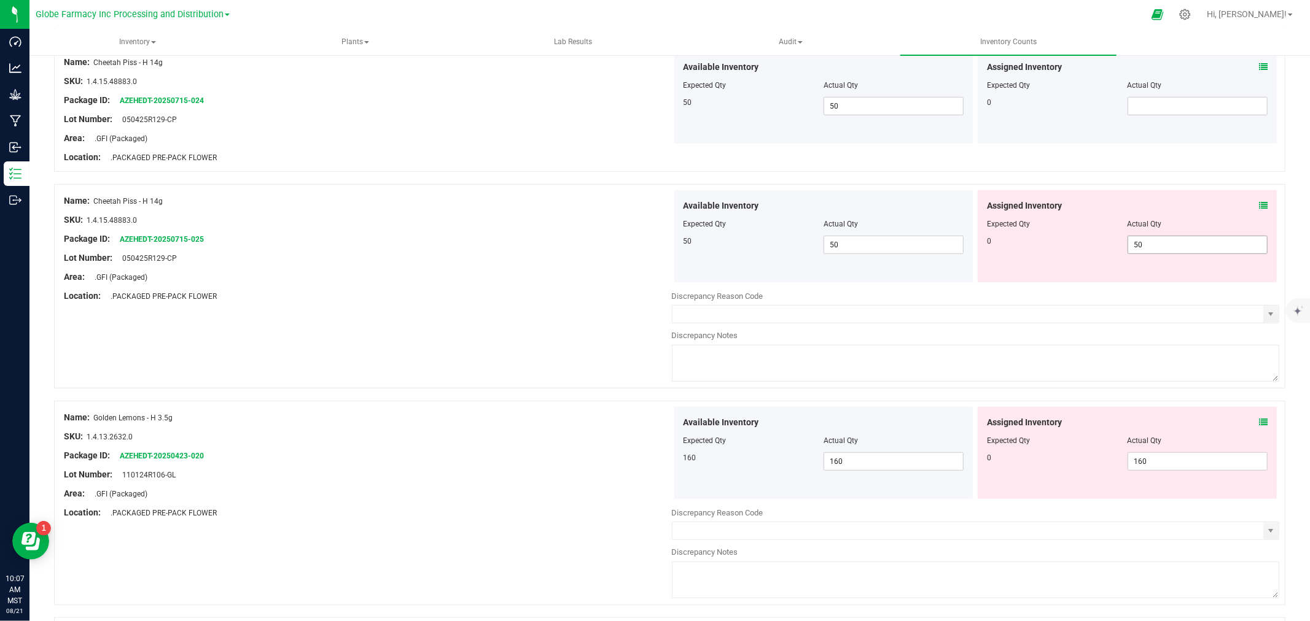
click at [1157, 240] on span "50 50" at bounding box center [1197, 245] width 140 height 18
click at [1157, 240] on input "50" at bounding box center [1197, 244] width 139 height 17
click at [1183, 470] on div "Available Inventory Expected Qty Actual Qty 160 160 160" at bounding box center [976, 504] width 608 height 195
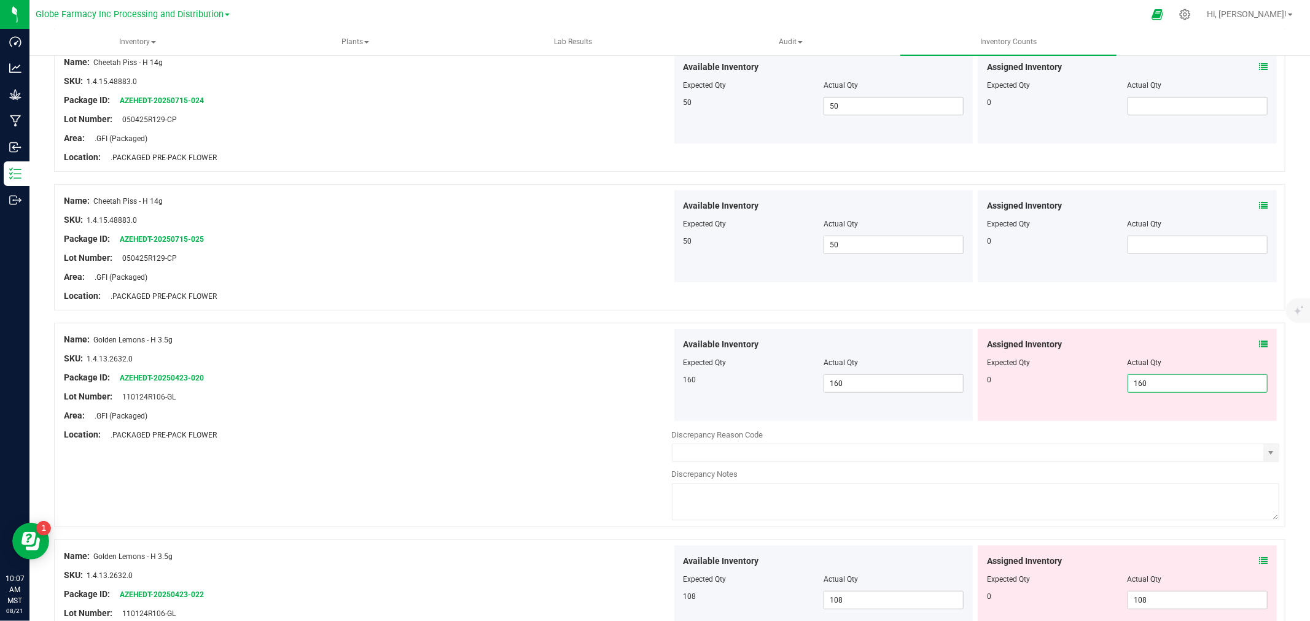
click at [1183, 470] on div "Discrepancy Notes" at bounding box center [976, 474] width 608 height 12
click at [1176, 382] on span "160 160" at bounding box center [1197, 384] width 140 height 18
click at [1176, 382] on input "160" at bounding box center [1197, 383] width 139 height 17
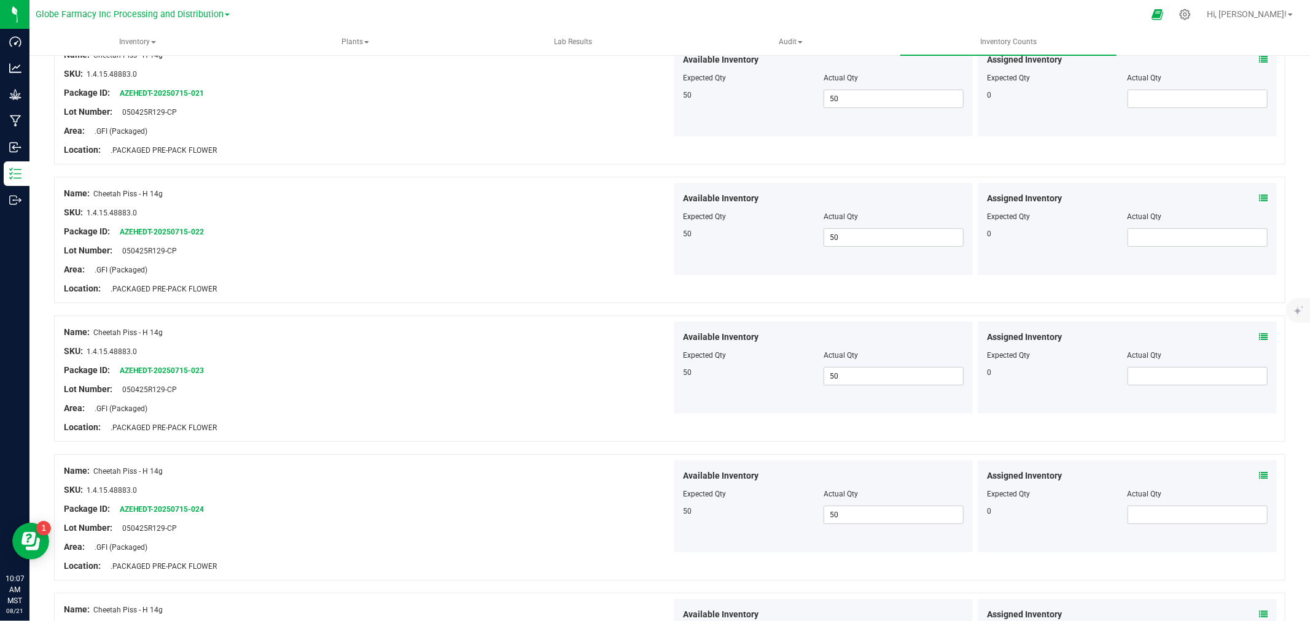
scroll to position [0, 0]
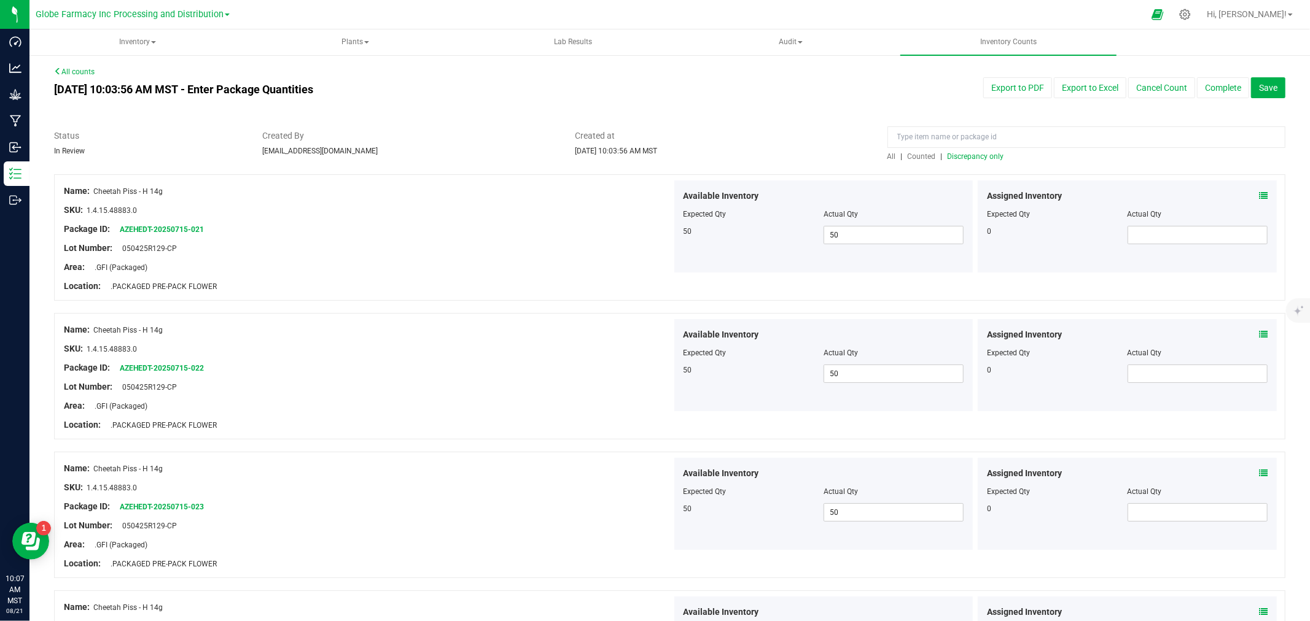
click at [919, 162] on div at bounding box center [669, 168] width 1231 height 12
click at [918, 148] on div at bounding box center [1086, 140] width 398 height 21
click at [917, 154] on span "Counted" at bounding box center [921, 156] width 28 height 9
click at [947, 152] on span "Discrepancy only" at bounding box center [975, 156] width 56 height 9
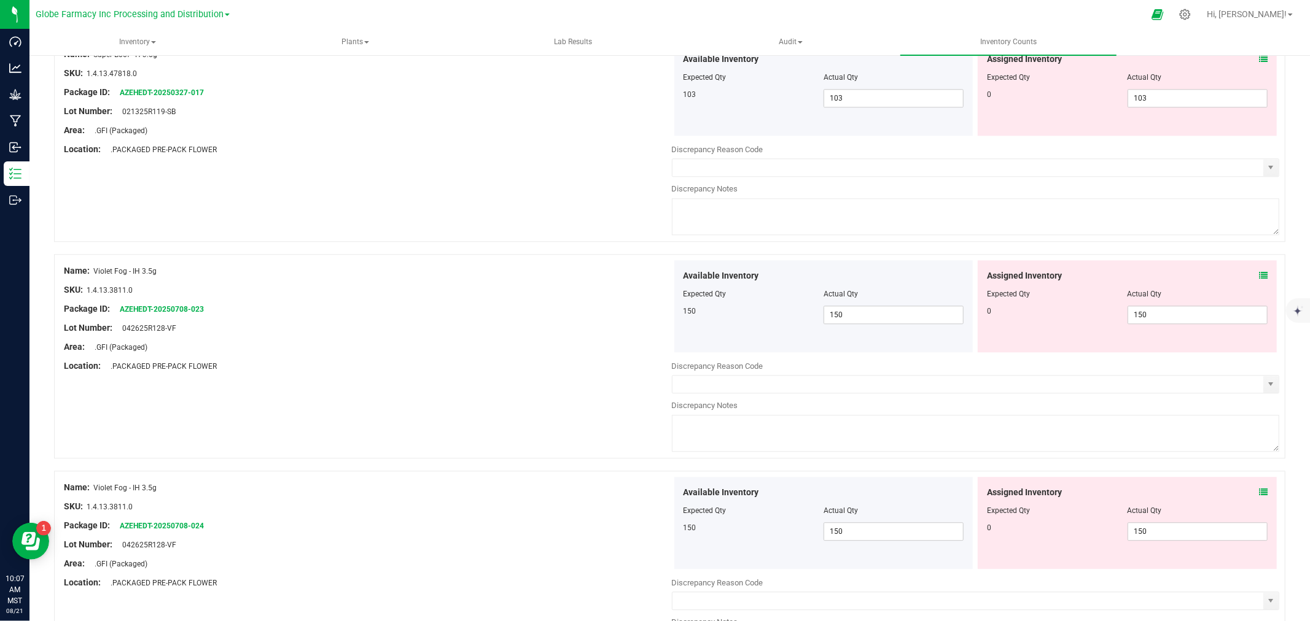
scroll to position [2638, 0]
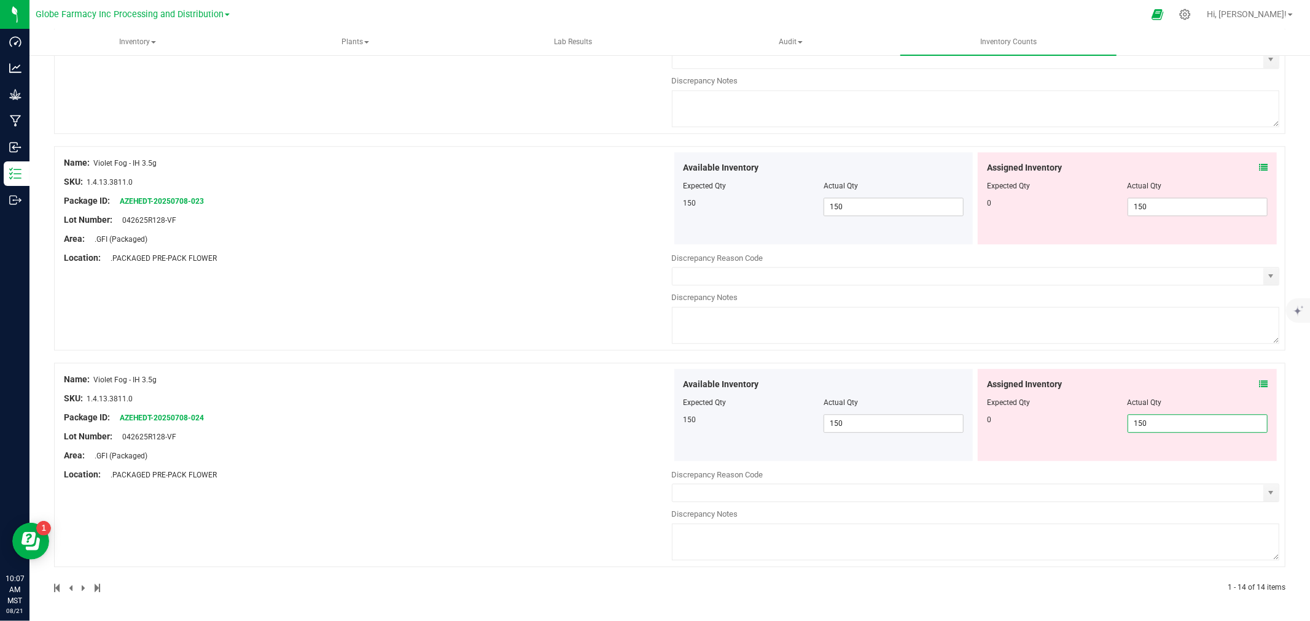
click at [1171, 421] on span "150 150" at bounding box center [1197, 423] width 140 height 18
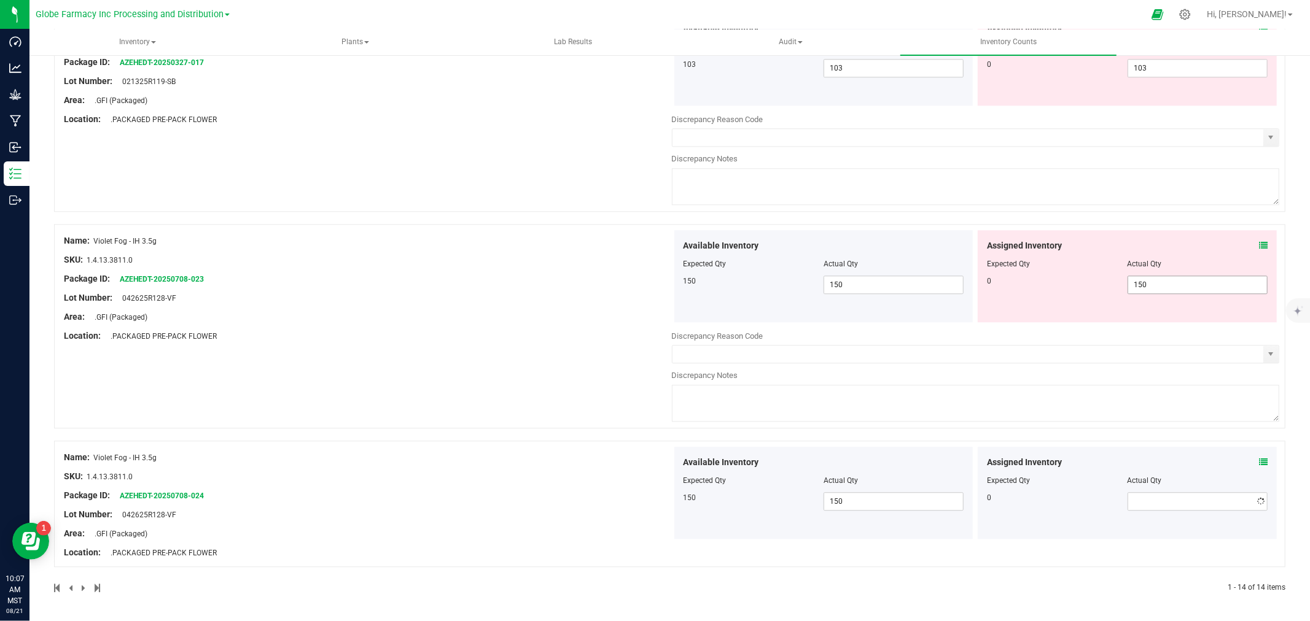
click at [1152, 204] on span at bounding box center [976, 202] width 608 height 9
click at [1154, 271] on div at bounding box center [1127, 273] width 281 height 6
click at [1154, 281] on span "150 150" at bounding box center [1197, 285] width 140 height 18
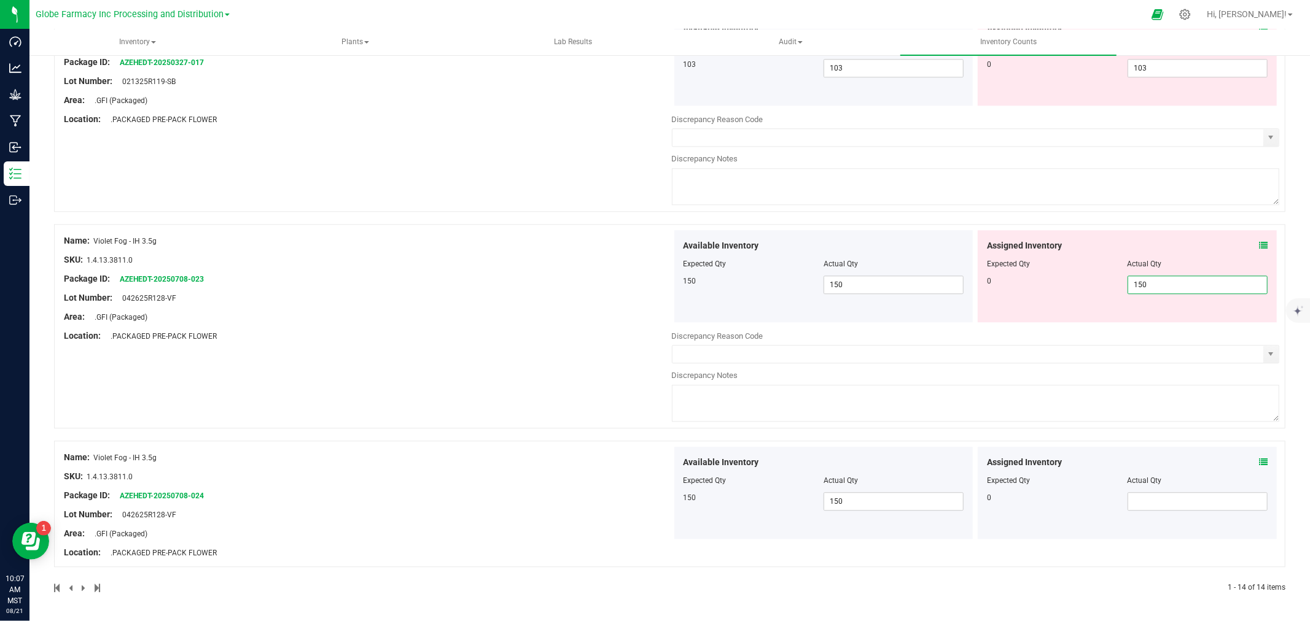
click at [1154, 281] on input "150" at bounding box center [1197, 284] width 139 height 17
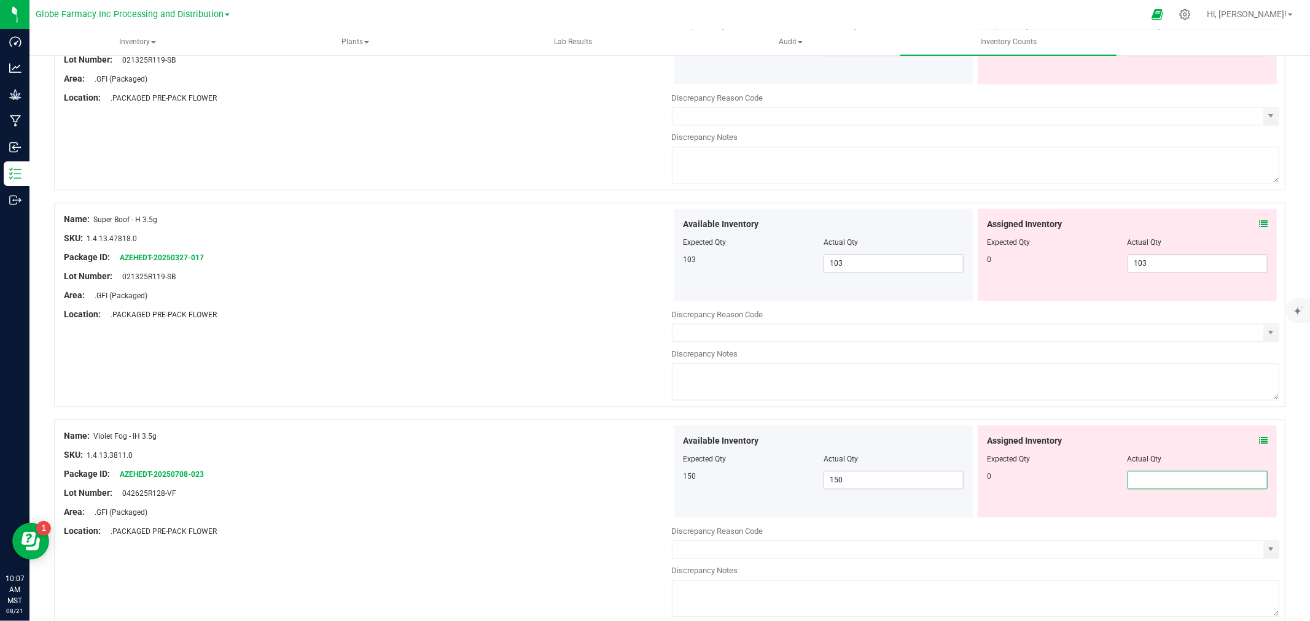
scroll to position [2355, 0]
click at [1154, 281] on div "Assigned Inventory Expected Qty Actual Qty 0 103 103" at bounding box center [1126, 255] width 299 height 92
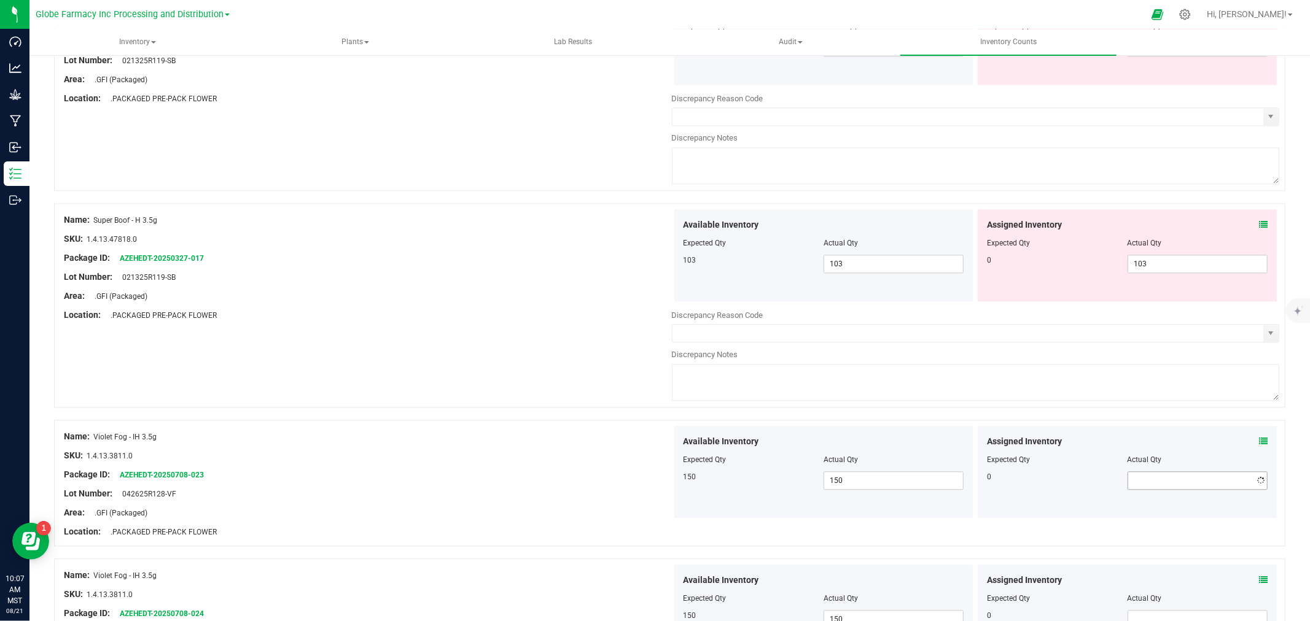
click at [1154, 281] on div "Assigned Inventory Expected Qty Actual Qty 0 103 103" at bounding box center [1126, 255] width 299 height 92
click at [1154, 273] on span "103 103" at bounding box center [1197, 264] width 140 height 18
click at [1154, 273] on input "103" at bounding box center [1197, 263] width 139 height 17
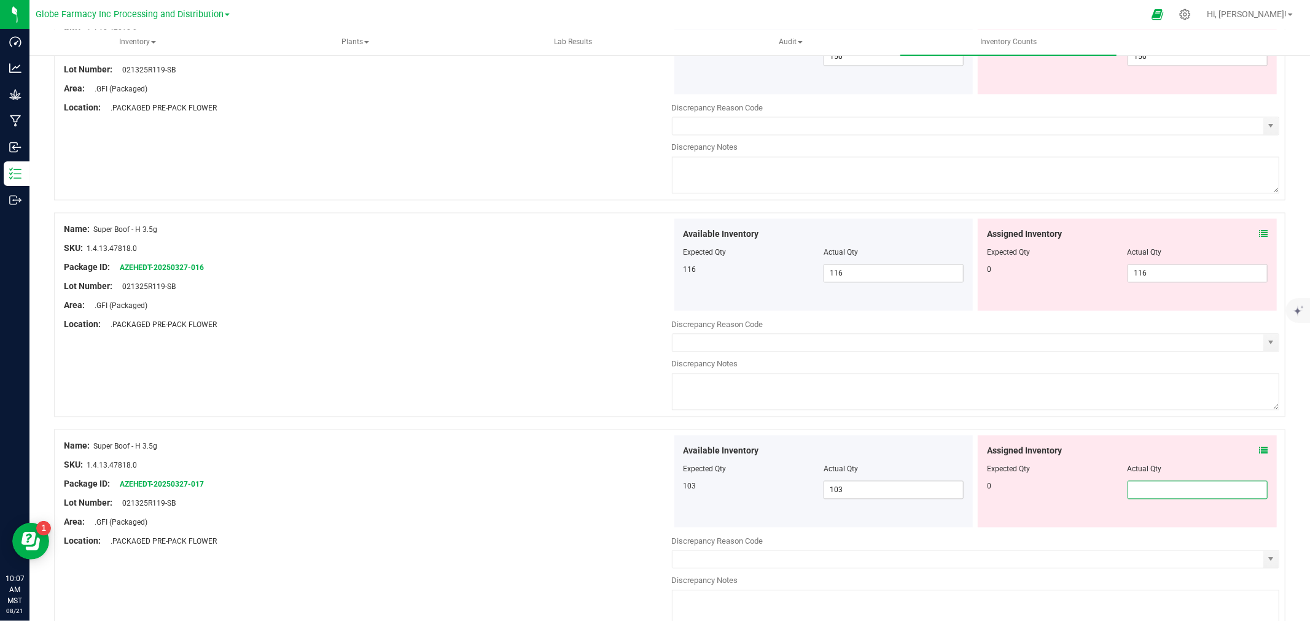
scroll to position [2083, 0]
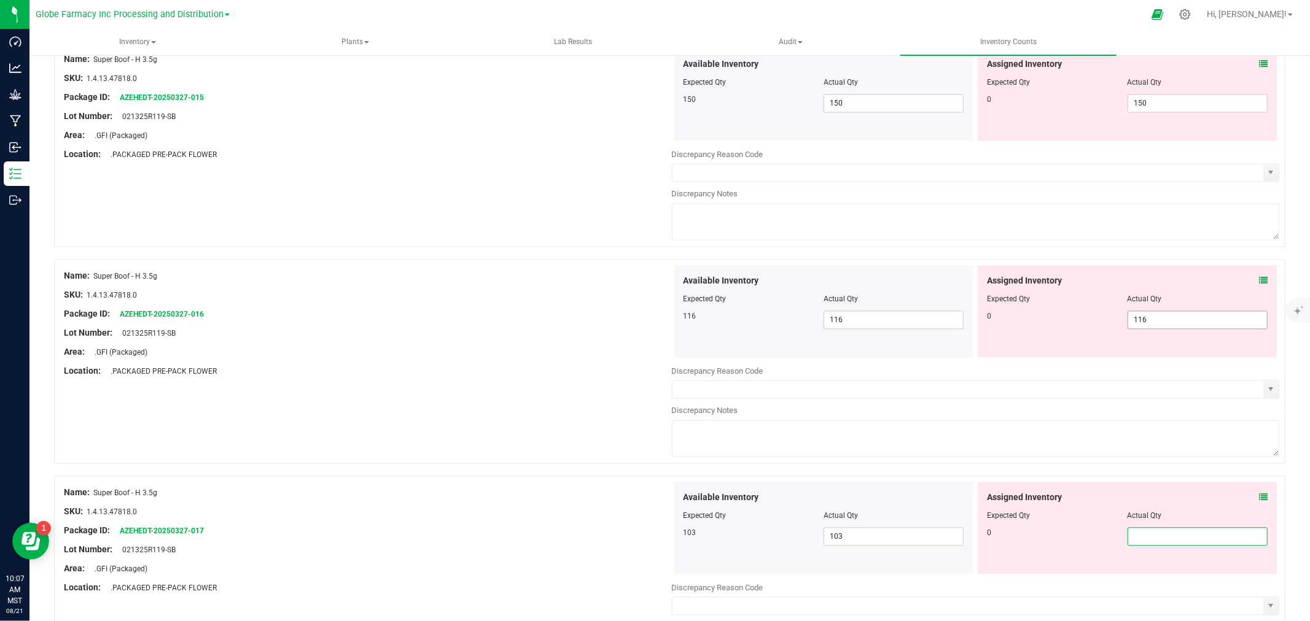
click at [1151, 329] on span "116 116" at bounding box center [1197, 320] width 140 height 18
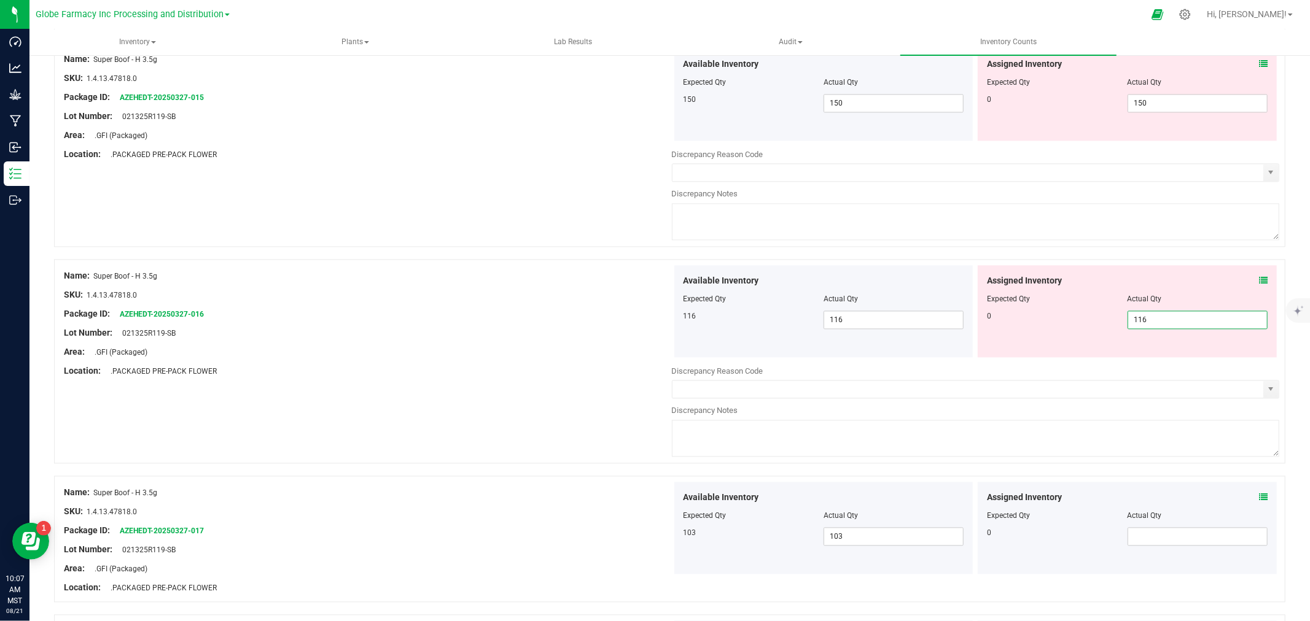
click at [1151, 328] on input "116" at bounding box center [1197, 319] width 139 height 17
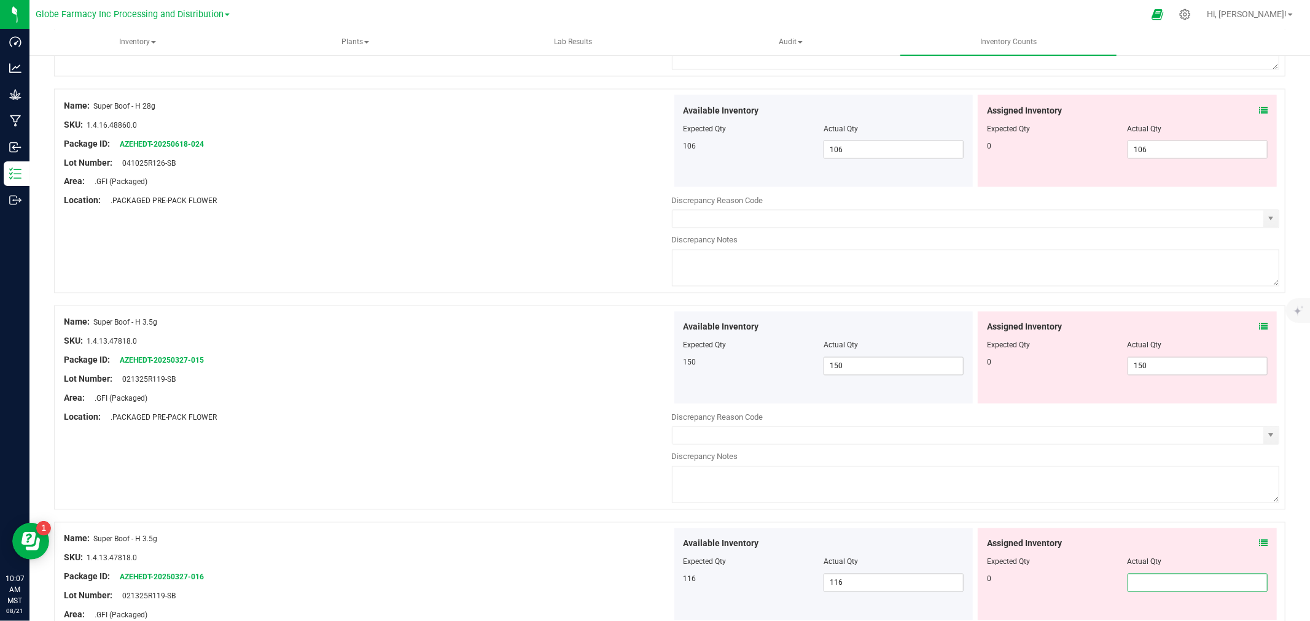
scroll to position [1809, 0]
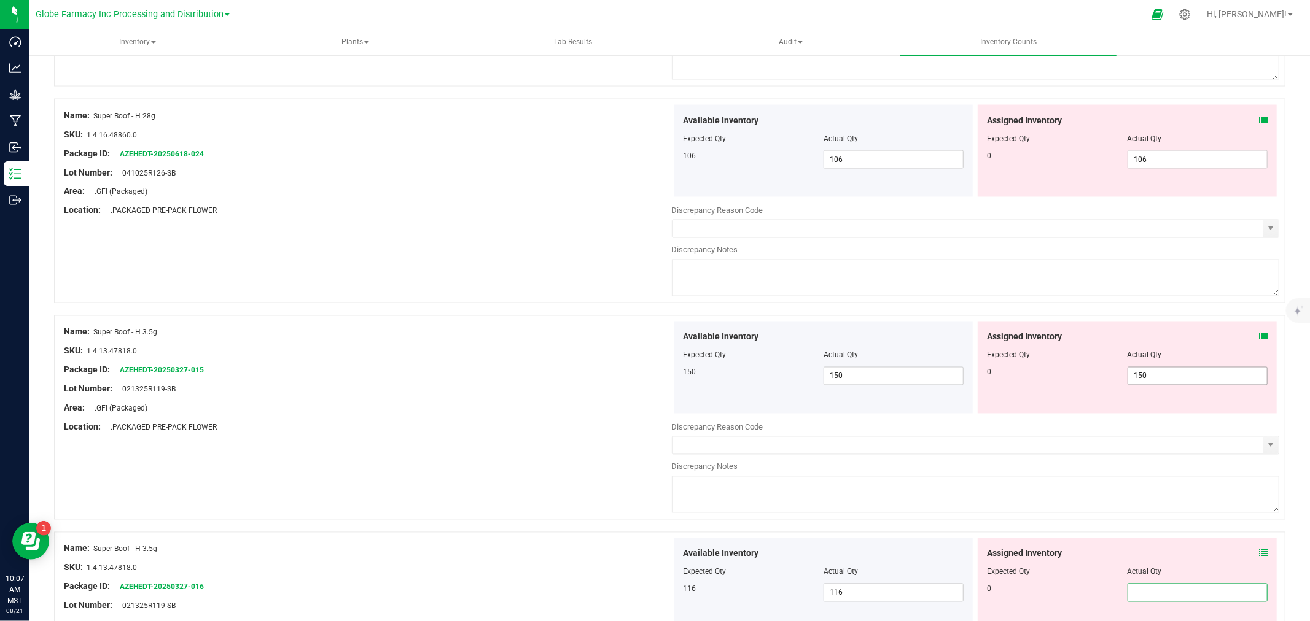
click at [1146, 378] on span "150 150" at bounding box center [1197, 376] width 140 height 18
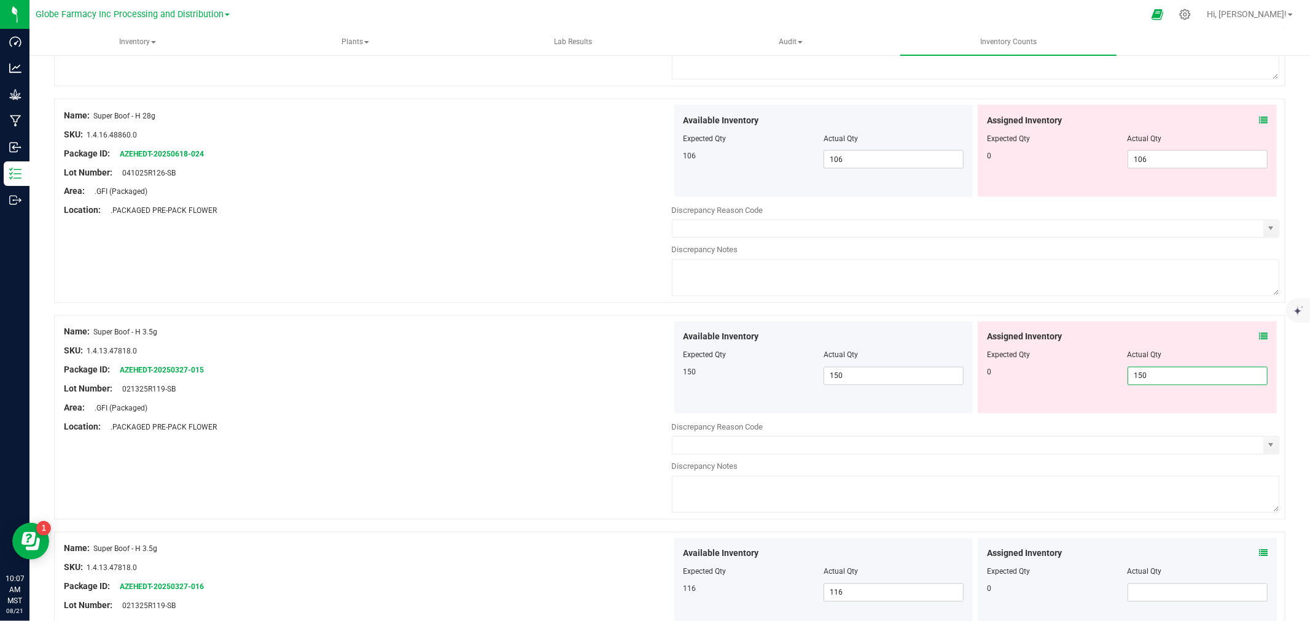
click at [1146, 378] on input "150" at bounding box center [1197, 376] width 139 height 17
click at [1165, 157] on span "106 106" at bounding box center [1197, 159] width 140 height 18
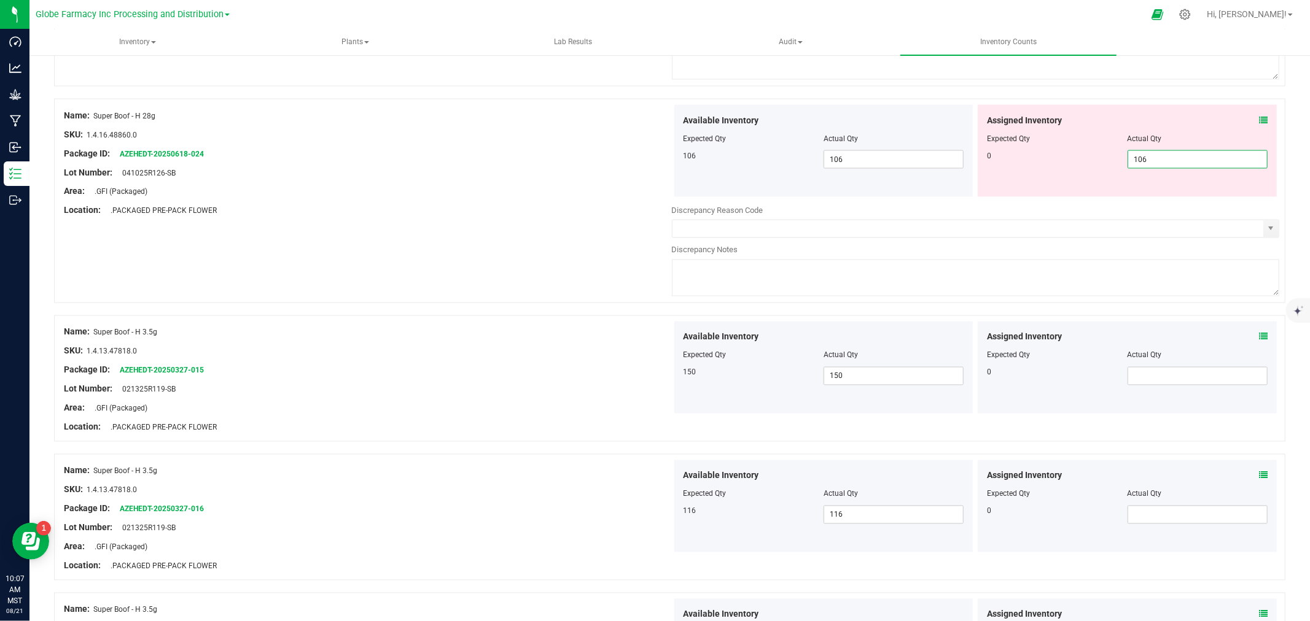
click at [1165, 157] on input "106" at bounding box center [1197, 159] width 139 height 17
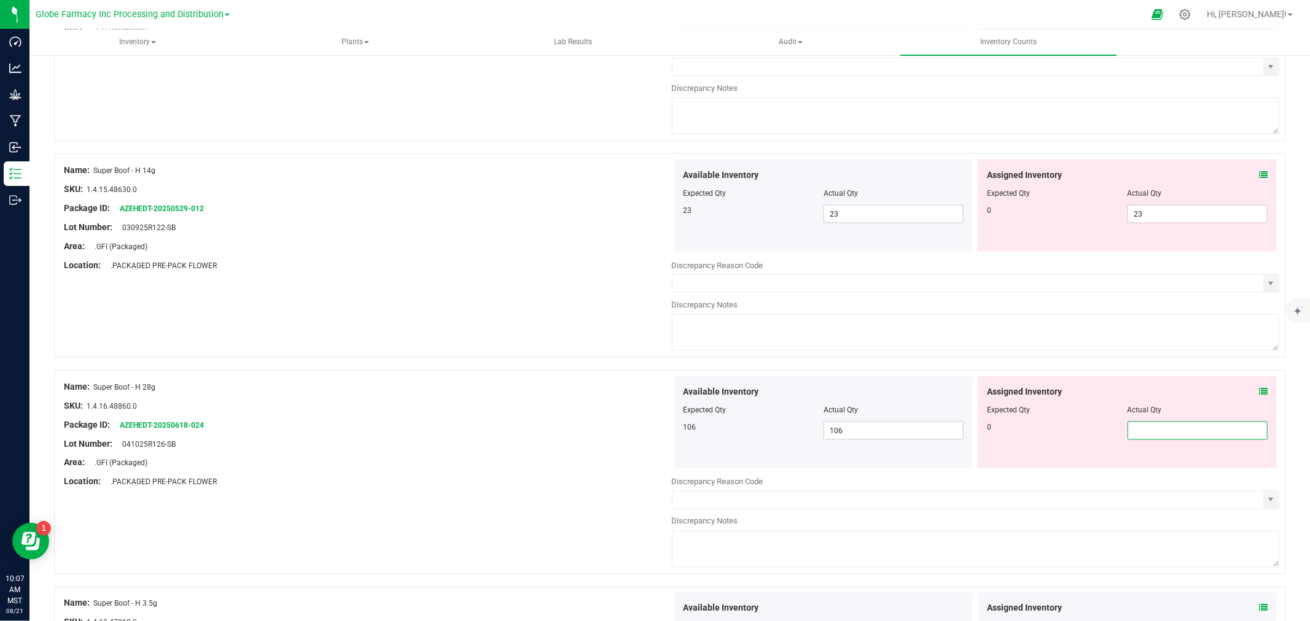
scroll to position [1537, 0]
click at [1159, 218] on span "23 23" at bounding box center [1197, 215] width 140 height 18
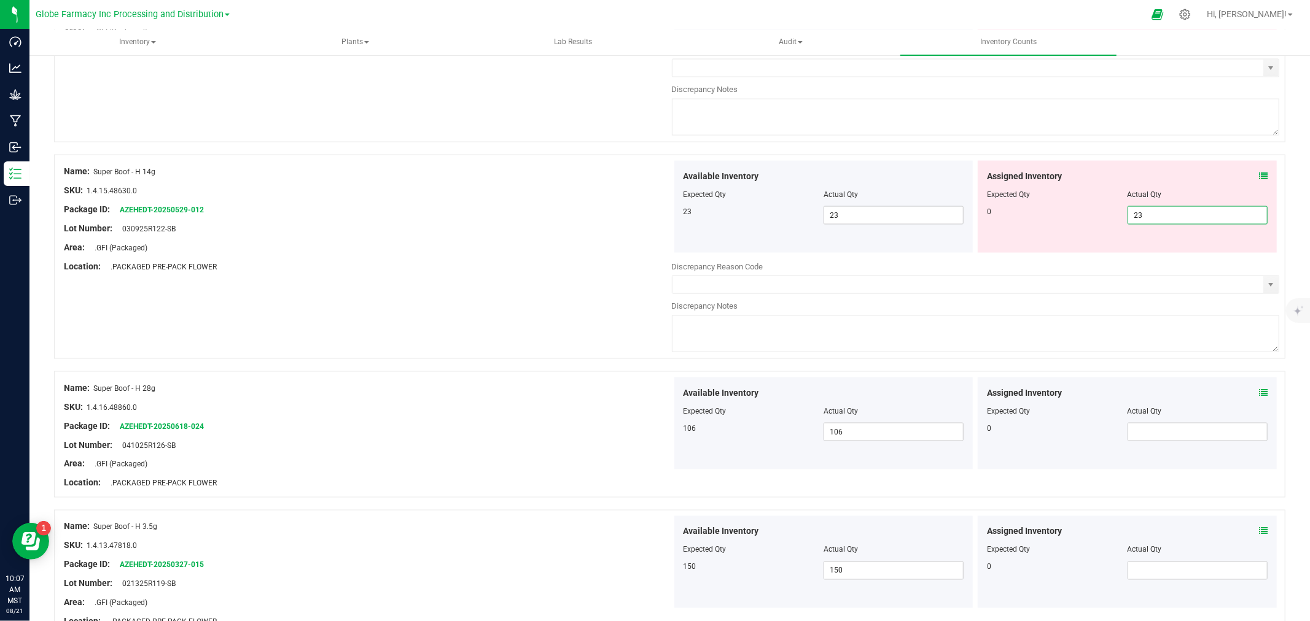
click at [1159, 218] on input "23" at bounding box center [1197, 215] width 139 height 17
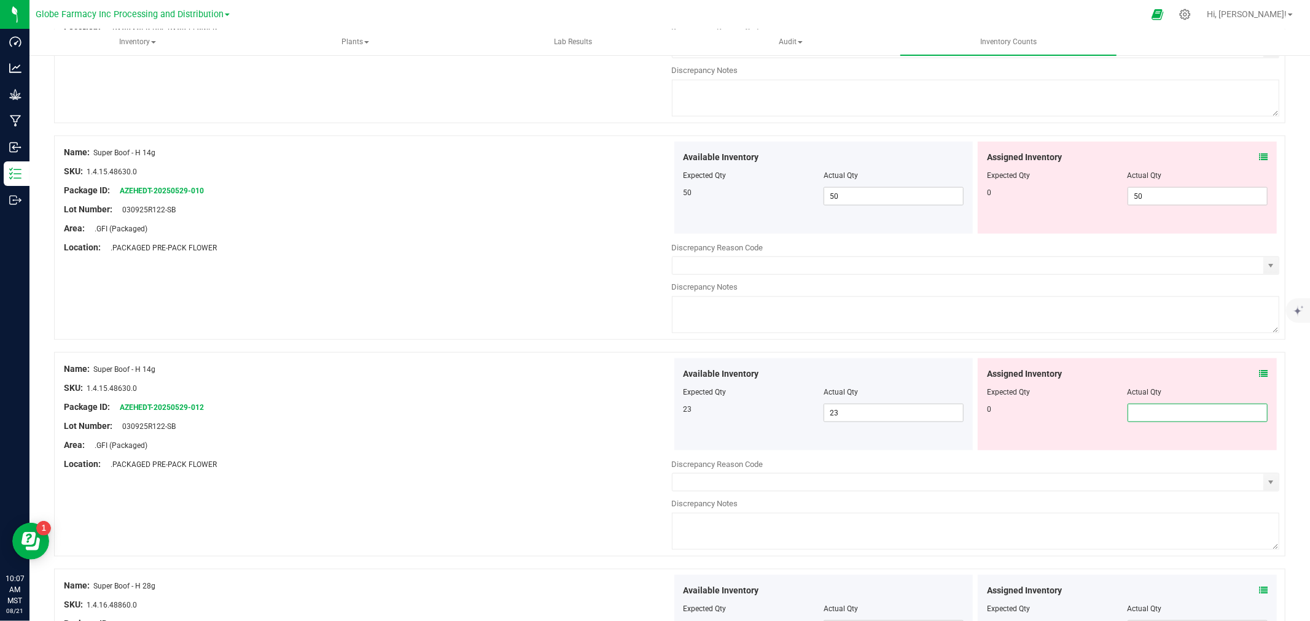
scroll to position [1332, 0]
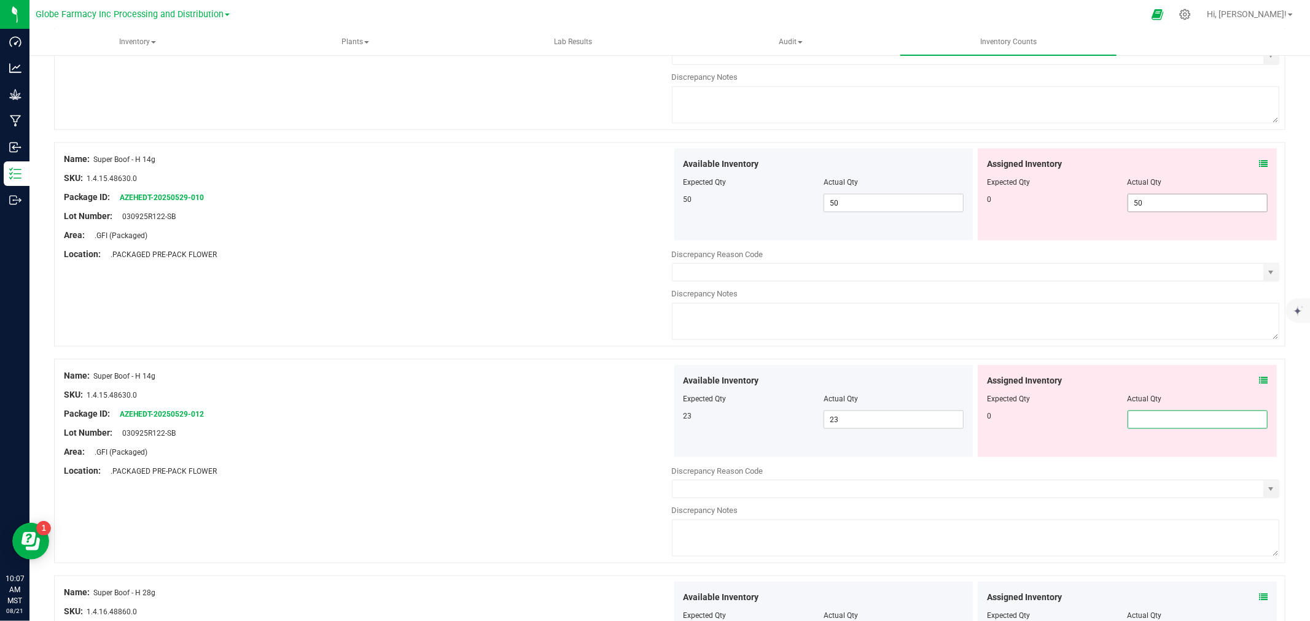
click at [1160, 204] on span "50 50" at bounding box center [1197, 203] width 140 height 18
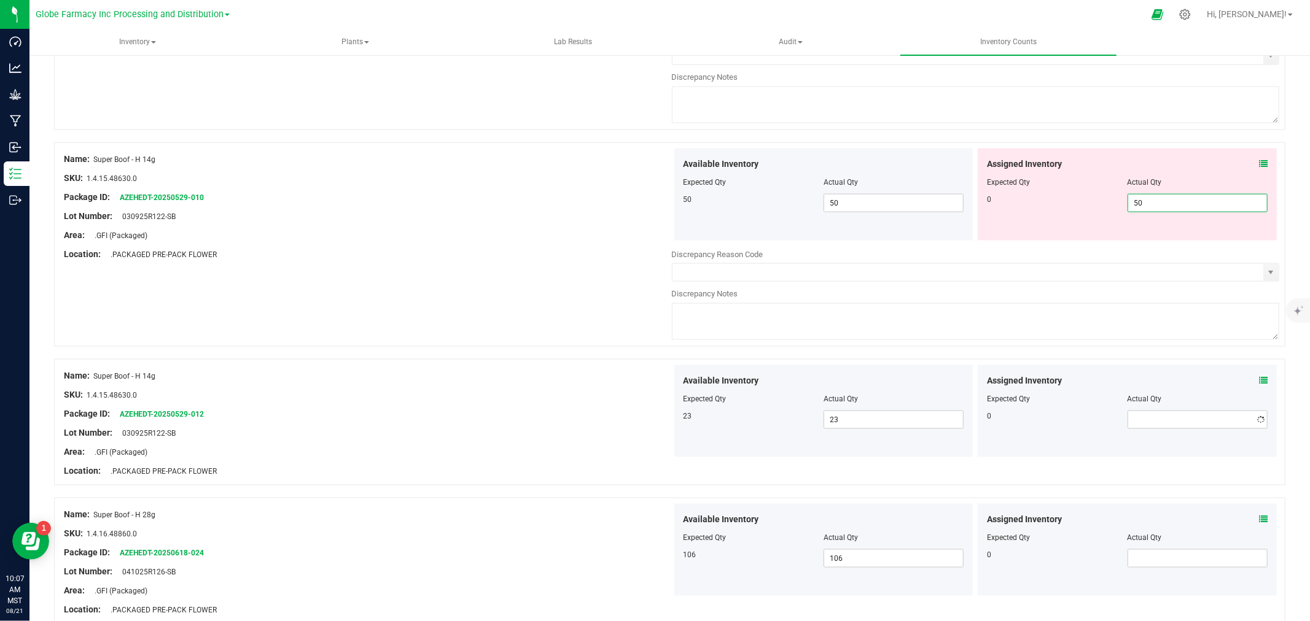
click at [1160, 204] on input "50" at bounding box center [1197, 203] width 139 height 17
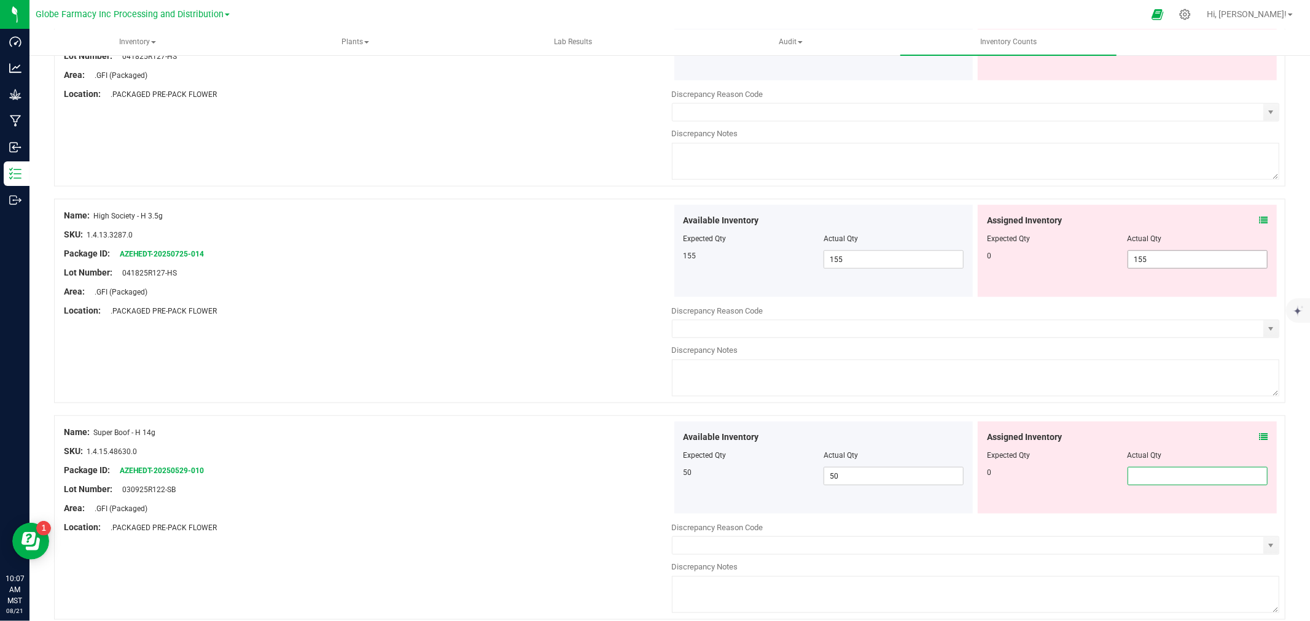
click at [1157, 254] on span "155 155" at bounding box center [1197, 260] width 140 height 18
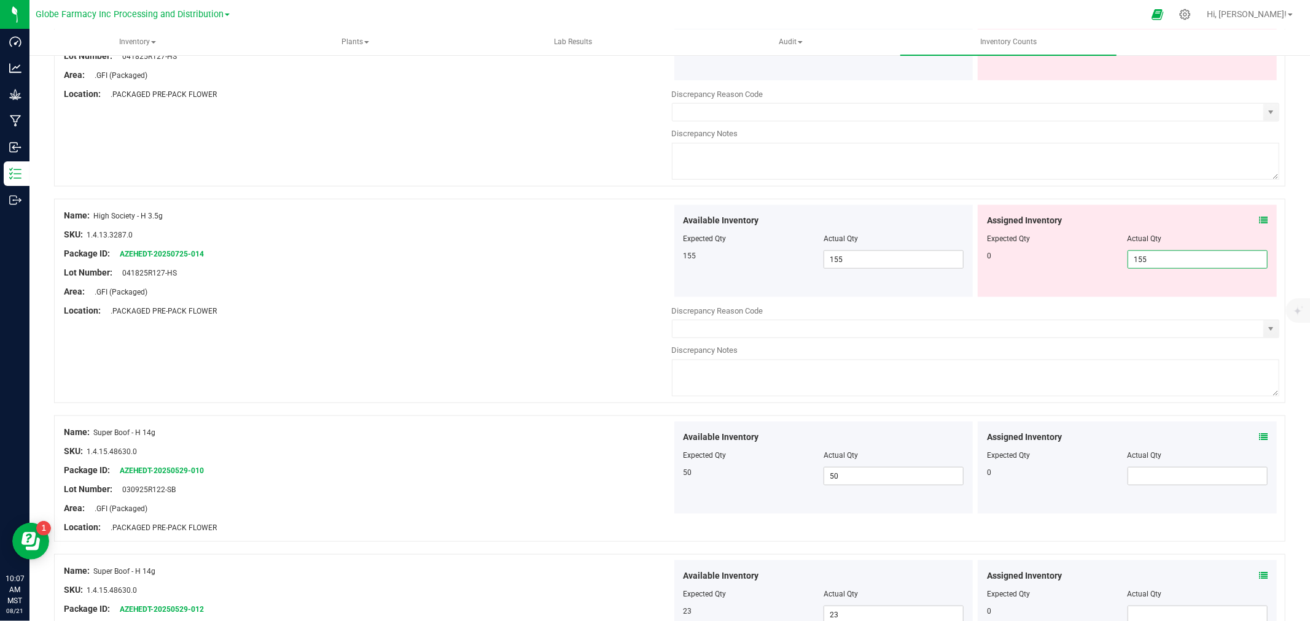
click at [1157, 254] on input "155" at bounding box center [1197, 259] width 139 height 17
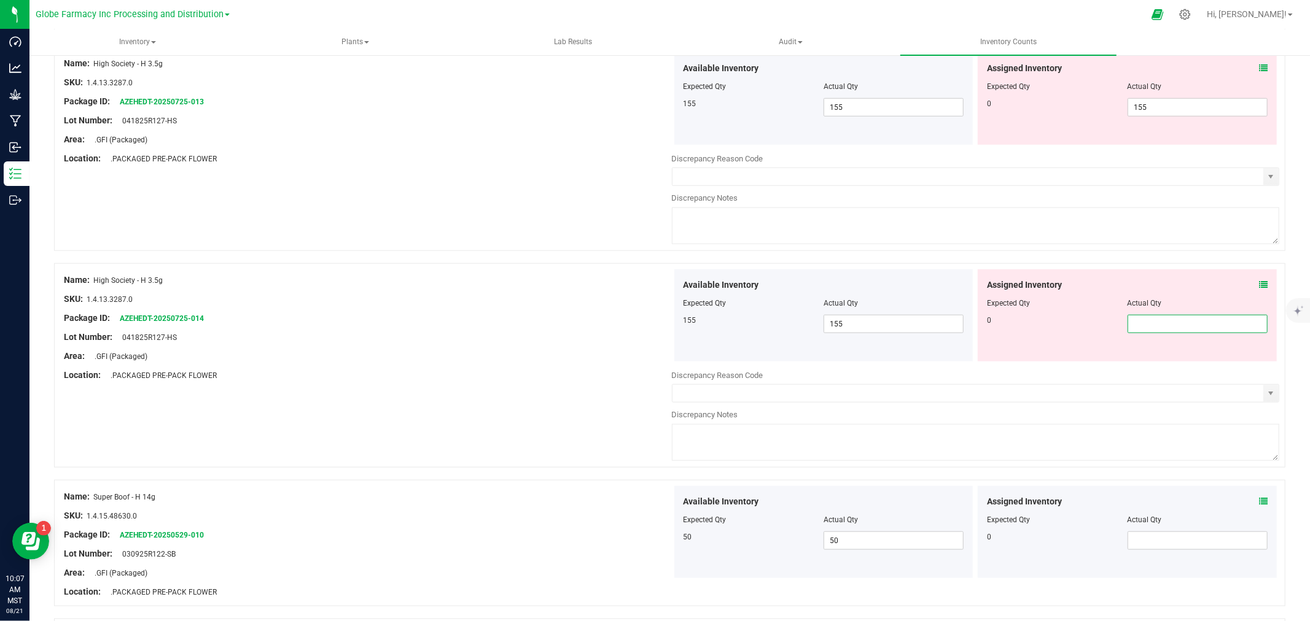
scroll to position [923, 0]
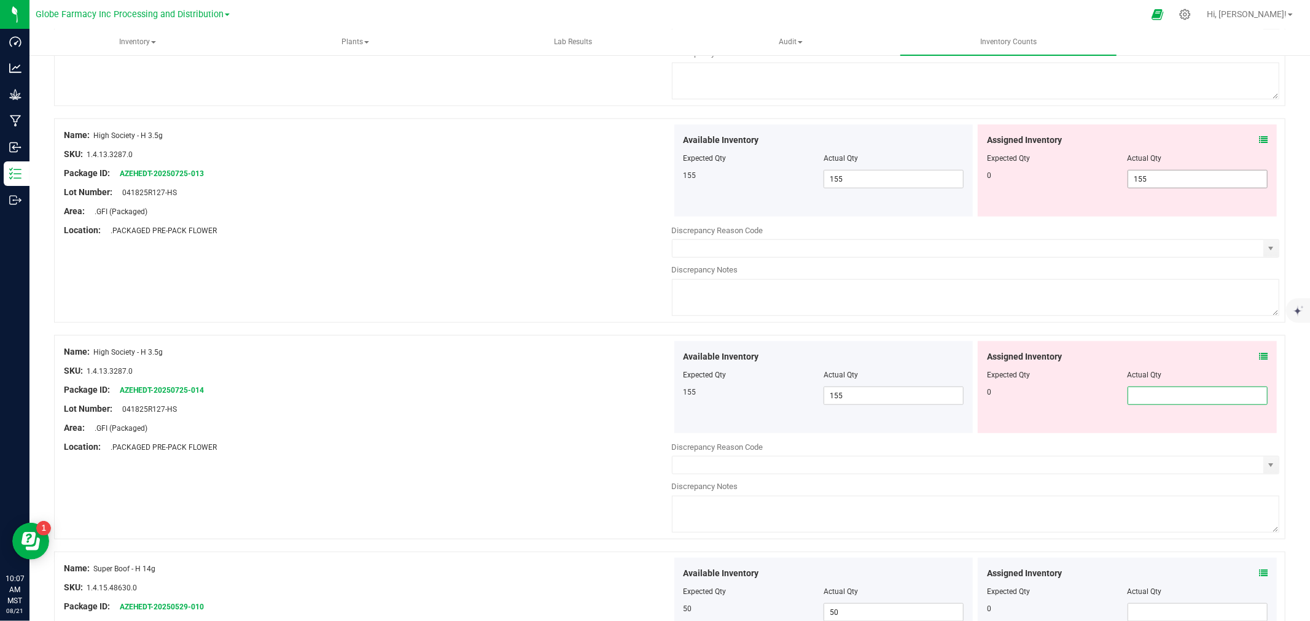
click at [1162, 184] on span "155 155" at bounding box center [1197, 179] width 140 height 18
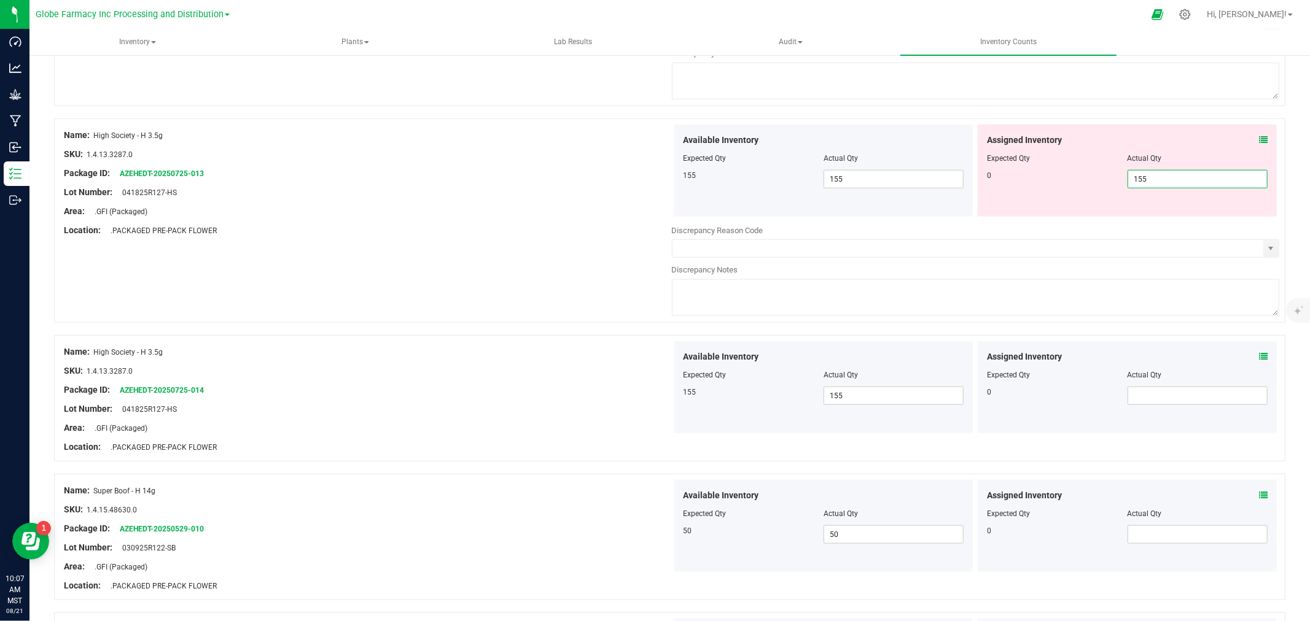
click at [1162, 184] on input "155" at bounding box center [1197, 179] width 139 height 17
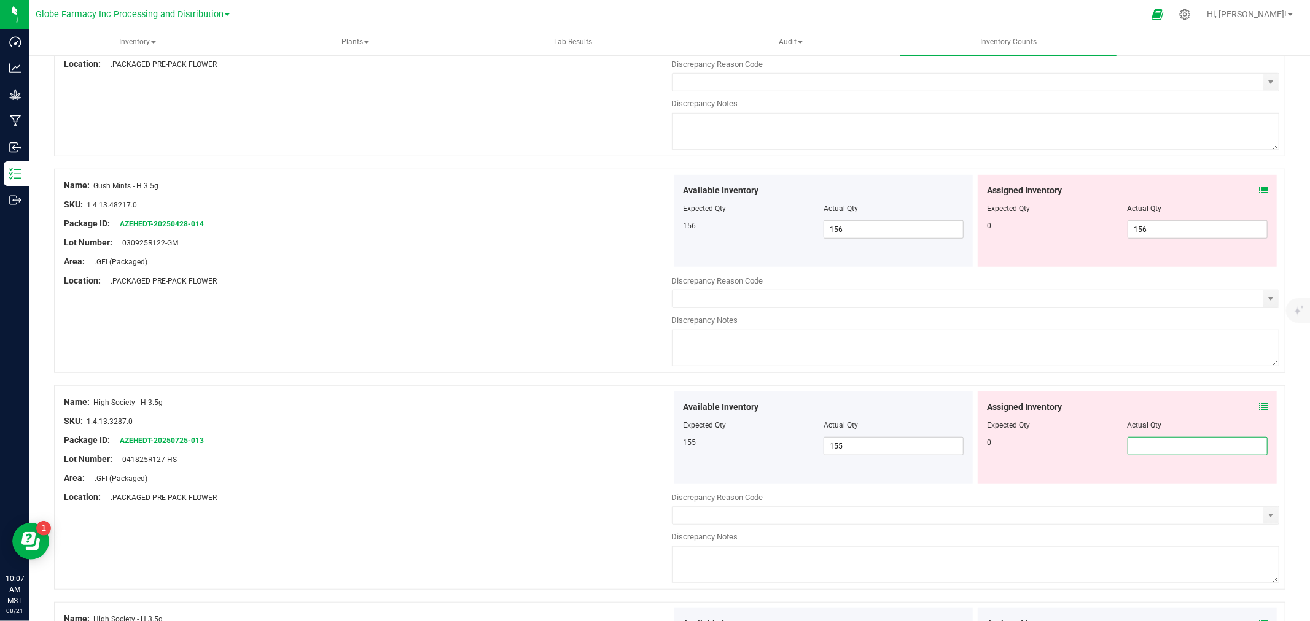
scroll to position [650, 0]
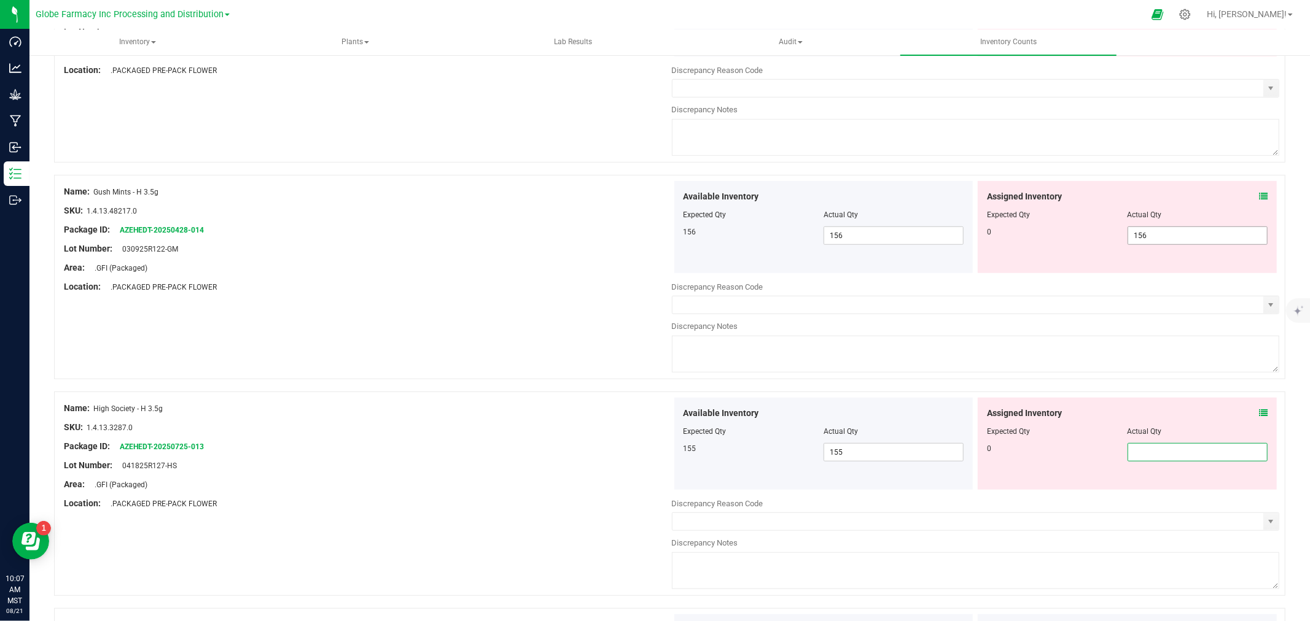
click at [1157, 236] on span "156 156" at bounding box center [1197, 236] width 140 height 18
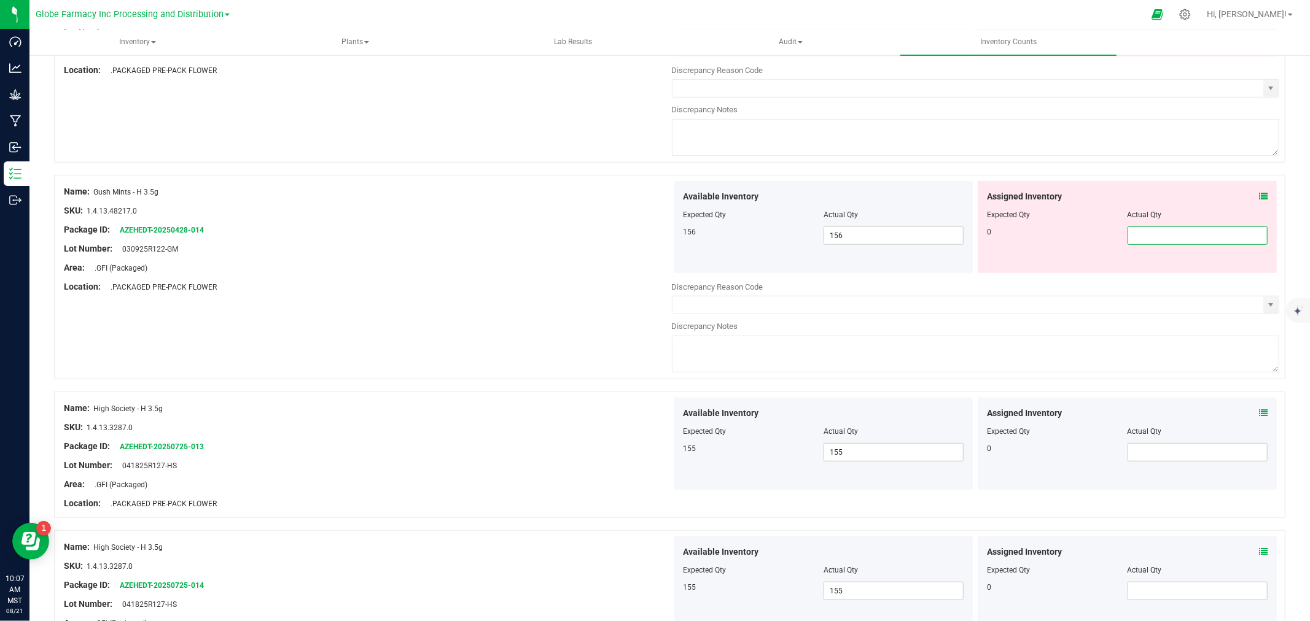
scroll to position [377, 0]
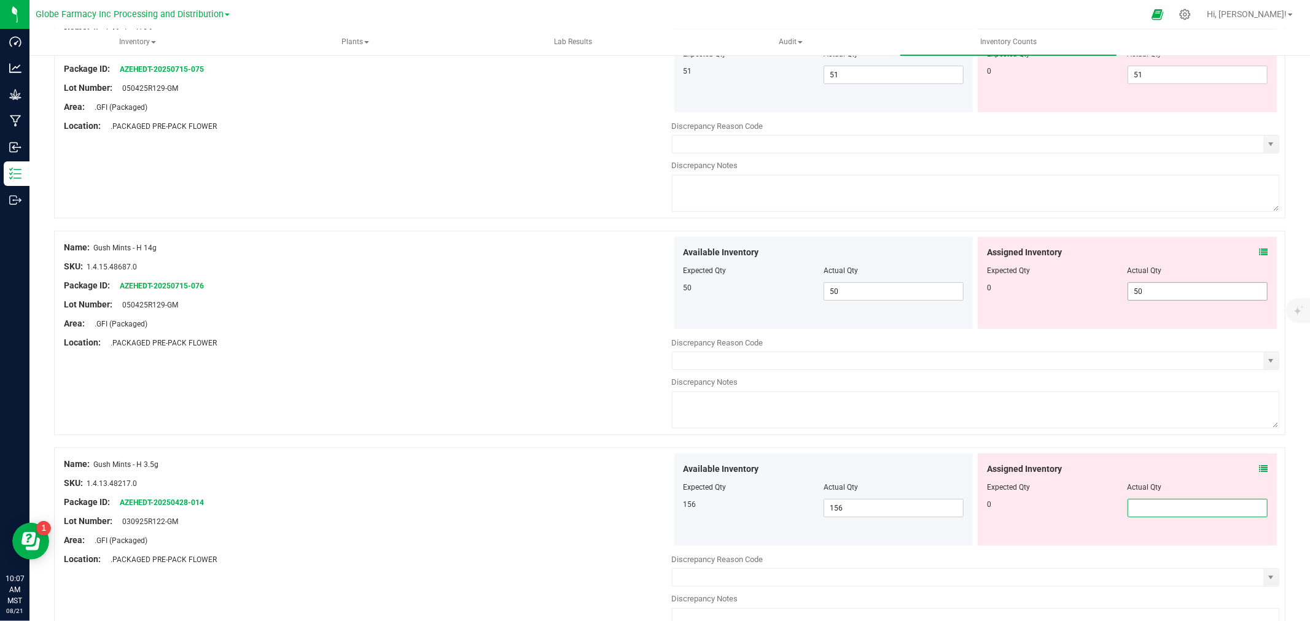
click at [1152, 298] on span "50 50" at bounding box center [1197, 291] width 140 height 18
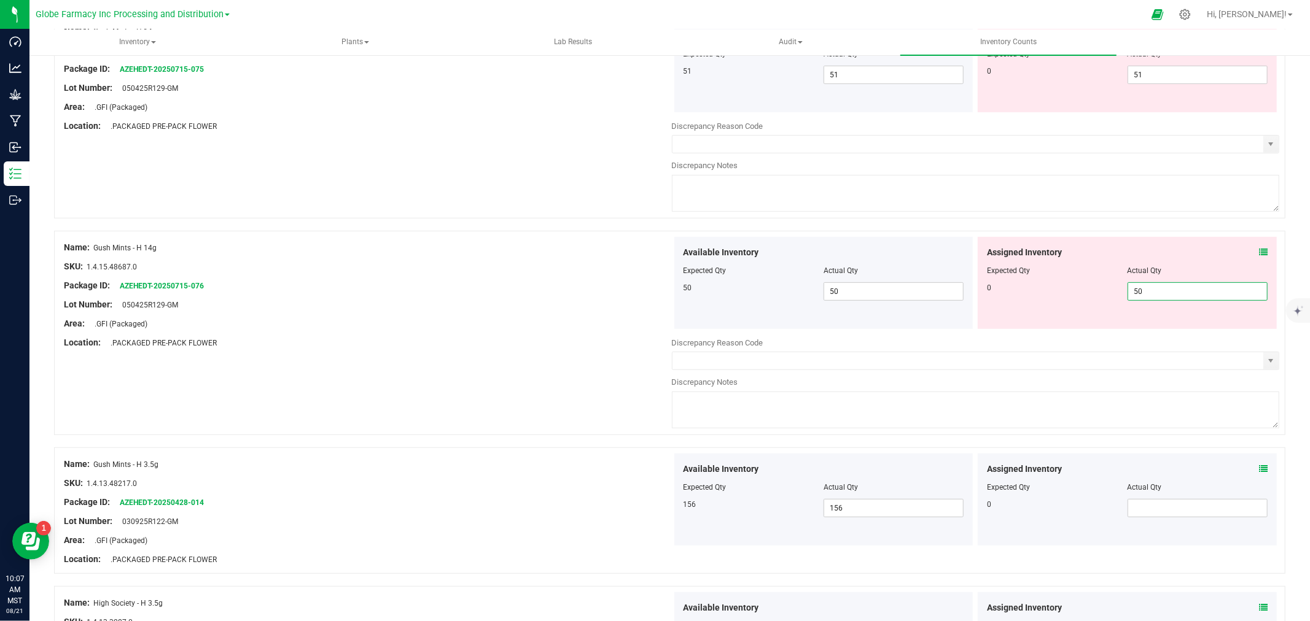
click at [1152, 298] on input "50" at bounding box center [1197, 291] width 139 height 17
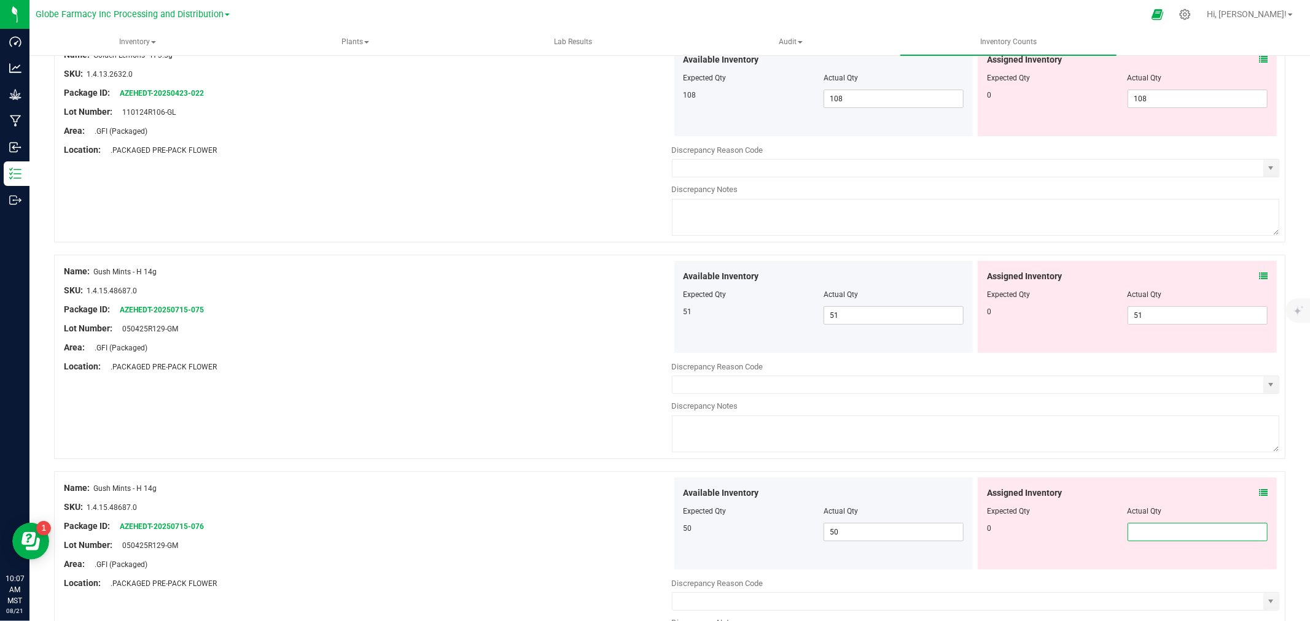
scroll to position [104, 0]
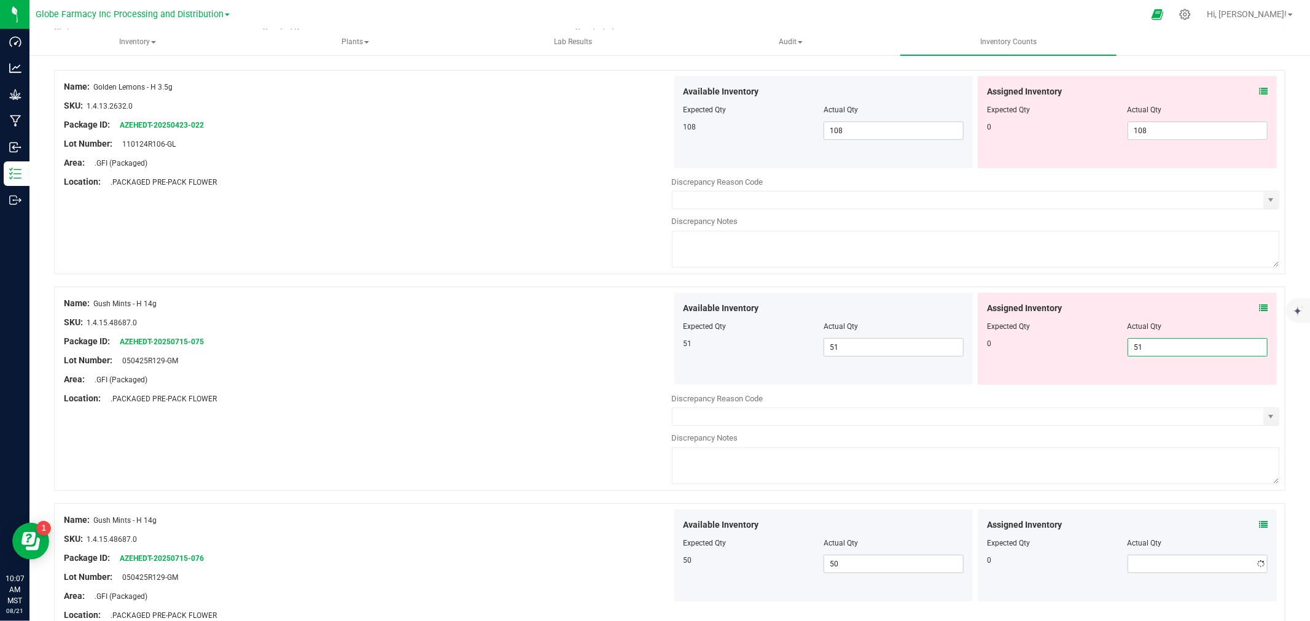
click at [1150, 348] on span "51 51" at bounding box center [1197, 347] width 140 height 18
click at [1150, 348] on input "51" at bounding box center [1197, 347] width 139 height 17
click at [1168, 120] on div at bounding box center [1127, 118] width 281 height 6
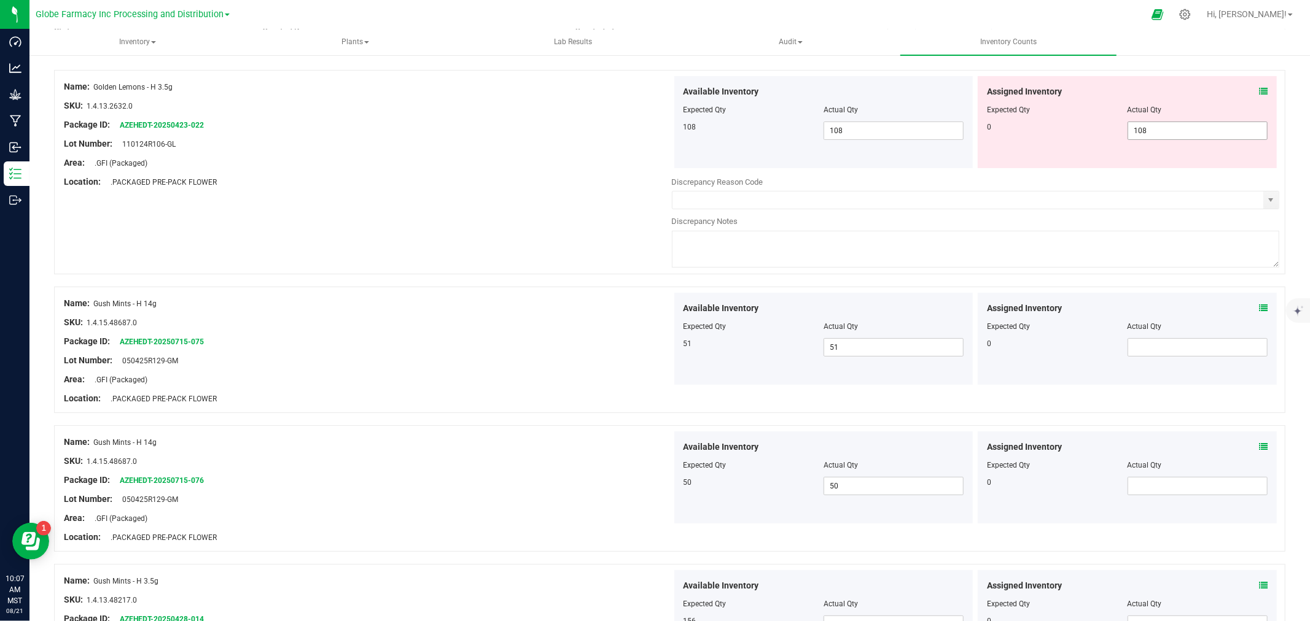
click at [1168, 135] on span "108 108" at bounding box center [1197, 131] width 140 height 18
click at [0, 0] on input "108" at bounding box center [0, 0] width 0 height 0
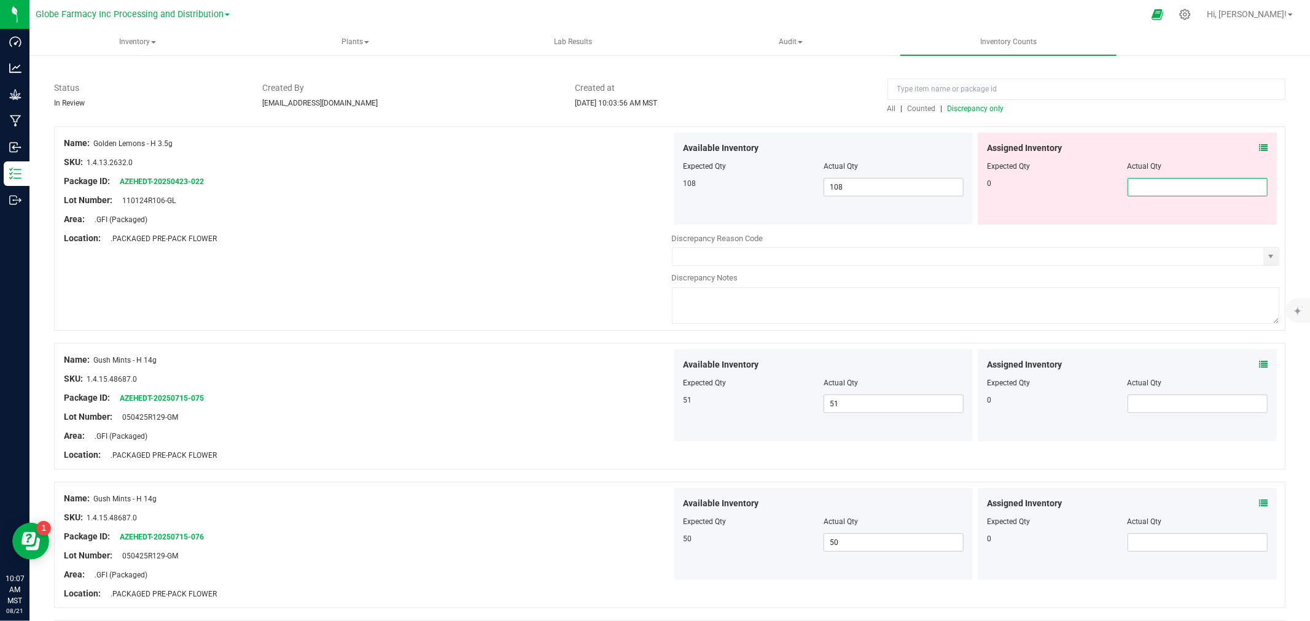
scroll to position [0, 0]
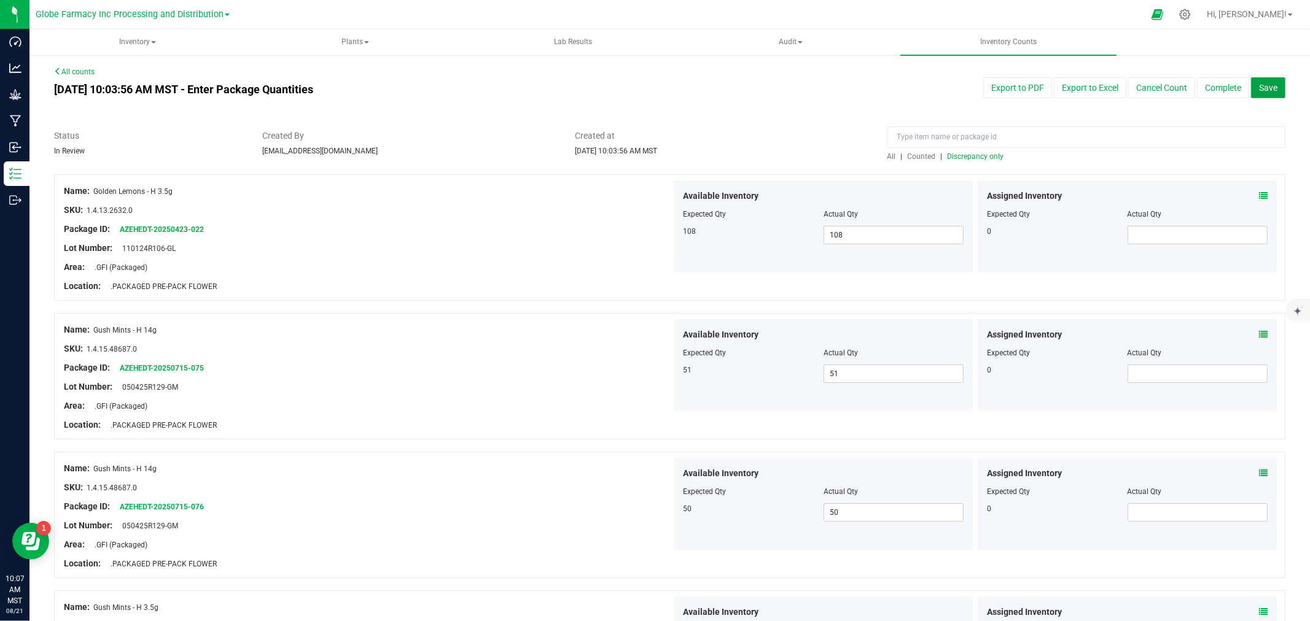
click at [1261, 84] on span "Save" at bounding box center [1268, 88] width 18 height 10
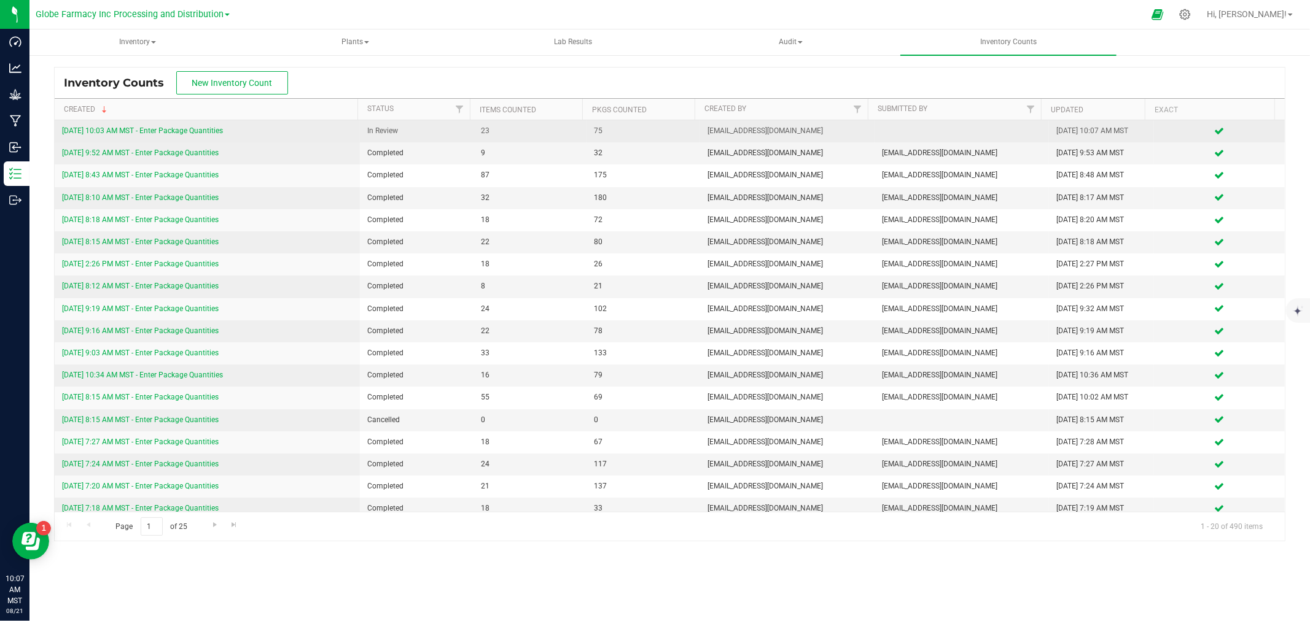
click at [214, 131] on link "[DATE] 10:03 AM MST - Enter Package Quantities" at bounding box center [142, 130] width 161 height 9
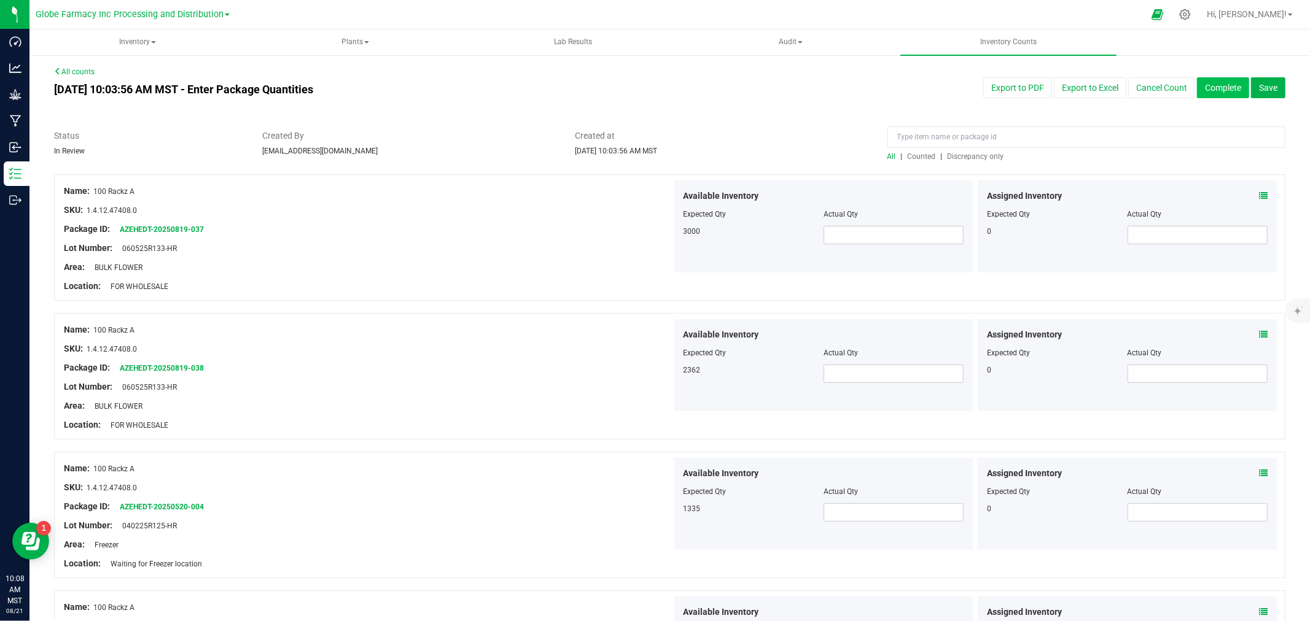
click at [1197, 89] on button "Complete" at bounding box center [1223, 87] width 52 height 21
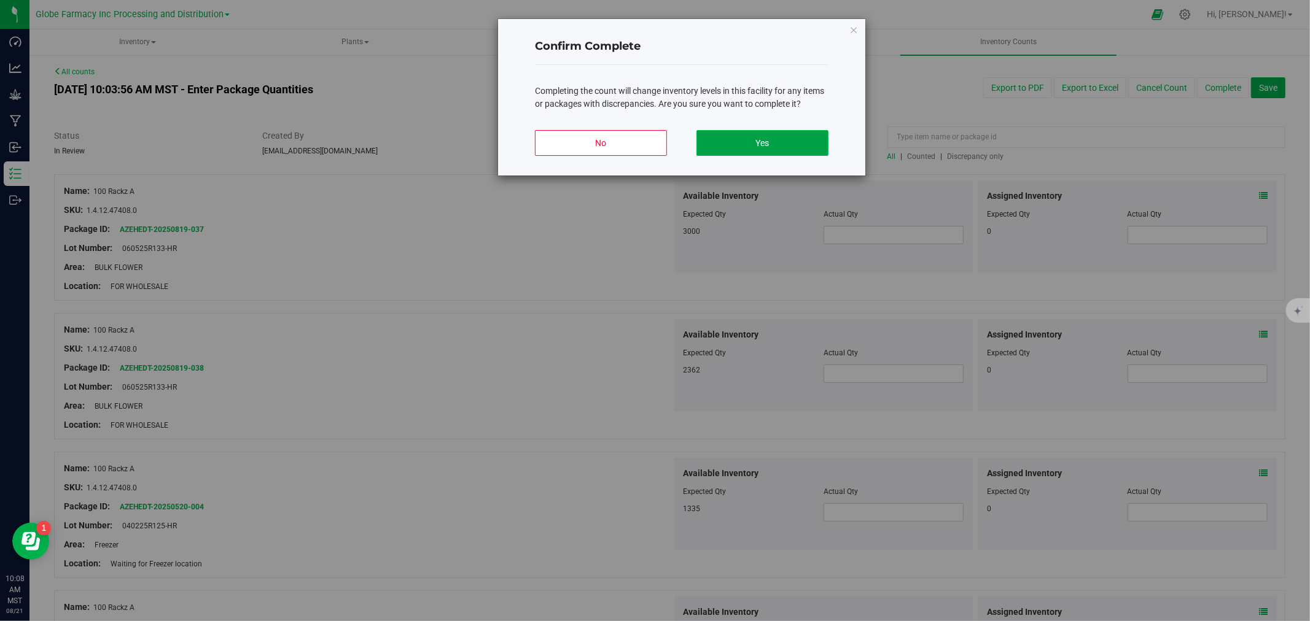
click at [741, 149] on button "Yes" at bounding box center [762, 143] width 132 height 26
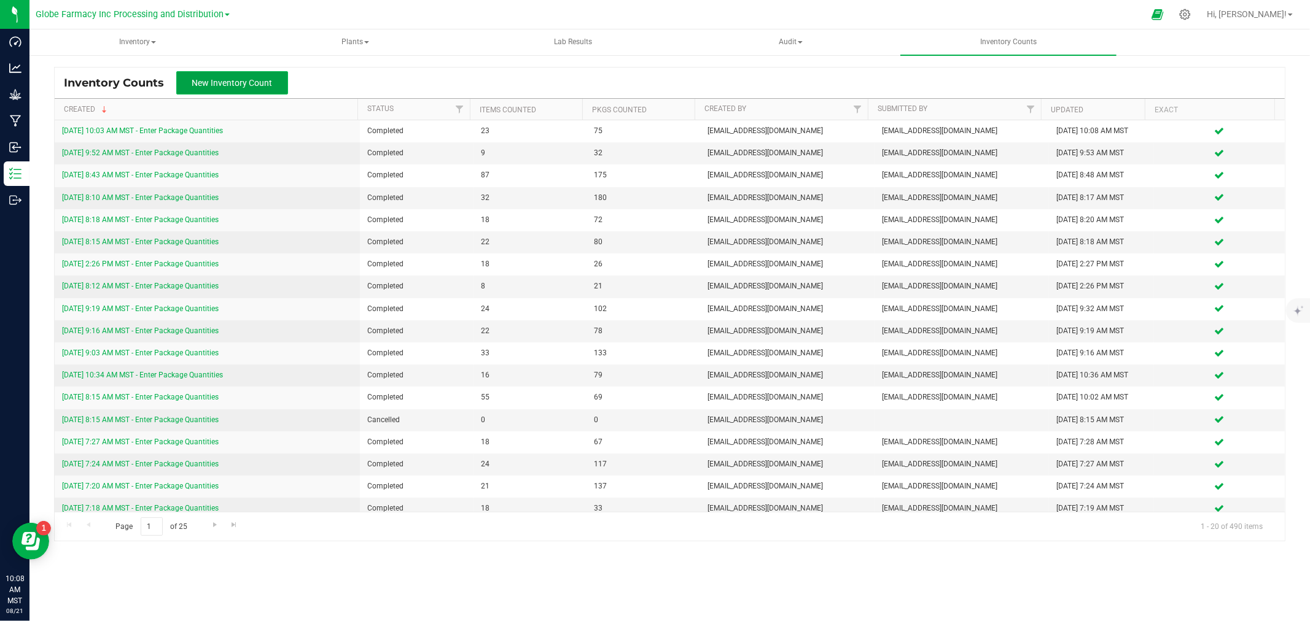
click at [239, 80] on span "New Inventory Count" at bounding box center [232, 83] width 80 height 10
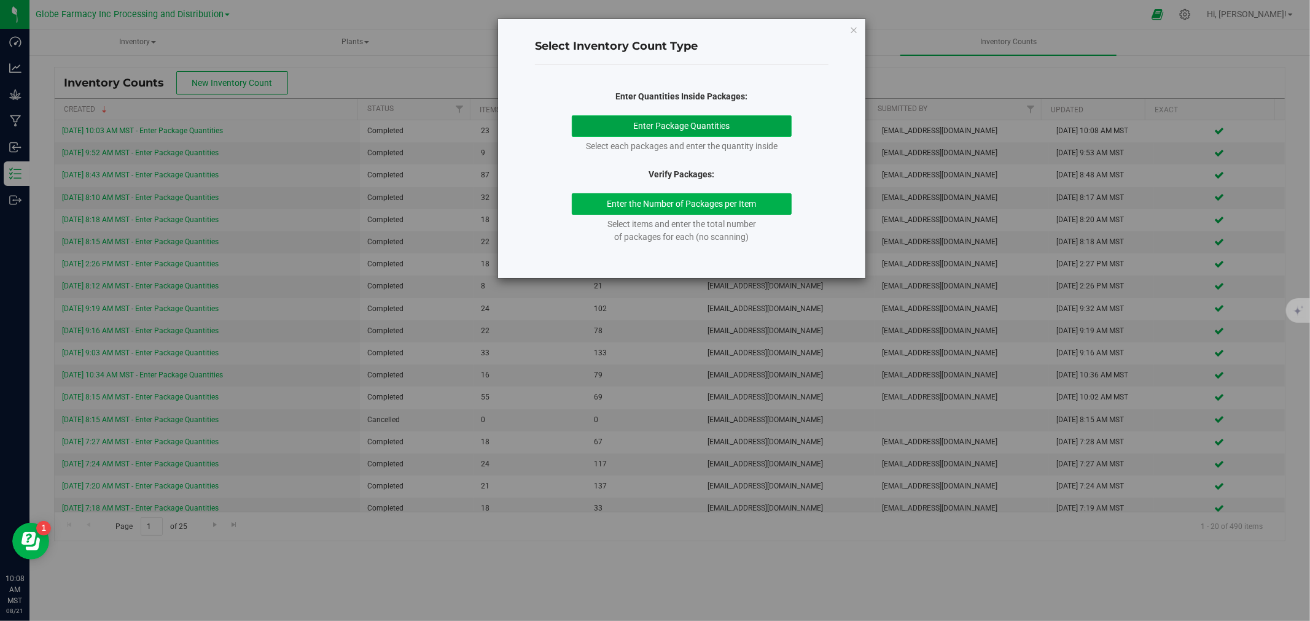
click at [670, 131] on button "Enter Package Quantities" at bounding box center [682, 125] width 220 height 21
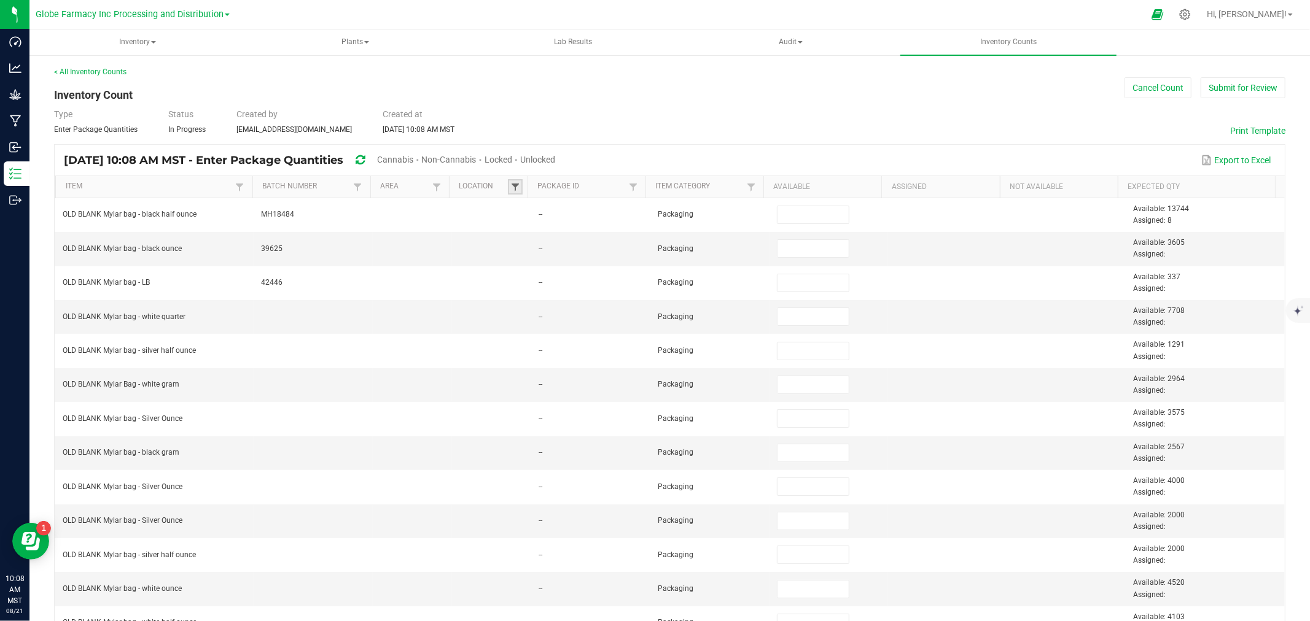
click at [510, 186] on span at bounding box center [515, 187] width 10 height 10
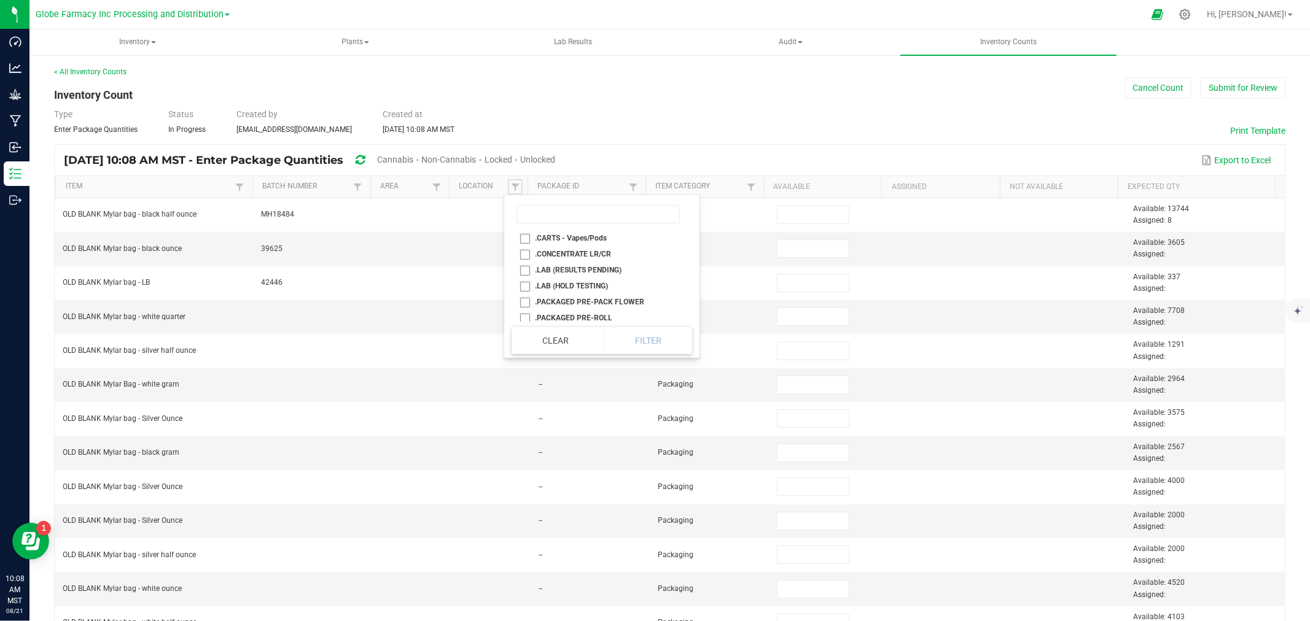
scroll to position [68, 0]
click at [597, 253] on li ".PACKAGED PRE-ROLL" at bounding box center [597, 250] width 173 height 16
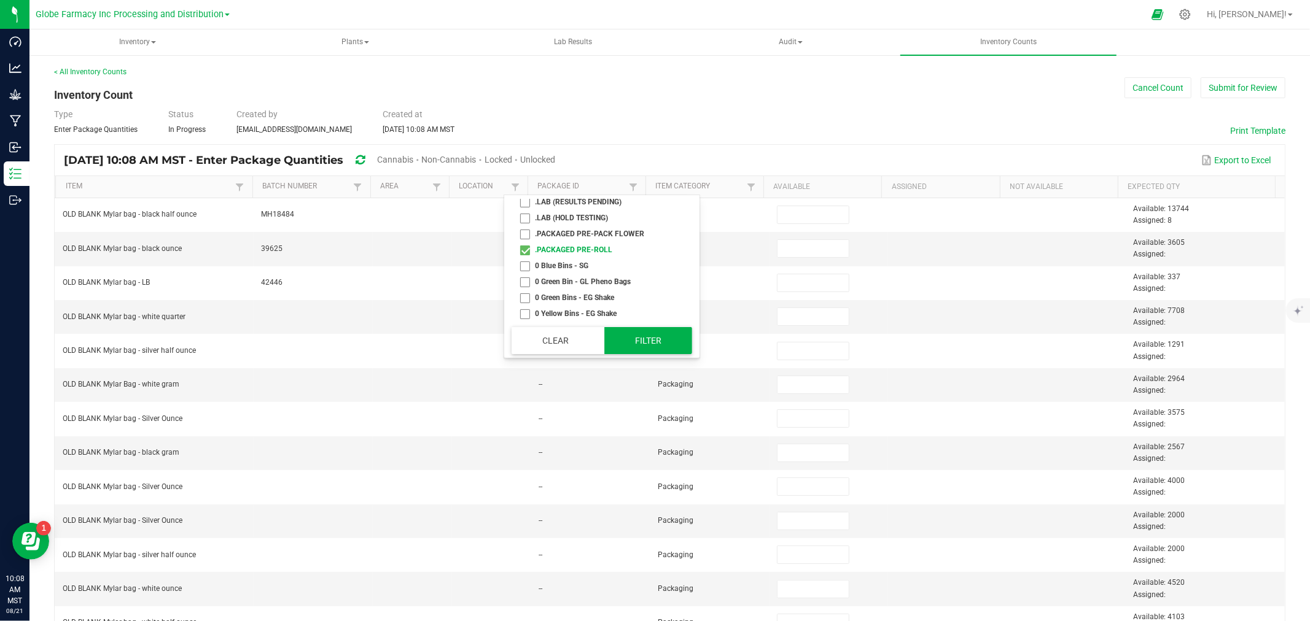
click at [633, 341] on button "Filter" at bounding box center [648, 340] width 88 height 27
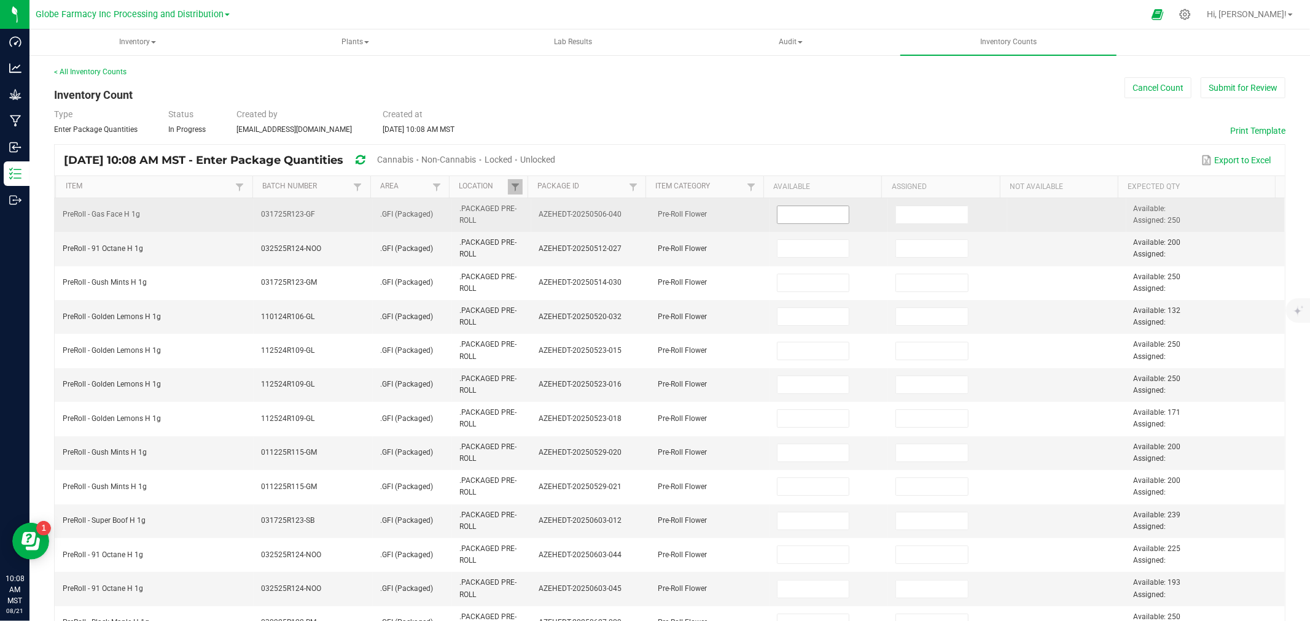
click at [787, 222] on input at bounding box center [813, 214] width 72 height 17
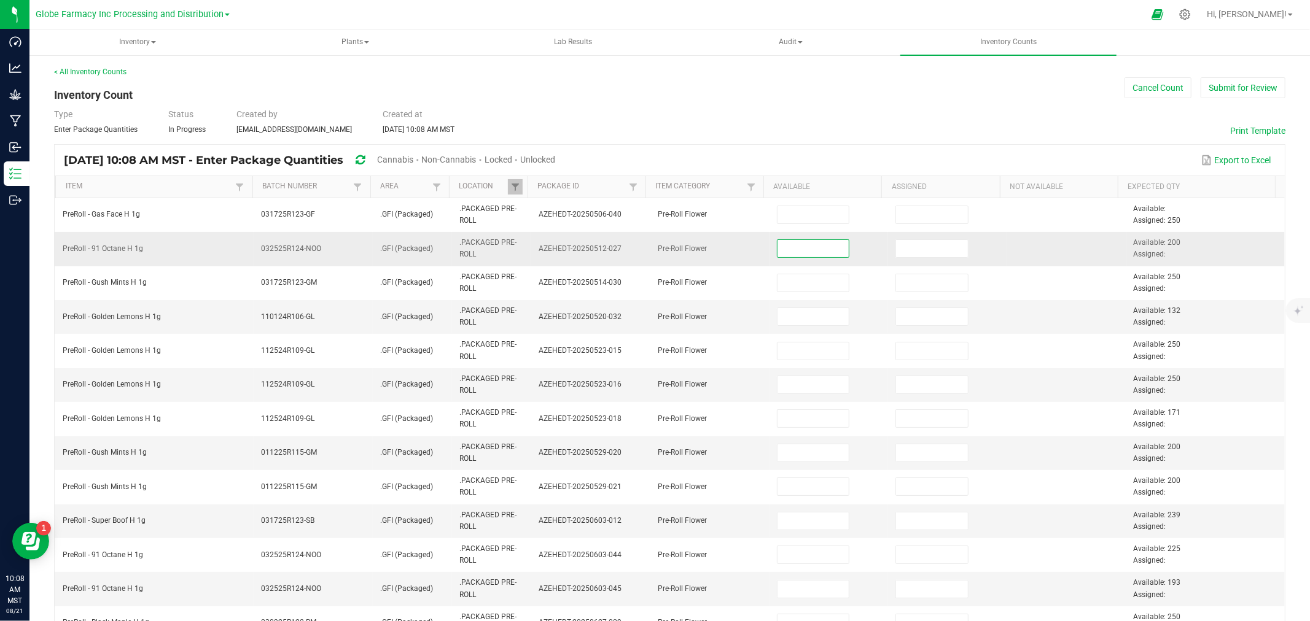
click at [785, 255] on input at bounding box center [813, 248] width 72 height 17
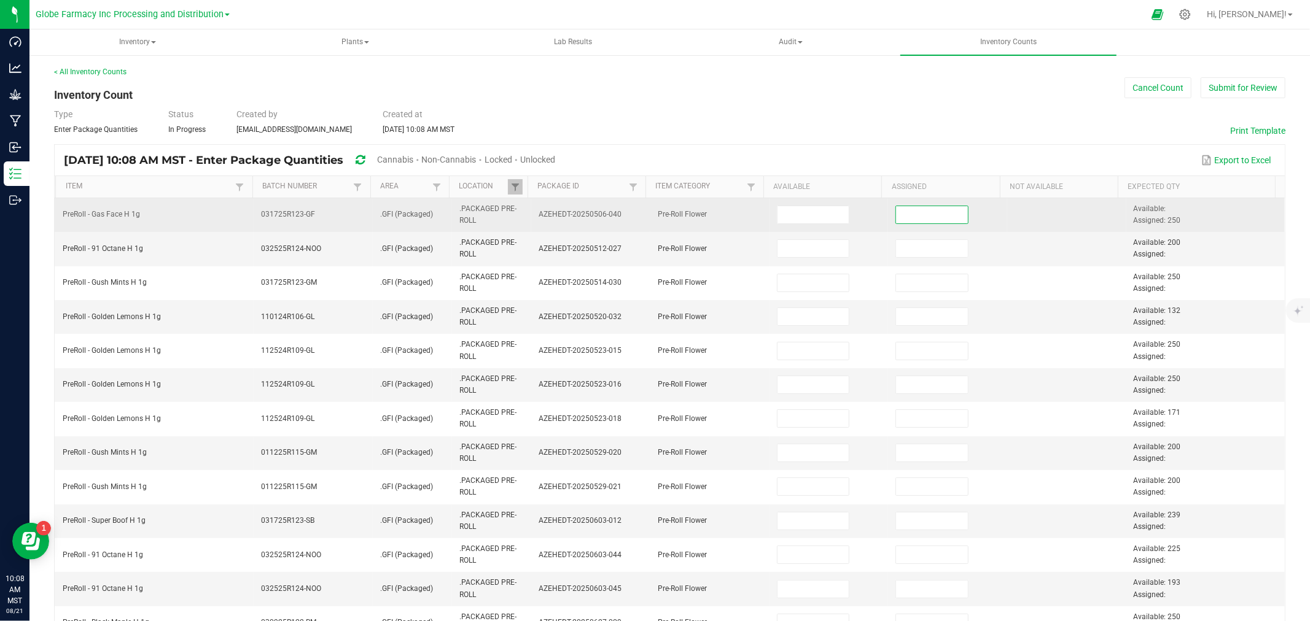
click at [925, 212] on input at bounding box center [932, 214] width 72 height 17
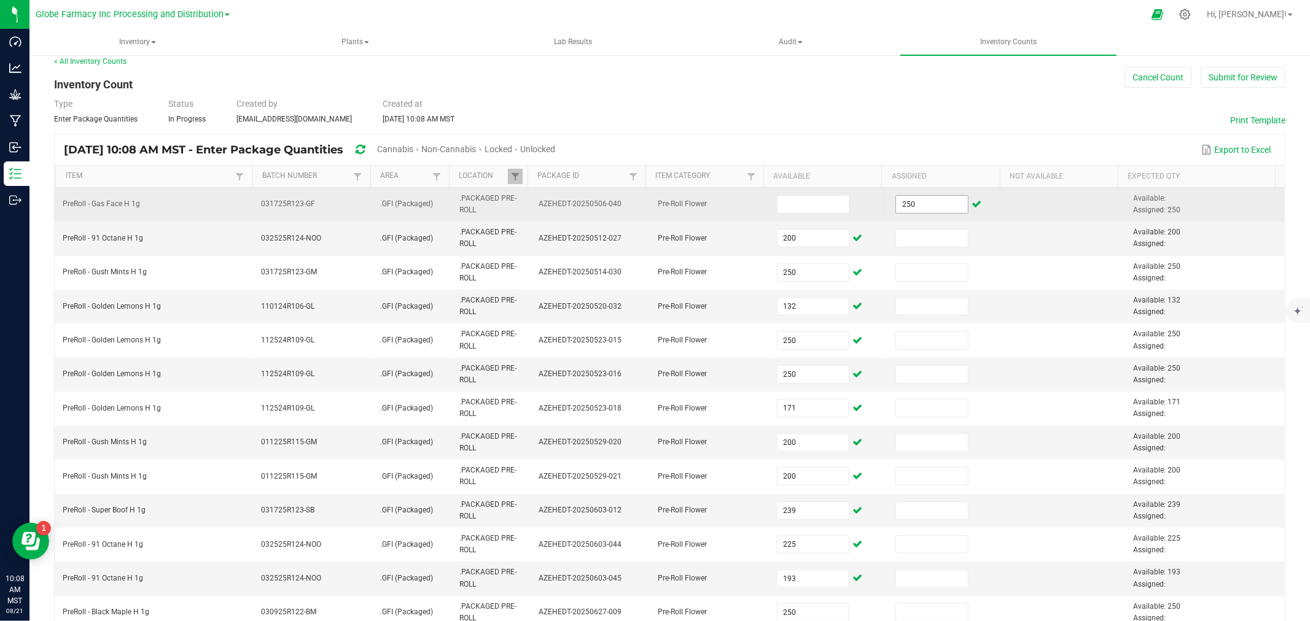
scroll to position [302, 0]
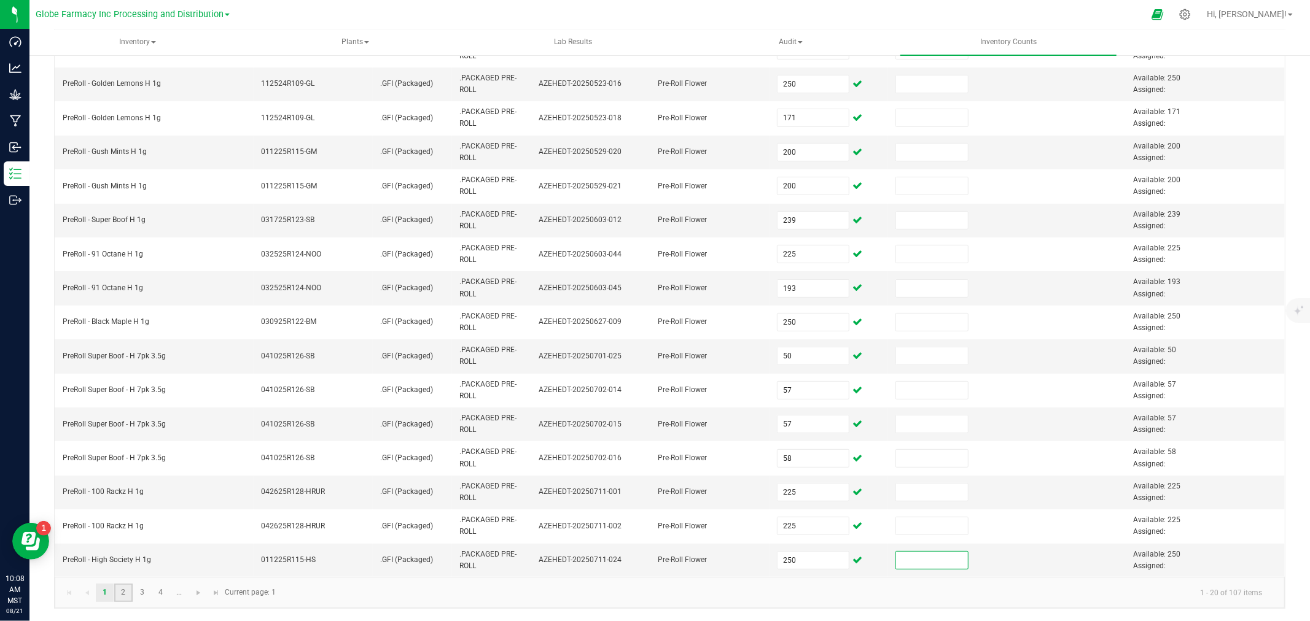
click at [128, 594] on link "2" at bounding box center [123, 593] width 18 height 18
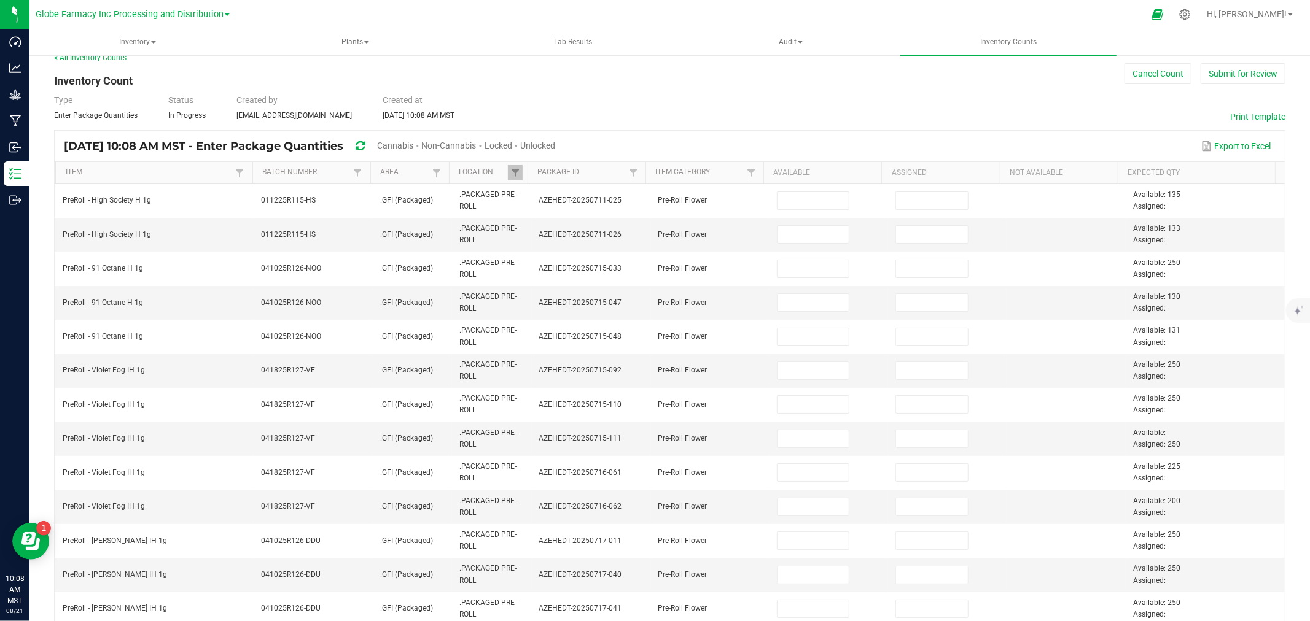
scroll to position [0, 0]
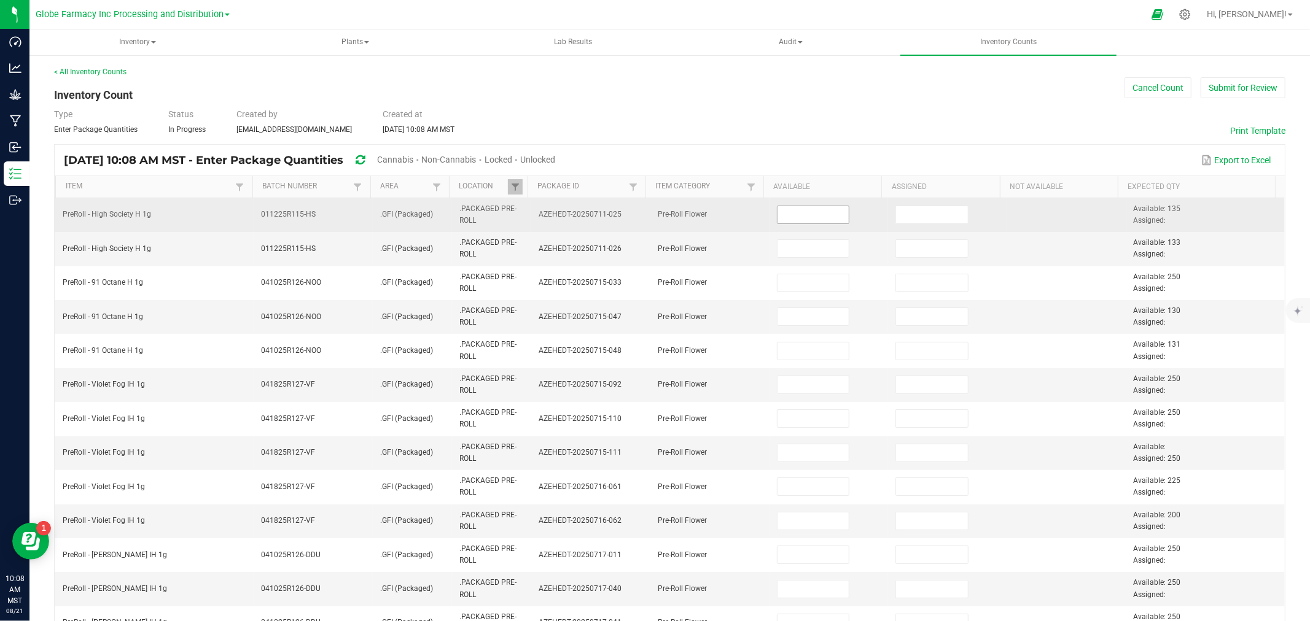
click at [791, 216] on input at bounding box center [813, 214] width 72 height 17
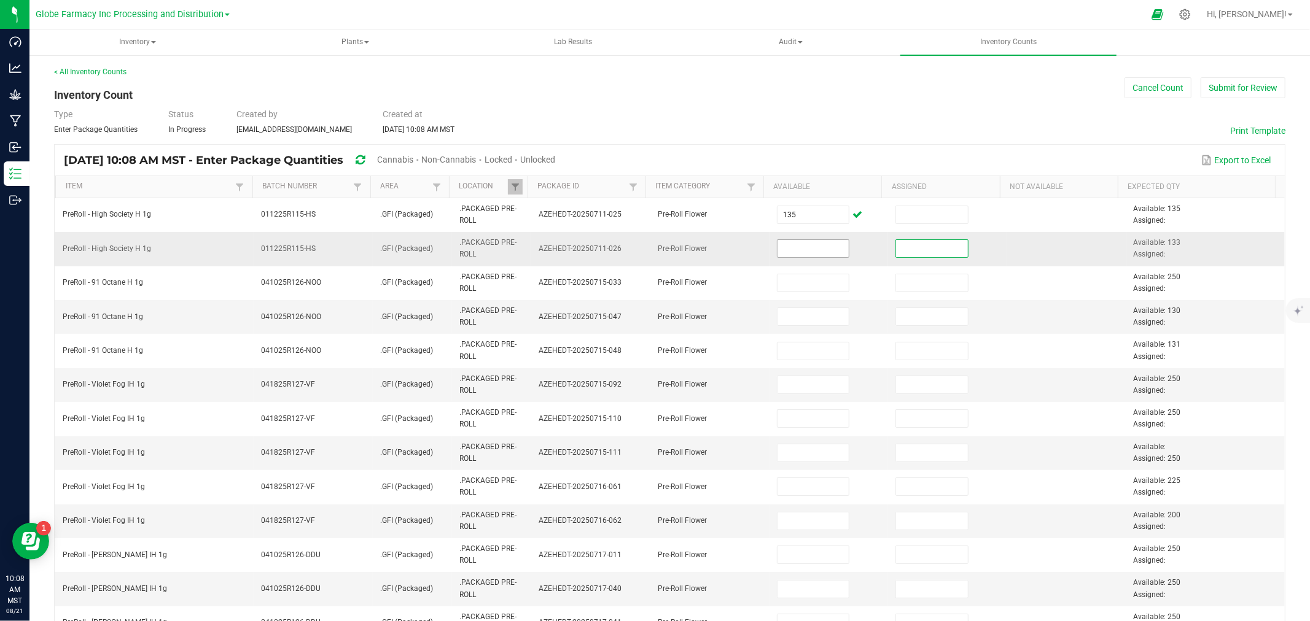
click at [793, 253] on input at bounding box center [813, 248] width 72 height 17
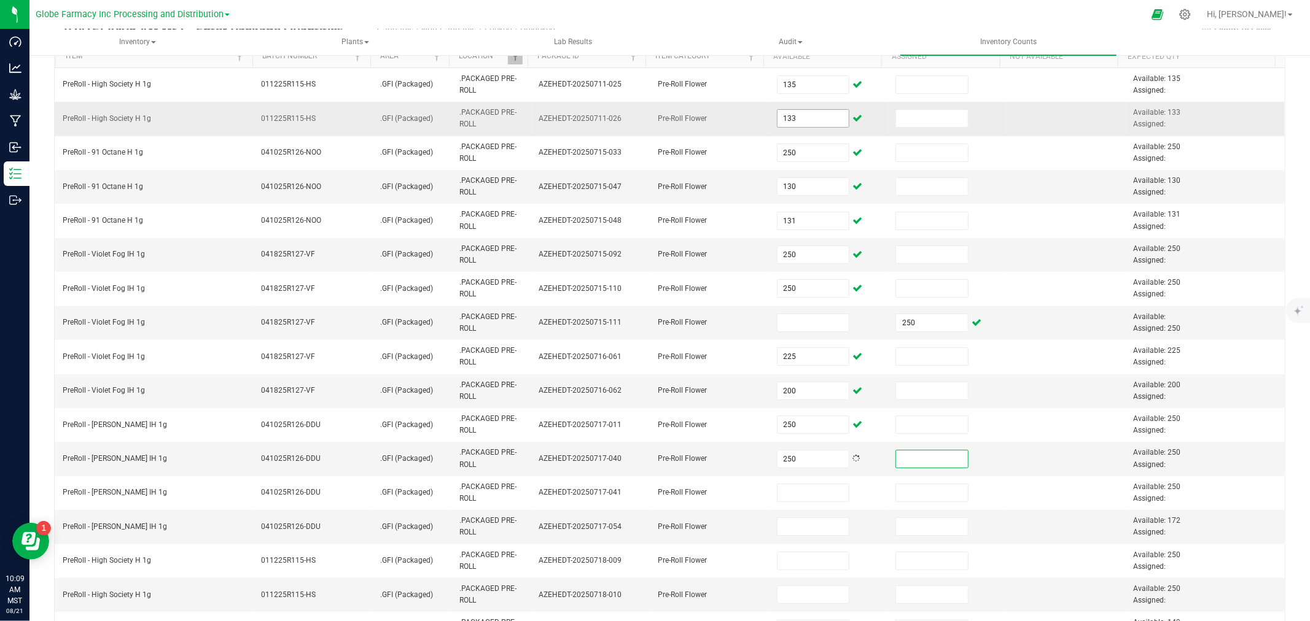
scroll to position [302, 0]
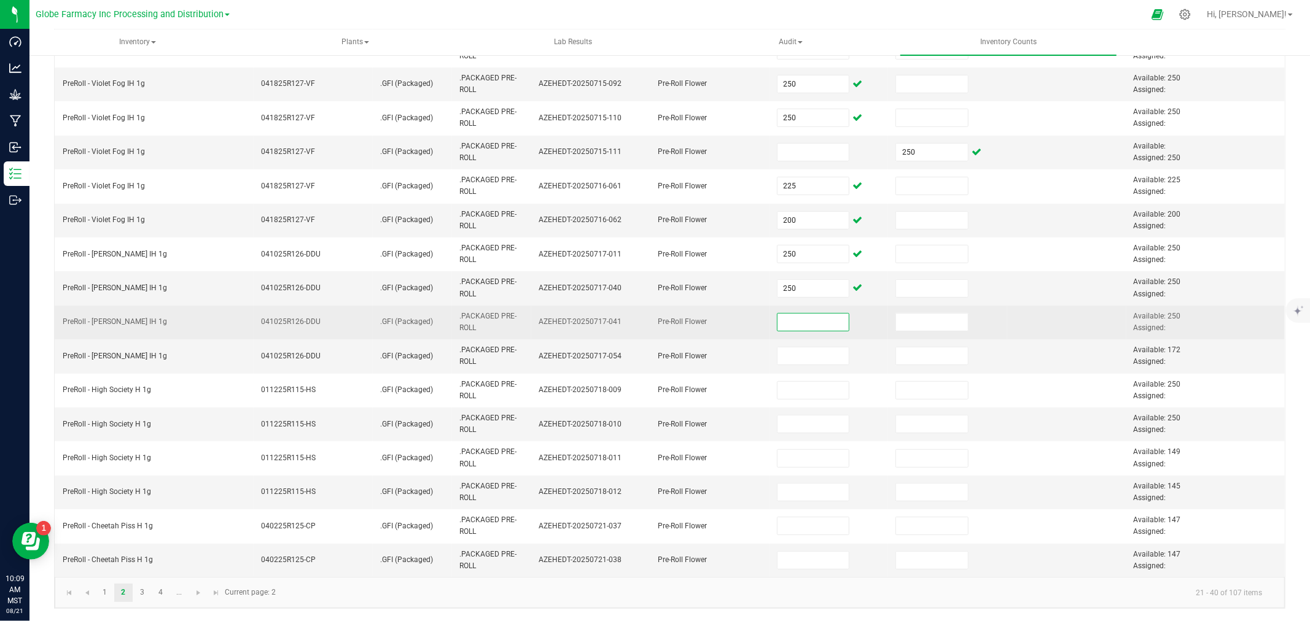
click at [780, 323] on input at bounding box center [813, 322] width 72 height 17
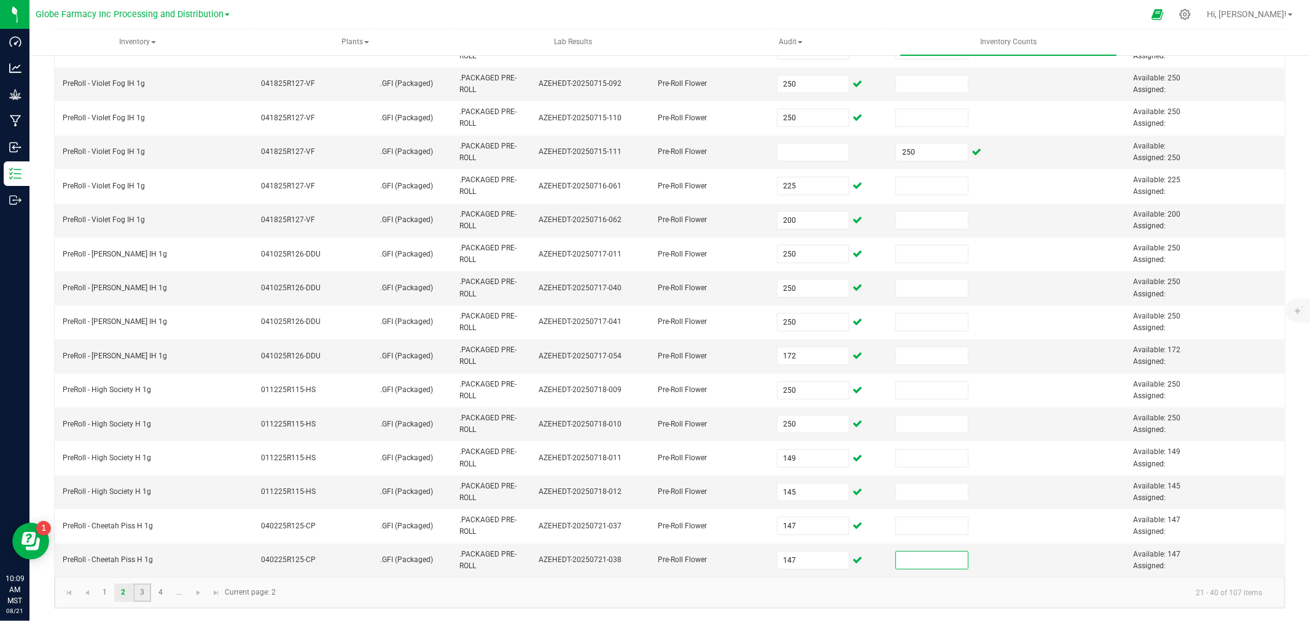
click at [150, 597] on link "3" at bounding box center [142, 593] width 18 height 18
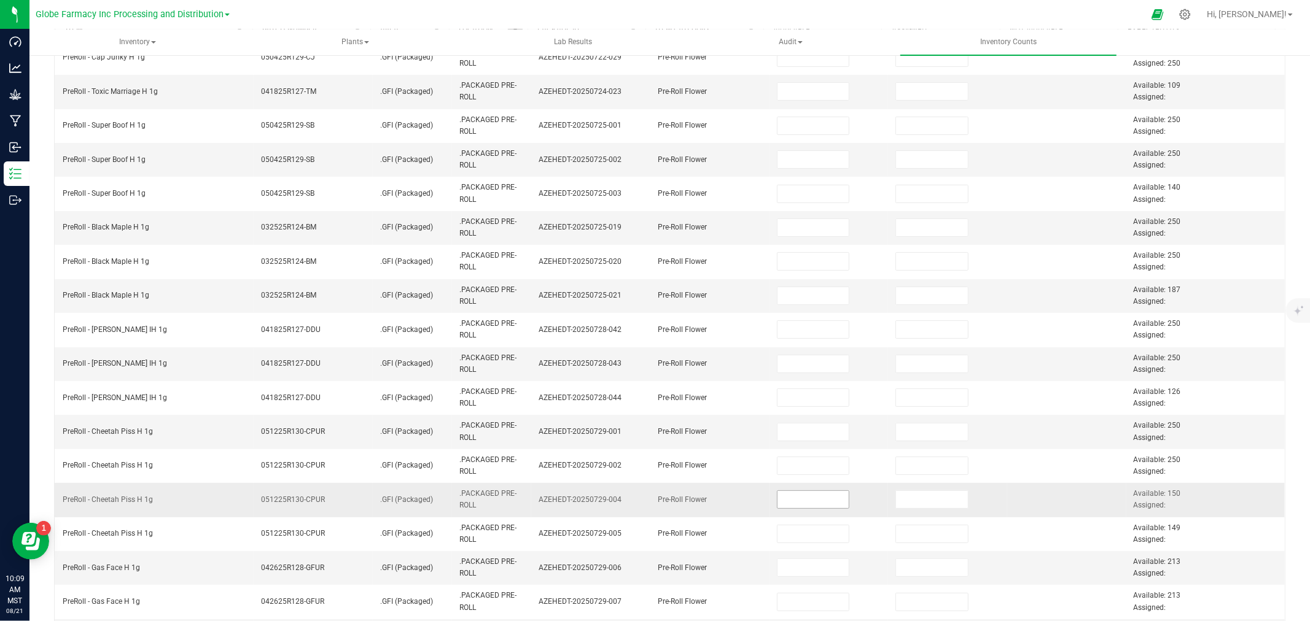
scroll to position [29, 0]
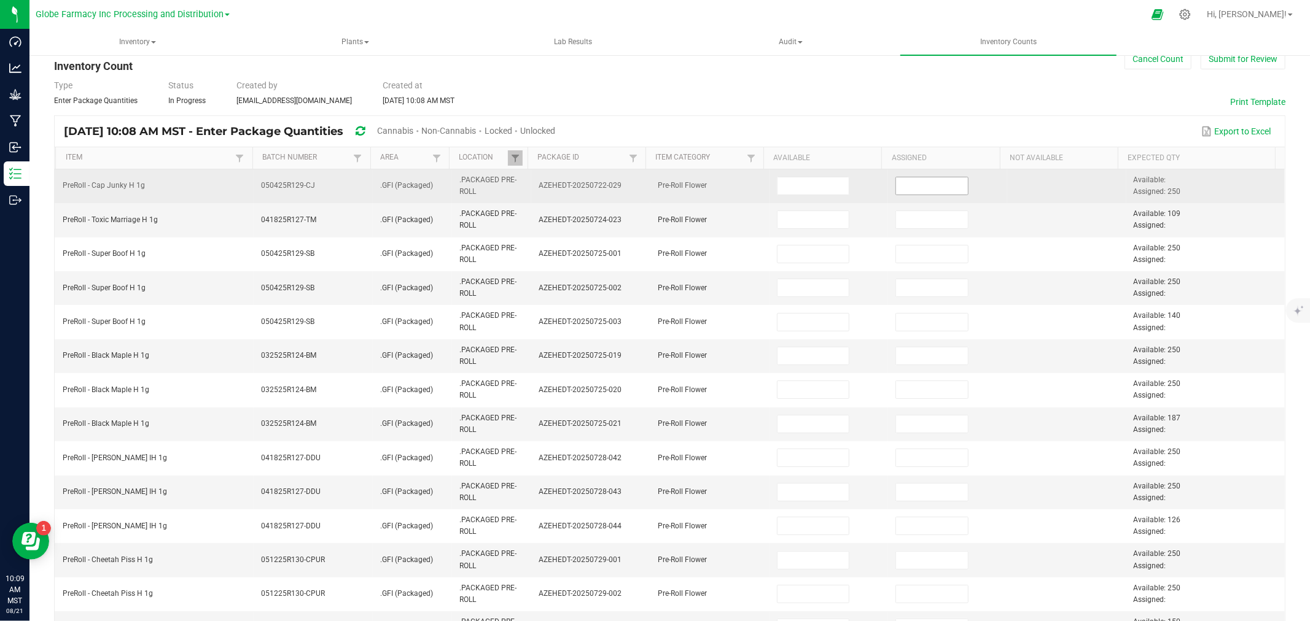
click at [915, 189] on input at bounding box center [932, 185] width 72 height 17
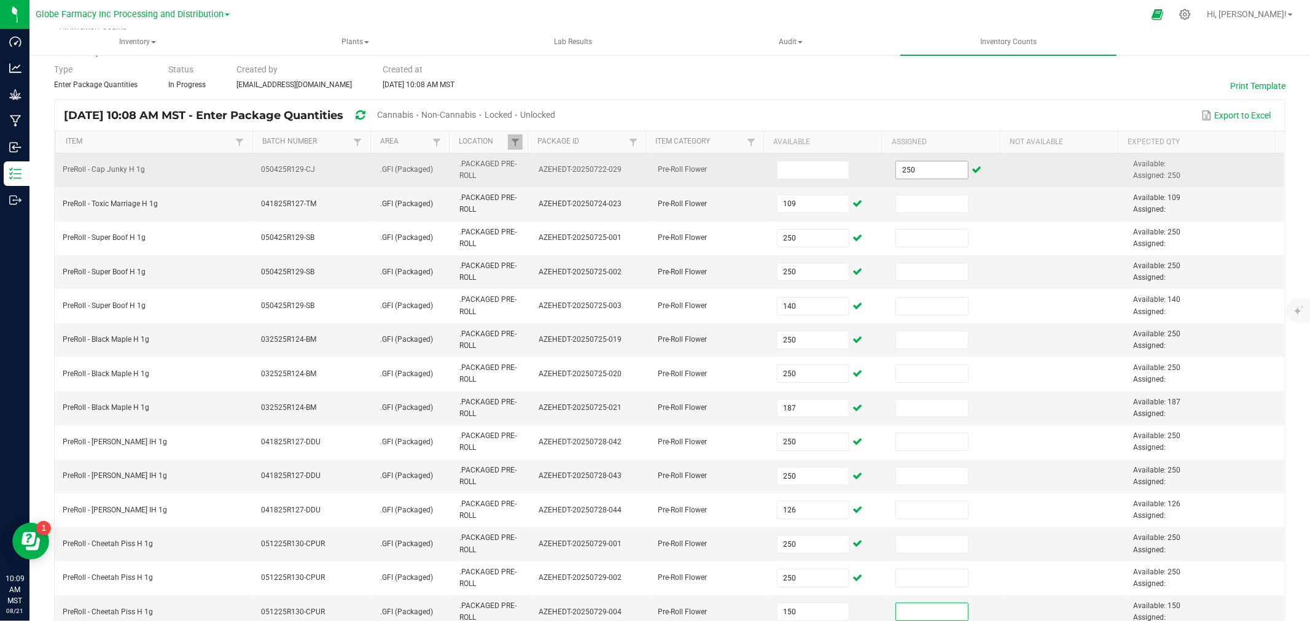
scroll to position [302, 0]
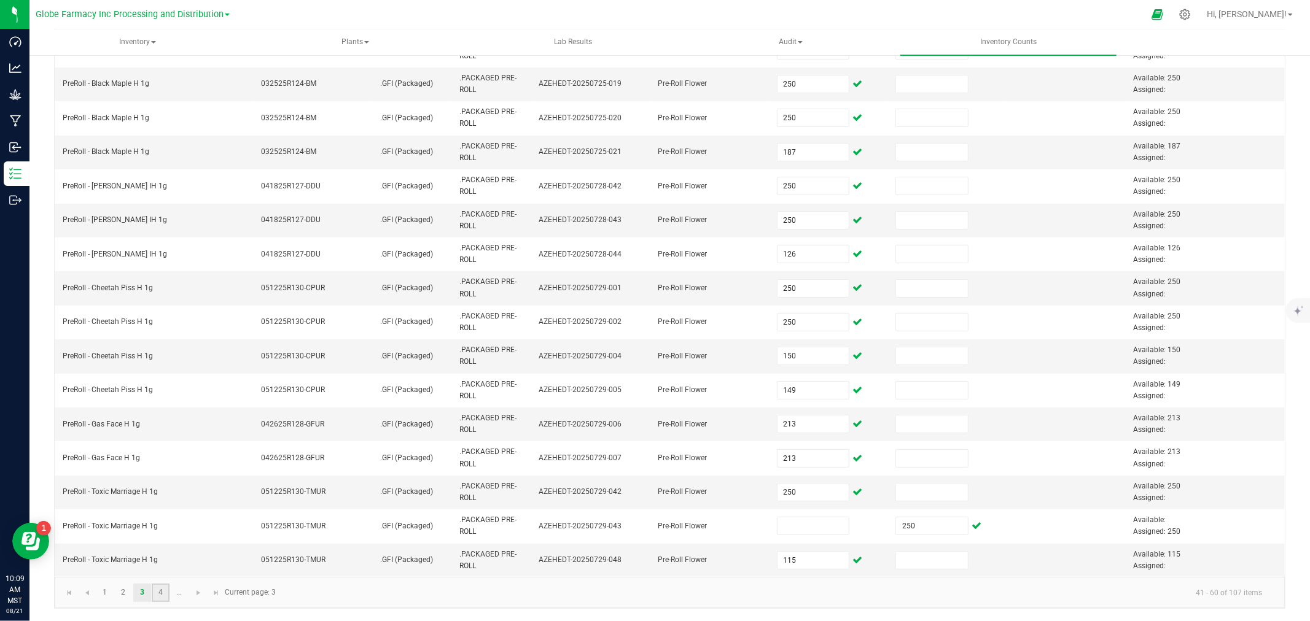
click at [158, 594] on link "4" at bounding box center [161, 593] width 18 height 18
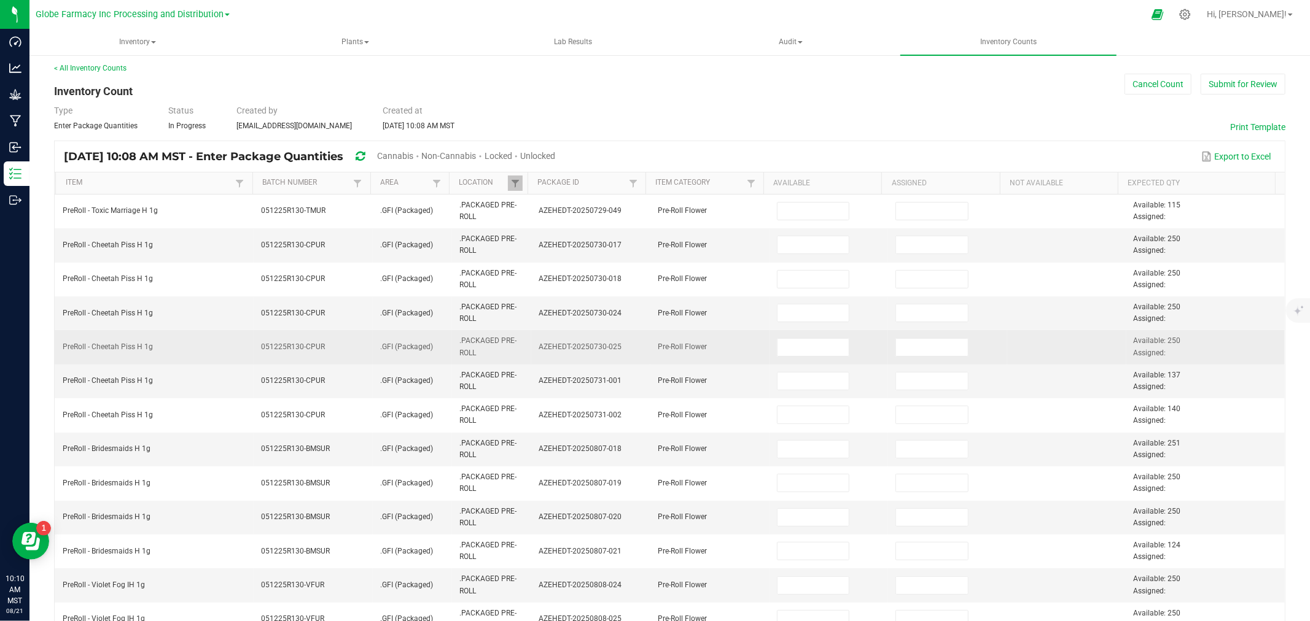
scroll to position [0, 0]
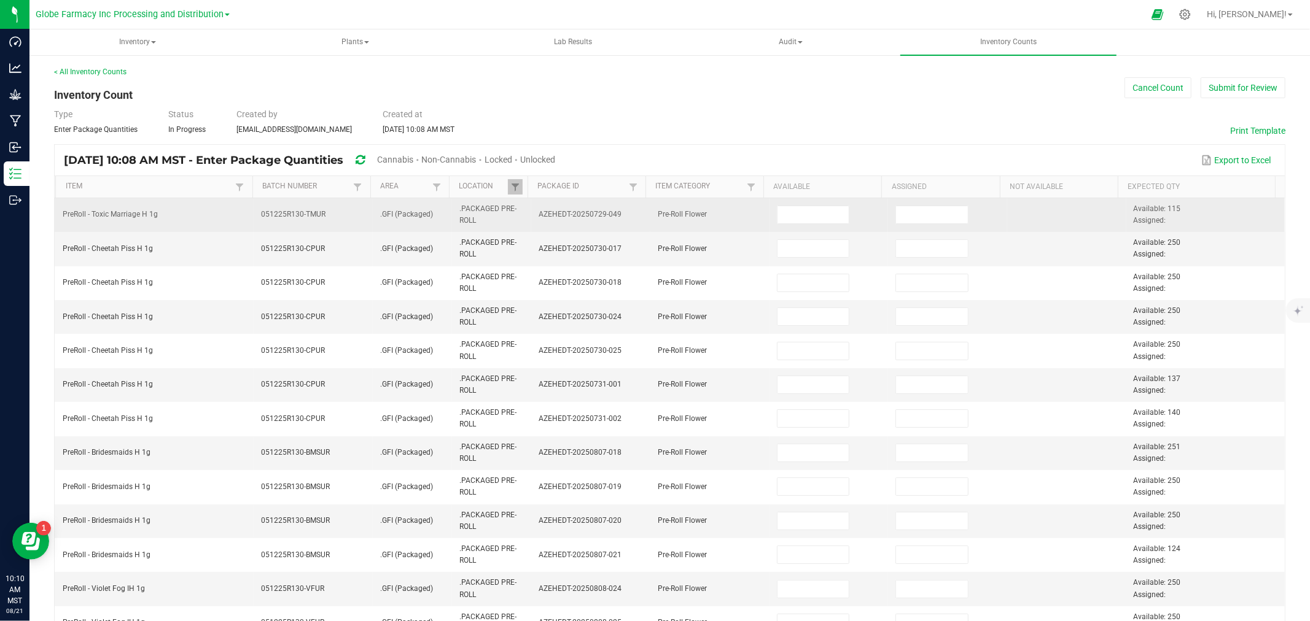
click at [806, 203] on td at bounding box center [828, 215] width 119 height 34
click at [804, 211] on input at bounding box center [813, 214] width 72 height 17
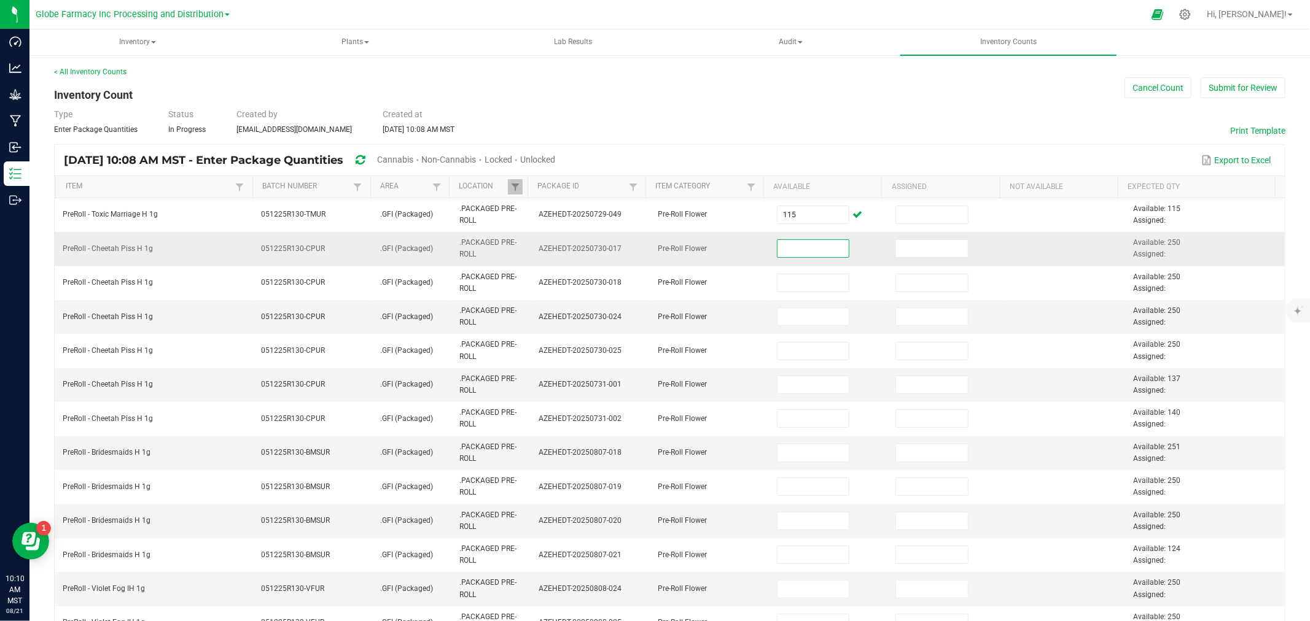
click at [799, 252] on input at bounding box center [813, 248] width 72 height 17
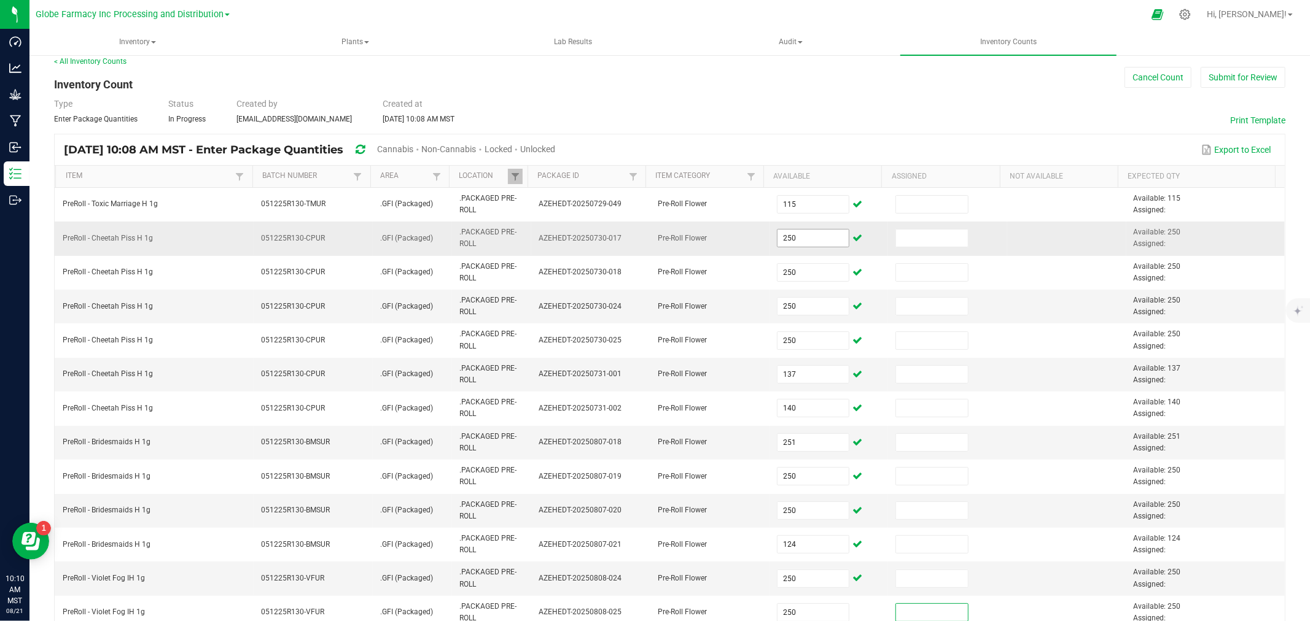
scroll to position [302, 0]
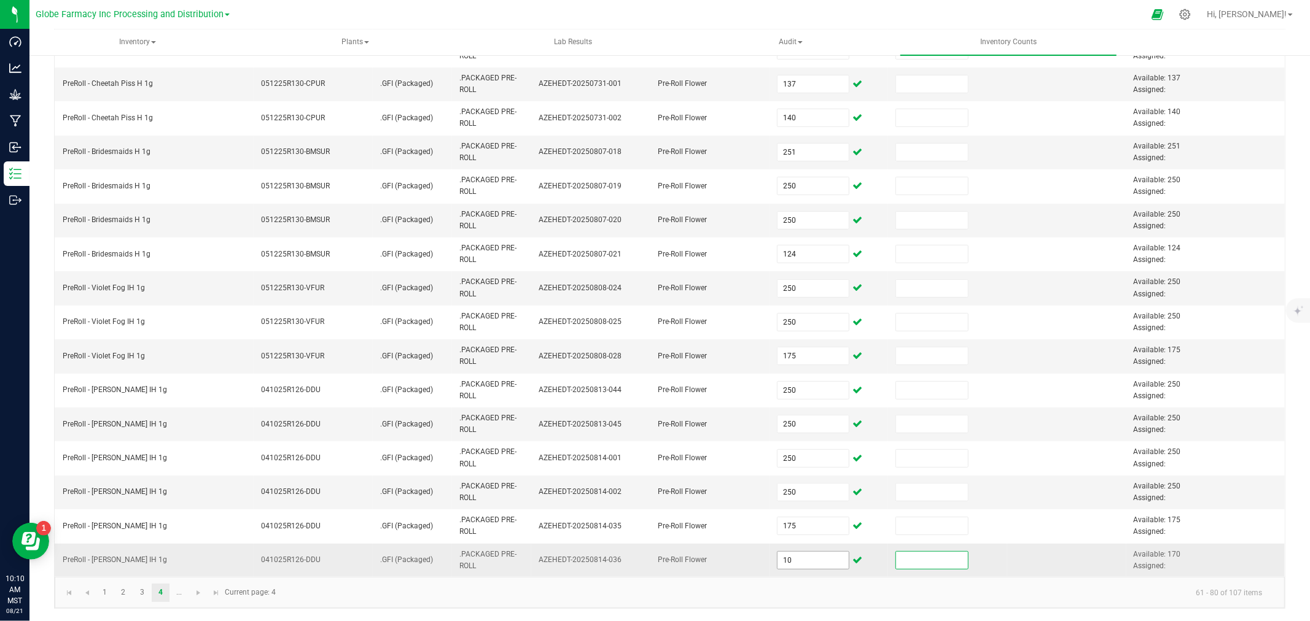
click at [777, 560] on input "10" at bounding box center [813, 560] width 72 height 17
click at [200, 599] on link at bounding box center [198, 593] width 18 height 18
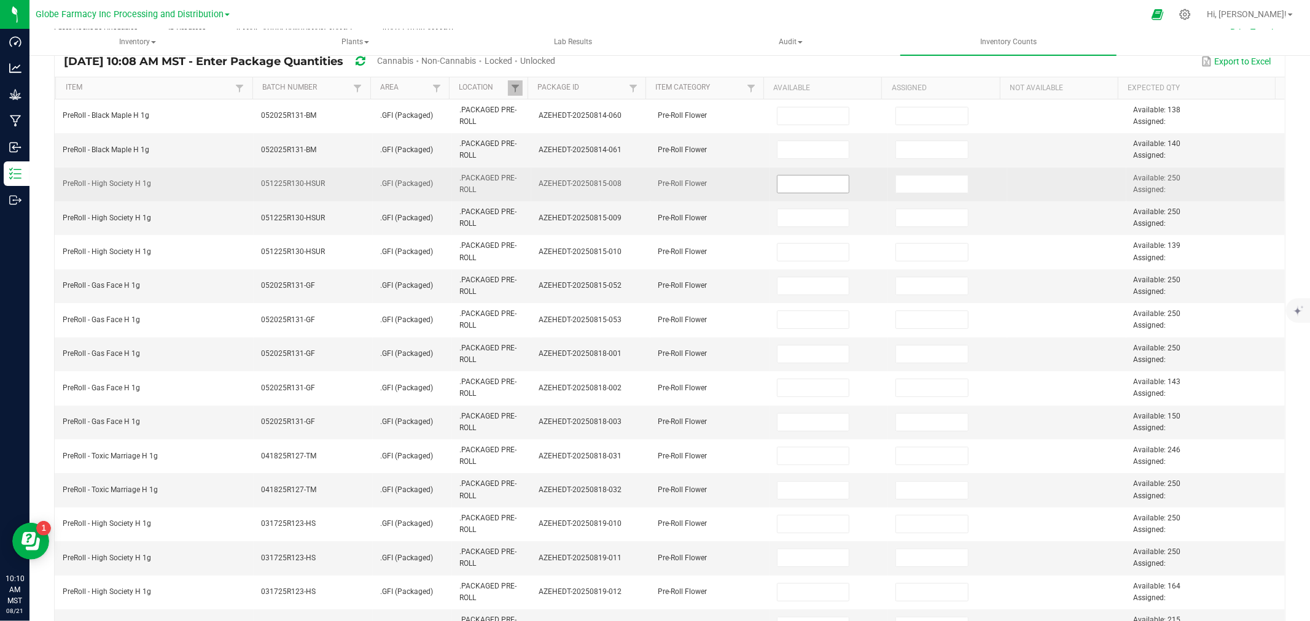
scroll to position [97, 0]
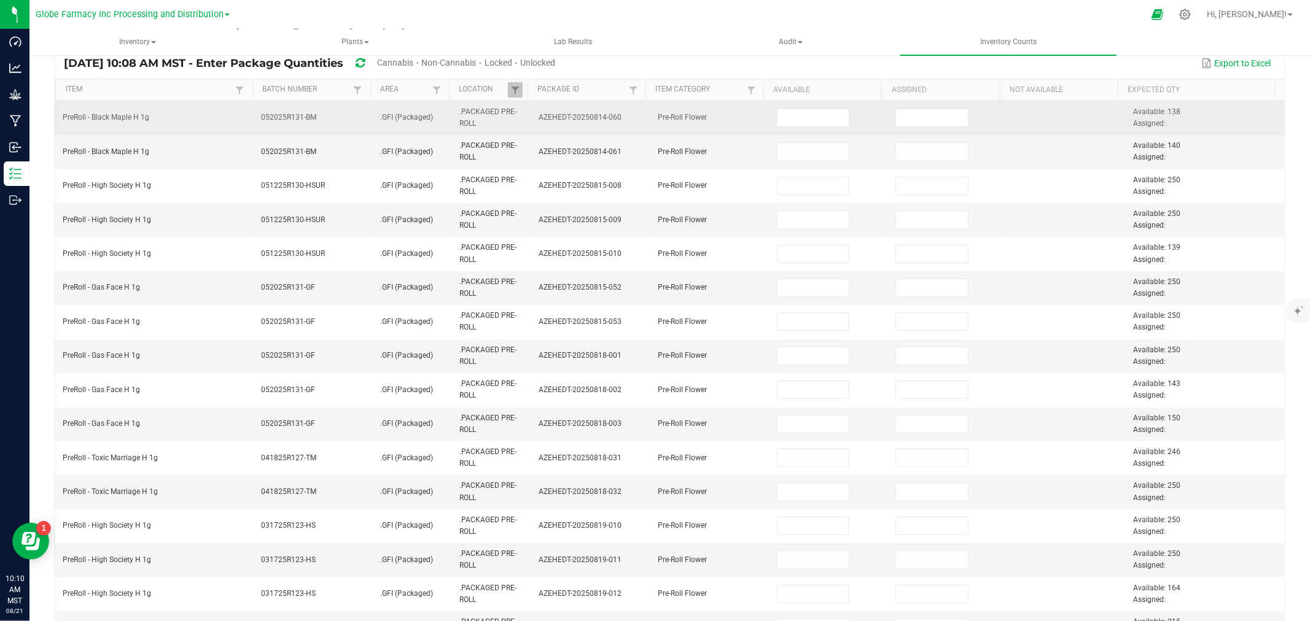
click at [801, 103] on td at bounding box center [828, 118] width 119 height 34
click at [801, 109] on span at bounding box center [813, 118] width 73 height 18
click at [801, 121] on input at bounding box center [813, 117] width 72 height 17
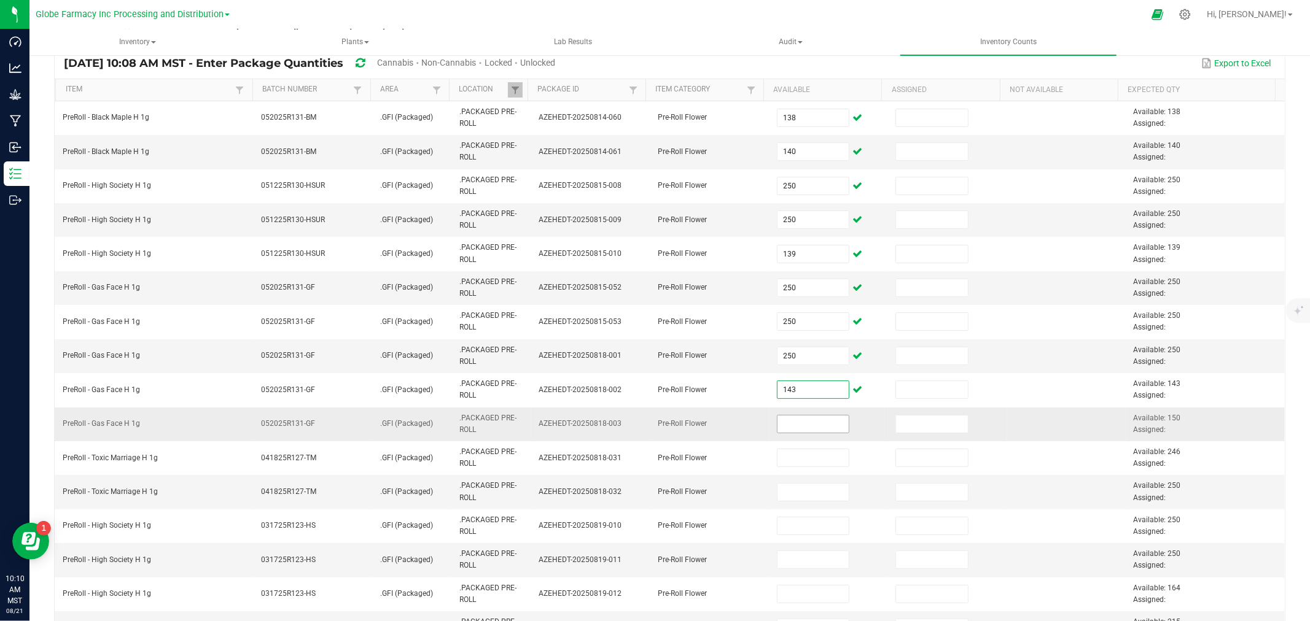
click at [778, 420] on input at bounding box center [813, 424] width 72 height 17
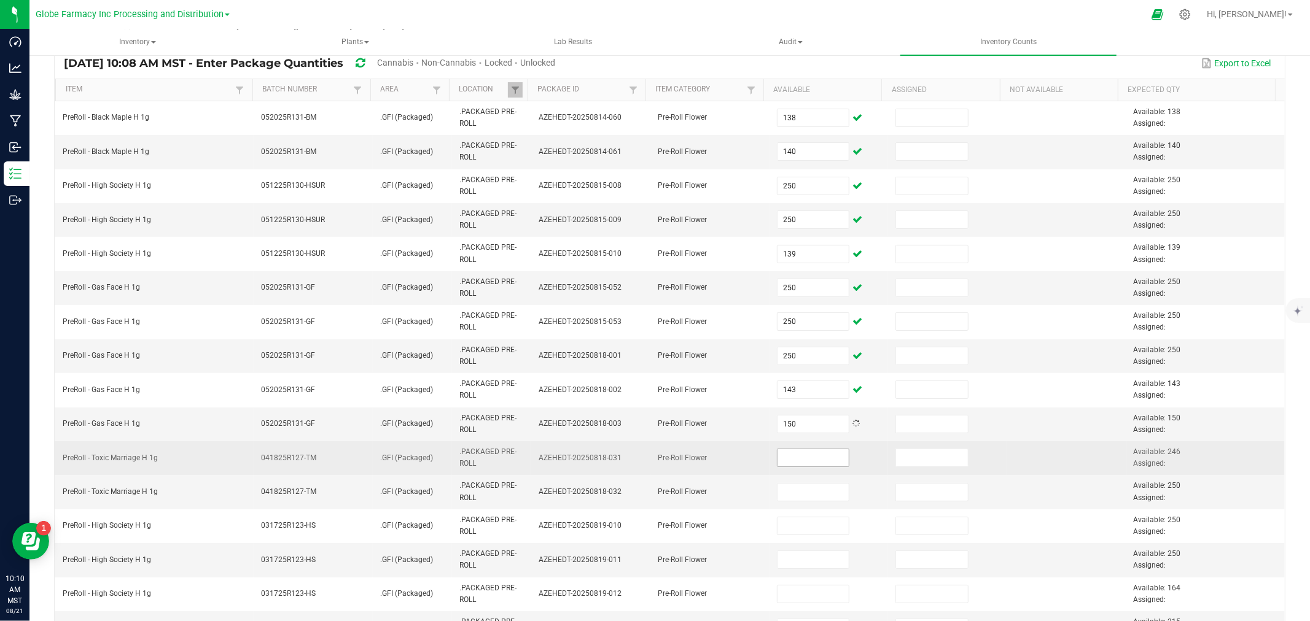
drag, startPoint x: 768, startPoint y: 468, endPoint x: 781, endPoint y: 462, distance: 14.0
click at [769, 467] on td at bounding box center [828, 458] width 119 height 34
click at [785, 462] on input at bounding box center [813, 457] width 72 height 17
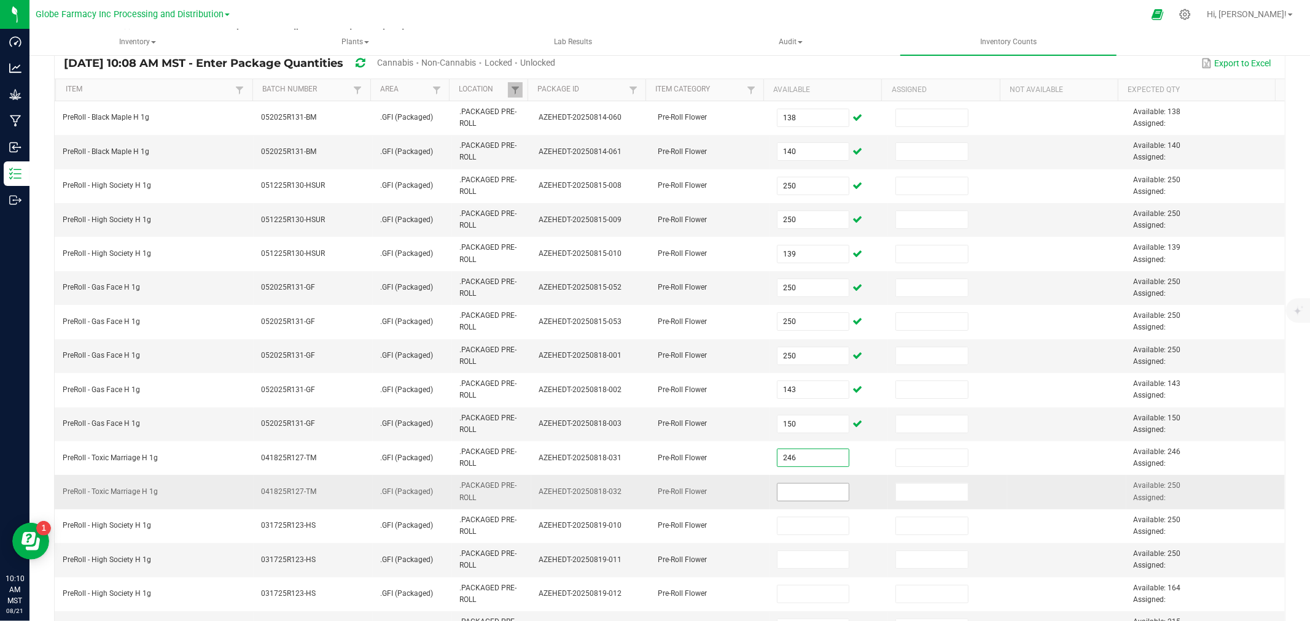
click at [783, 488] on input at bounding box center [813, 492] width 72 height 17
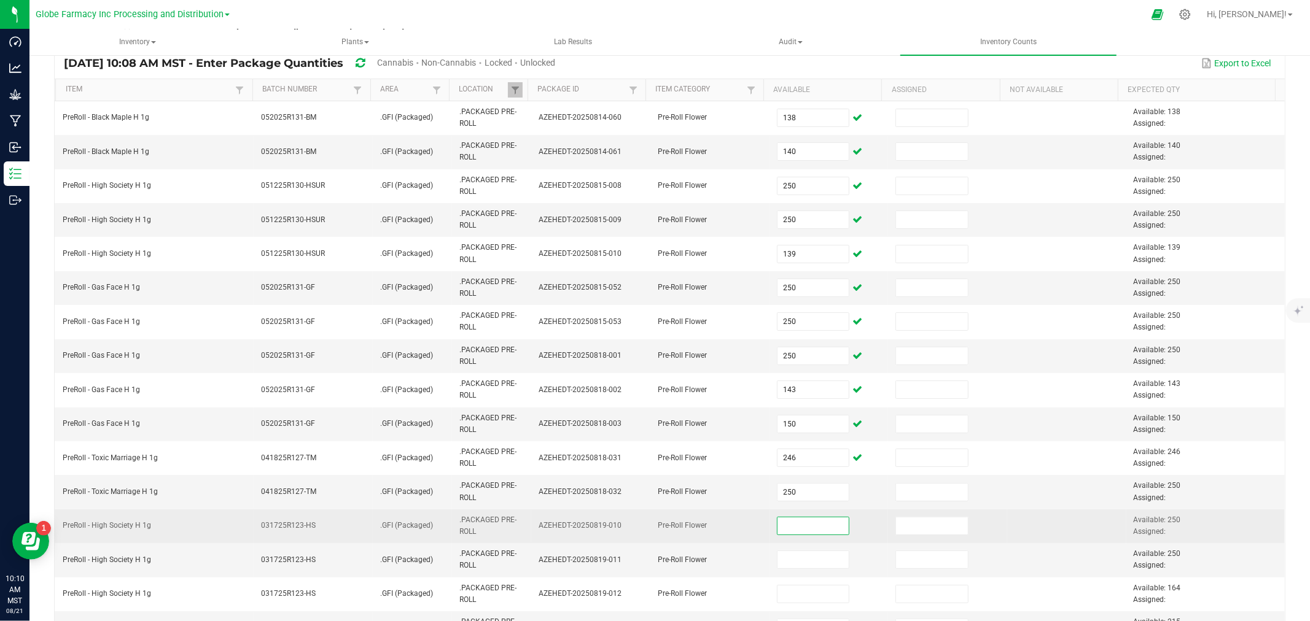
click at [780, 529] on input at bounding box center [813, 526] width 72 height 17
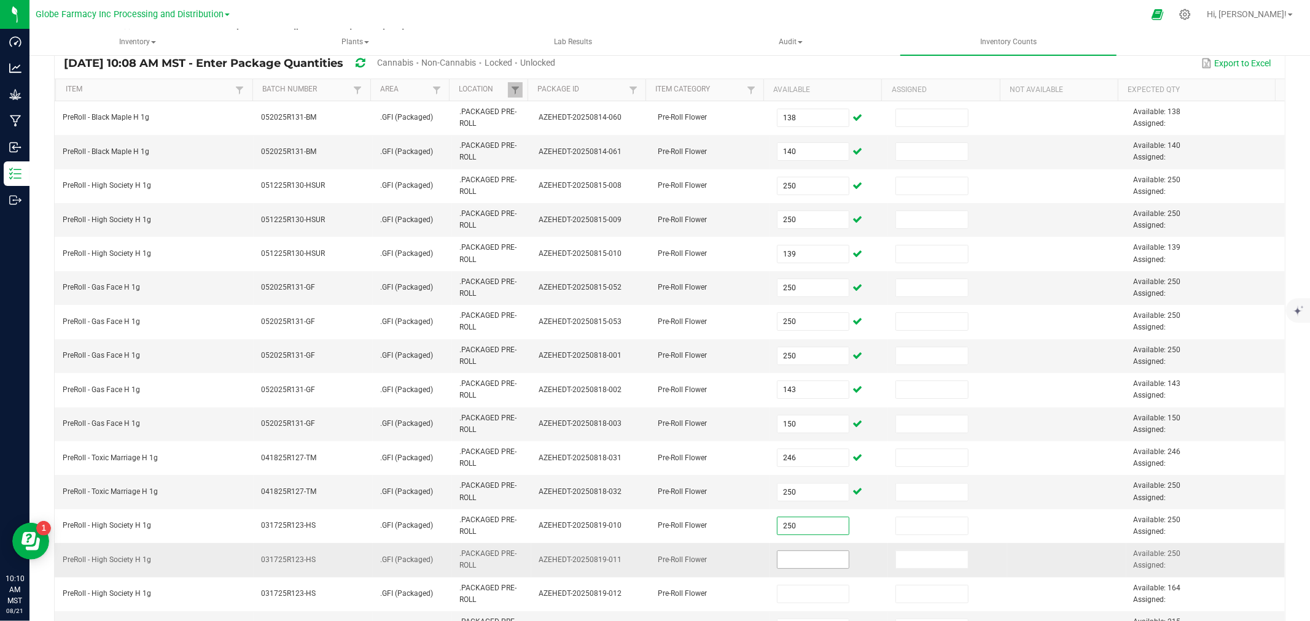
click at [794, 553] on input at bounding box center [813, 559] width 72 height 17
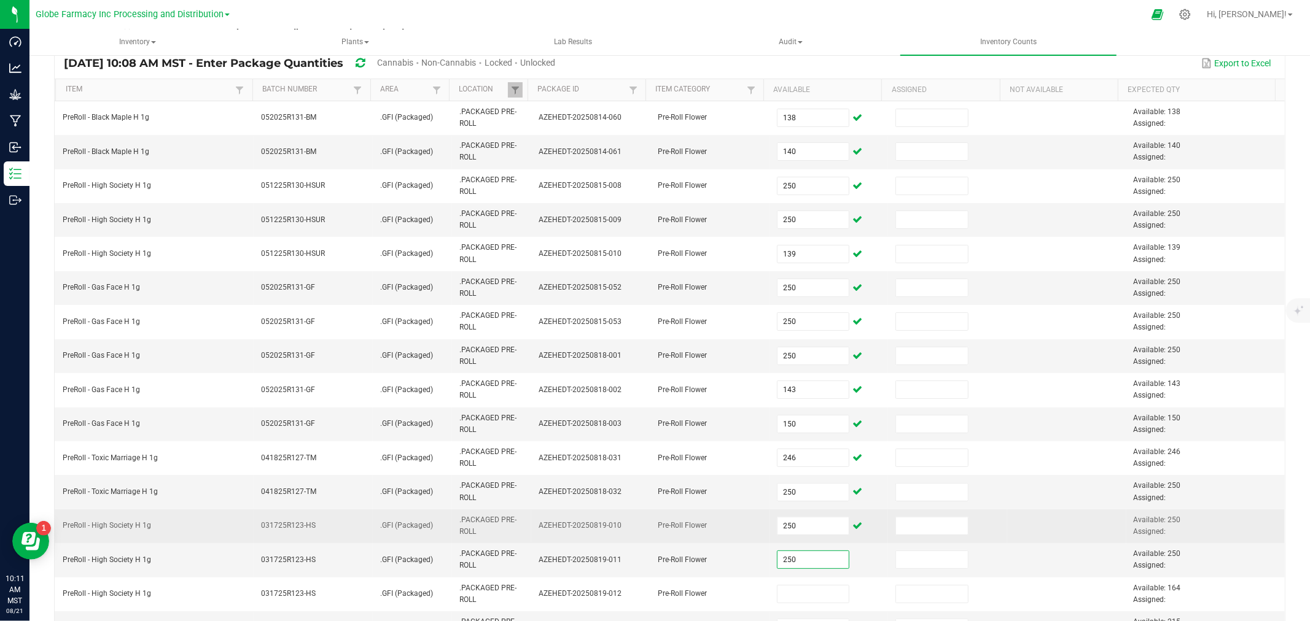
click at [718, 510] on td "Pre-Roll Flower" at bounding box center [709, 527] width 119 height 34
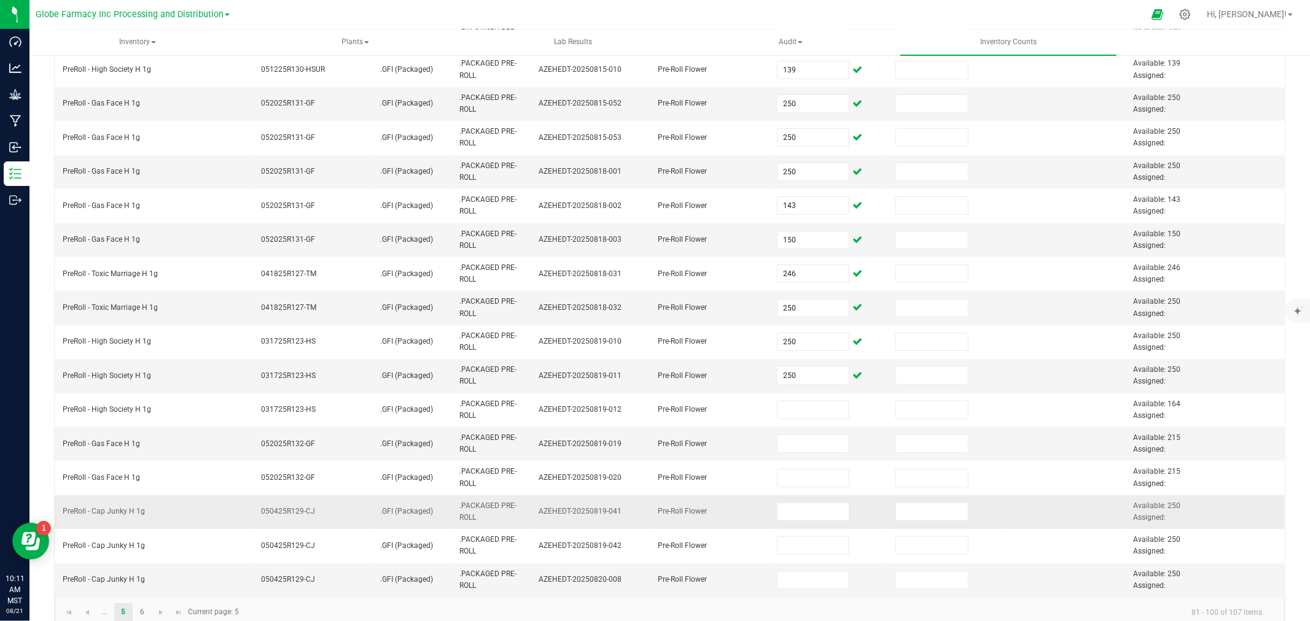
scroll to position [302, 0]
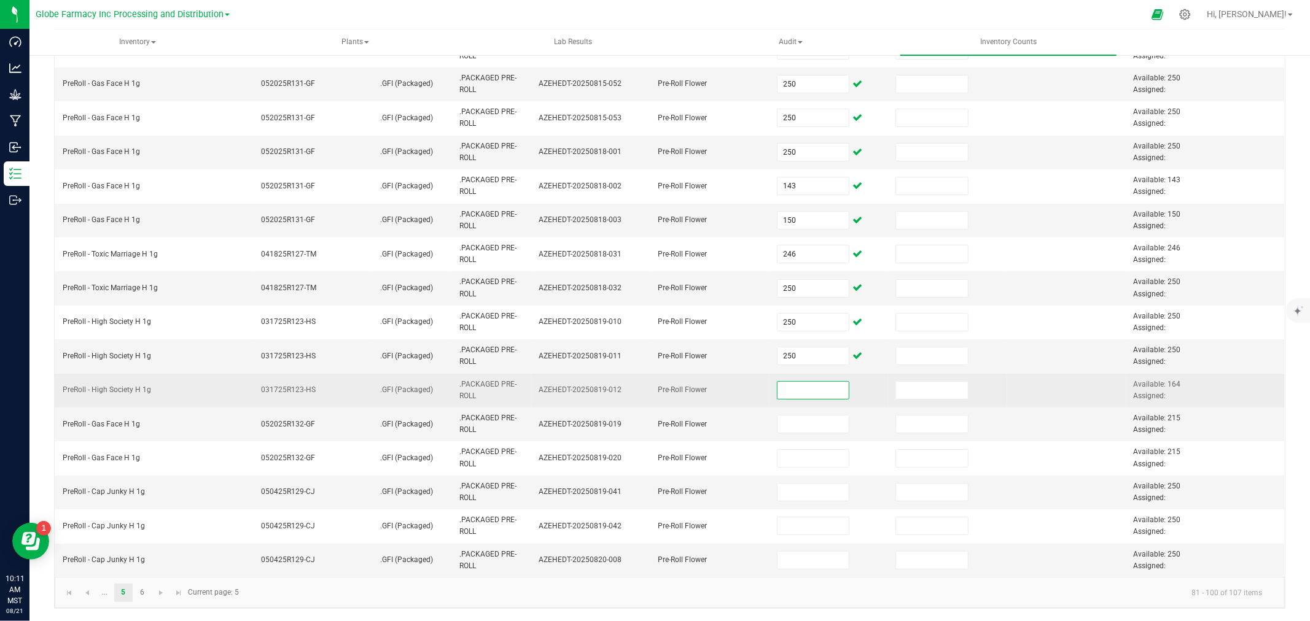
click at [795, 391] on input at bounding box center [813, 390] width 72 height 17
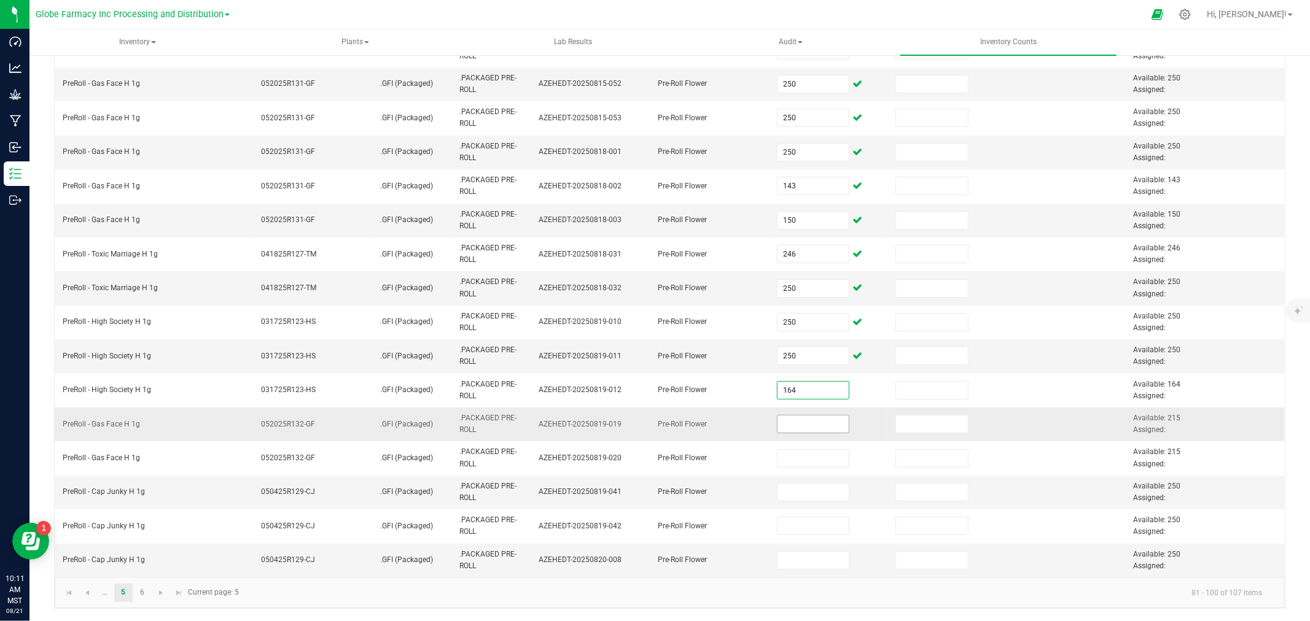
click at [805, 419] on input at bounding box center [813, 424] width 72 height 17
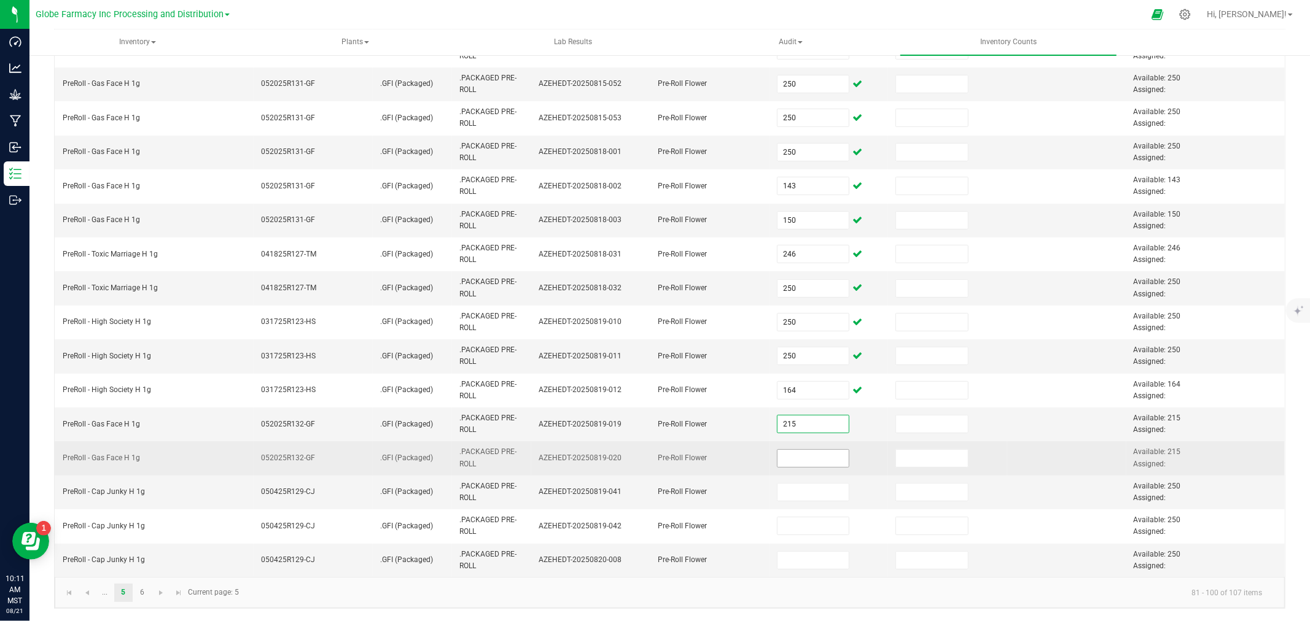
click at [803, 463] on input at bounding box center [813, 458] width 72 height 17
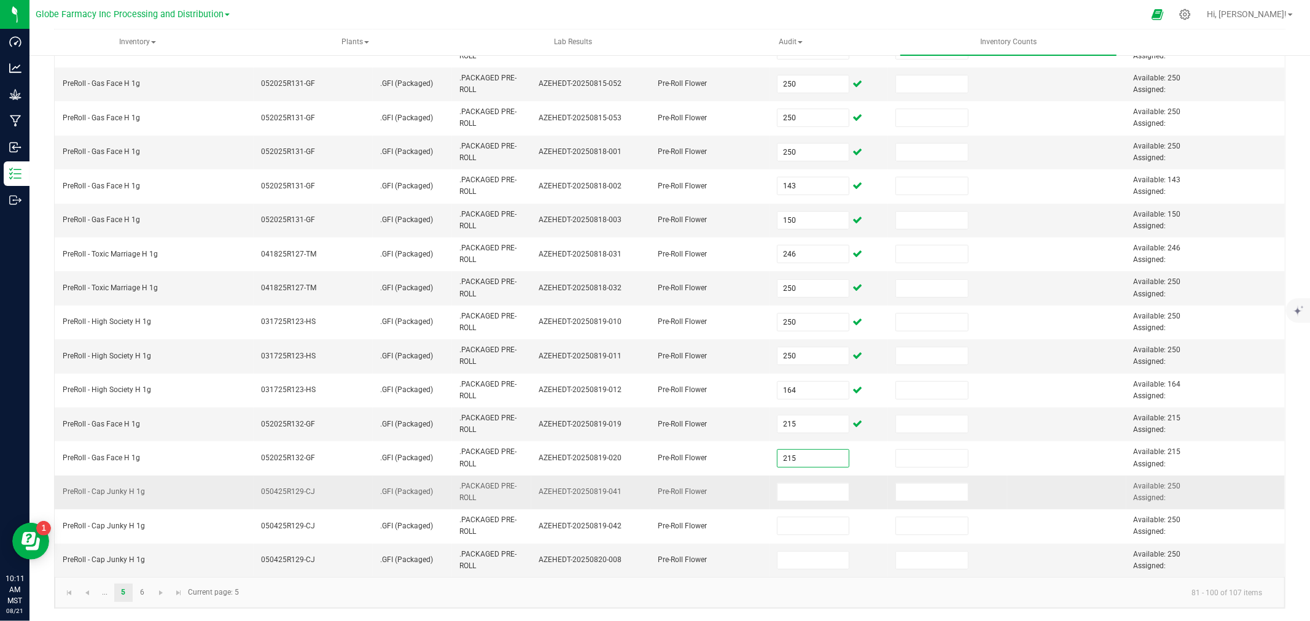
click at [799, 502] on td at bounding box center [828, 493] width 119 height 34
click at [800, 495] on input at bounding box center [813, 492] width 72 height 17
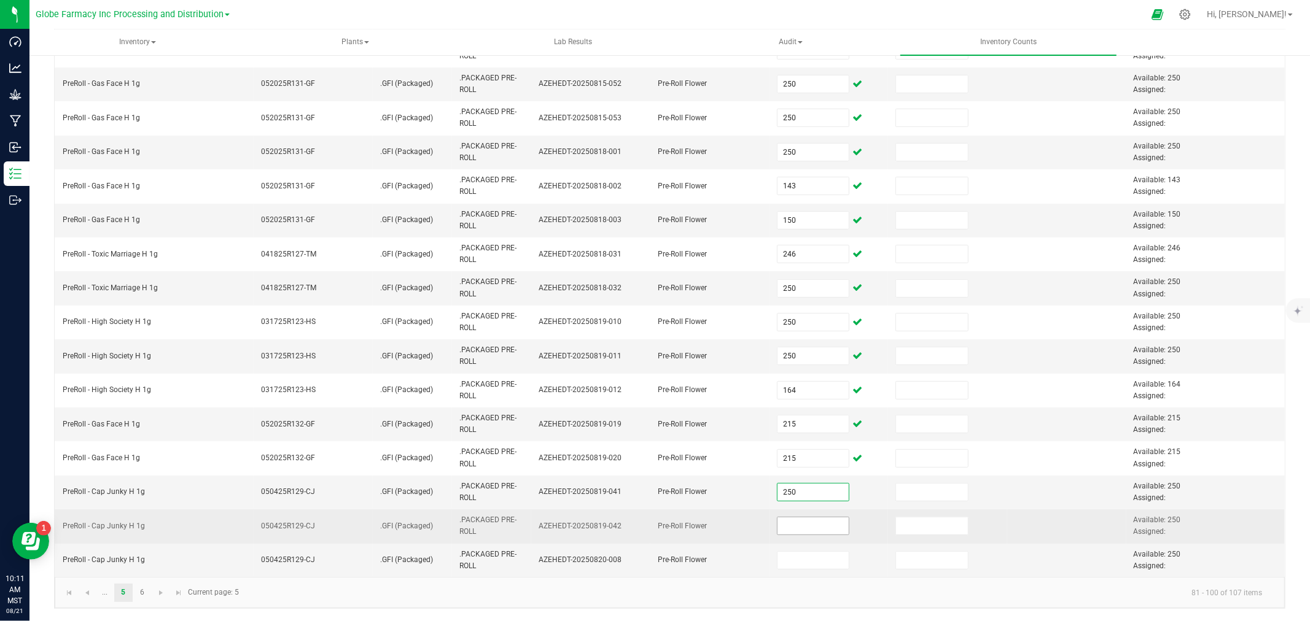
click at [796, 535] on span at bounding box center [813, 526] width 73 height 18
click at [797, 521] on input at bounding box center [813, 526] width 72 height 17
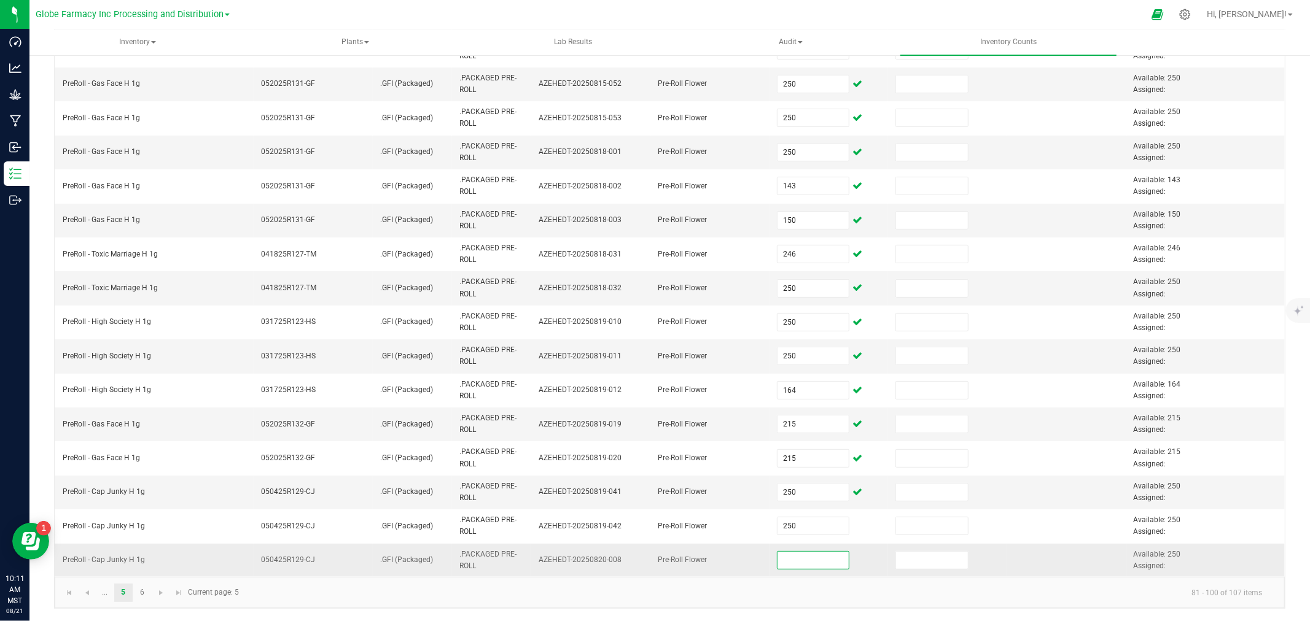
click at [795, 561] on input at bounding box center [813, 560] width 72 height 17
click at [795, 575] on td "250" at bounding box center [828, 560] width 119 height 33
click at [166, 594] on link at bounding box center [161, 593] width 18 height 18
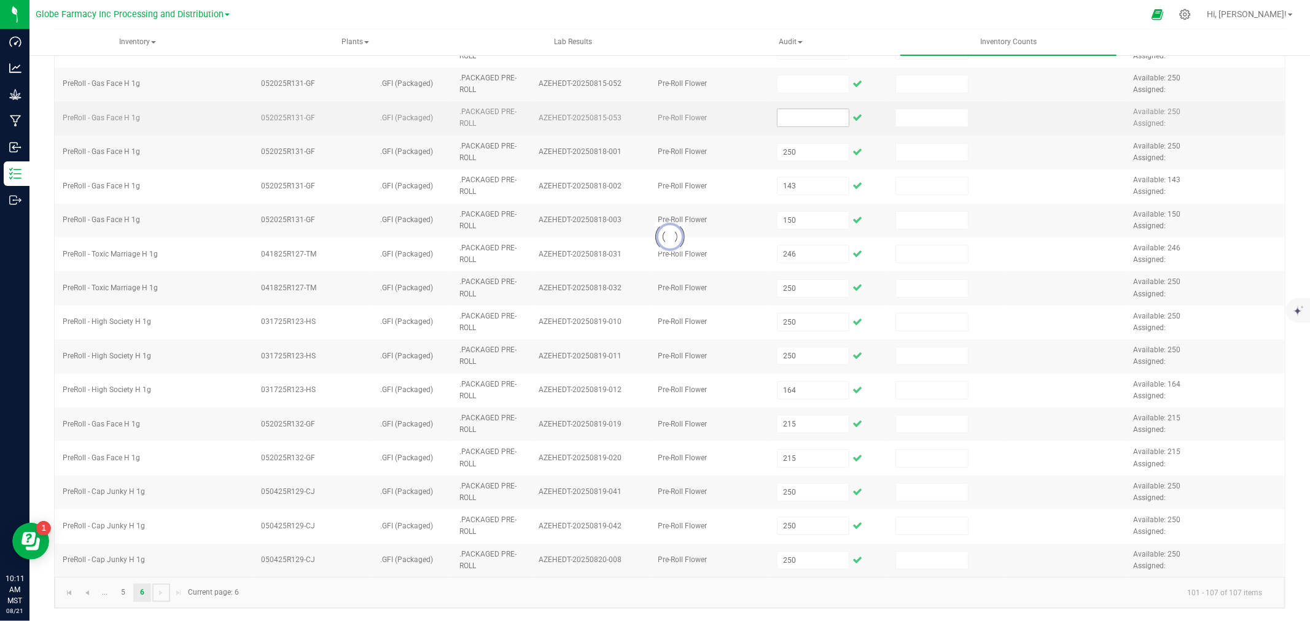
scroll to position [0, 0]
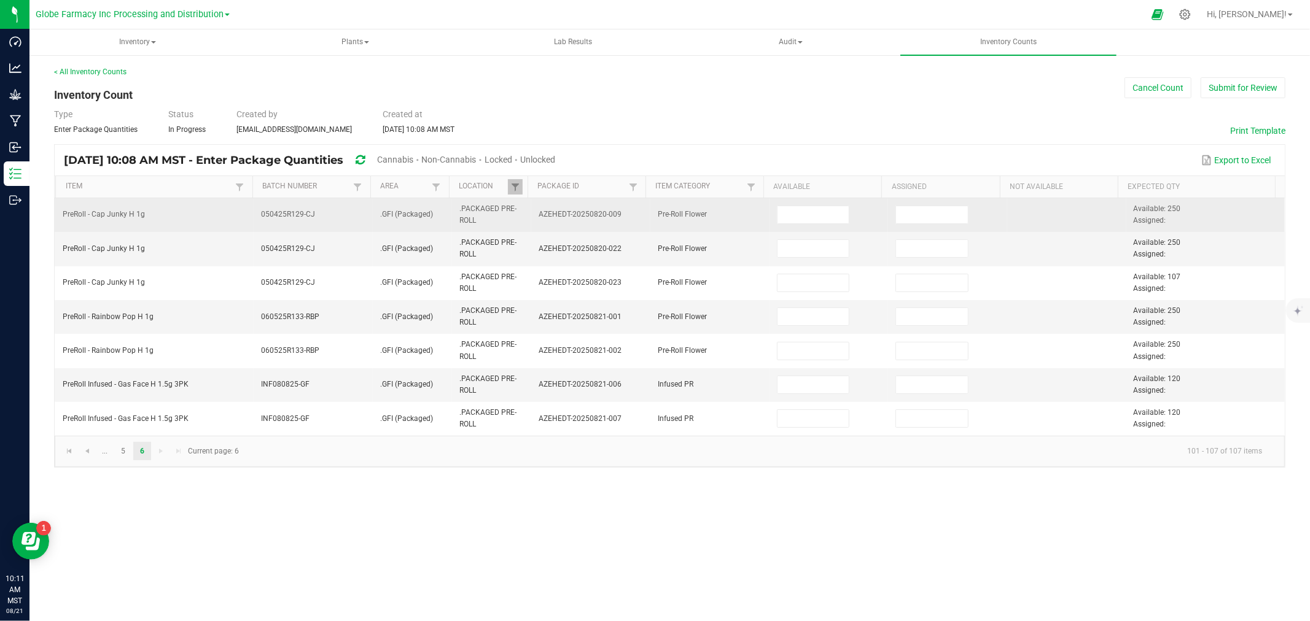
click at [847, 212] on td at bounding box center [828, 215] width 119 height 34
click at [833, 208] on input at bounding box center [813, 214] width 72 height 17
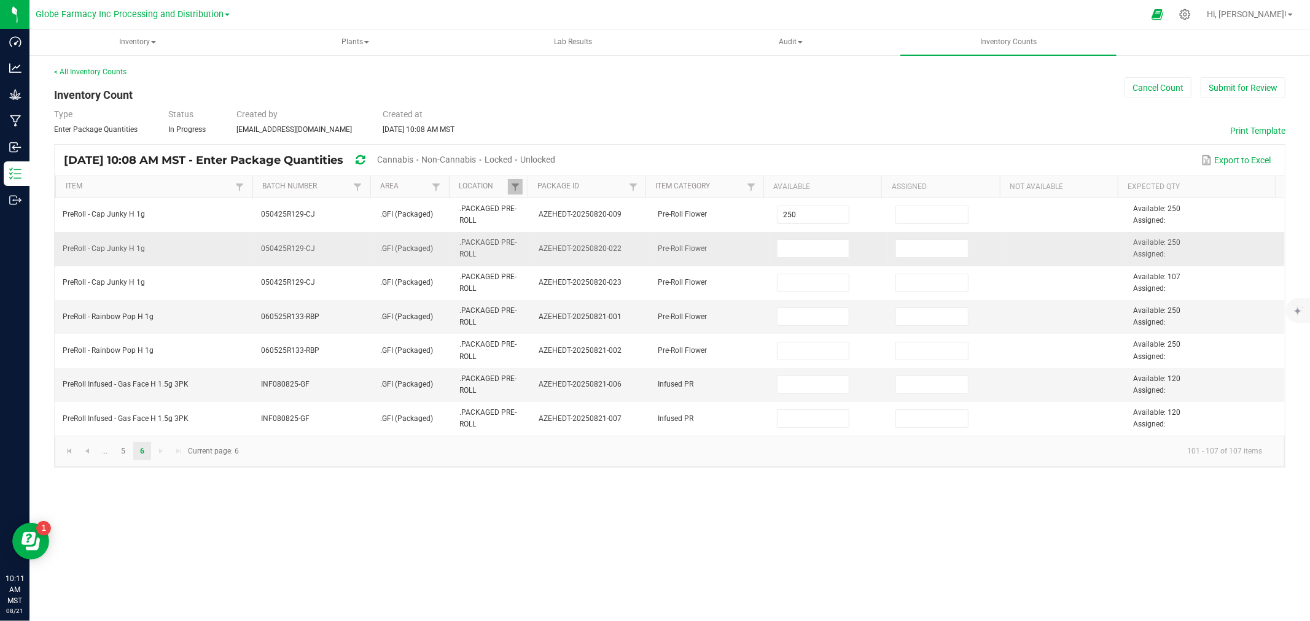
click at [830, 238] on td at bounding box center [828, 249] width 119 height 34
click at [829, 248] on input at bounding box center [813, 248] width 72 height 17
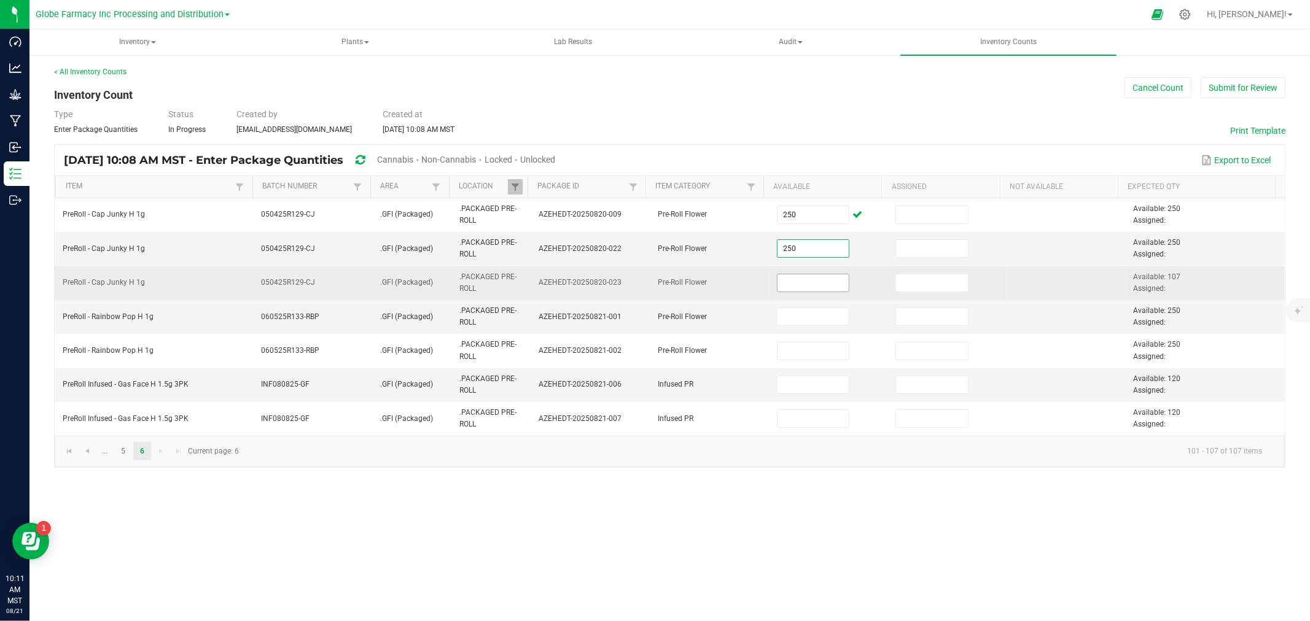
click at [815, 278] on input at bounding box center [813, 282] width 72 height 17
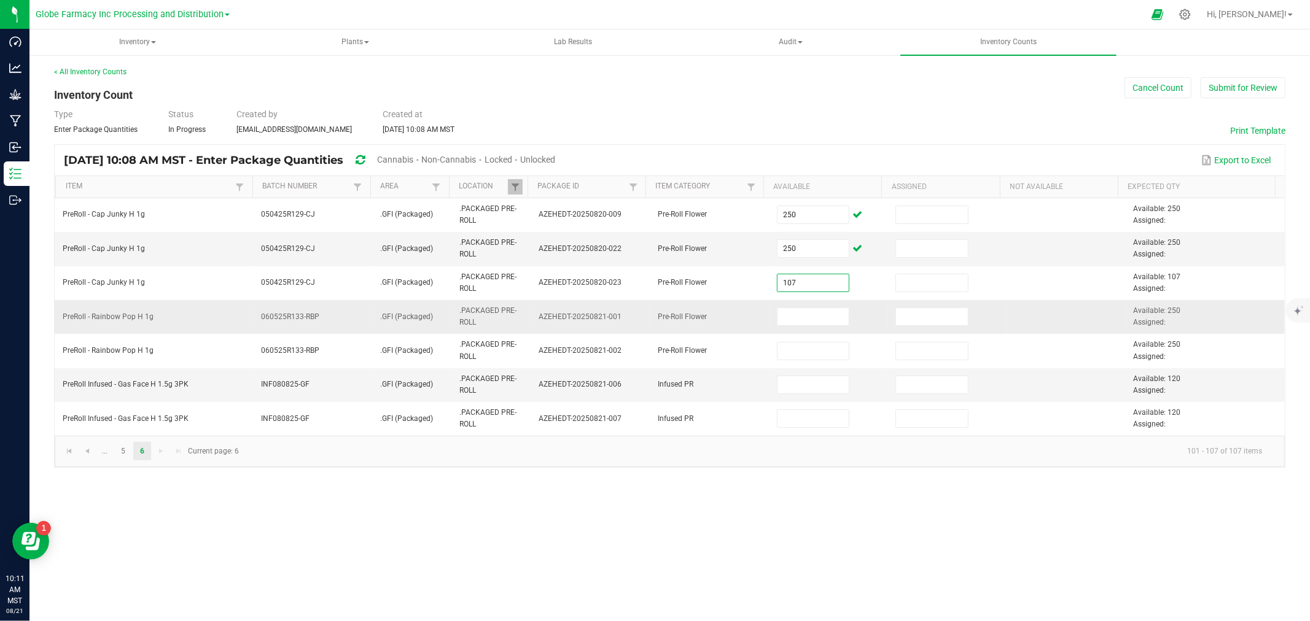
click at [814, 327] on td at bounding box center [828, 317] width 119 height 34
click at [814, 322] on input at bounding box center [813, 316] width 72 height 17
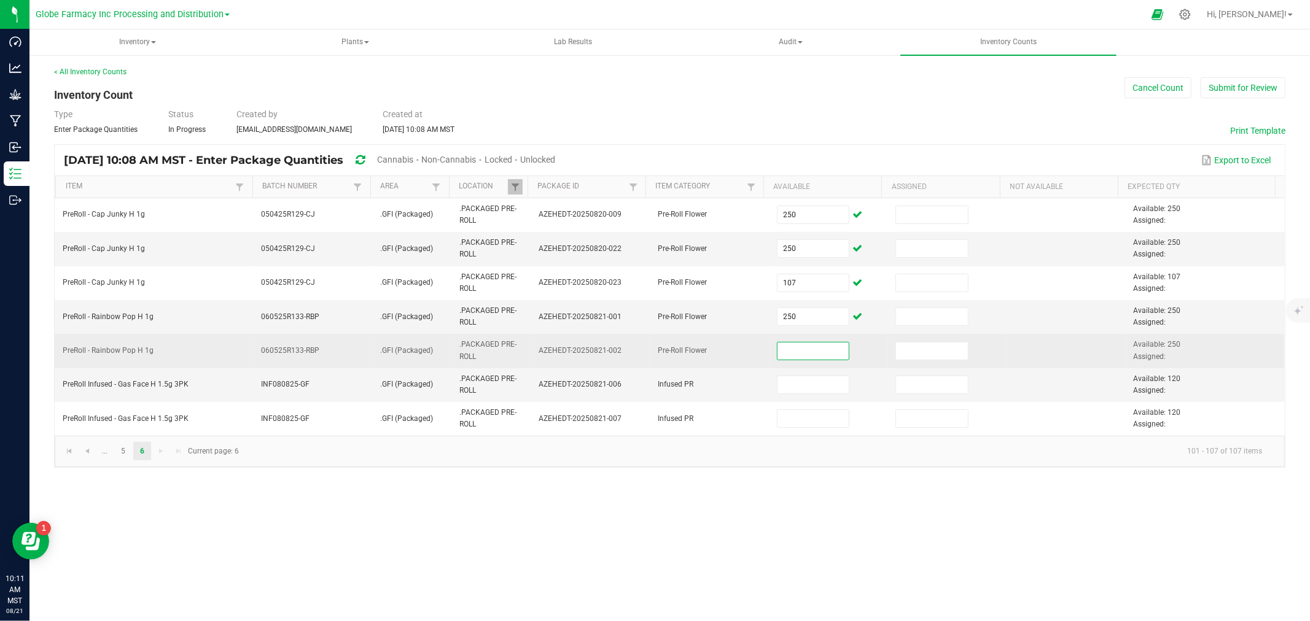
click at [810, 352] on input at bounding box center [813, 351] width 72 height 17
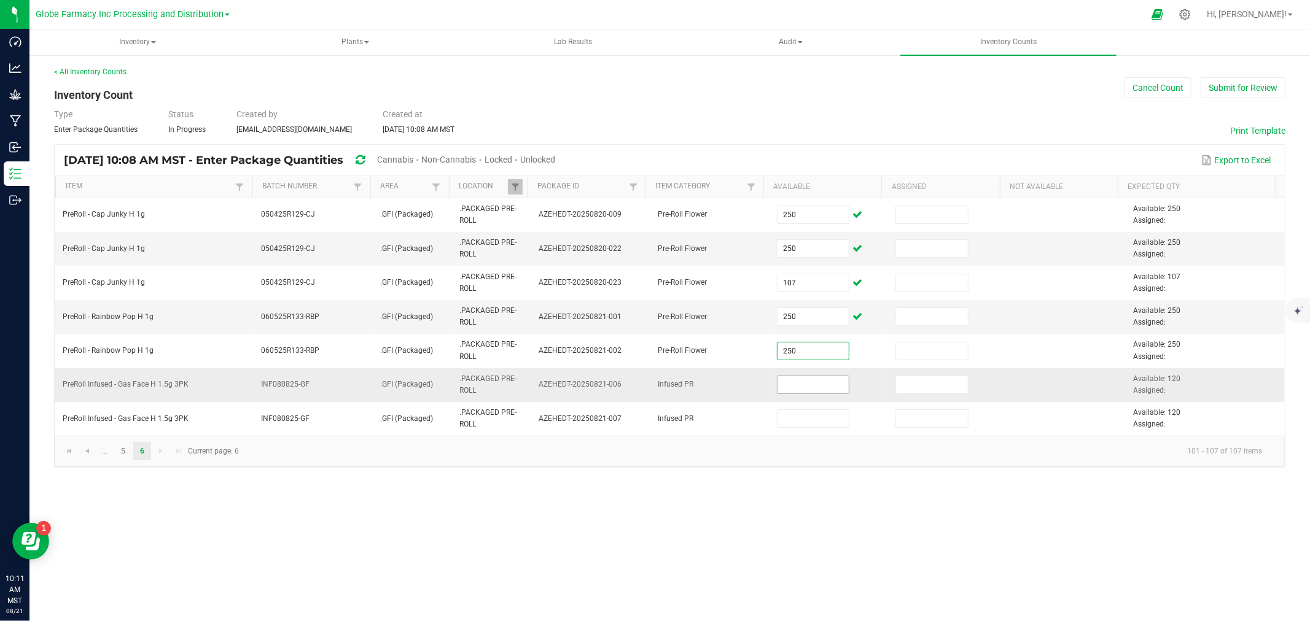
click at [795, 387] on input at bounding box center [813, 384] width 72 height 17
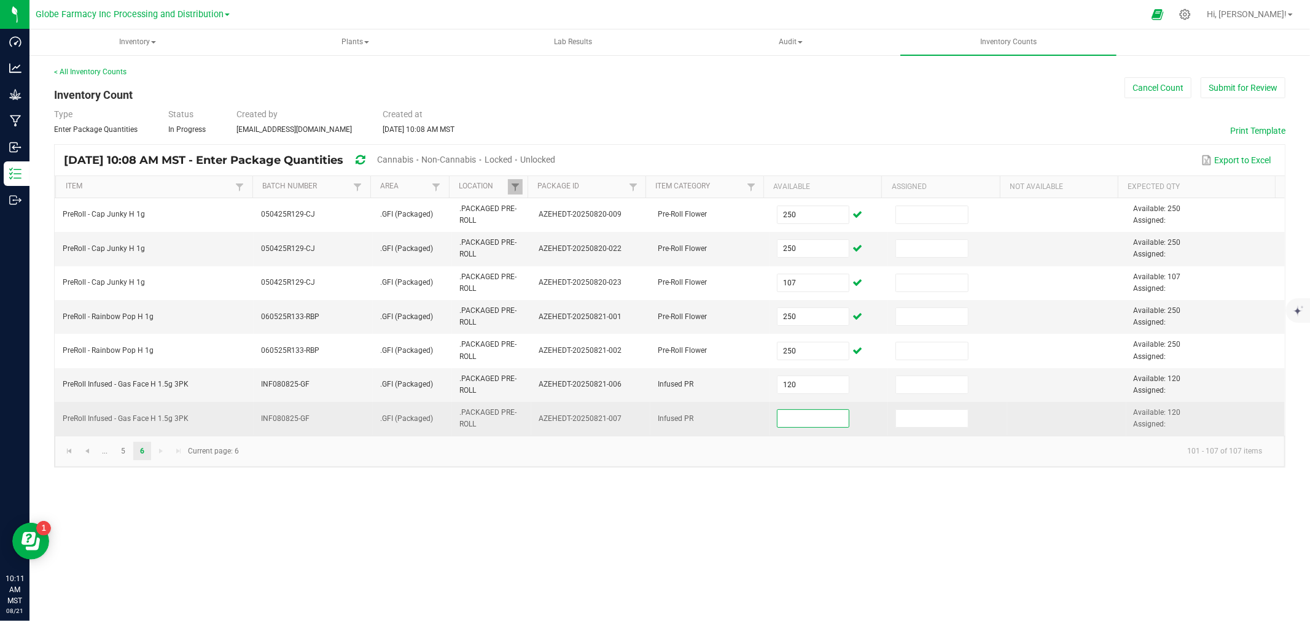
click at [790, 415] on input at bounding box center [813, 418] width 72 height 17
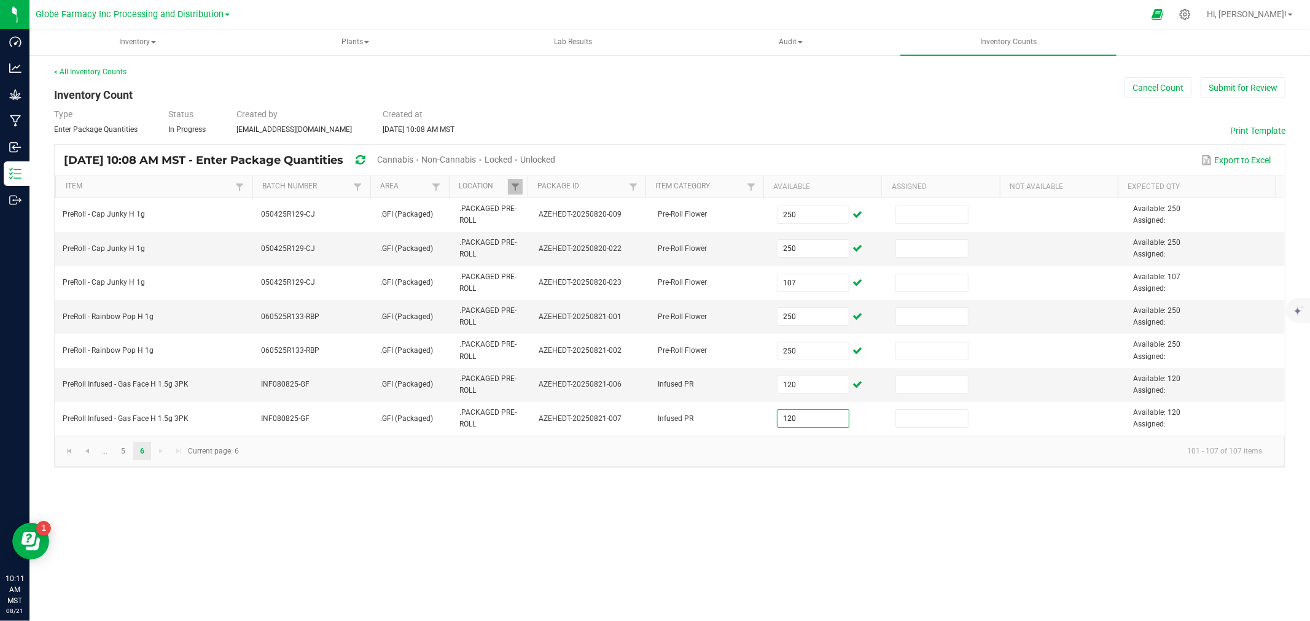
click at [821, 535] on div "Inventory All packages All inventory Waste log Create inventory Plants All plan…" at bounding box center [669, 325] width 1280 height 592
click at [1227, 84] on button "Submit for Review" at bounding box center [1242, 87] width 85 height 21
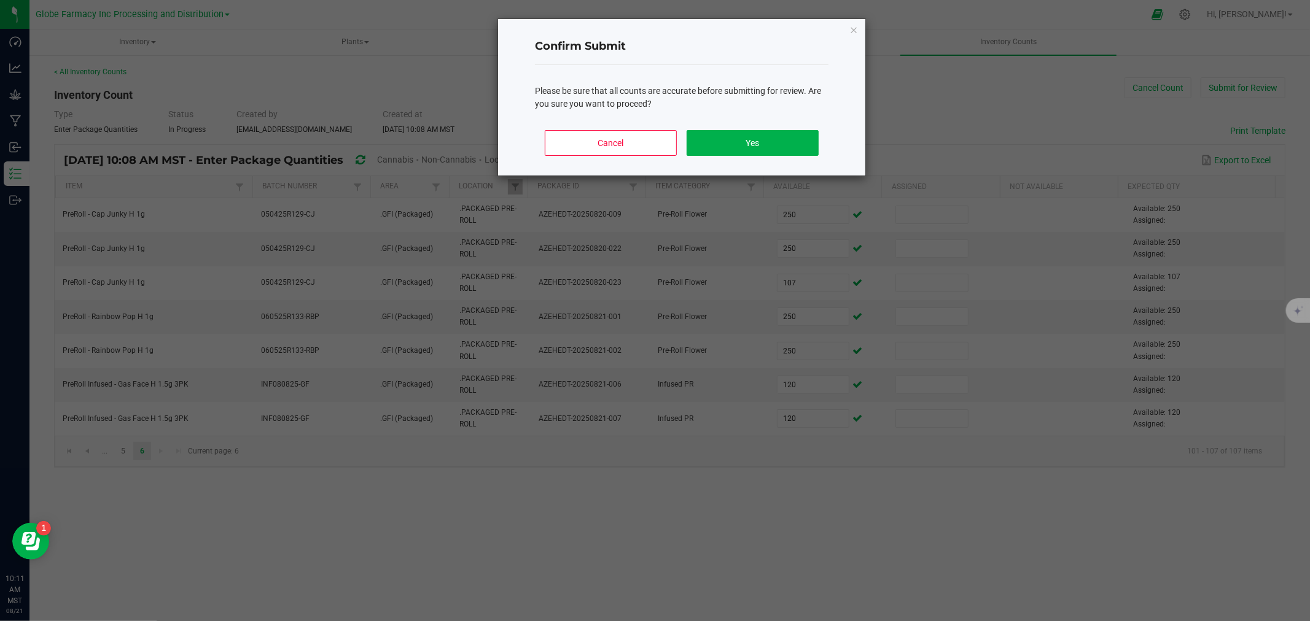
click at [739, 157] on div "Cancel Yes" at bounding box center [681, 147] width 293 height 55
click at [739, 156] on div "Cancel Yes" at bounding box center [681, 147] width 293 height 55
click at [739, 144] on button "Yes" at bounding box center [752, 143] width 132 height 26
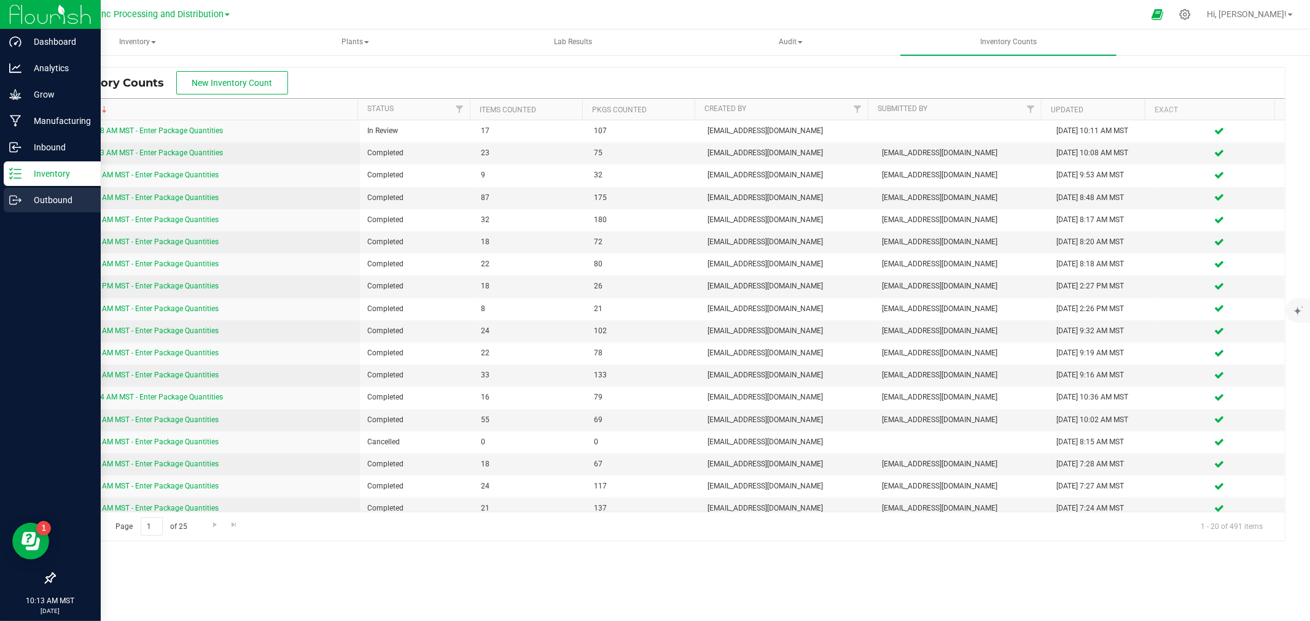
click at [0, 211] on link "Outbound" at bounding box center [50, 201] width 101 height 26
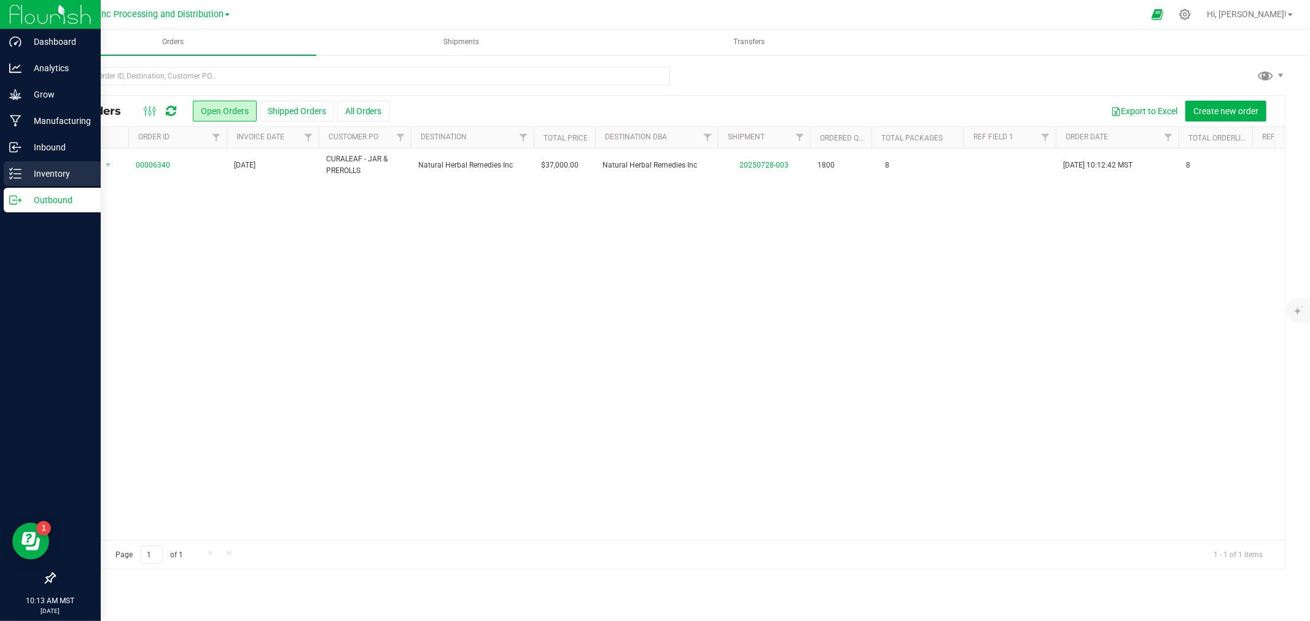
click at [20, 173] on icon at bounding box center [15, 174] width 12 height 12
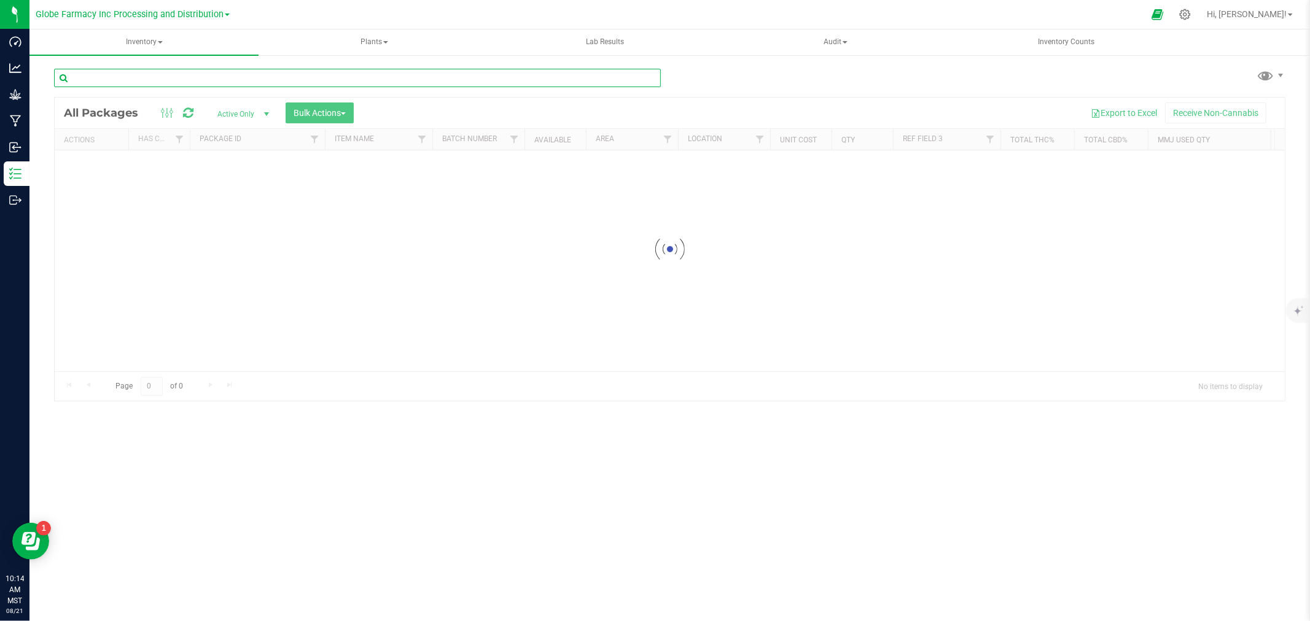
click at [208, 80] on input "text" at bounding box center [357, 78] width 607 height 18
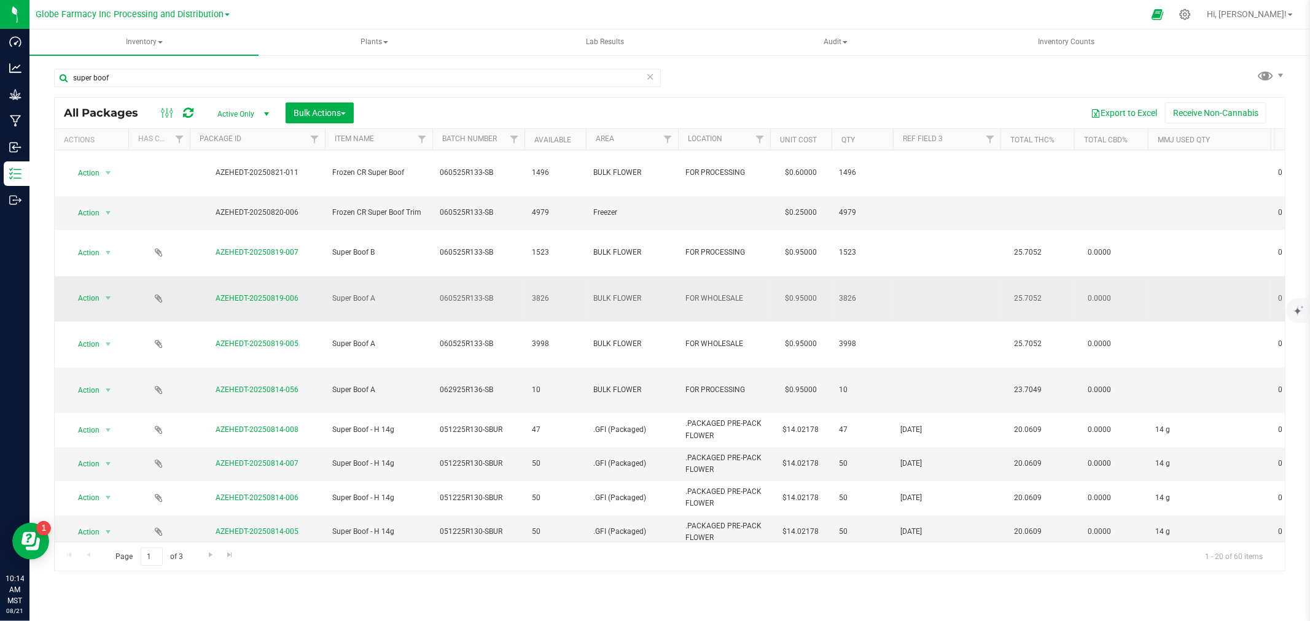
click at [82, 290] on span "Action" at bounding box center [83, 298] width 33 height 17
click at [119, 413] on li "Print package label" at bounding box center [107, 416] width 79 height 18
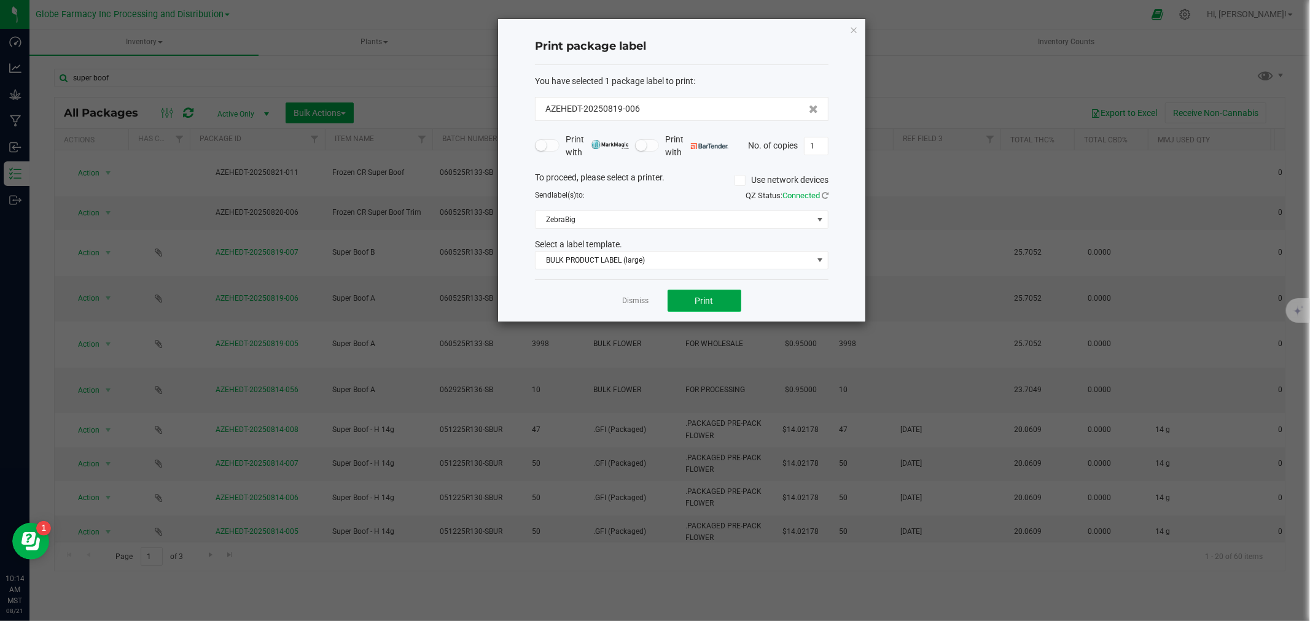
click at [707, 303] on span "Print" at bounding box center [704, 301] width 18 height 10
click at [710, 258] on span "BULK PRODUCT LABEL (large)" at bounding box center [673, 260] width 277 height 17
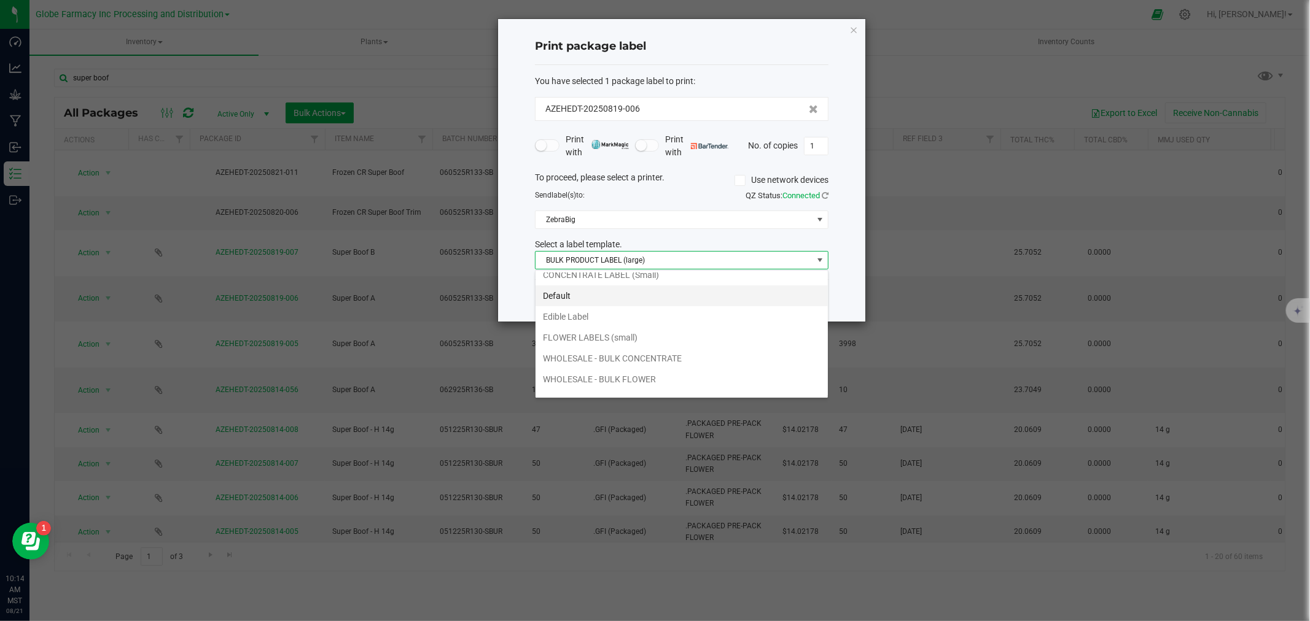
scroll to position [45, 0]
click at [709, 354] on li "WHOLESALE - BULK FLOWER" at bounding box center [681, 364] width 292 height 21
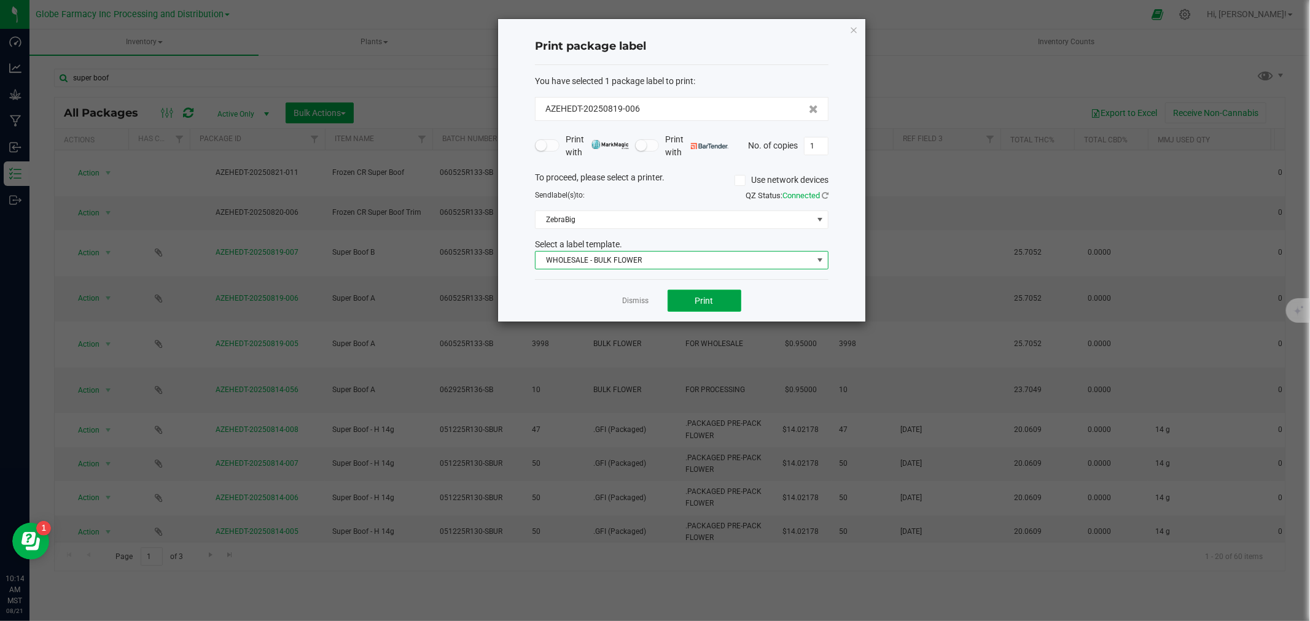
click at [691, 303] on button "Print" at bounding box center [704, 301] width 74 height 22
click at [643, 303] on link "Dismiss" at bounding box center [636, 301] width 26 height 10
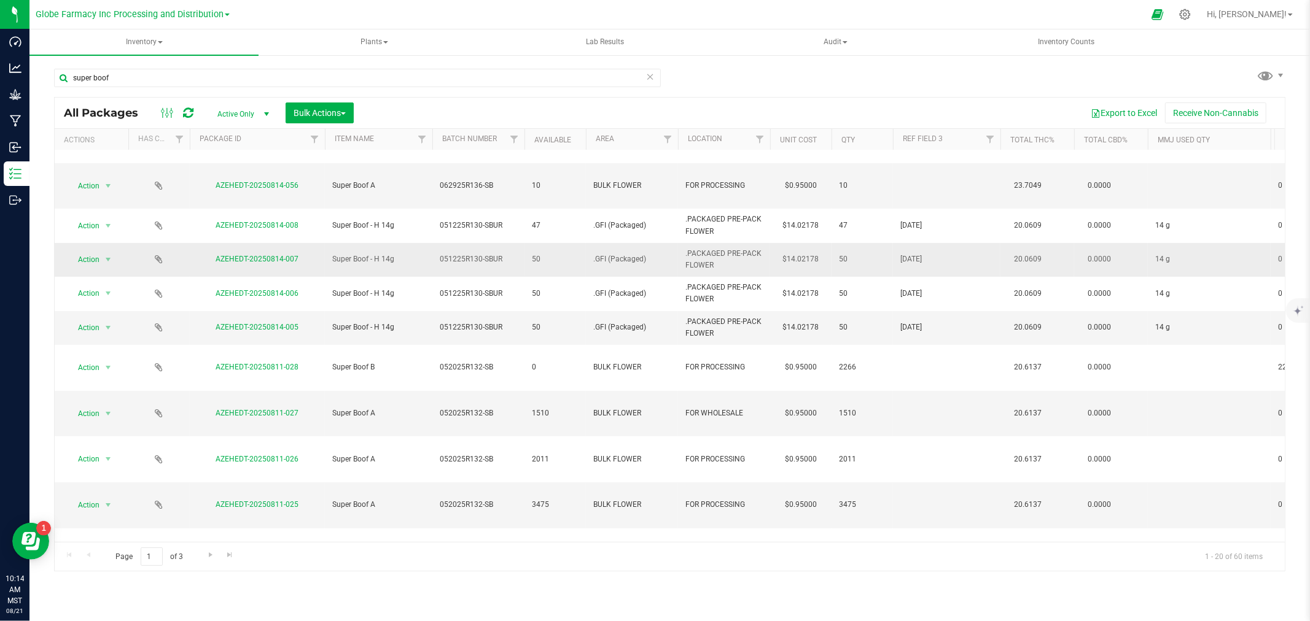
scroll to position [225, 0]
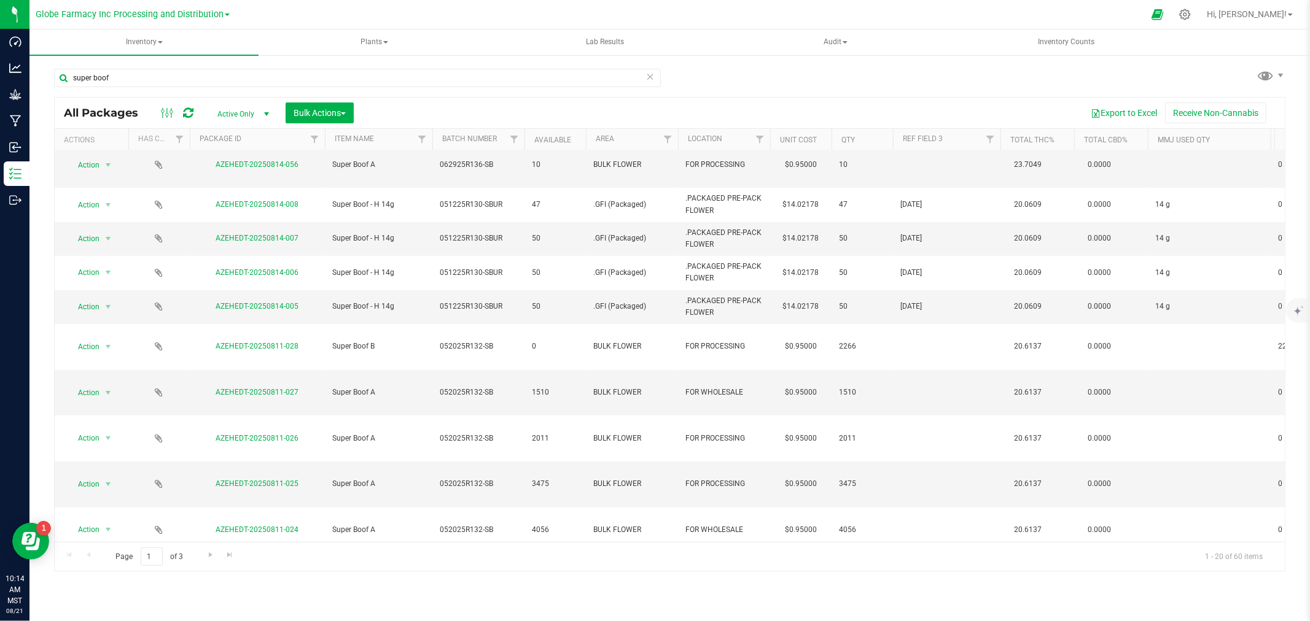
click at [126, 614] on li "Print package label" at bounding box center [107, 614] width 79 height 18
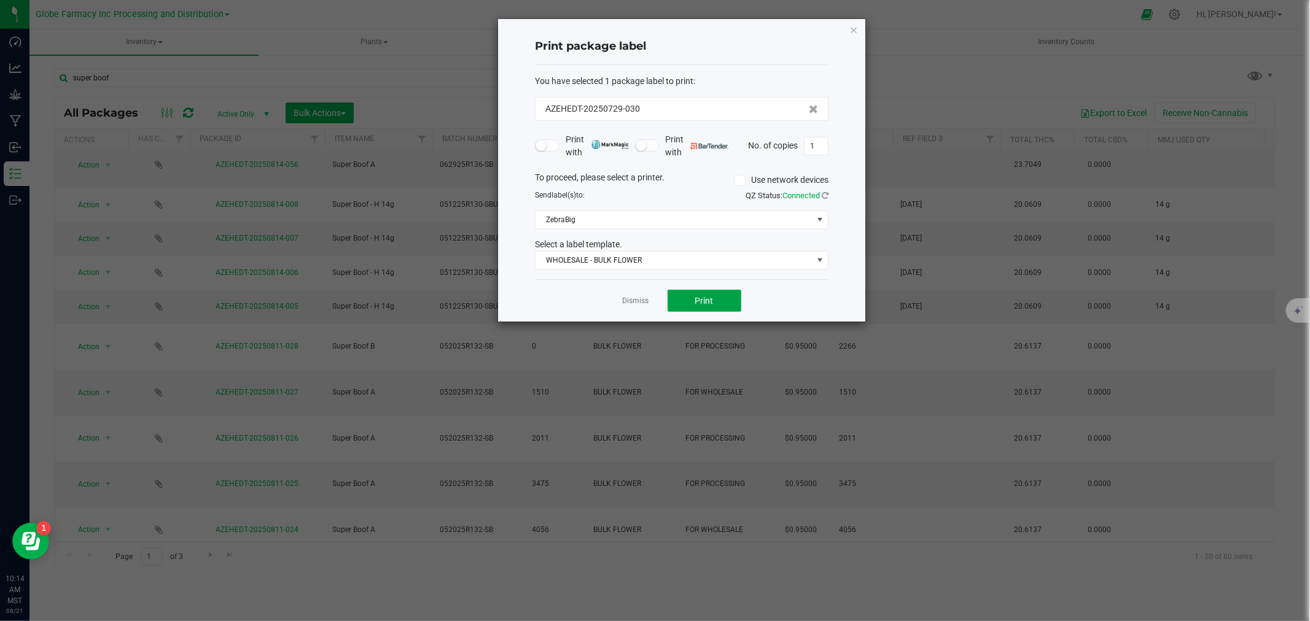
click at [686, 306] on button "Print" at bounding box center [704, 301] width 74 height 22
click at [636, 298] on link "Dismiss" at bounding box center [636, 301] width 26 height 10
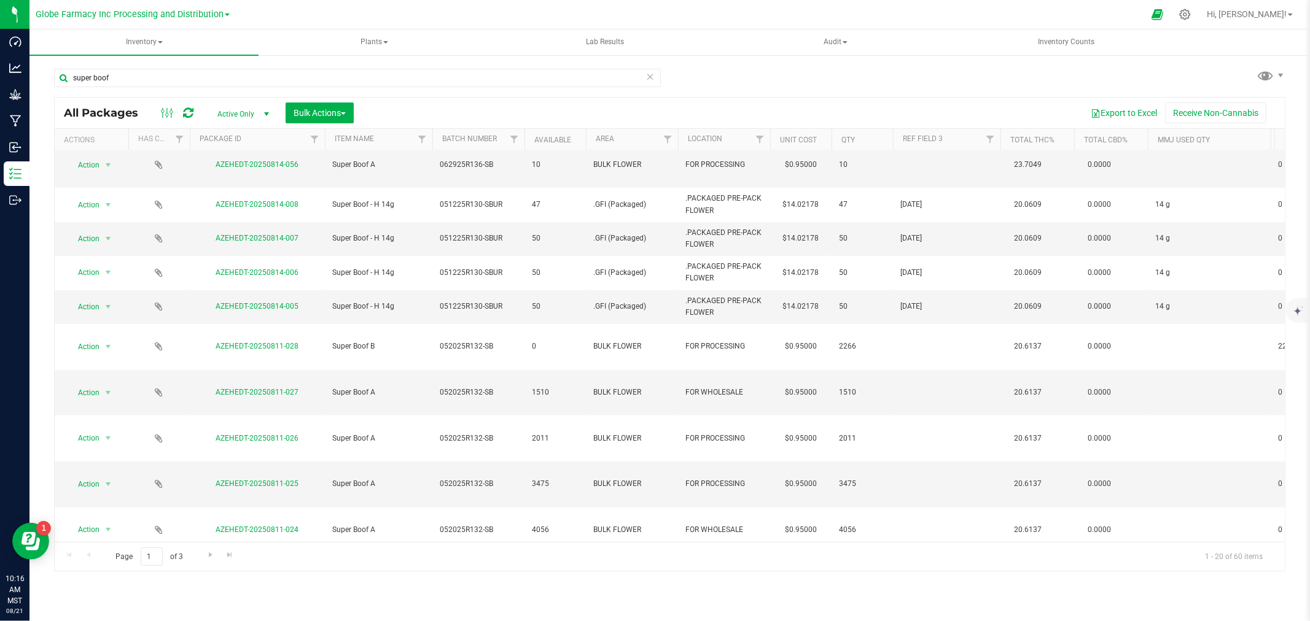
click at [651, 77] on icon at bounding box center [650, 76] width 9 height 15
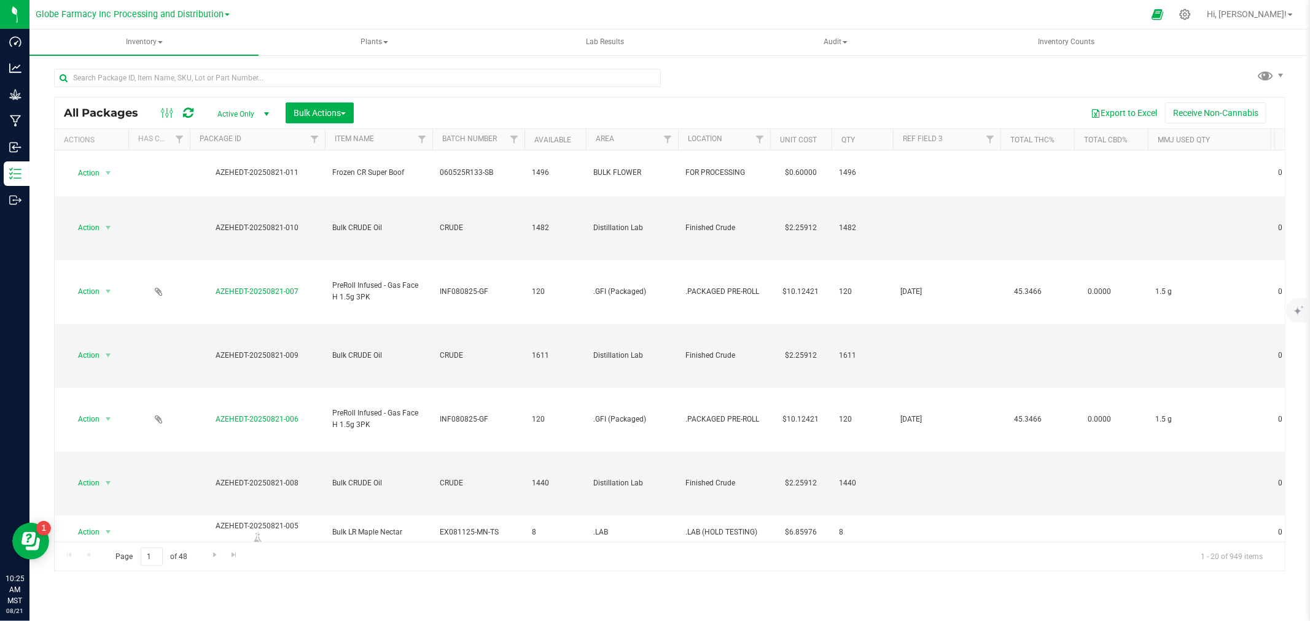
click at [194, 111] on div at bounding box center [177, 113] width 41 height 15
click at [193, 120] on div at bounding box center [177, 113] width 41 height 15
click at [190, 115] on icon at bounding box center [188, 113] width 10 height 12
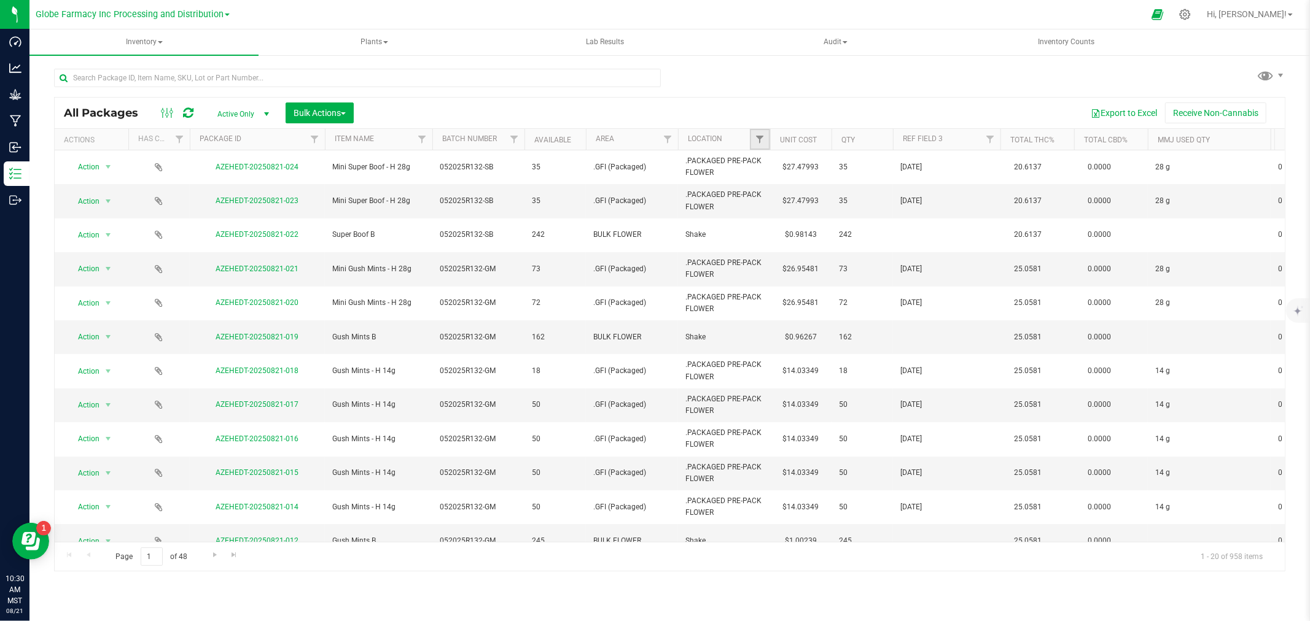
click at [765, 131] on link "Filter" at bounding box center [760, 139] width 20 height 21
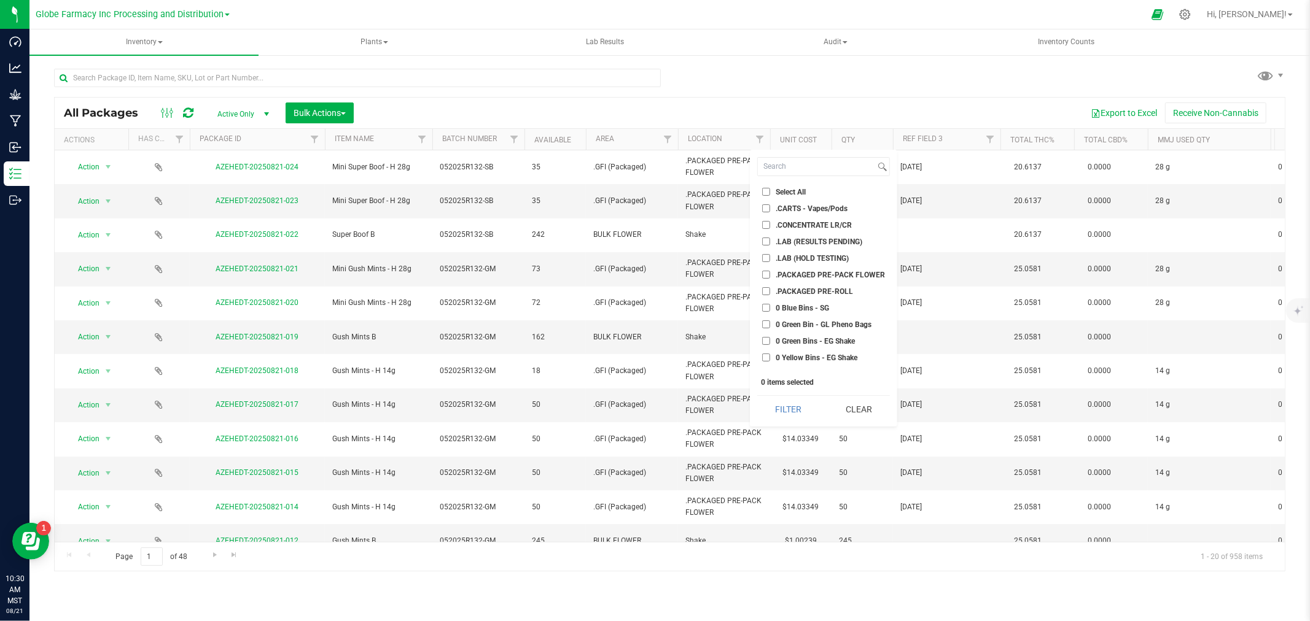
click at [685, 109] on div "Export to Excel Receive Non-Cannabis" at bounding box center [819, 113] width 912 height 21
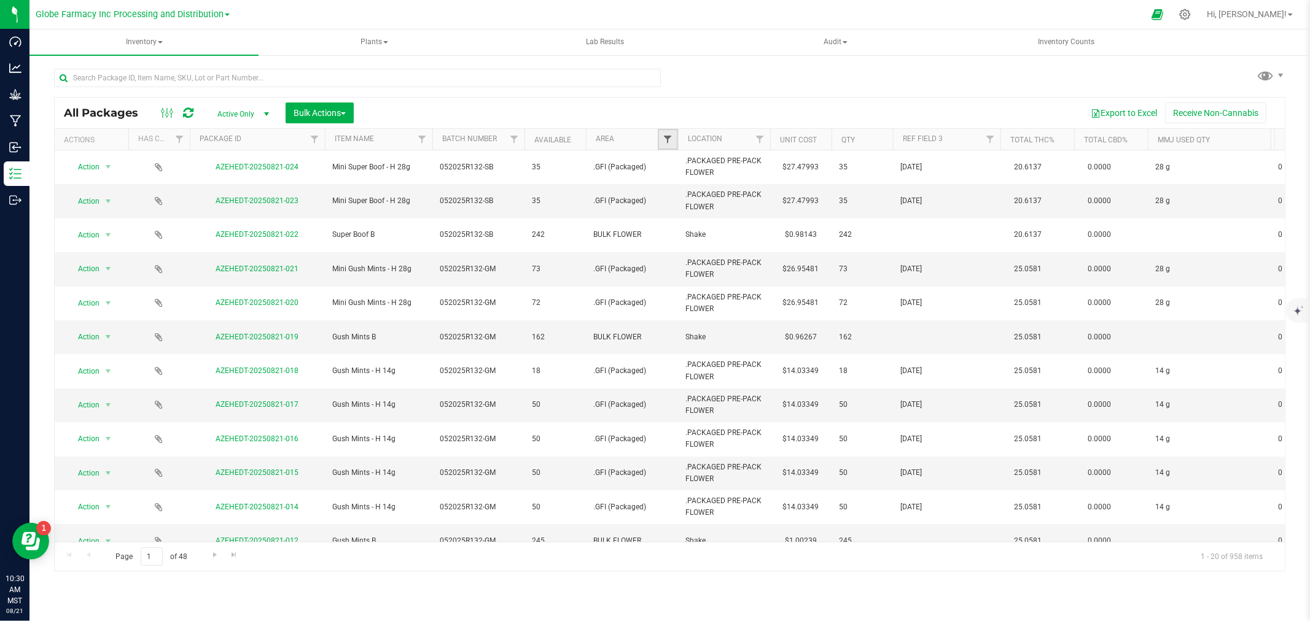
click at [665, 143] on span "Filter" at bounding box center [668, 139] width 10 height 10
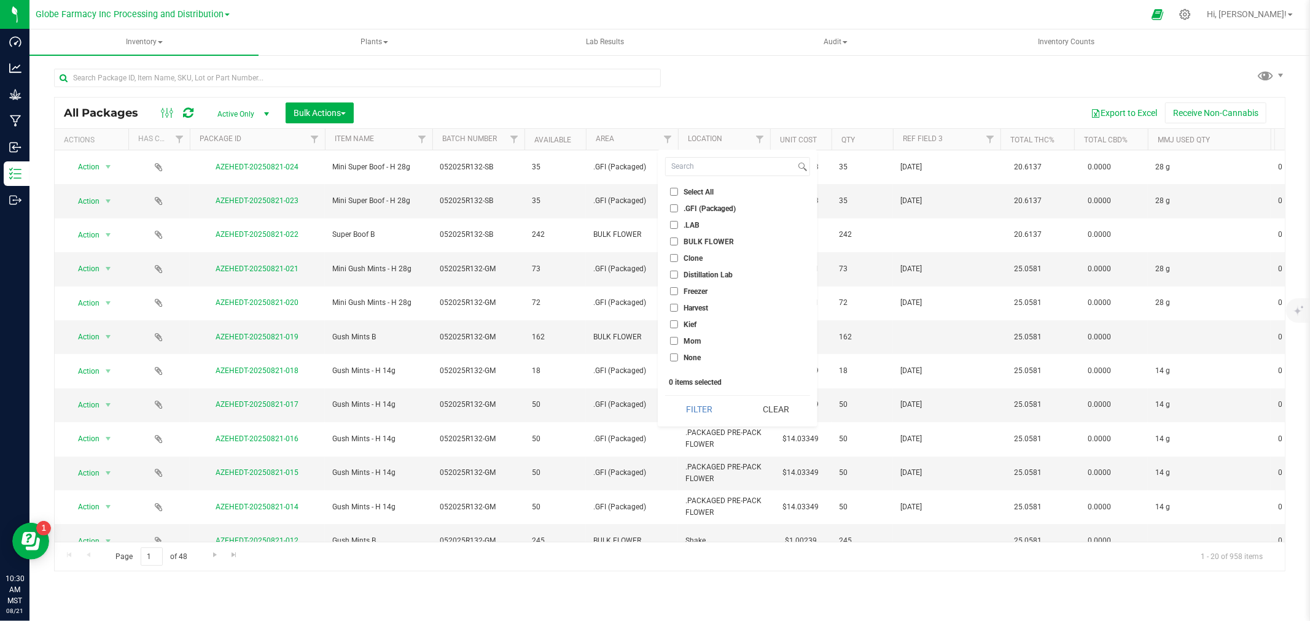
click at [691, 288] on span "Freezer" at bounding box center [695, 291] width 24 height 7
click at [678, 287] on input "Freezer" at bounding box center [674, 291] width 8 height 8
click at [692, 419] on button "Filter" at bounding box center [699, 409] width 68 height 27
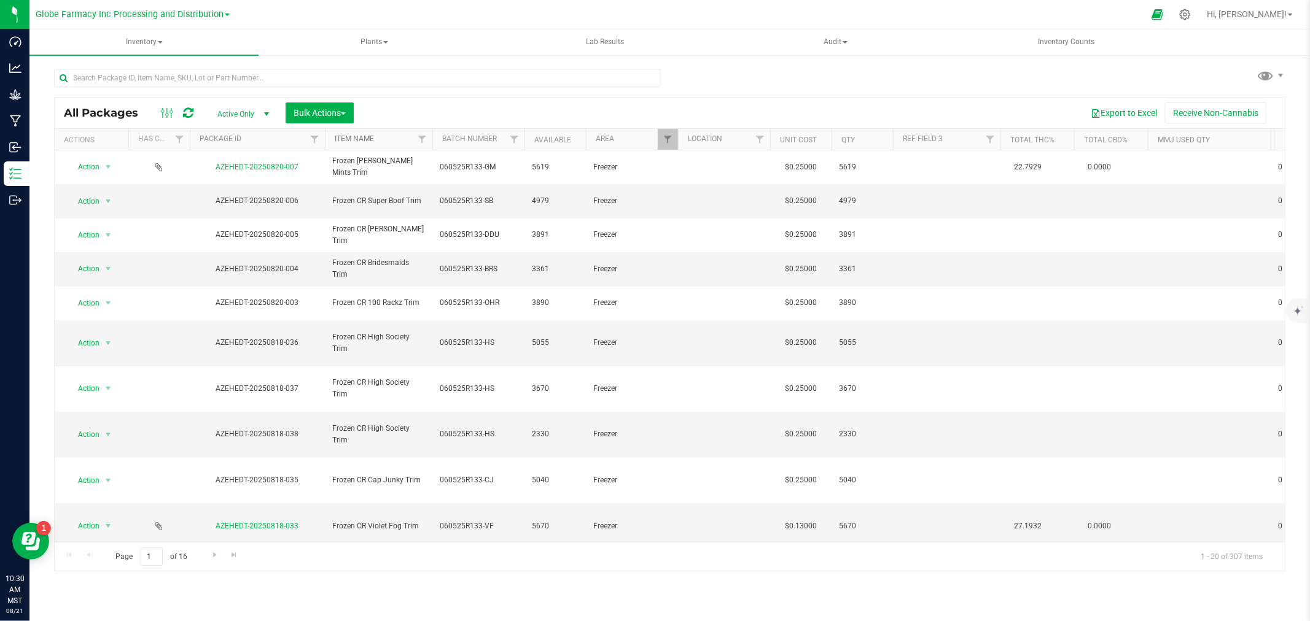
click at [345, 138] on link "Item Name" at bounding box center [354, 138] width 39 height 9
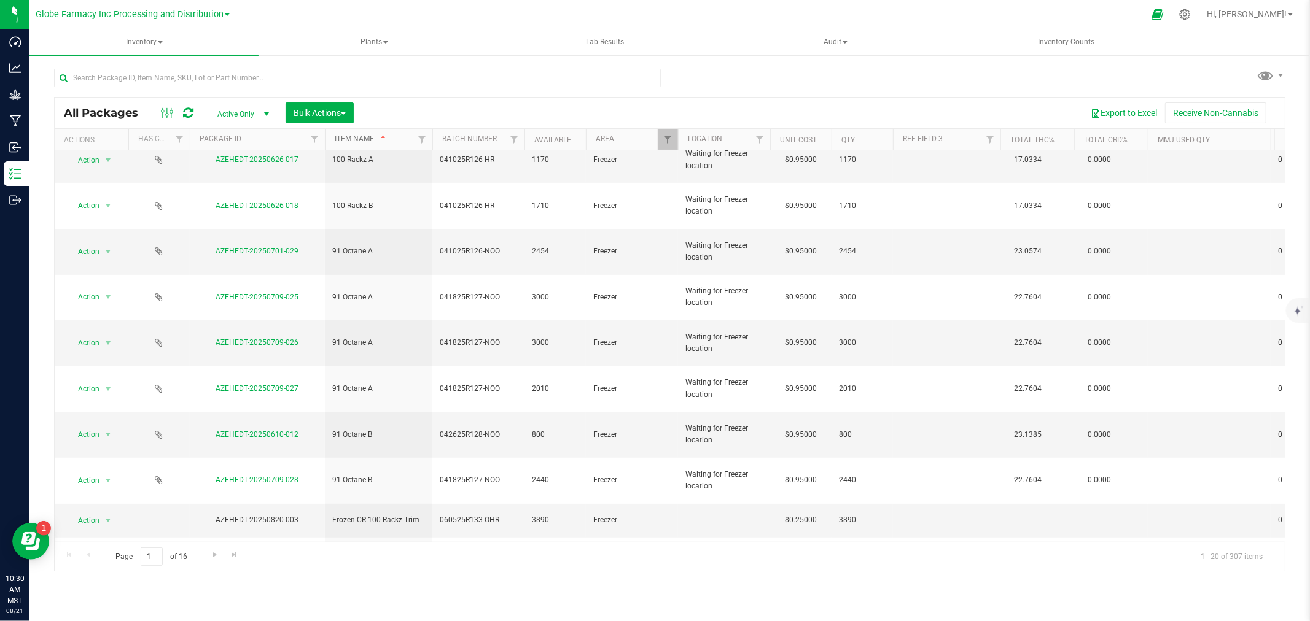
scroll to position [248, 0]
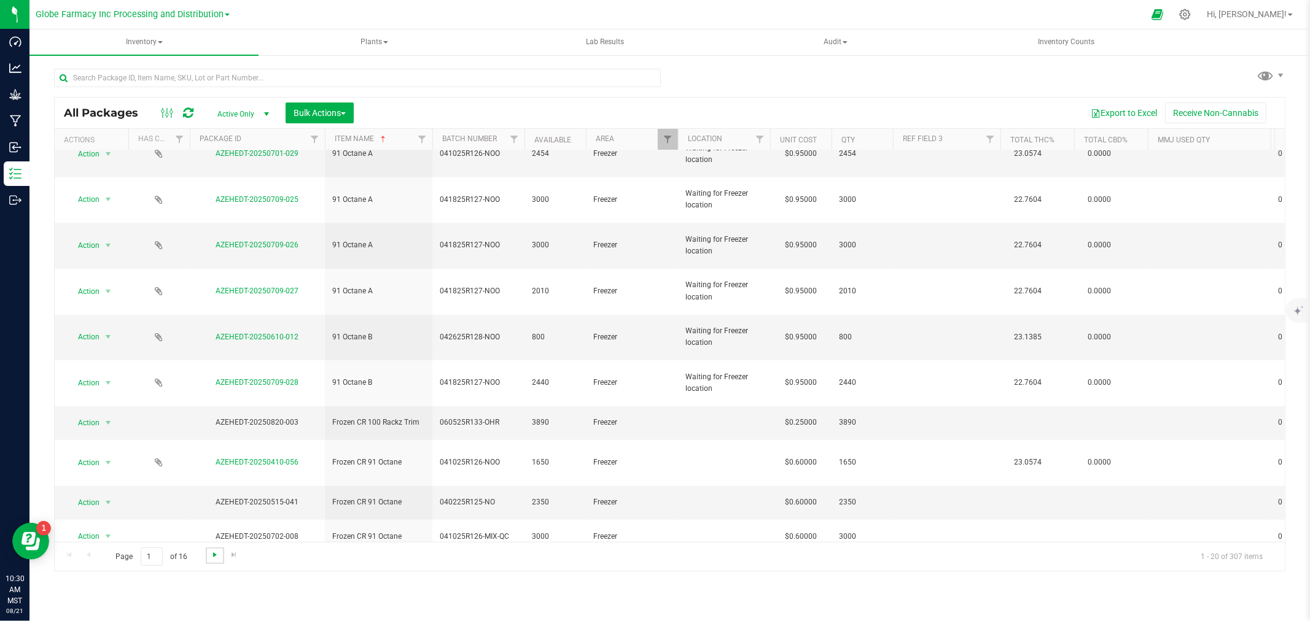
click at [212, 556] on span "Go to the next page" at bounding box center [215, 555] width 10 height 10
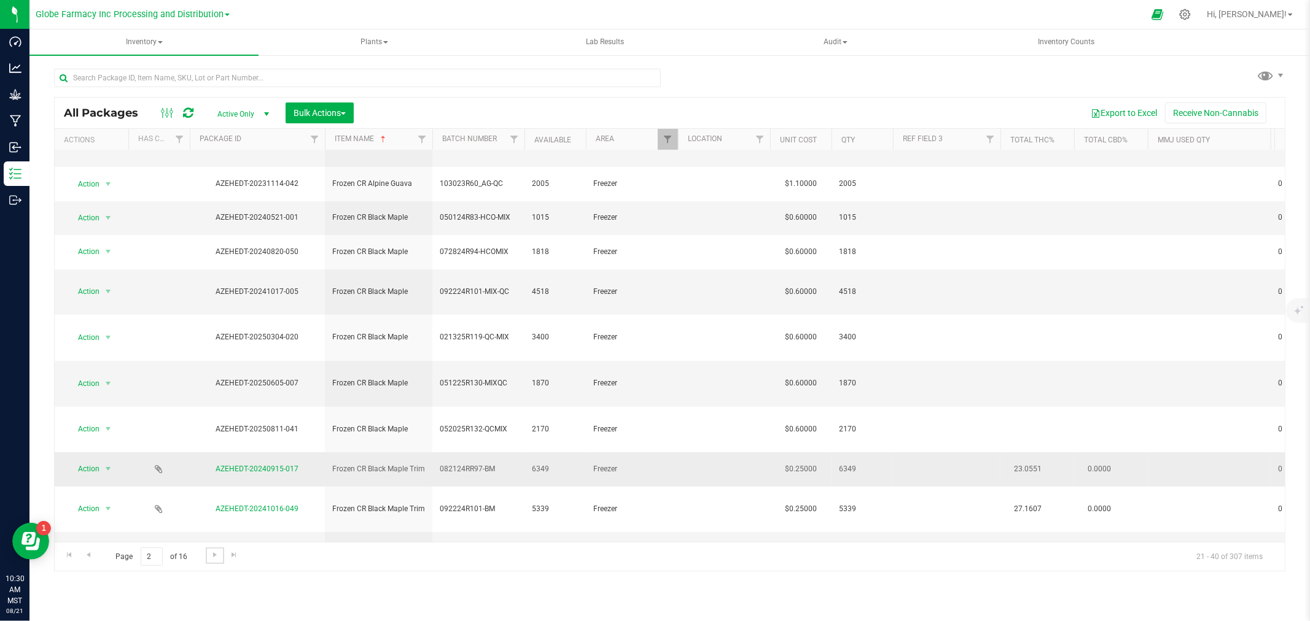
scroll to position [186, 0]
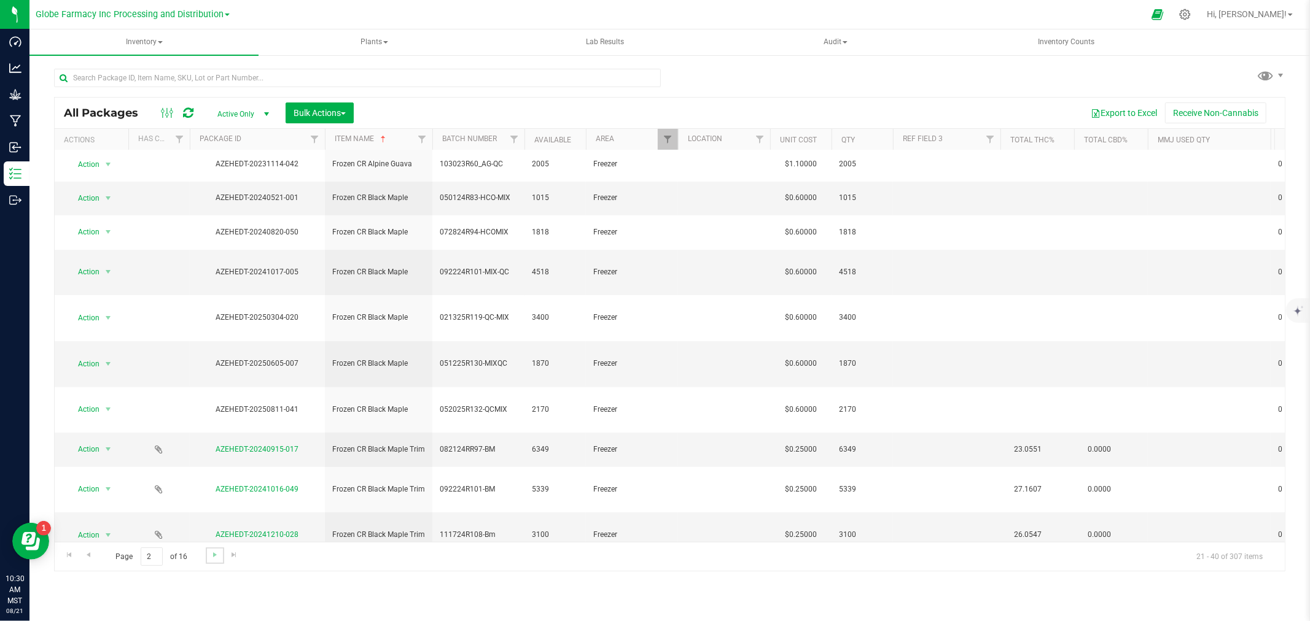
click at [209, 561] on link "Go to the next page" at bounding box center [215, 556] width 18 height 17
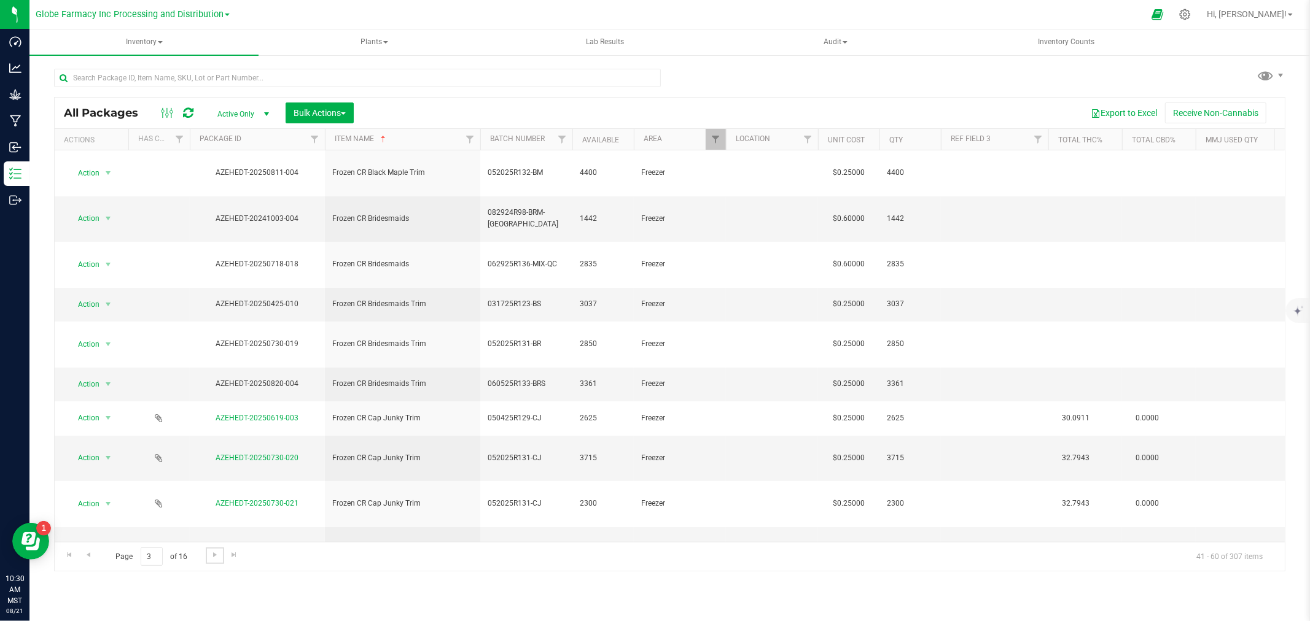
drag, startPoint x: 433, startPoint y: 134, endPoint x: 488, endPoint y: 133, distance: 54.6
click at [488, 133] on div "Actions Has COA Package ID Item Name Batch Number Available Area Location Unit …" at bounding box center [665, 139] width 1220 height 21
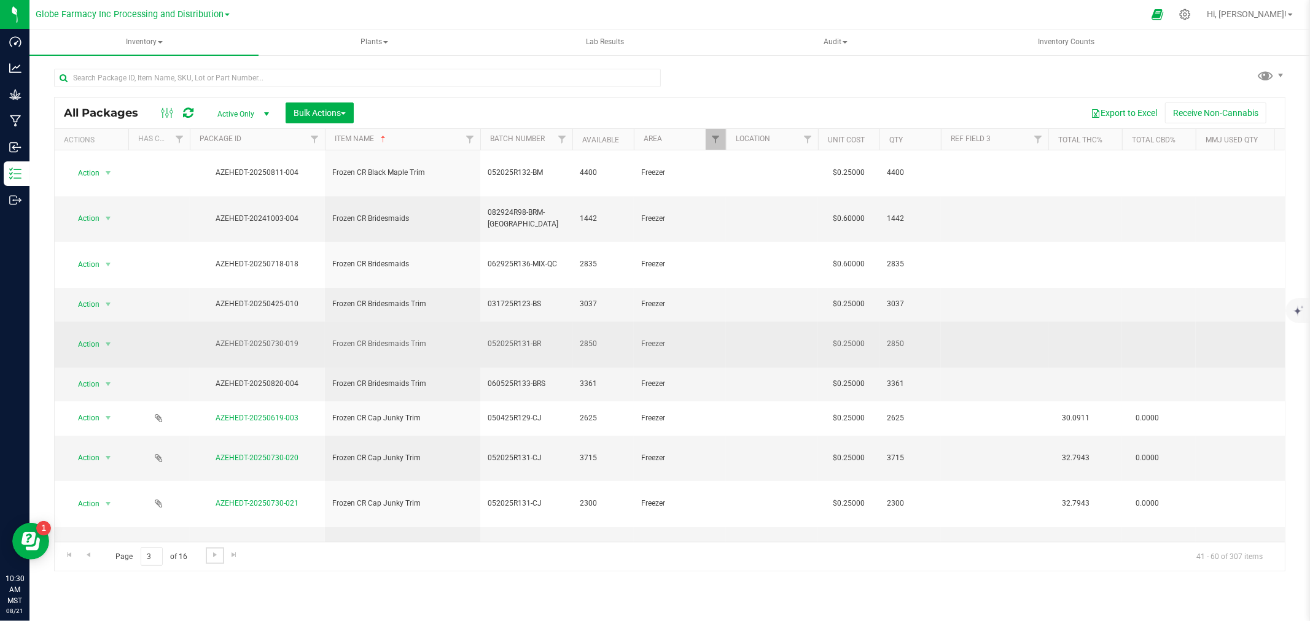
scroll to position [186, 0]
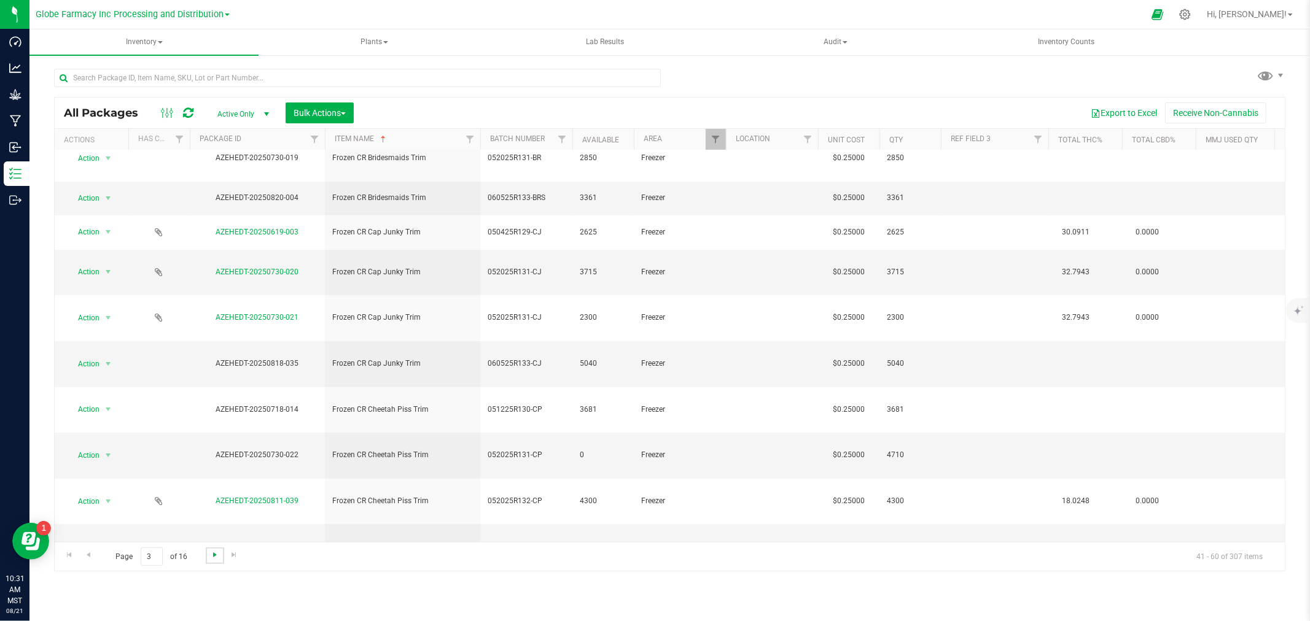
click at [214, 559] on span "Go to the next page" at bounding box center [215, 555] width 10 height 10
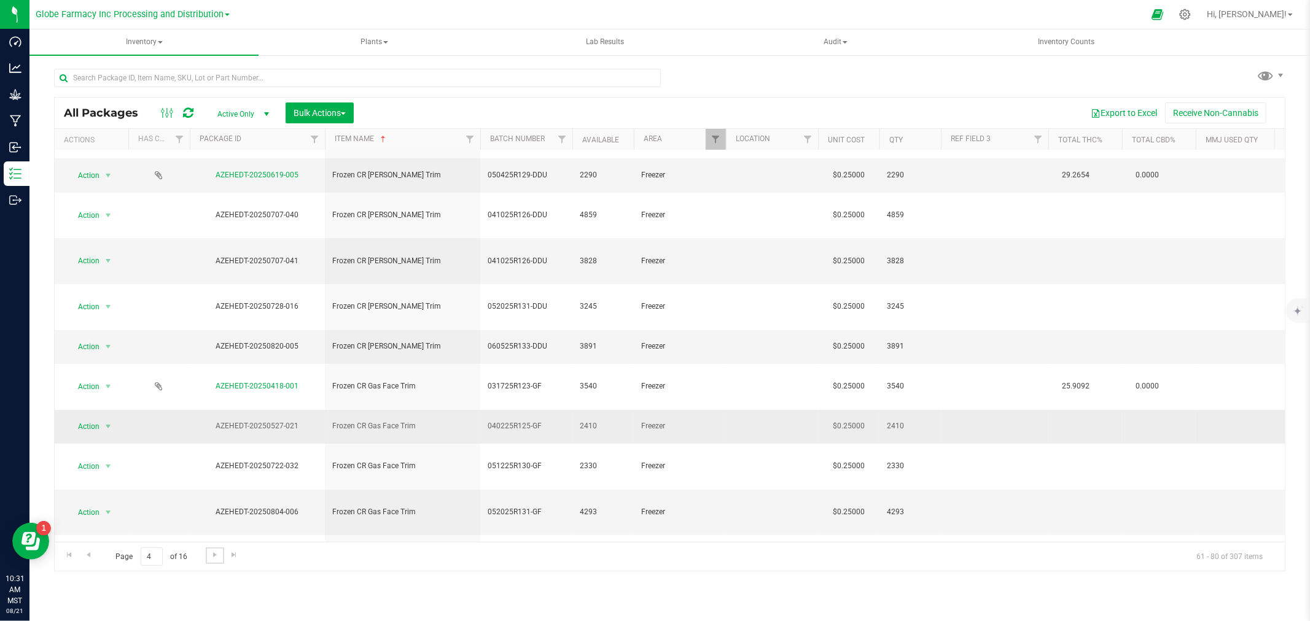
scroll to position [186, 0]
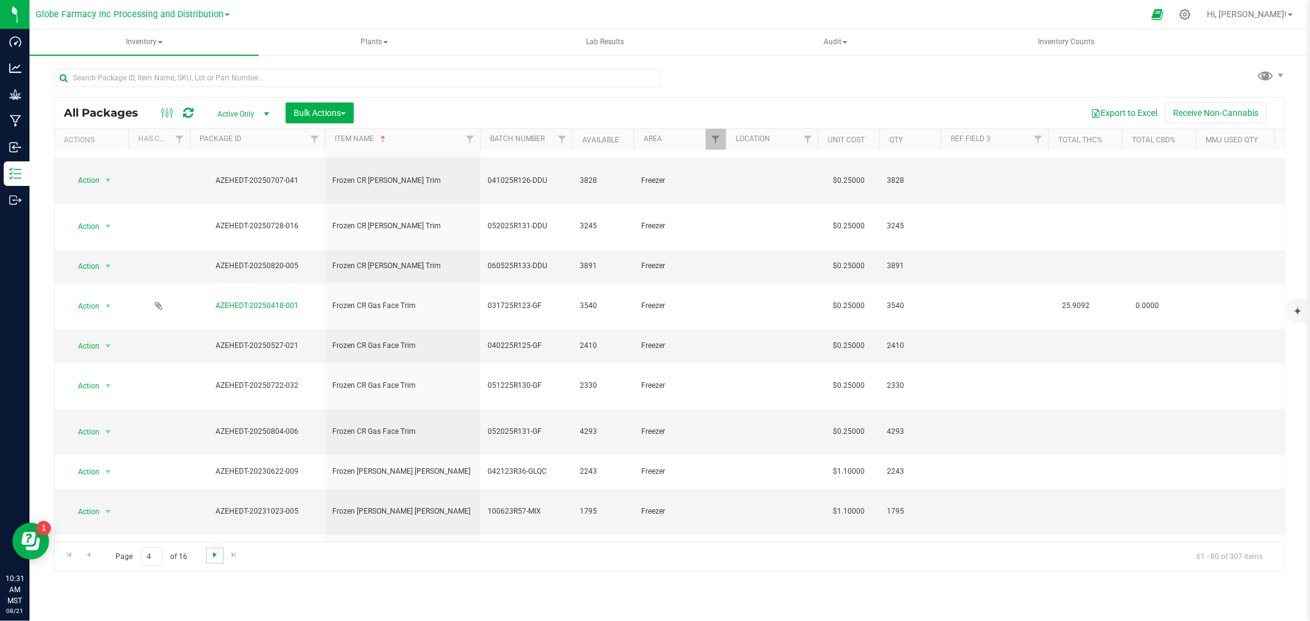
click at [216, 559] on span "Go to the next page" at bounding box center [215, 555] width 10 height 10
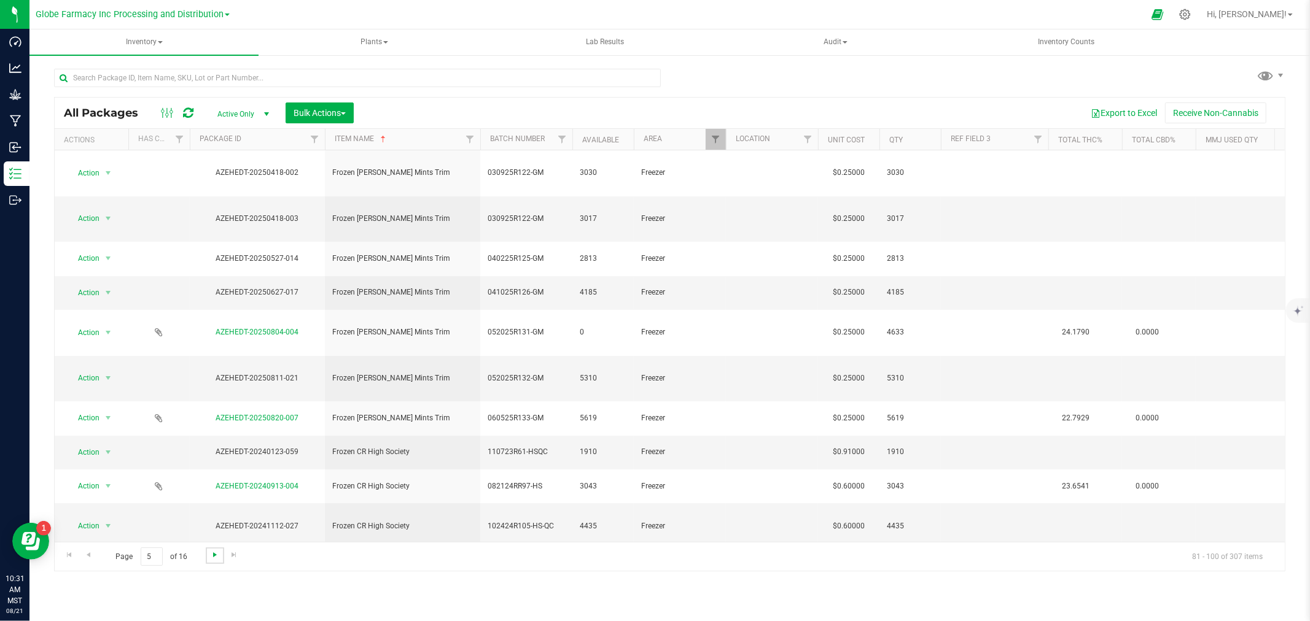
click at [216, 559] on span "Go to the next page" at bounding box center [215, 555] width 10 height 10
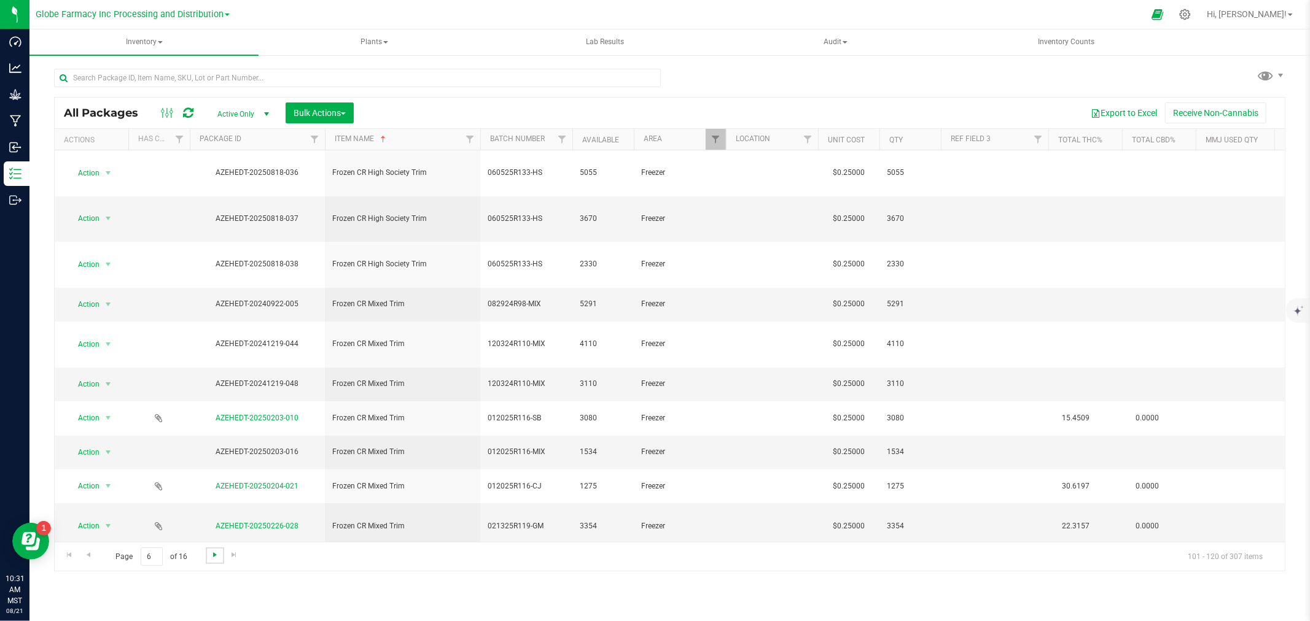
click at [216, 559] on span "Go to the next page" at bounding box center [215, 555] width 10 height 10
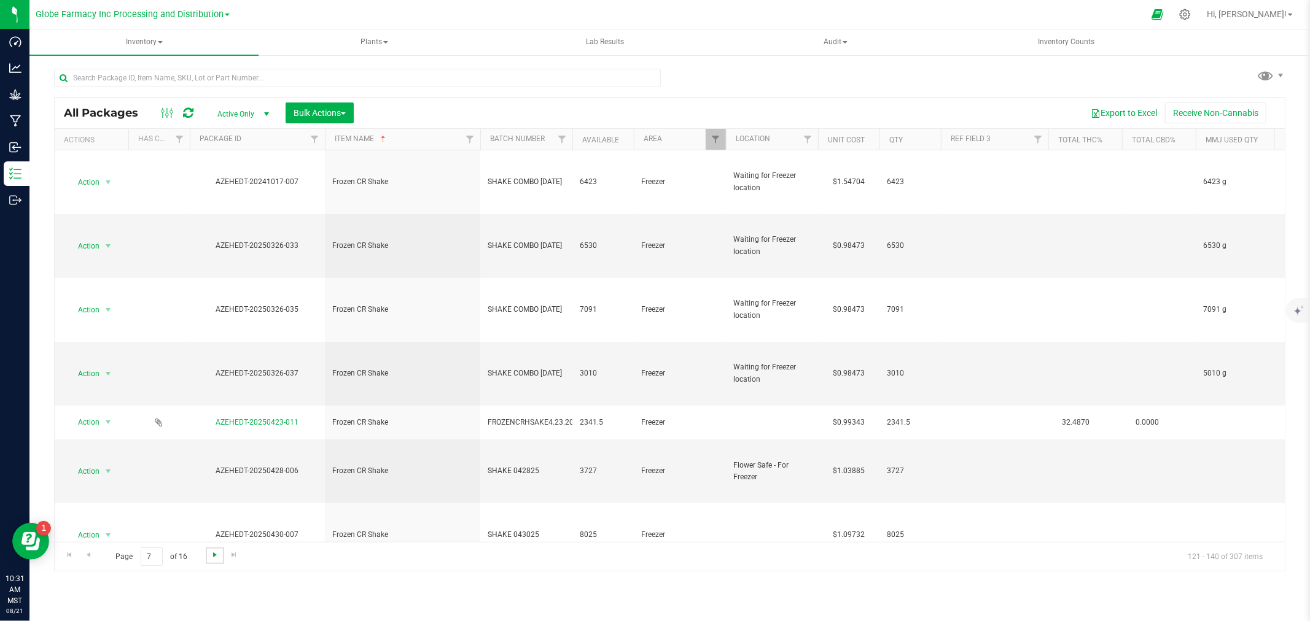
click at [216, 559] on span "Go to the next page" at bounding box center [215, 555] width 10 height 10
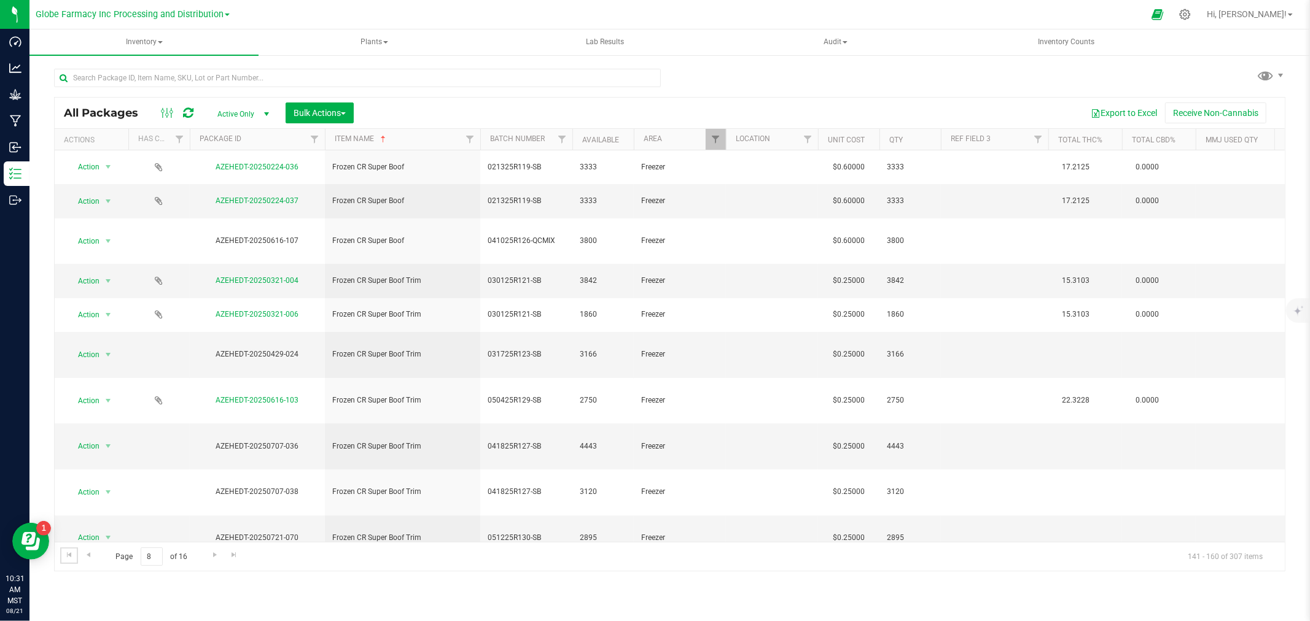
click at [68, 559] on span "Go to the first page" at bounding box center [69, 555] width 10 height 10
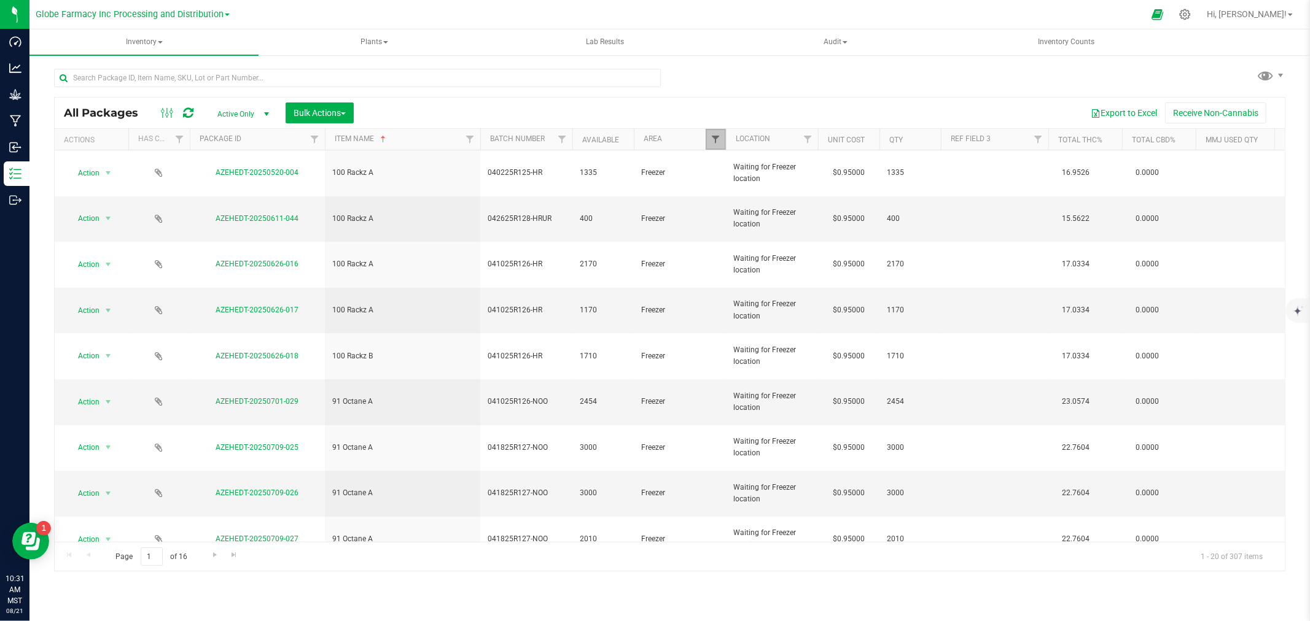
click at [713, 139] on span "Filter" at bounding box center [715, 139] width 10 height 10
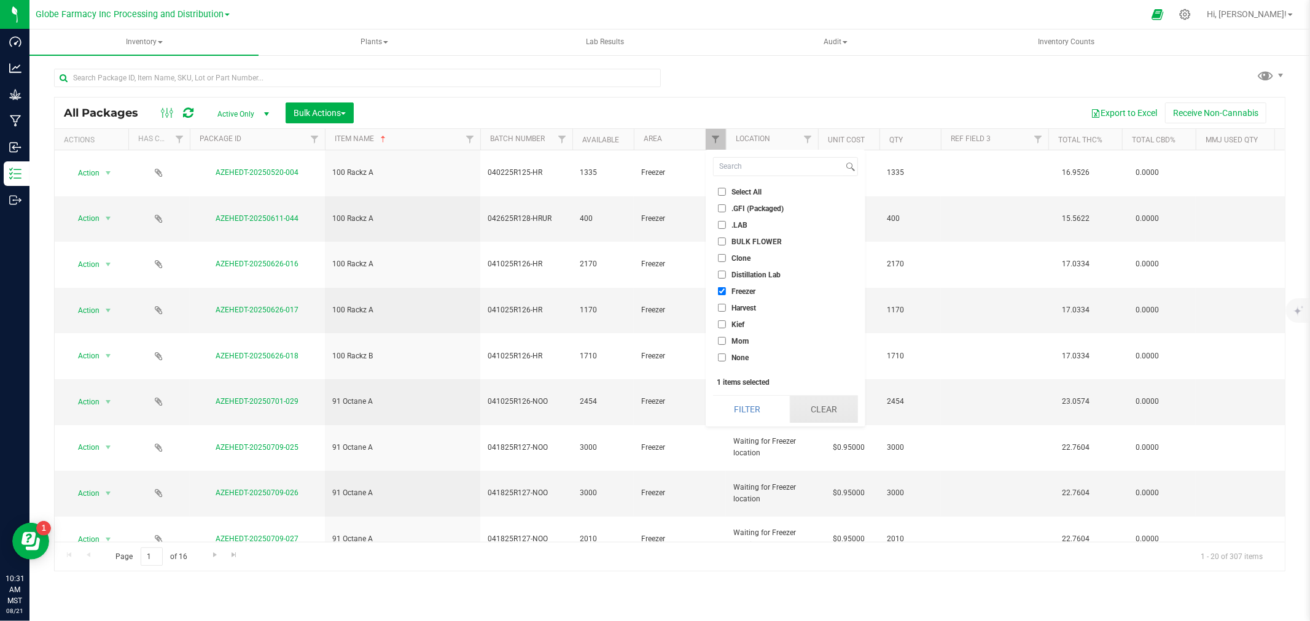
click at [815, 403] on button "Clear" at bounding box center [824, 409] width 68 height 27
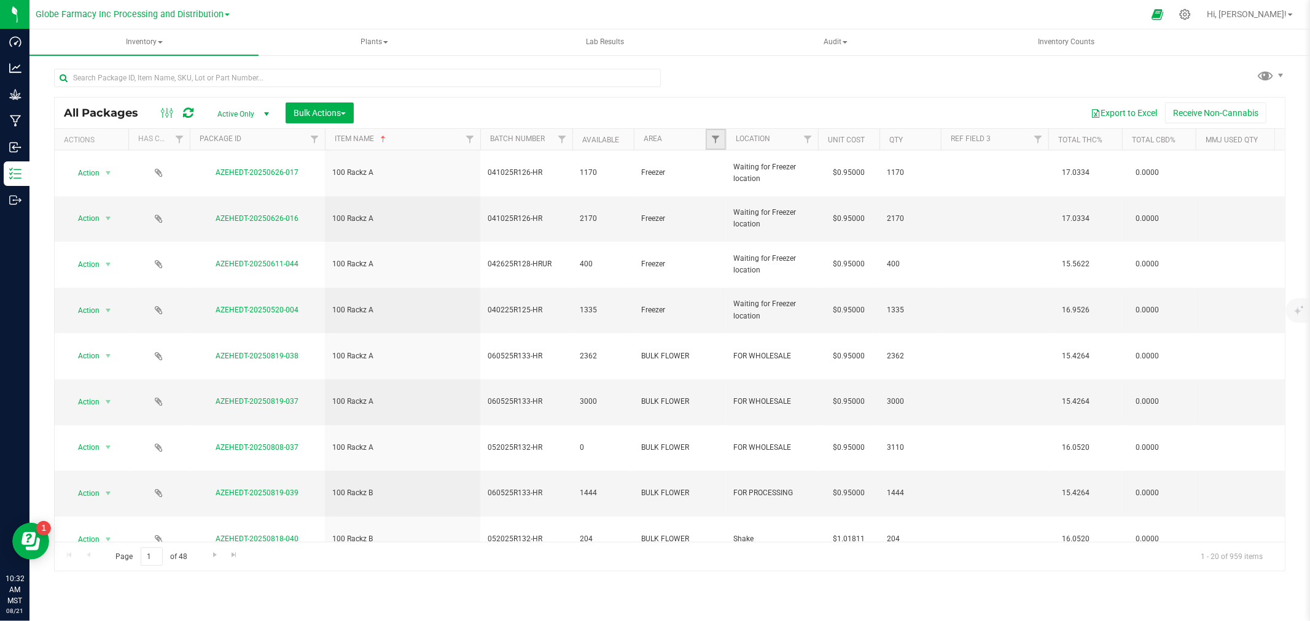
click at [705, 144] on link "Filter" at bounding box center [715, 139] width 20 height 21
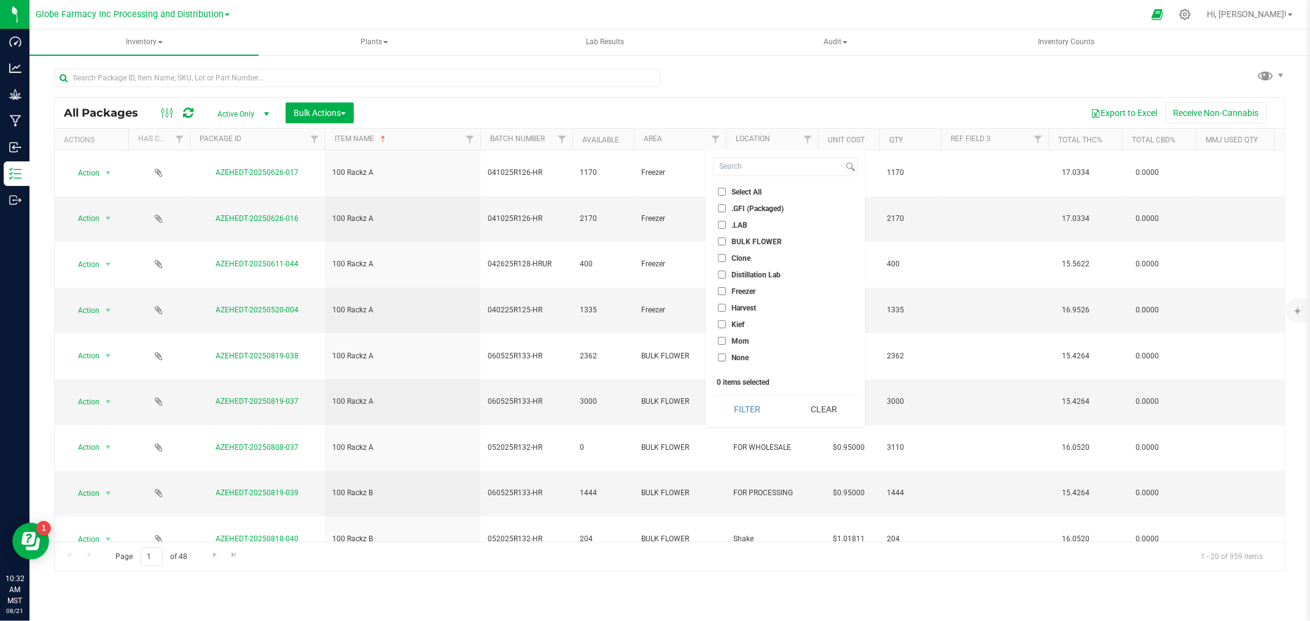
click at [738, 292] on span "Freezer" at bounding box center [743, 291] width 24 height 7
click at [726, 292] on input "Freezer" at bounding box center [722, 291] width 8 height 8
click at [728, 410] on button "Filter" at bounding box center [747, 409] width 68 height 27
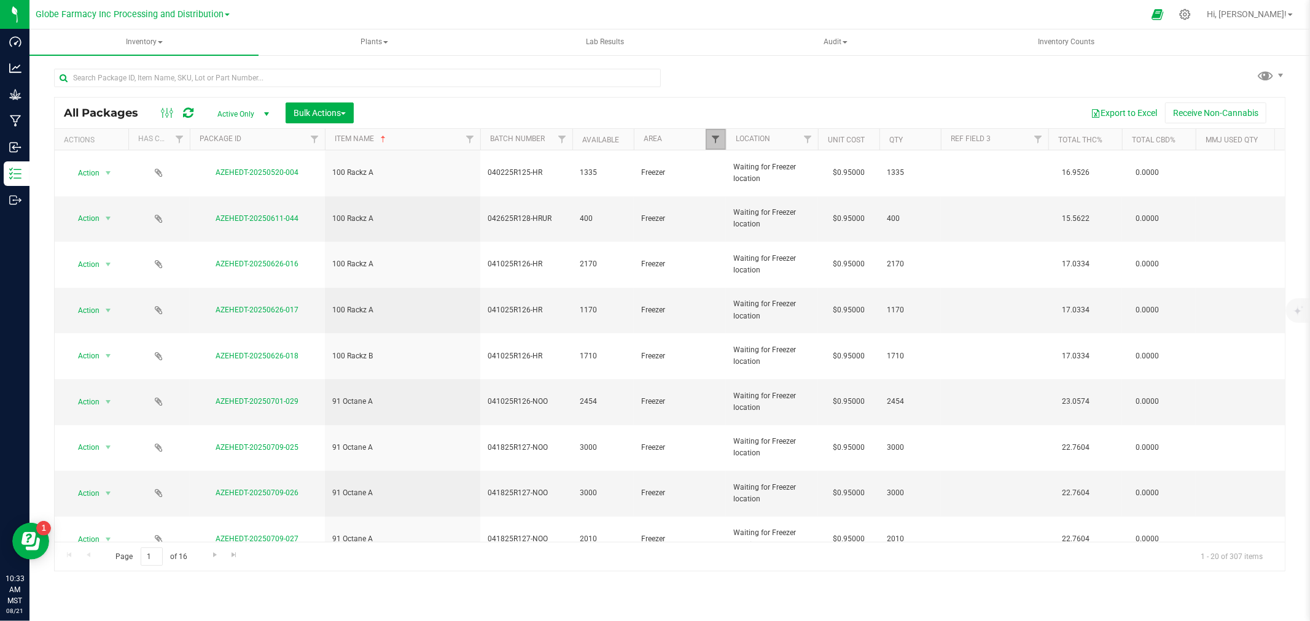
click at [716, 142] on span "Filter" at bounding box center [715, 139] width 10 height 10
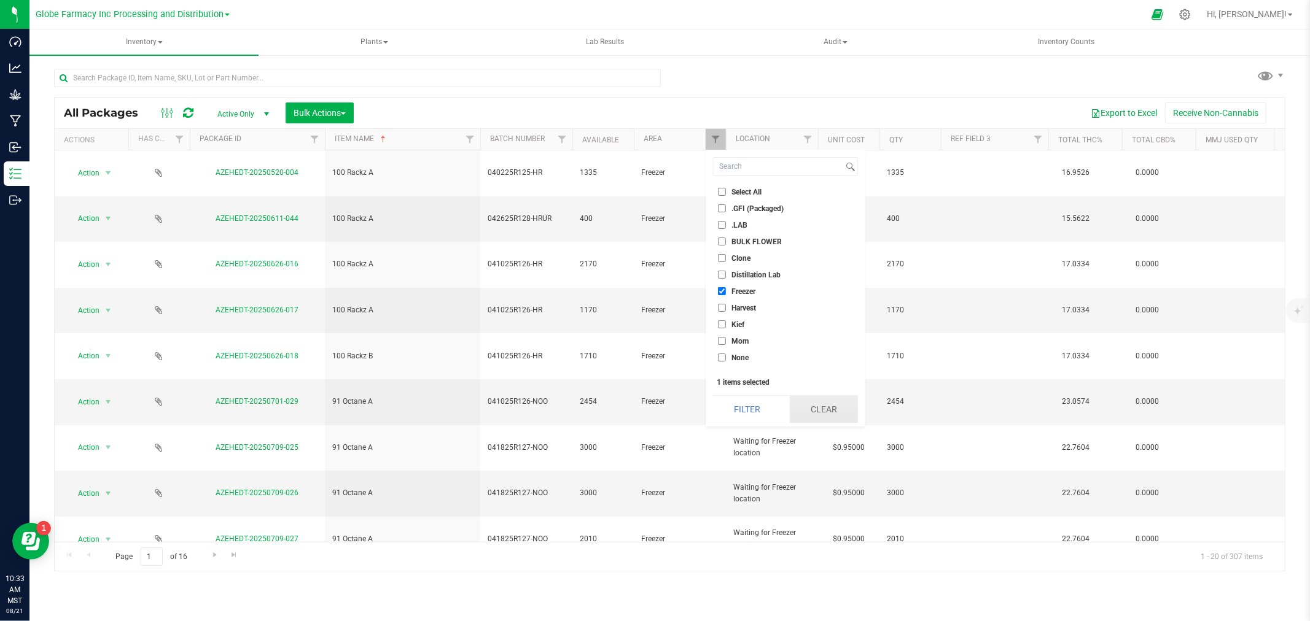
click at [824, 410] on button "Clear" at bounding box center [824, 409] width 68 height 27
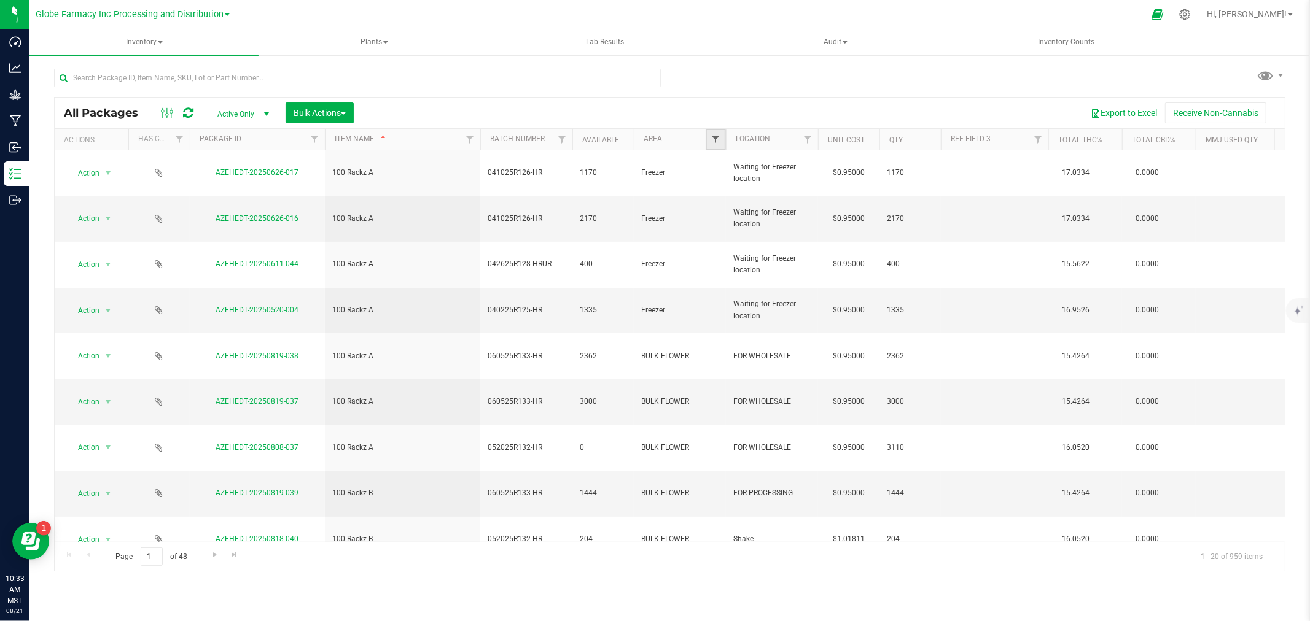
click at [715, 134] on span "Filter" at bounding box center [715, 139] width 10 height 10
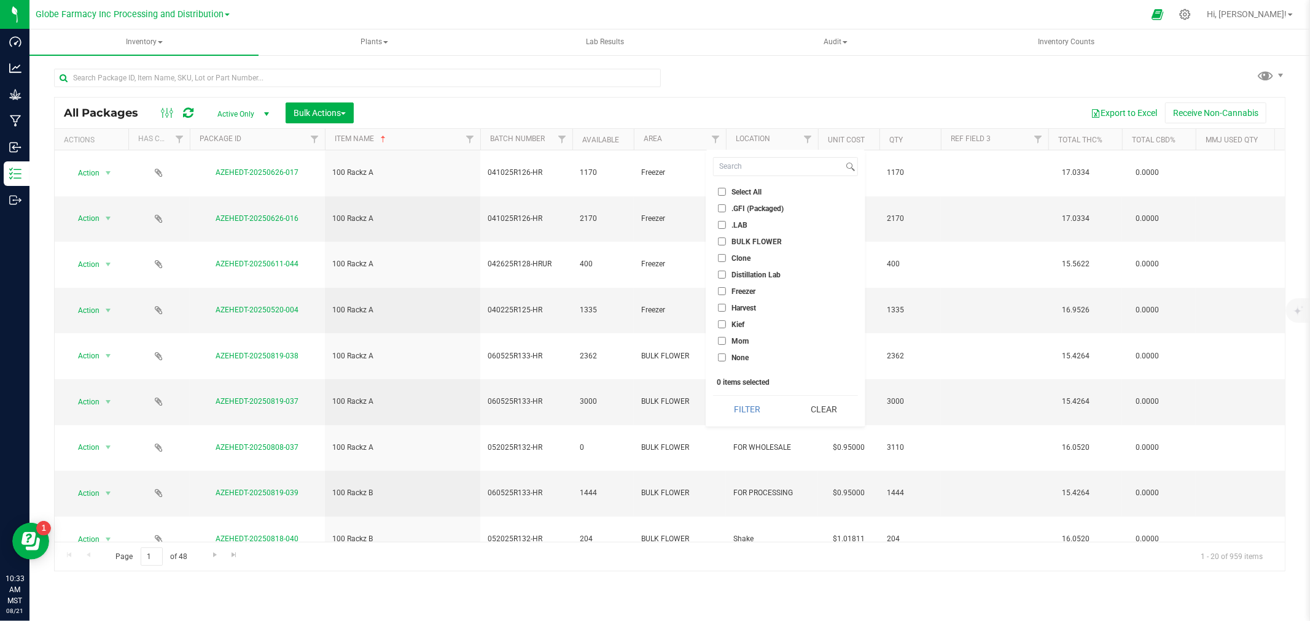
click at [766, 243] on span "BULK FLOWER" at bounding box center [756, 241] width 50 height 7
click at [726, 243] on input "BULK FLOWER" at bounding box center [722, 242] width 8 height 8
click at [764, 403] on button "Filter" at bounding box center [747, 409] width 68 height 27
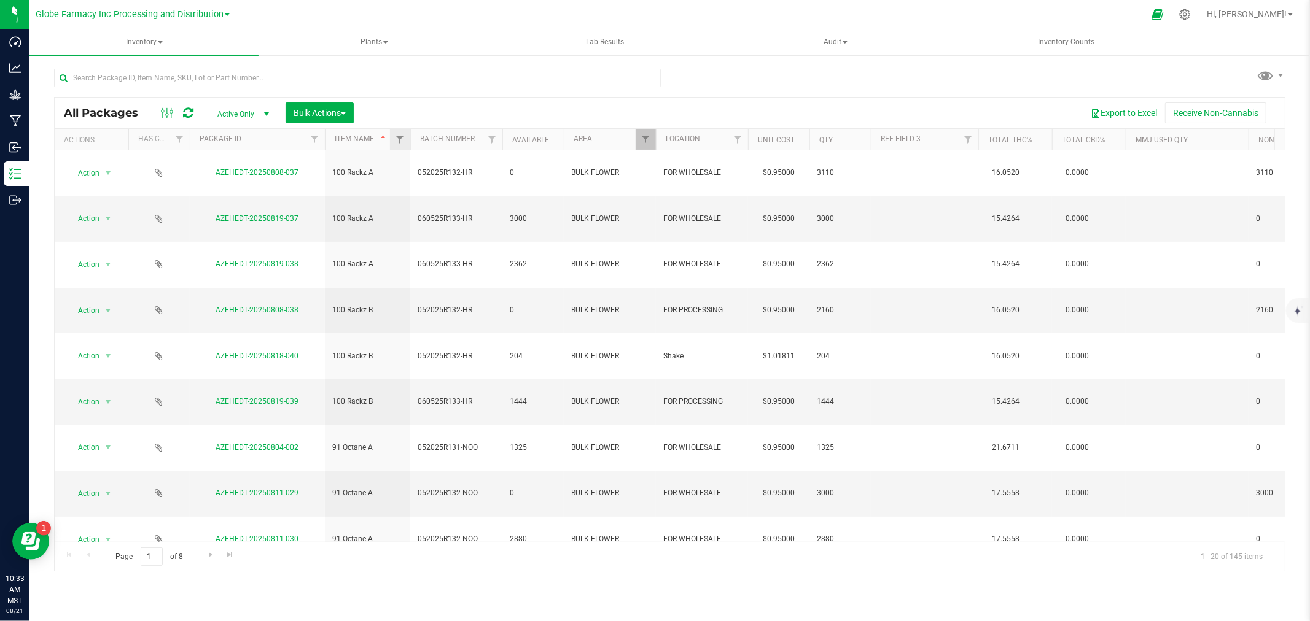
drag, startPoint x: 479, startPoint y: 137, endPoint x: 407, endPoint y: 138, distance: 71.8
click at [407, 138] on div "Actions Has COA Package ID Item Name Batch Number Available Area Location Unit …" at bounding box center [665, 139] width 1220 height 21
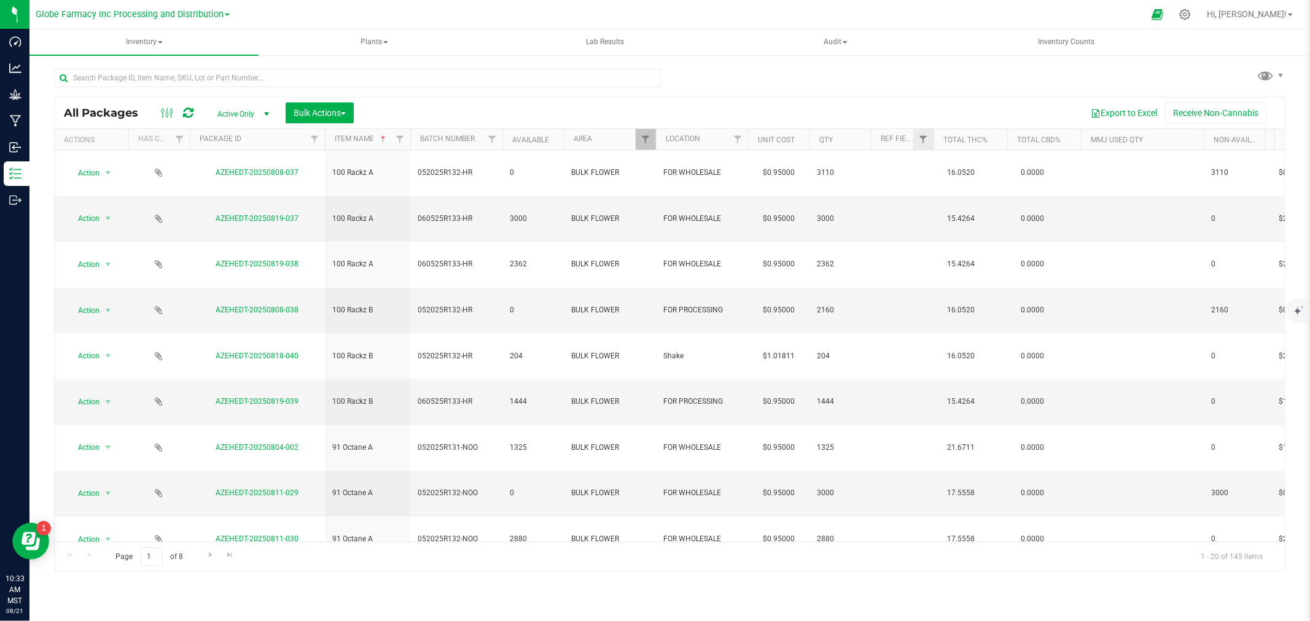
drag, startPoint x: 977, startPoint y: 145, endPoint x: 922, endPoint y: 147, distance: 55.9
click at [922, 147] on div "Actions Has COA Package ID Item Name Batch Number Available Area Location Unit …" at bounding box center [665, 139] width 1220 height 21
click at [642, 142] on span "Filter" at bounding box center [645, 139] width 10 height 10
click at [721, 87] on div "All Packages Active Only Active Only Lab Samples Locked All Bulk Actions Add to…" at bounding box center [669, 314] width 1231 height 515
click at [739, 144] on span "Filter" at bounding box center [738, 139] width 10 height 10
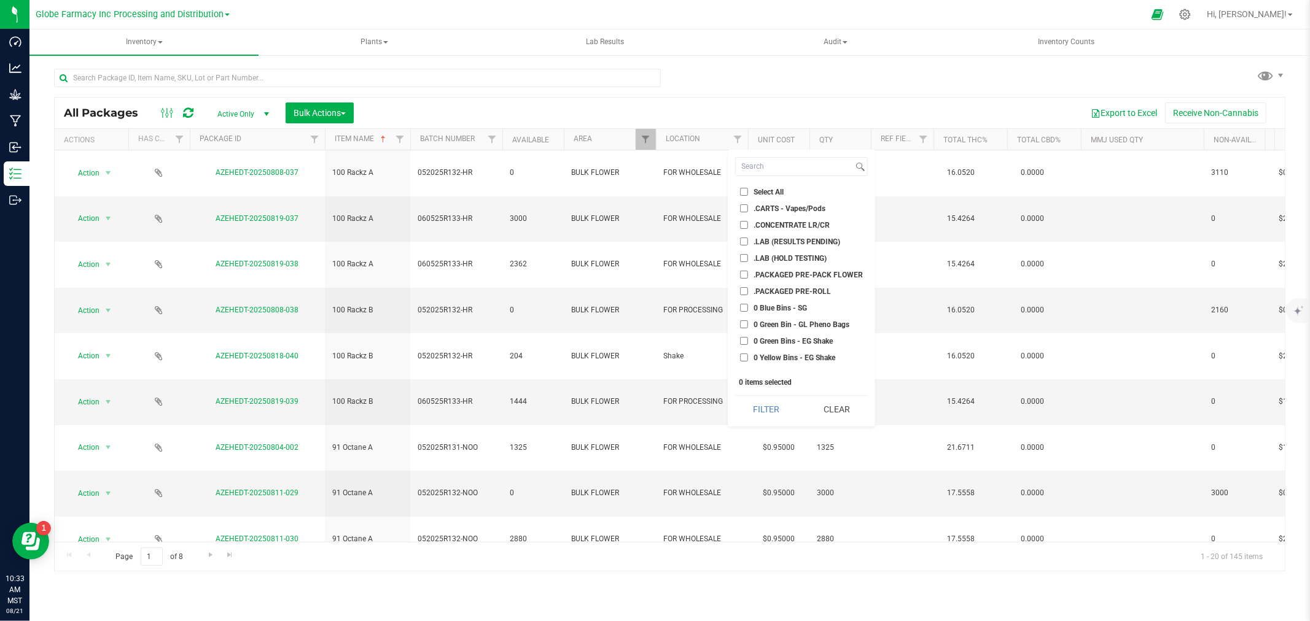
click at [783, 192] on span "Select All" at bounding box center [768, 191] width 30 height 7
click at [748, 192] on input "Select All" at bounding box center [744, 192] width 8 height 8
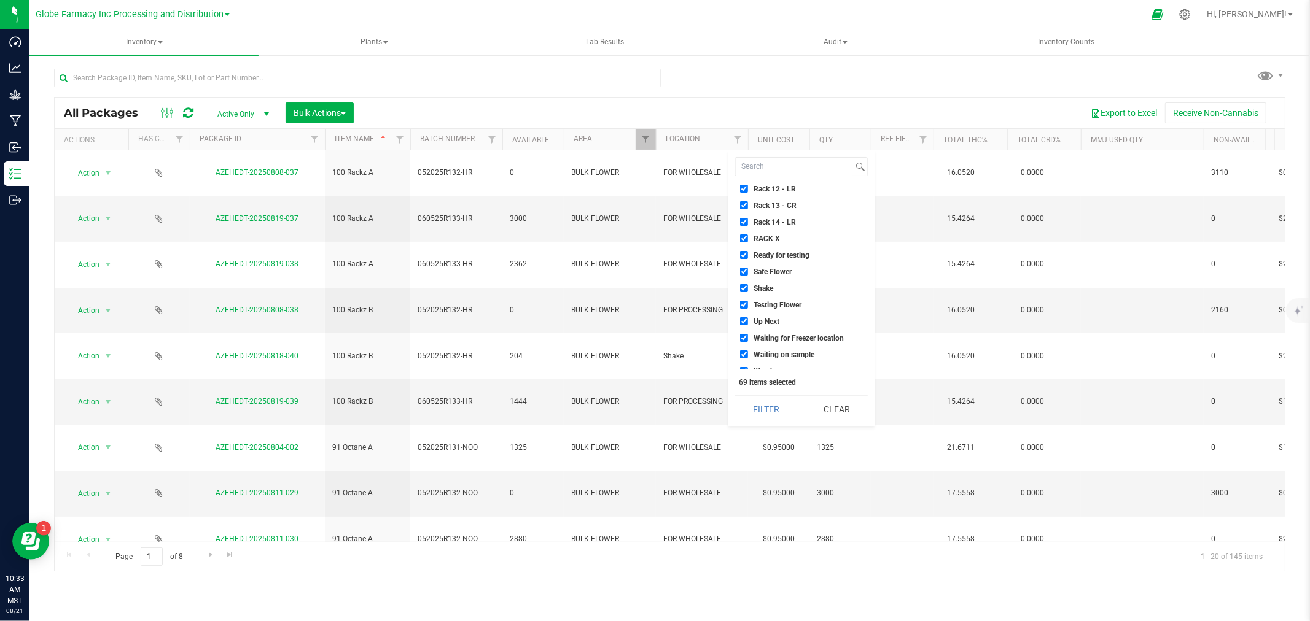
scroll to position [971, 0]
click at [775, 246] on li "Shake" at bounding box center [801, 249] width 133 height 13
click at [773, 250] on span "Shake" at bounding box center [763, 249] width 20 height 7
click at [748, 250] on input "Shake" at bounding box center [744, 249] width 8 height 8
click at [768, 401] on button "Filter" at bounding box center [766, 409] width 62 height 27
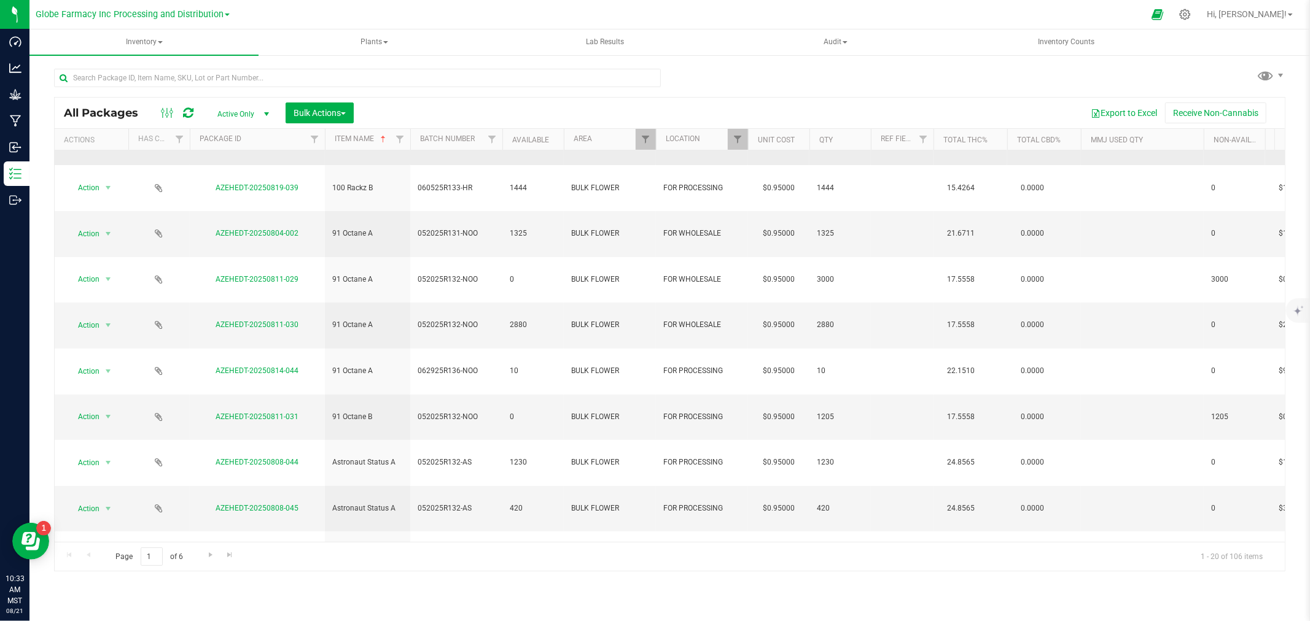
scroll to position [186, 0]
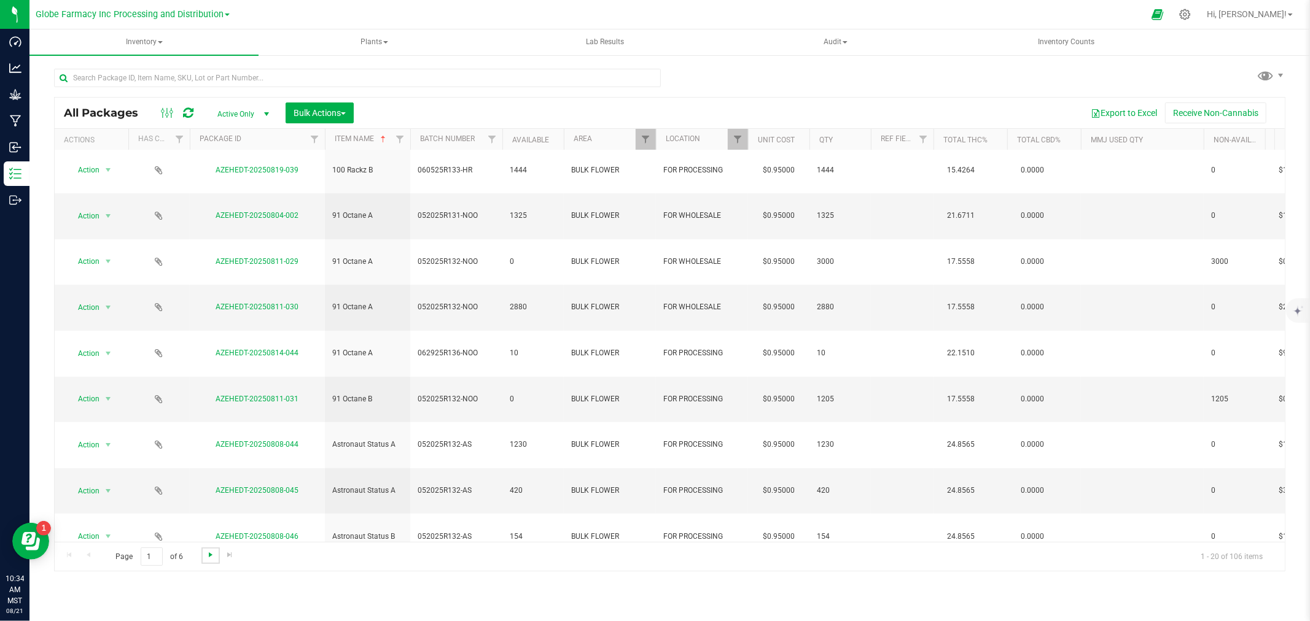
click at [212, 554] on span "Go to the next page" at bounding box center [211, 555] width 10 height 10
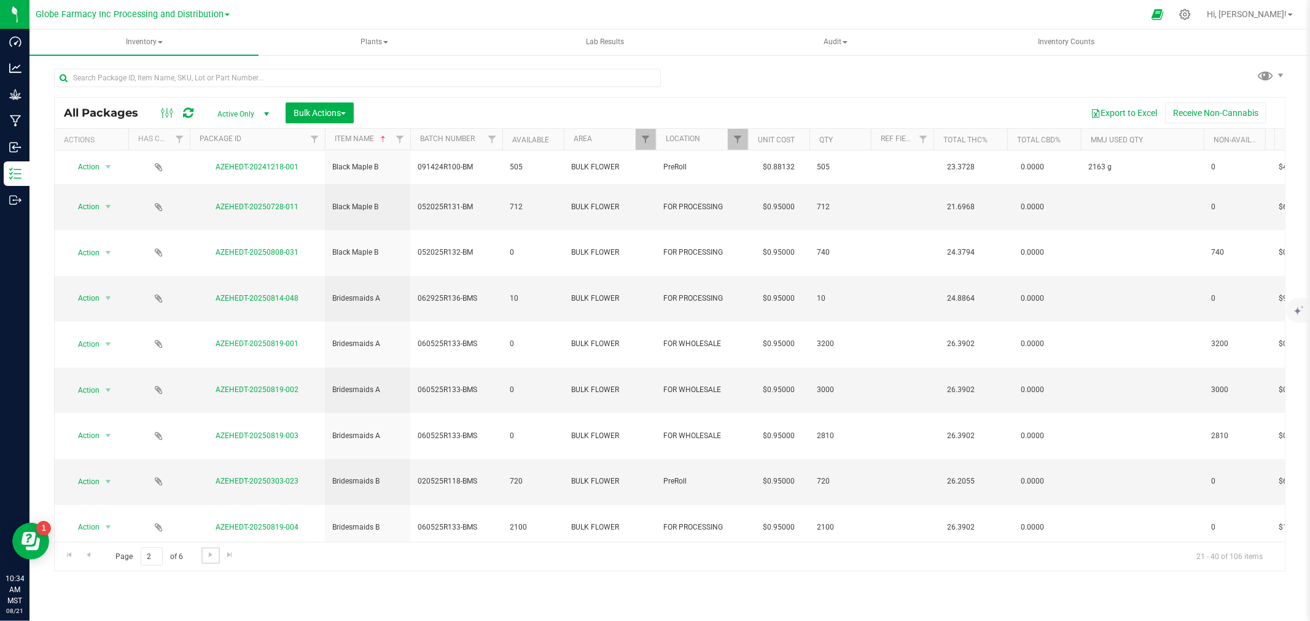
scroll to position [186, 0]
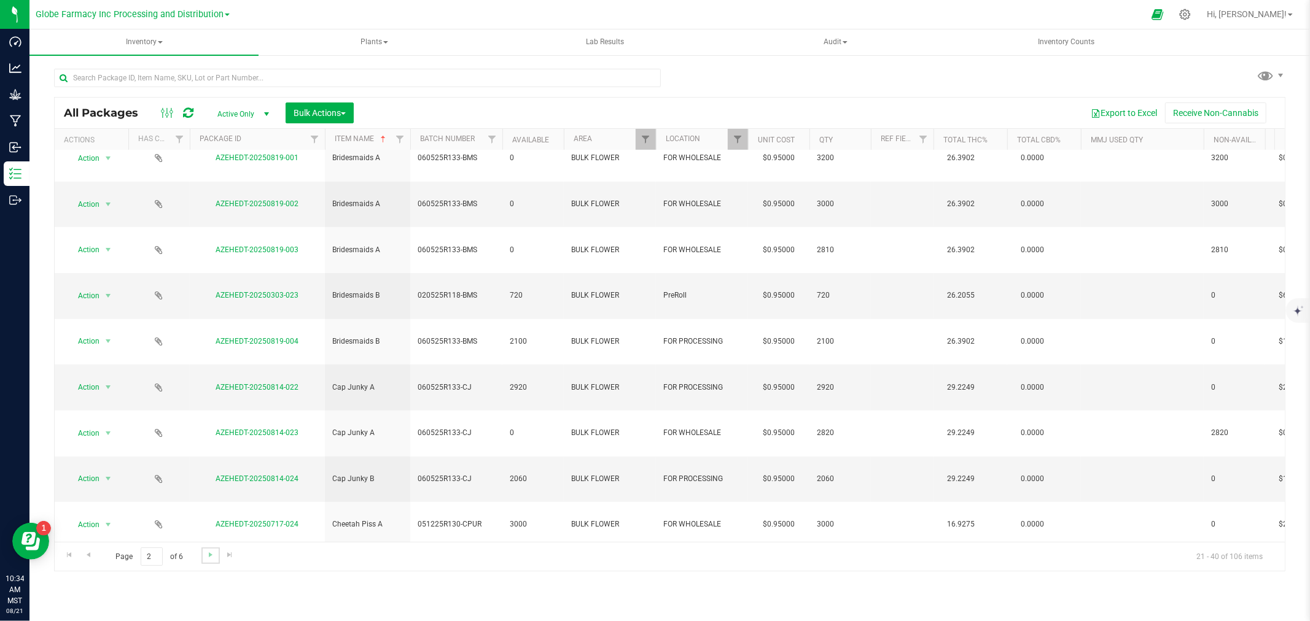
click at [203, 556] on link "Go to the next page" at bounding box center [210, 556] width 18 height 17
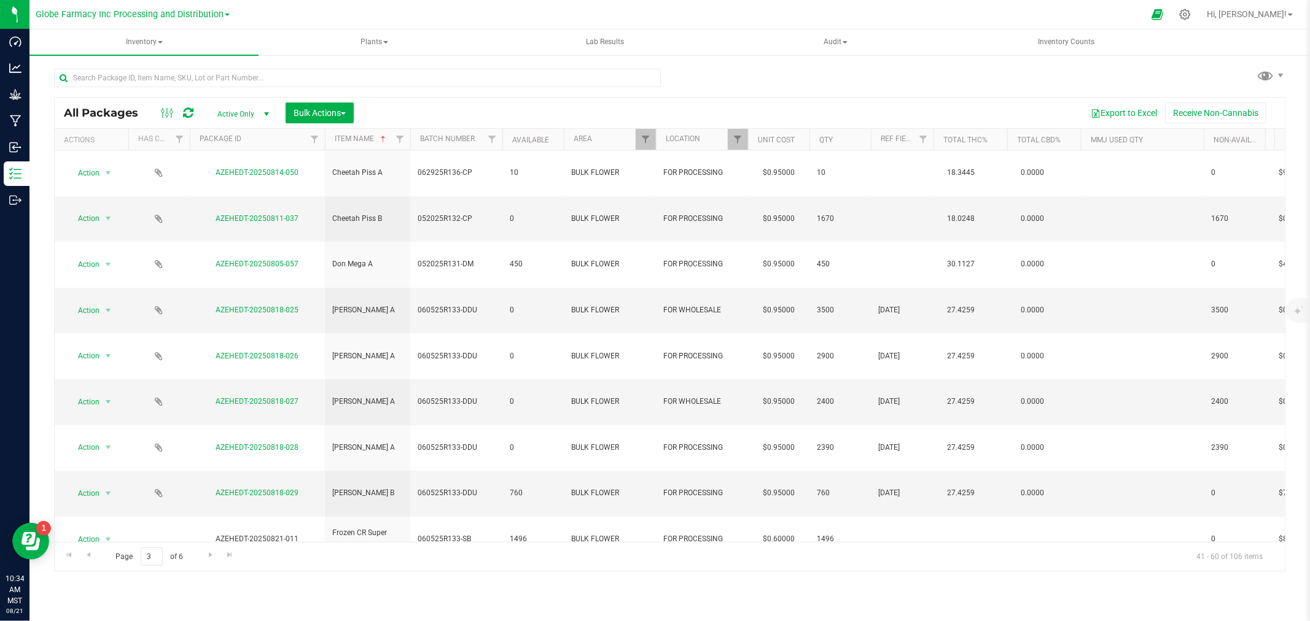
drag, startPoint x: 248, startPoint y: 405, endPoint x: 580, endPoint y: 112, distance: 442.4
click at [580, 112] on div "Export to Excel Receive Non-Cannabis" at bounding box center [819, 113] width 912 height 21
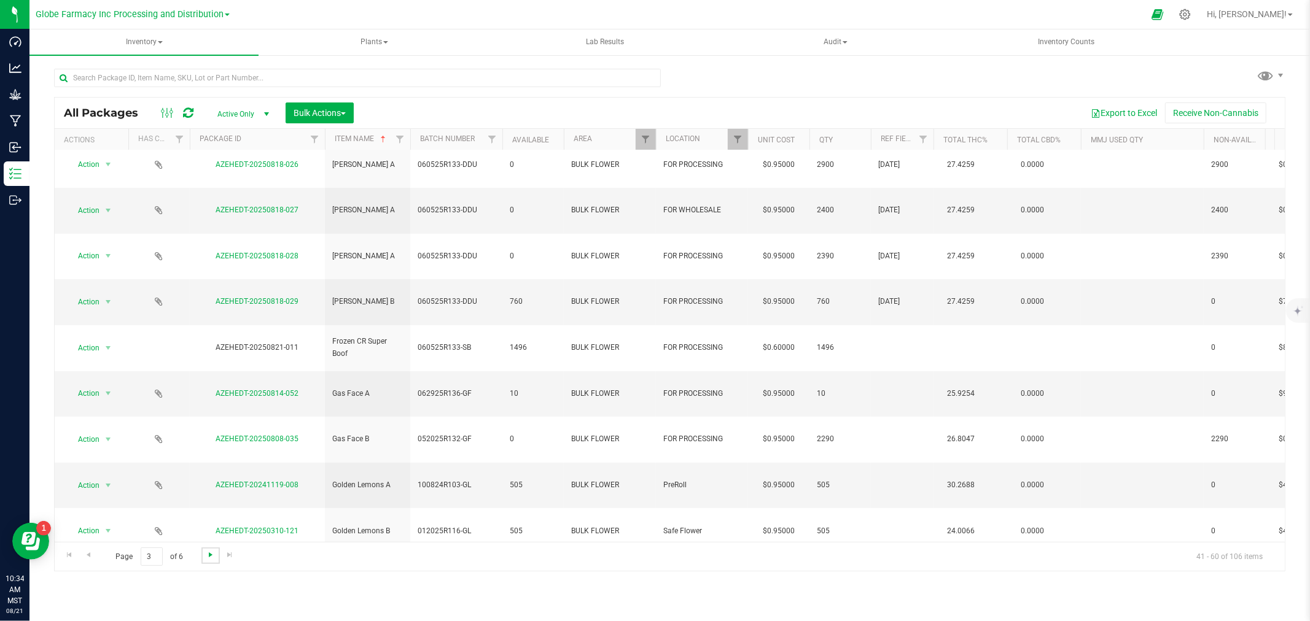
click at [212, 558] on span "Go to the next page" at bounding box center [211, 555] width 10 height 10
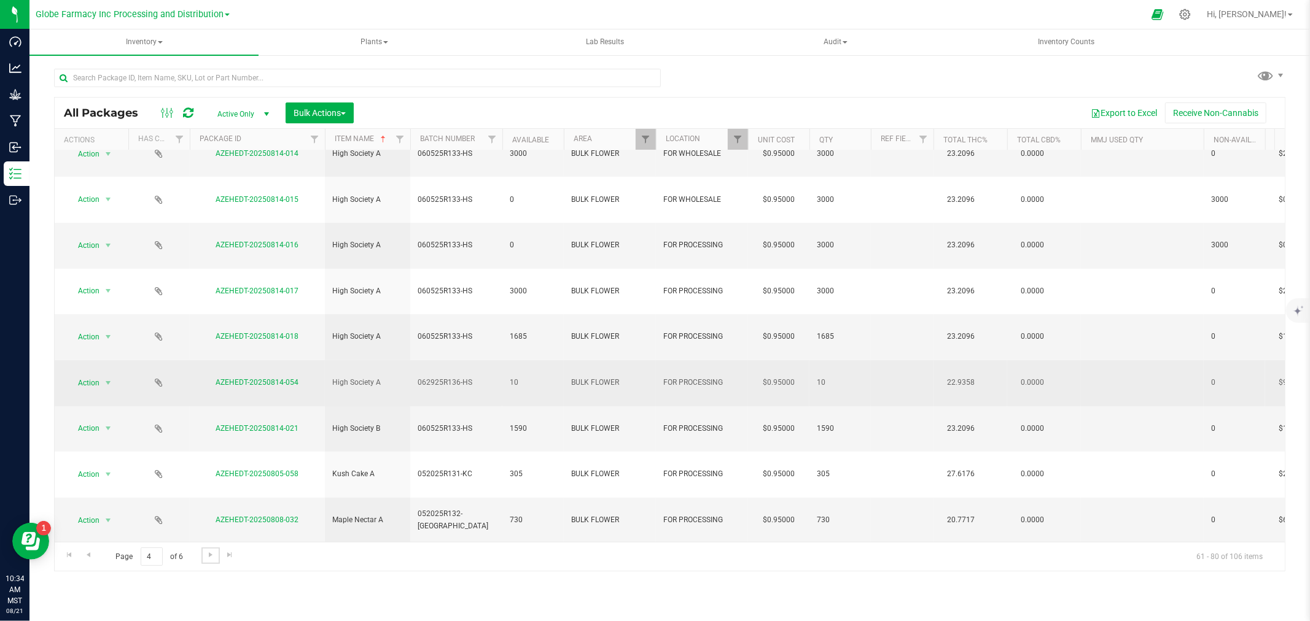
scroll to position [186, 0]
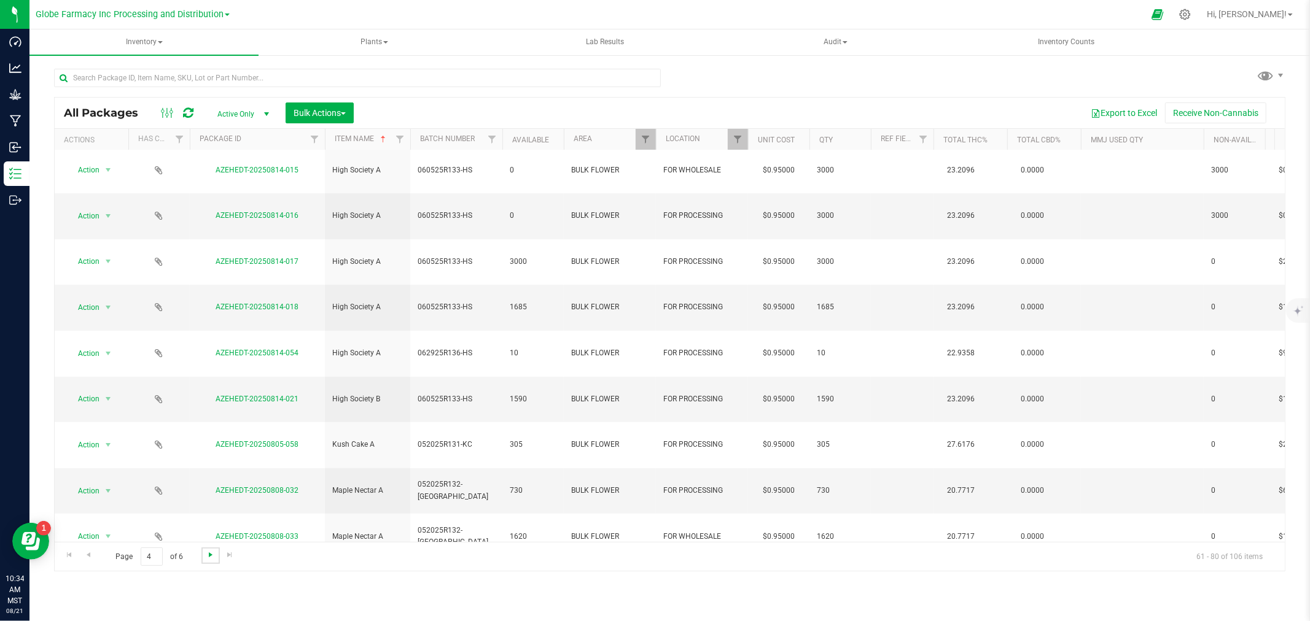
click at [208, 555] on span "Go to the next page" at bounding box center [211, 555] width 10 height 10
click at [216, 553] on link "Go to the next page" at bounding box center [210, 556] width 18 height 17
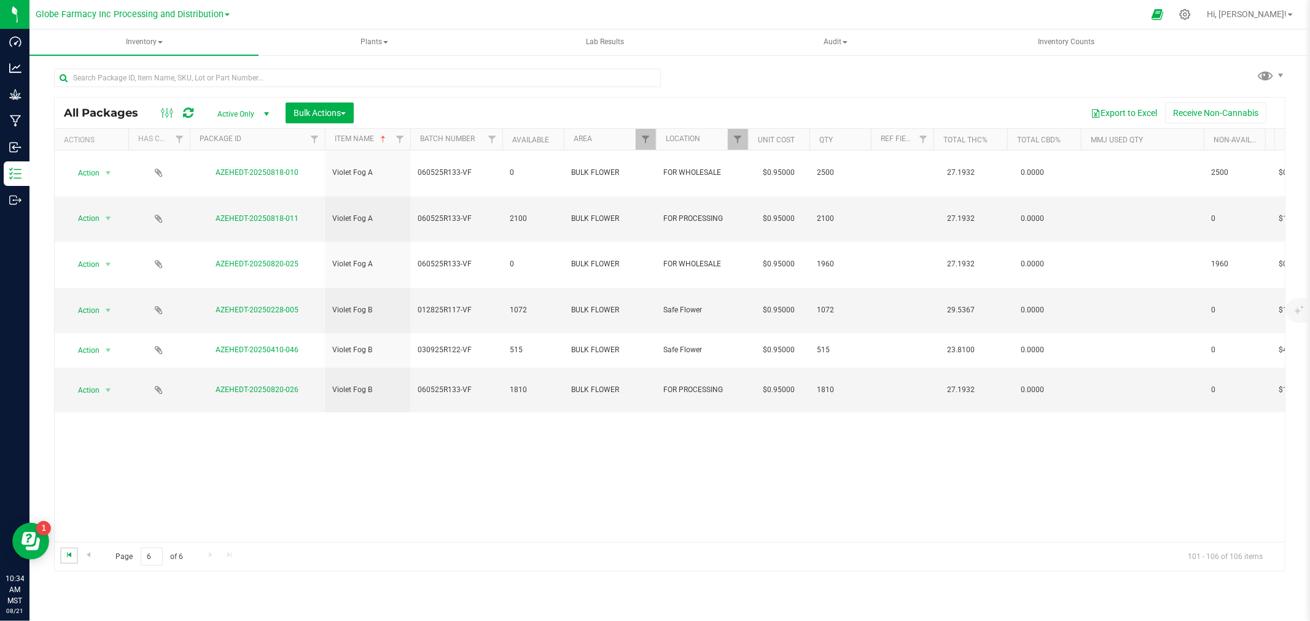
click at [70, 559] on span "Go to the first page" at bounding box center [69, 555] width 10 height 10
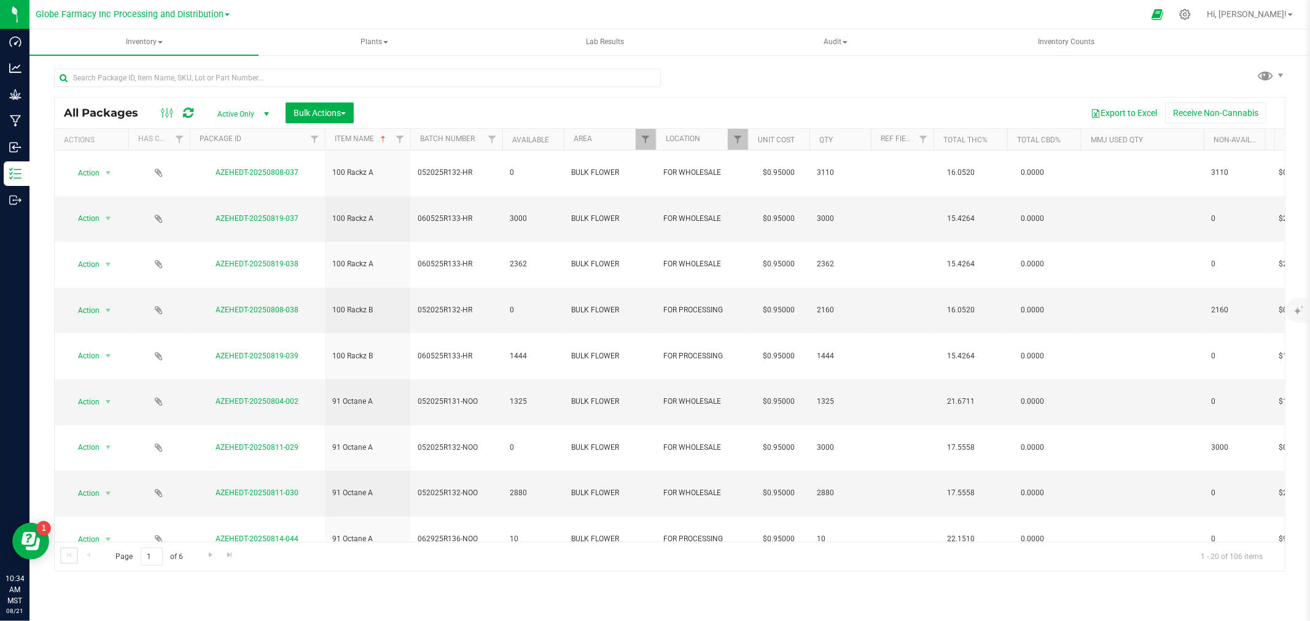
click at [654, 146] on div at bounding box center [656, 139] width 6 height 21
click at [646, 137] on span "Filter" at bounding box center [645, 139] width 10 height 10
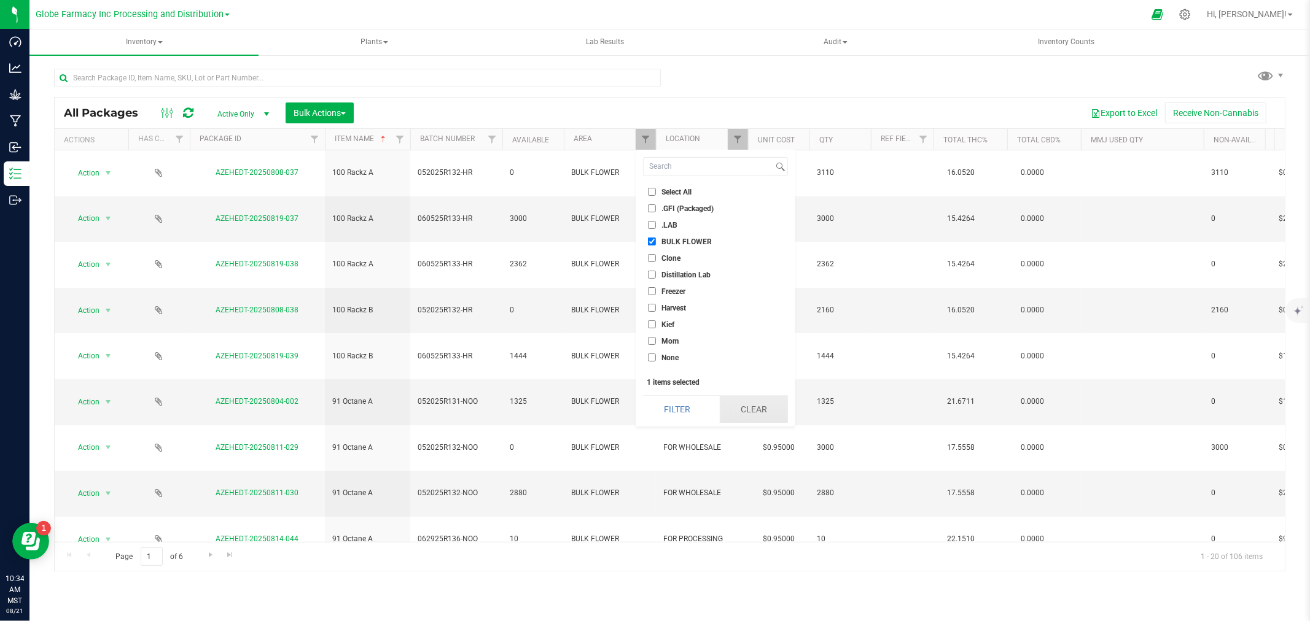
click at [775, 413] on button "Clear" at bounding box center [754, 409] width 68 height 27
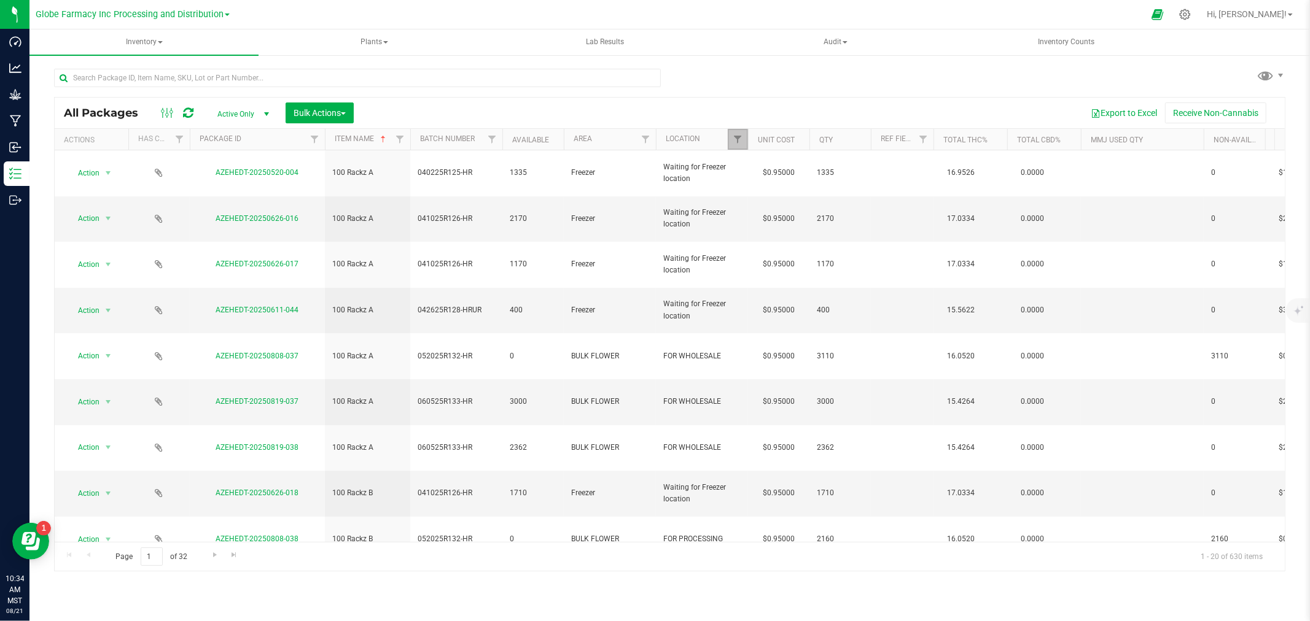
click at [740, 139] on span "Filter" at bounding box center [738, 139] width 10 height 10
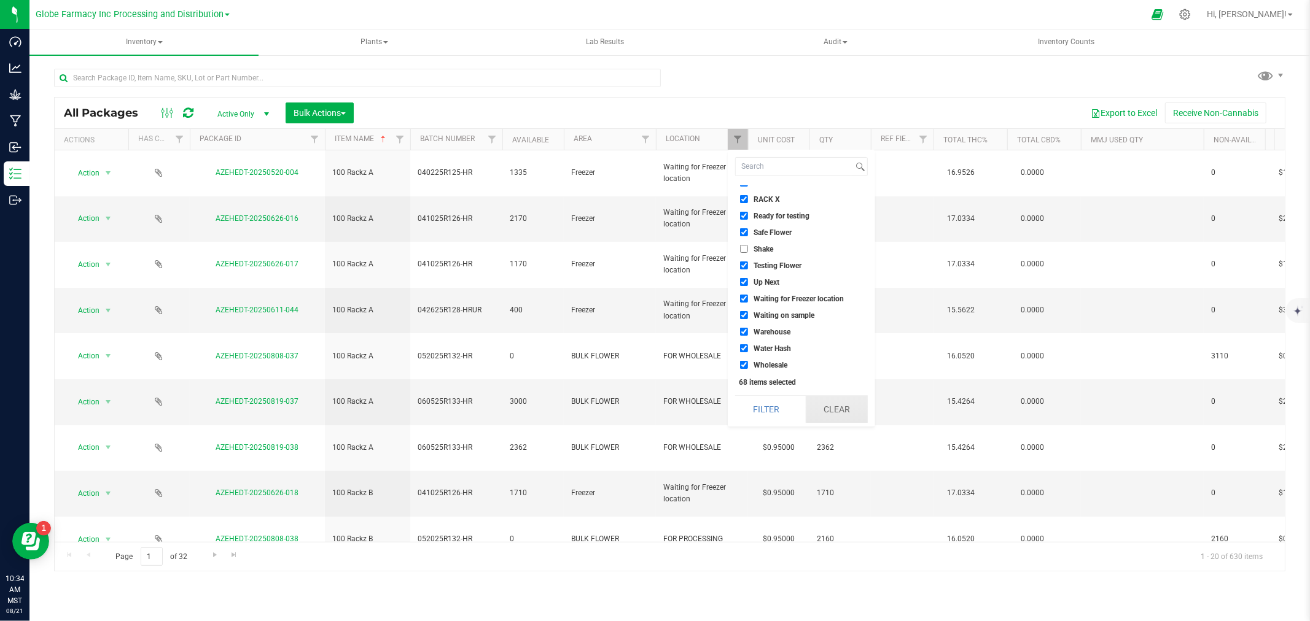
click at [855, 410] on button "Clear" at bounding box center [837, 409] width 62 height 27
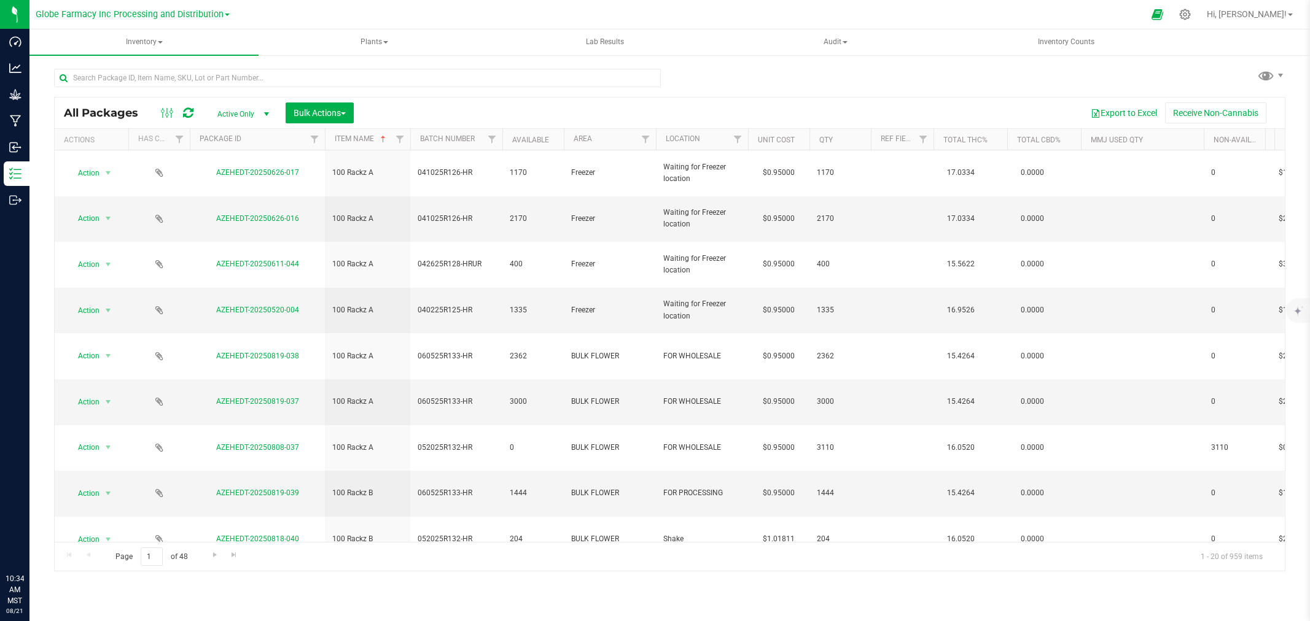
click at [29, 568] on div at bounding box center [14, 556] width 29 height 23
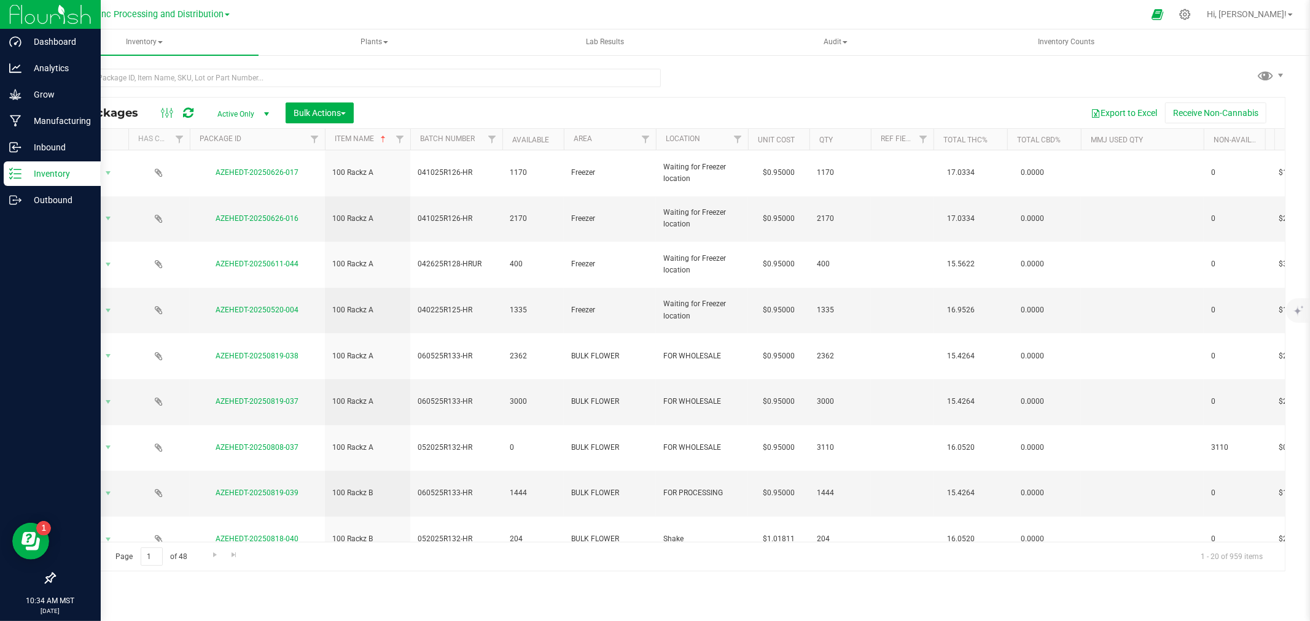
click at [41, 582] on div at bounding box center [50, 578] width 101 height 23
click at [56, 574] on div at bounding box center [50, 578] width 101 height 23
click at [49, 580] on icon at bounding box center [50, 578] width 12 height 12
click at [44, 580] on input "checkbox" at bounding box center [44, 580] width 0 height 0
